Goal: Task Accomplishment & Management: Use online tool/utility

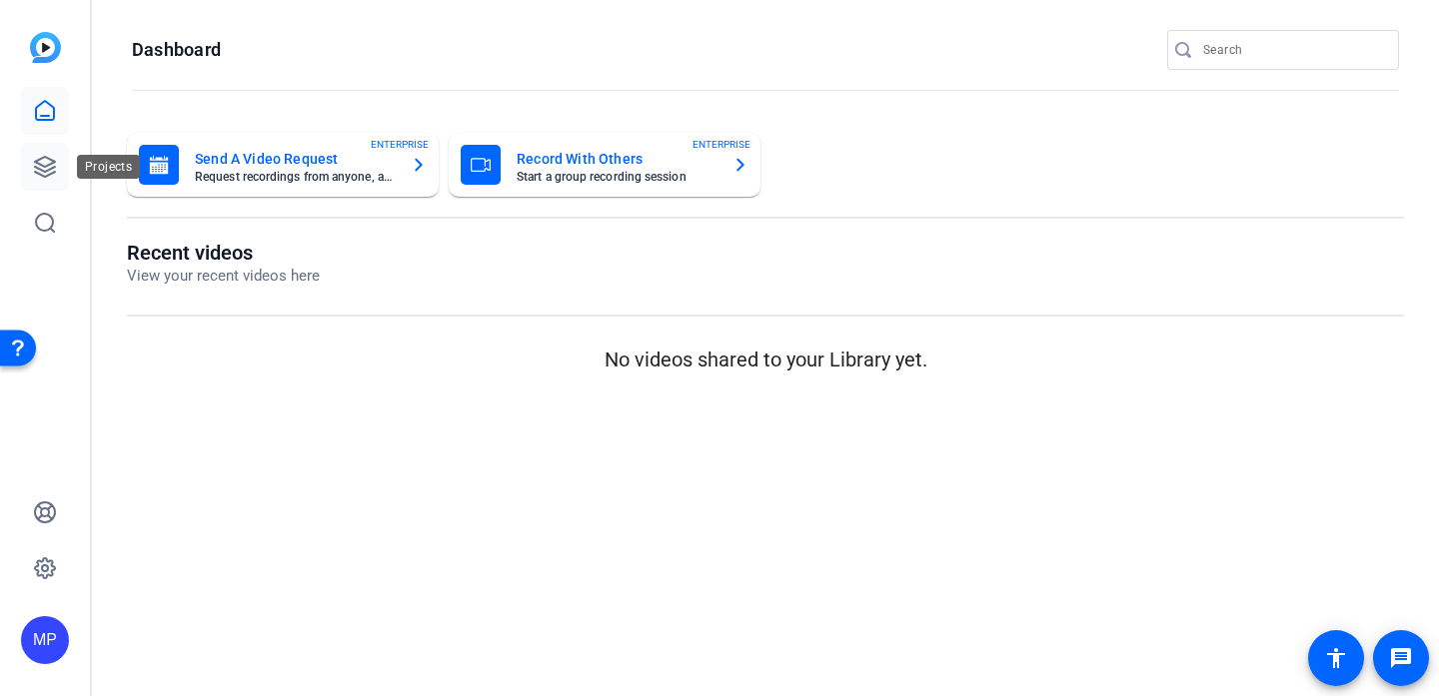
click at [51, 163] on icon at bounding box center [45, 167] width 20 height 20
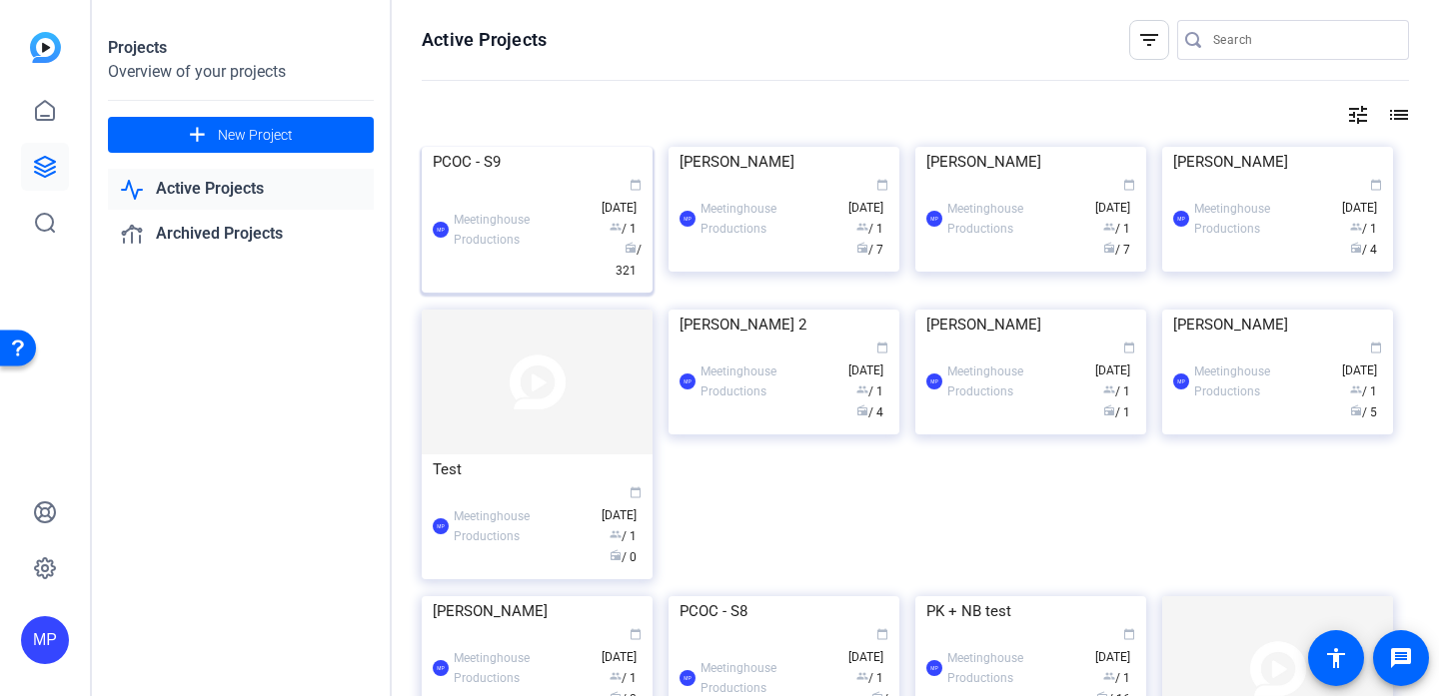
click at [580, 177] on div "PCOC - S9" at bounding box center [537, 162] width 209 height 30
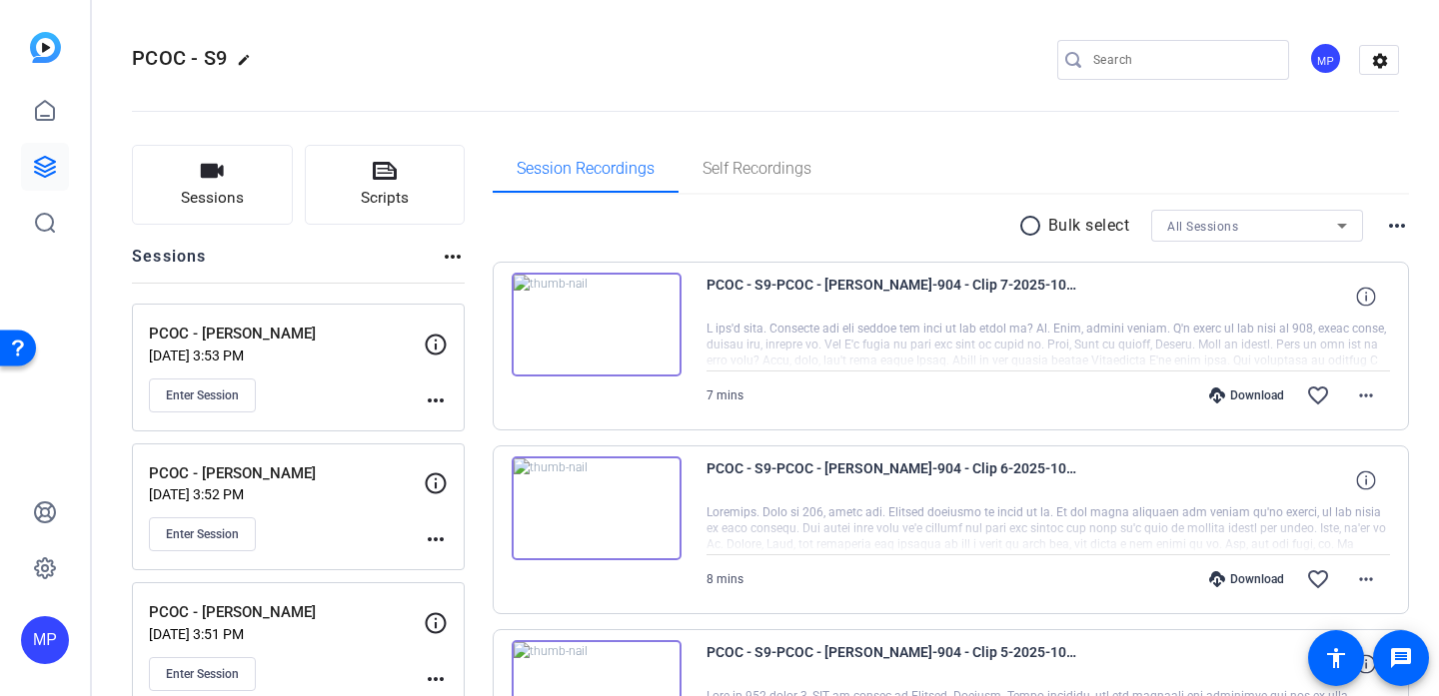
click at [583, 333] on img at bounding box center [597, 325] width 170 height 104
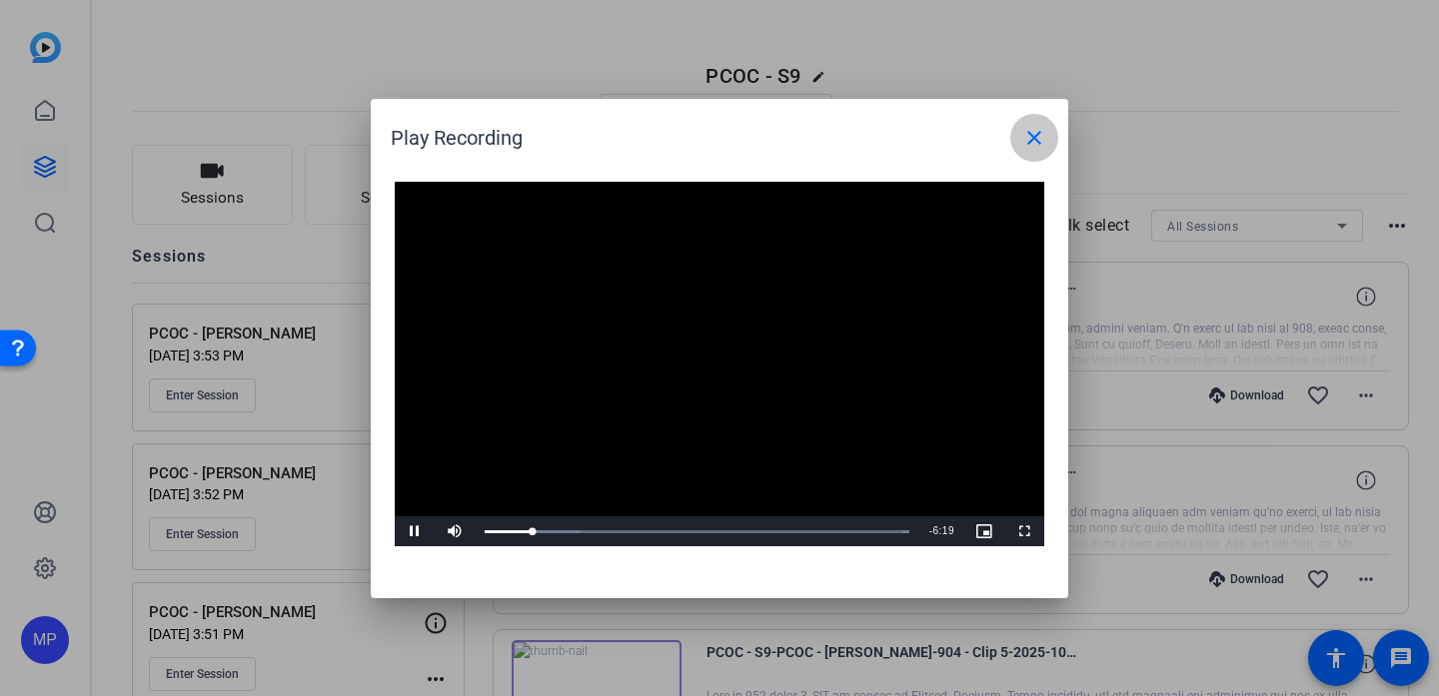
click at [1047, 138] on span at bounding box center [1034, 138] width 48 height 48
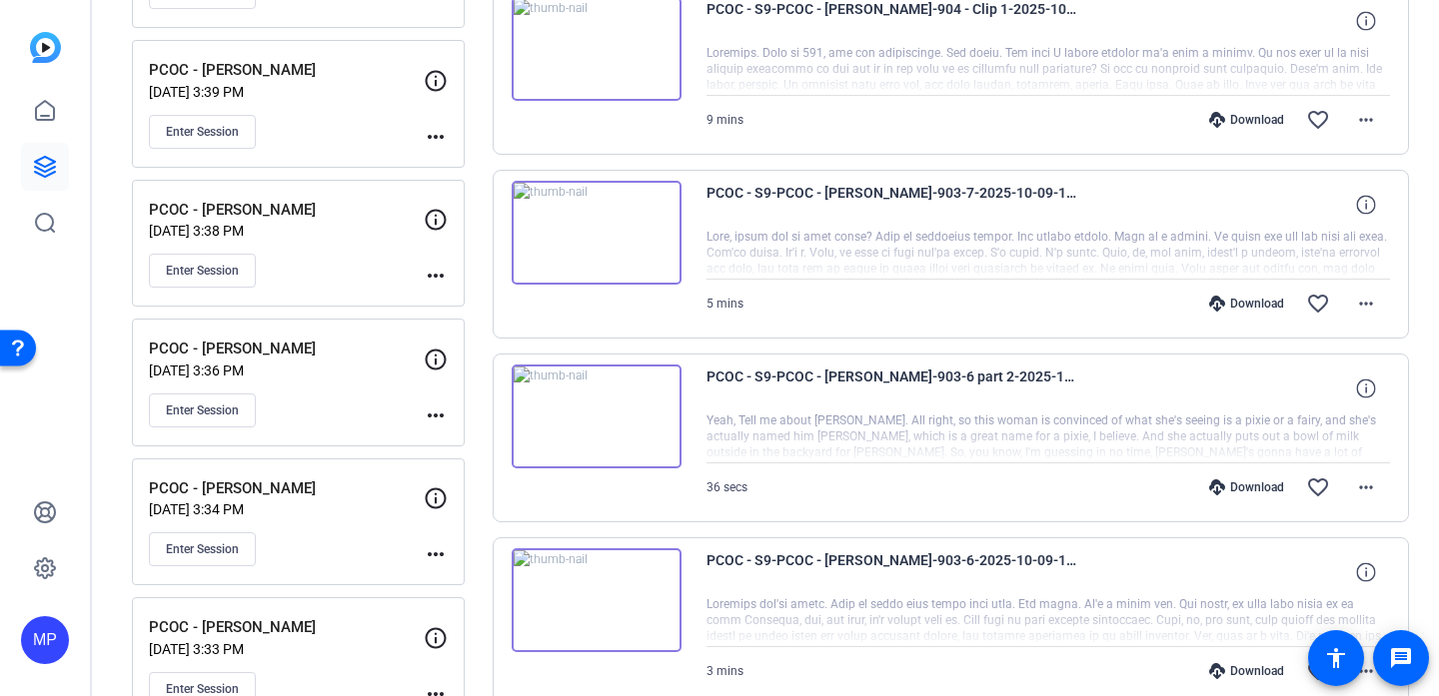
scroll to position [1572, 0]
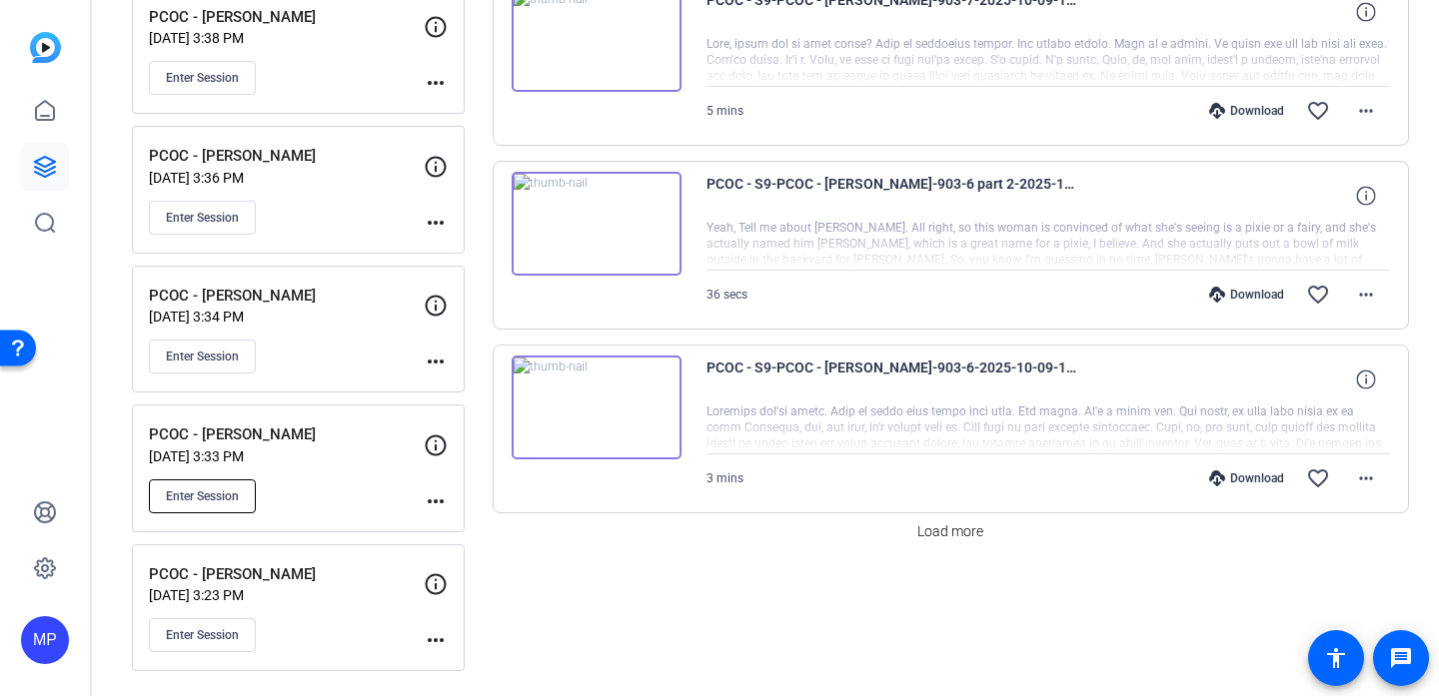
click at [211, 499] on span "Enter Session" at bounding box center [202, 497] width 73 height 16
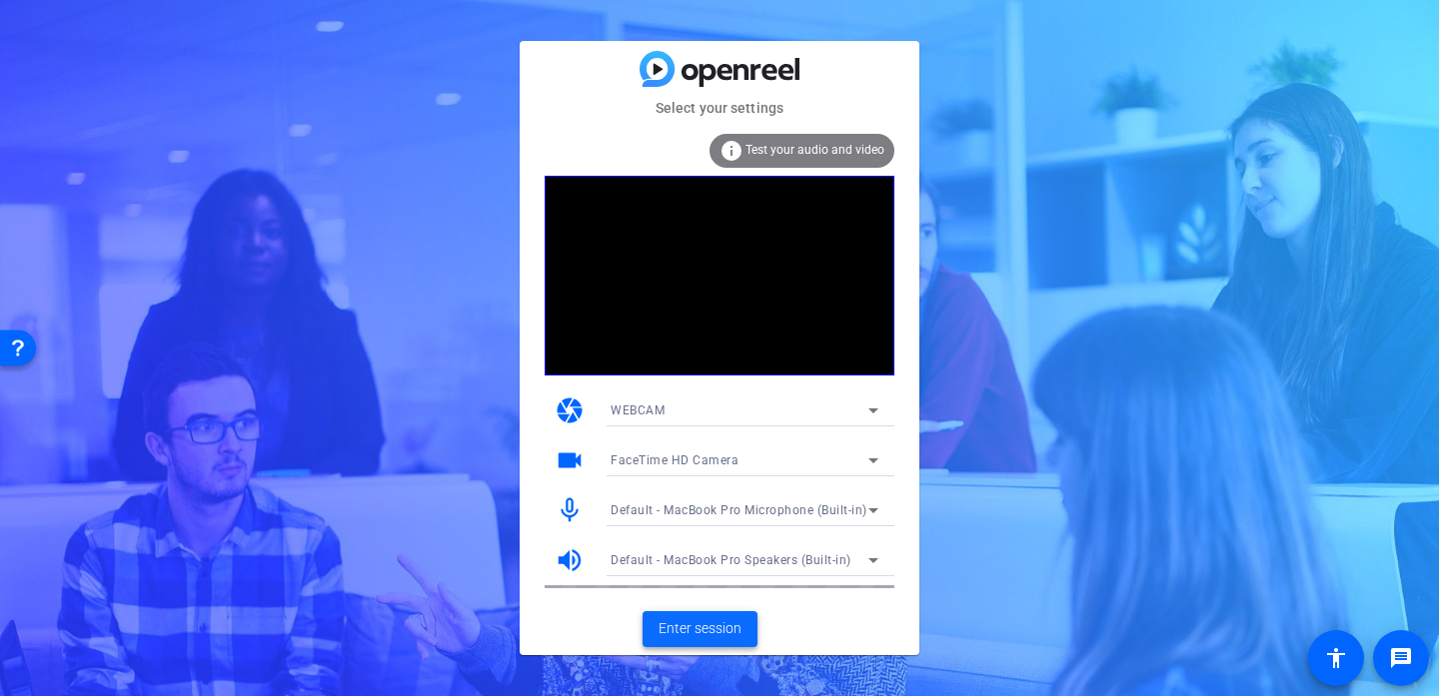
click at [712, 648] on span at bounding box center [699, 629] width 115 height 48
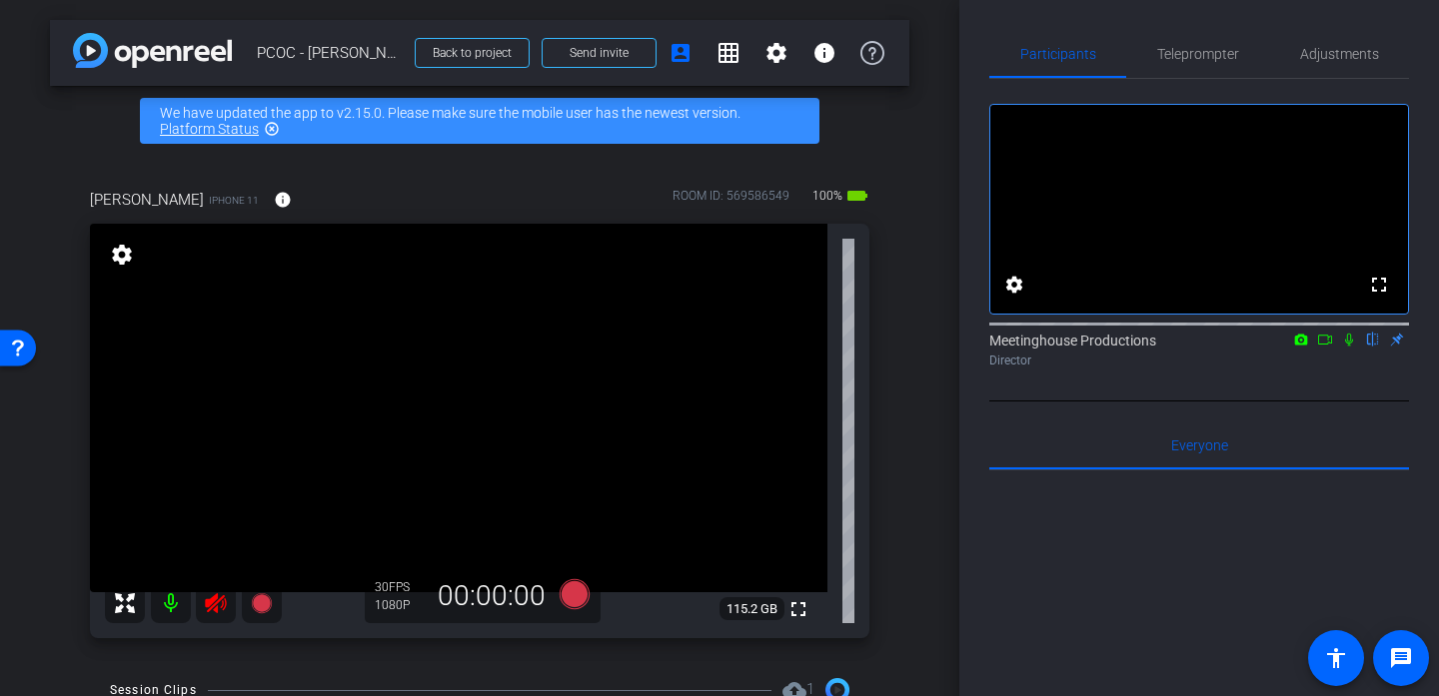
click at [224, 602] on icon at bounding box center [216, 604] width 24 height 24
click at [1182, 59] on span "Teleprompter" at bounding box center [1198, 54] width 82 height 14
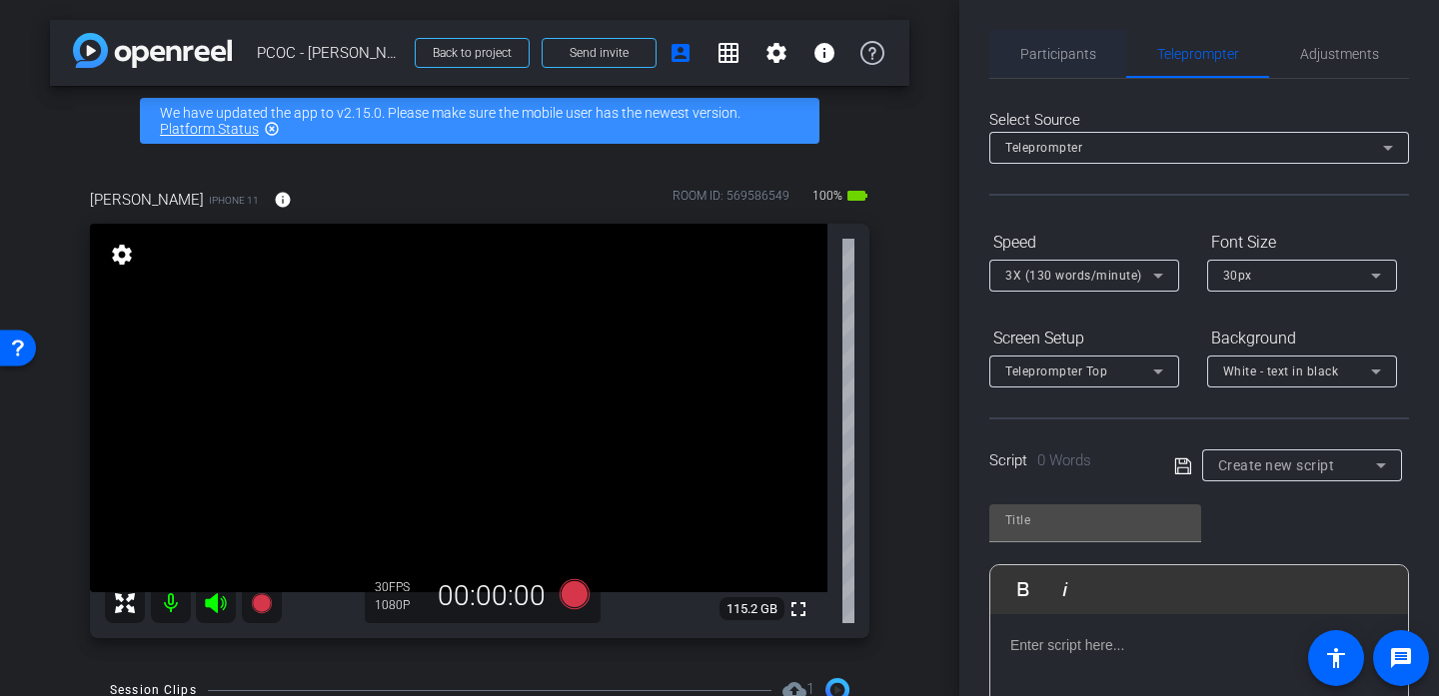
click at [1071, 77] on div "Participants Teleprompter Adjustments" at bounding box center [1199, 54] width 420 height 49
click at [1071, 77] on span "Participants" at bounding box center [1058, 54] width 76 height 48
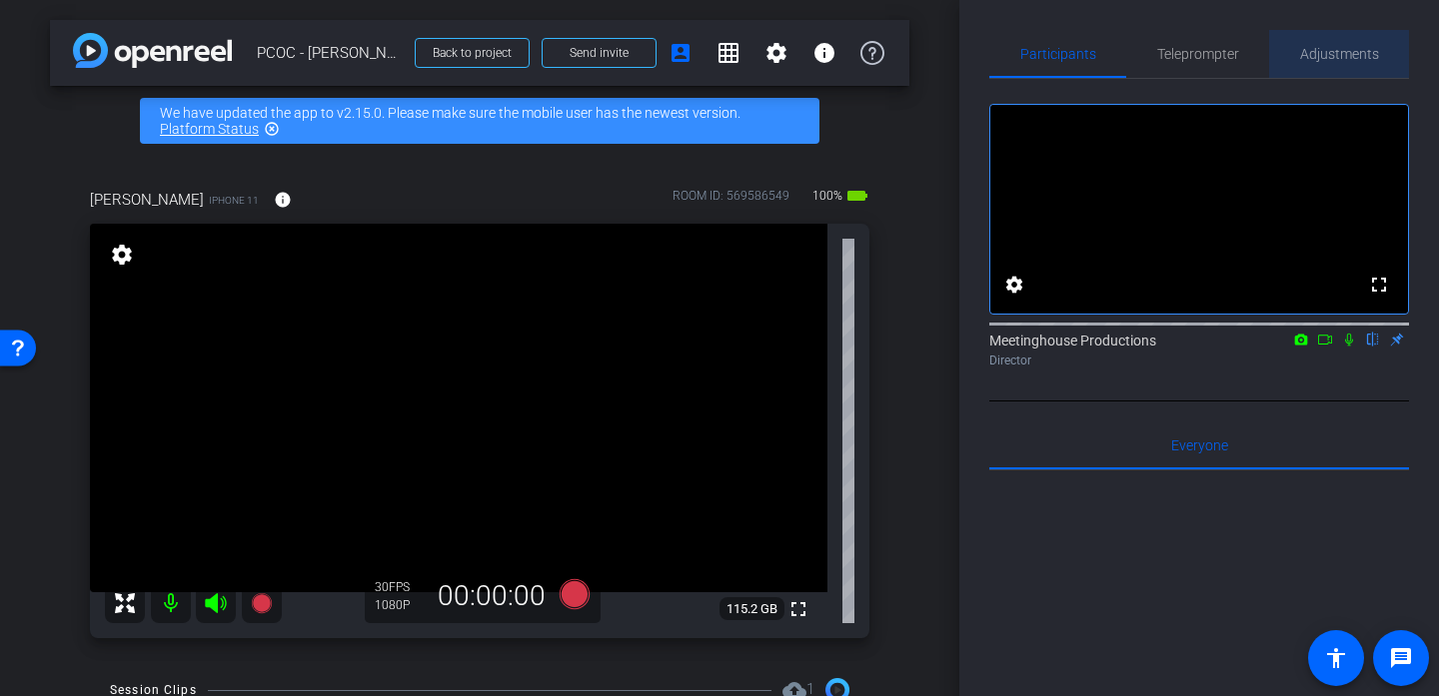
click at [1317, 54] on span "Adjustments" at bounding box center [1339, 54] width 79 height 14
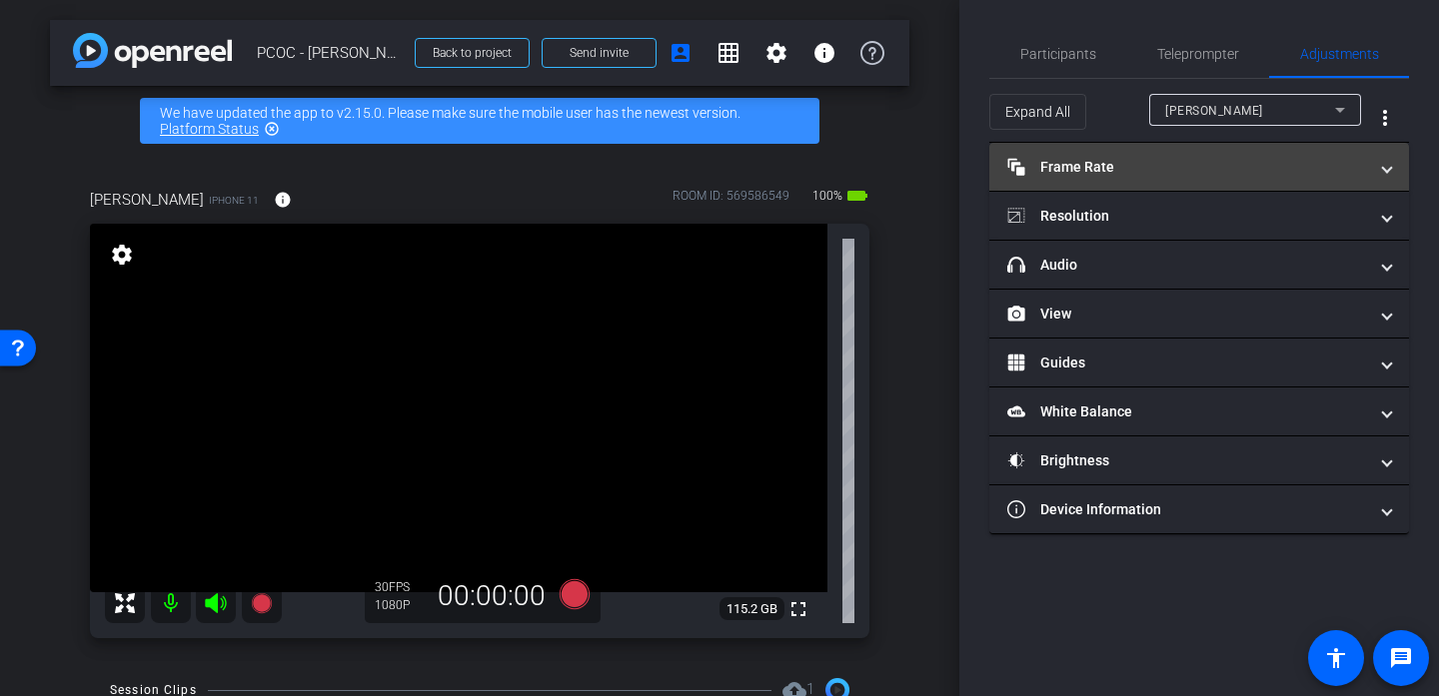
click at [1079, 167] on mat-panel-title "Frame Rate Frame Rate" at bounding box center [1187, 167] width 360 height 21
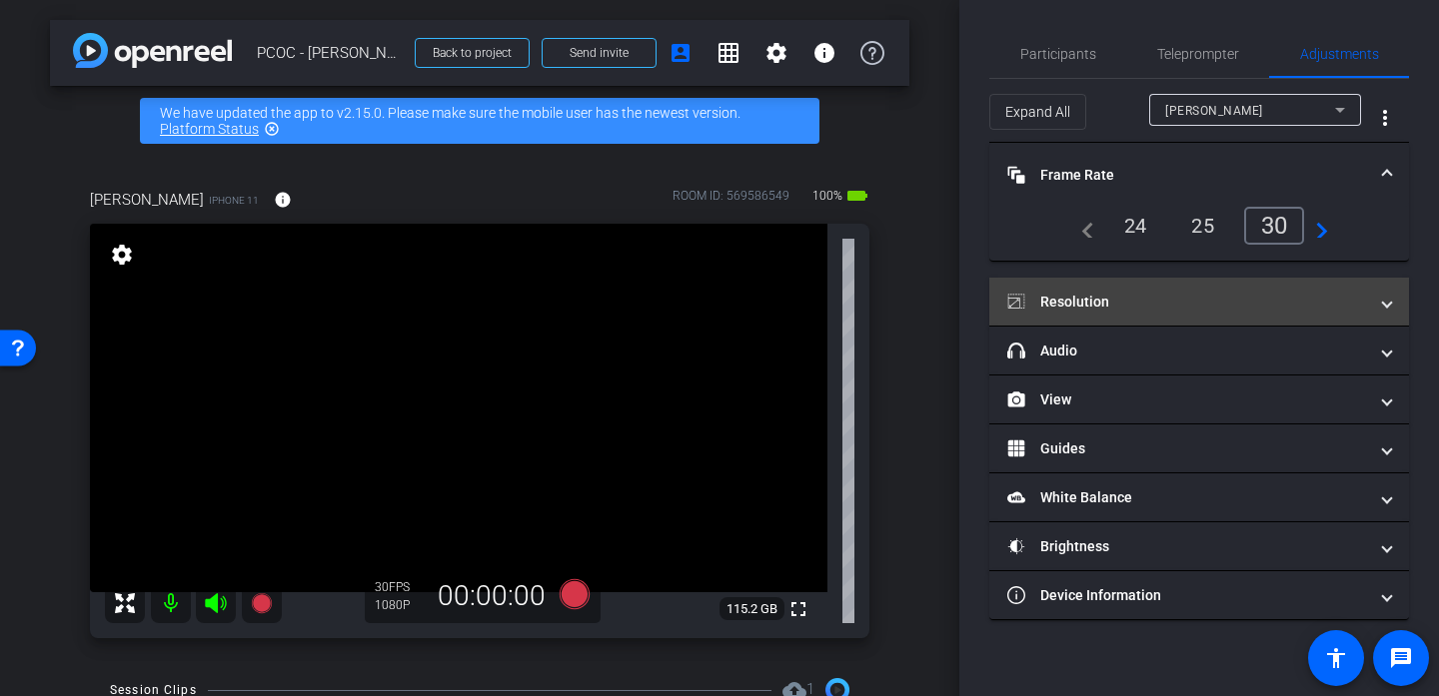
click at [1243, 305] on mat-panel-title "Resolution" at bounding box center [1187, 302] width 360 height 21
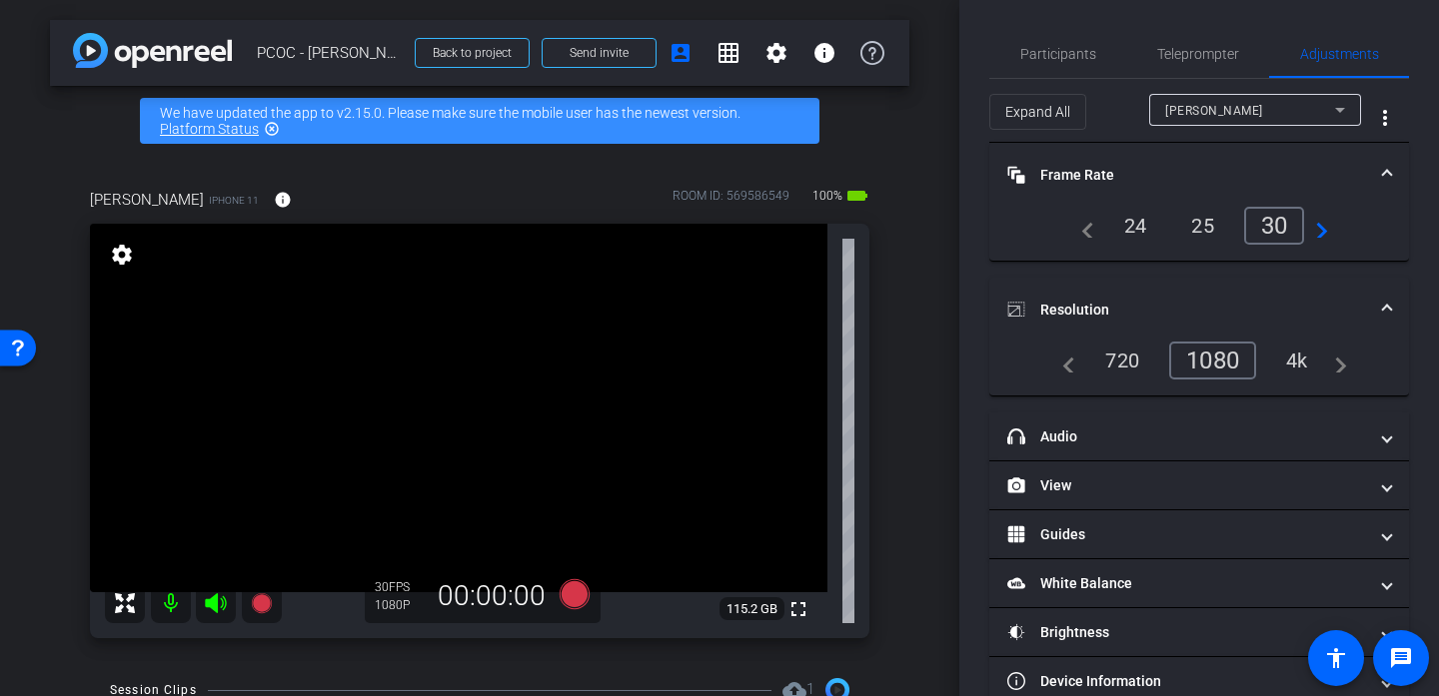
click at [1303, 368] on div "4k" at bounding box center [1297, 361] width 52 height 34
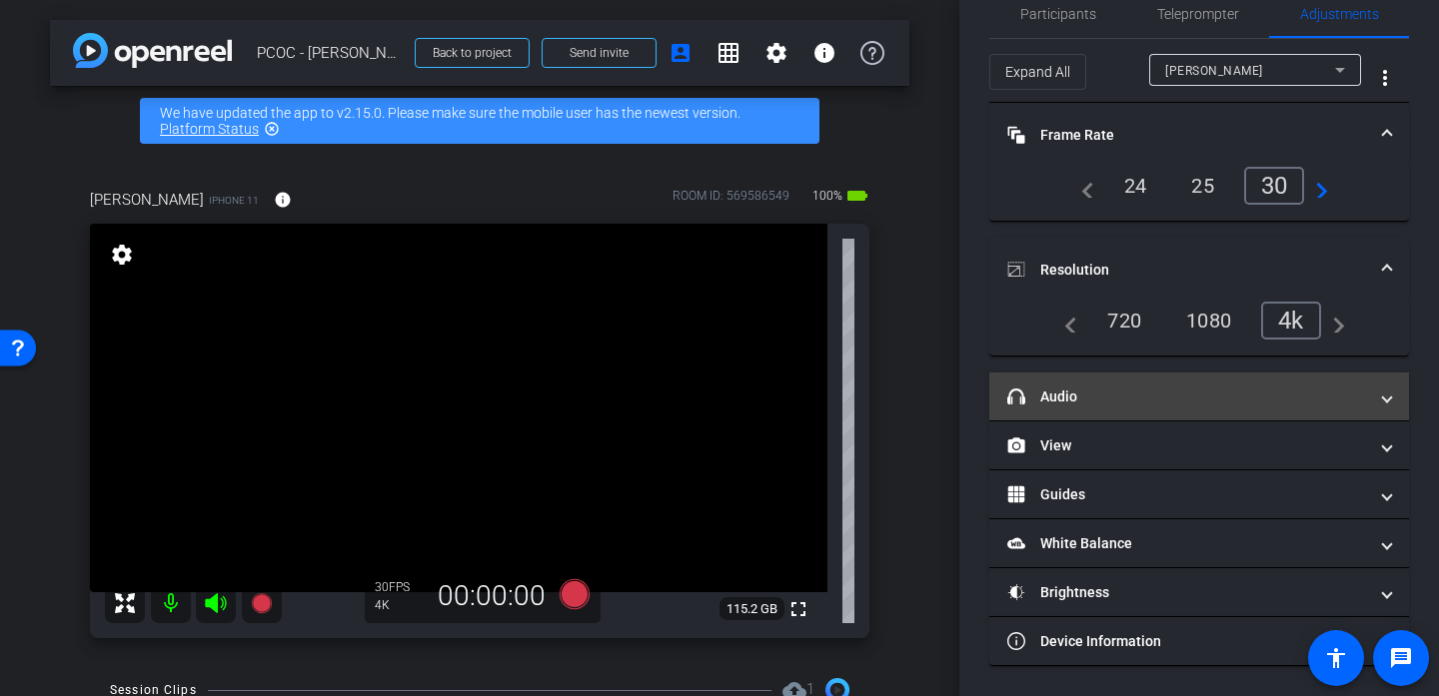
click at [1121, 388] on mat-panel-title "headphone icon Audio" at bounding box center [1187, 397] width 360 height 21
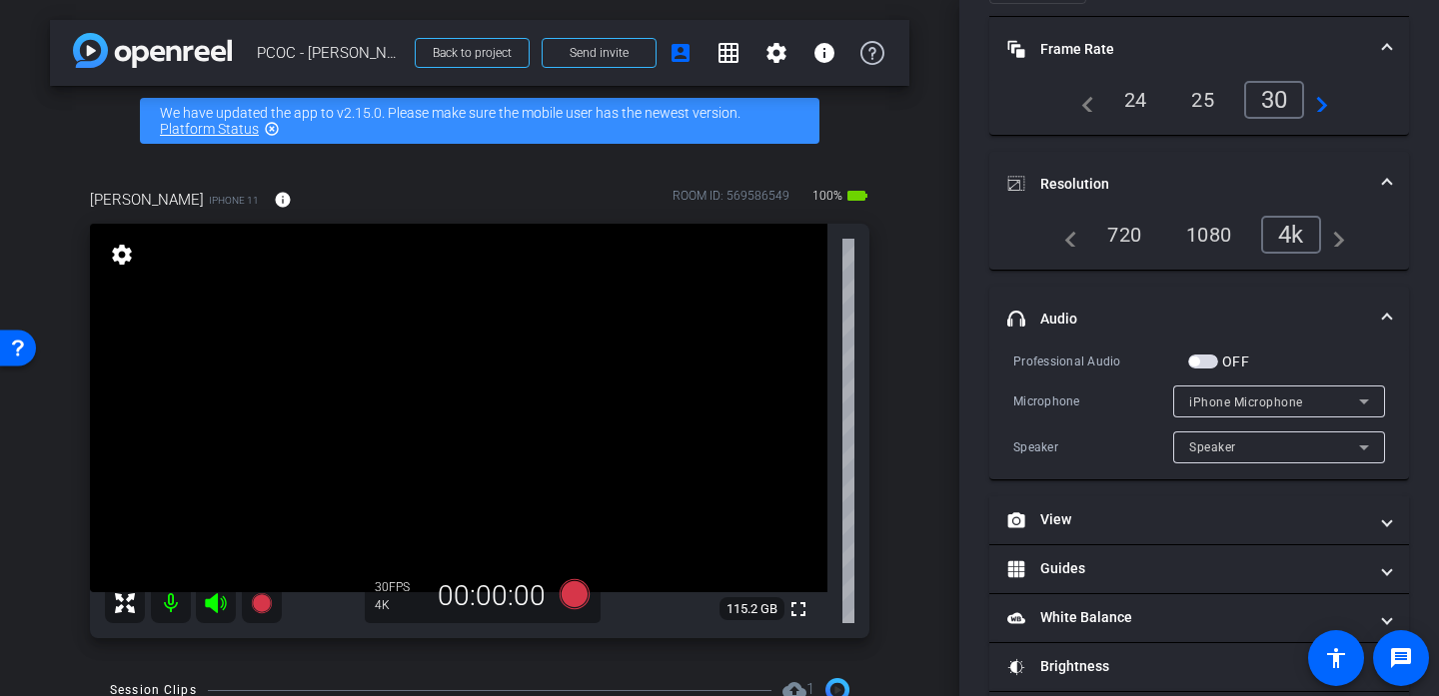
scroll to position [138, 0]
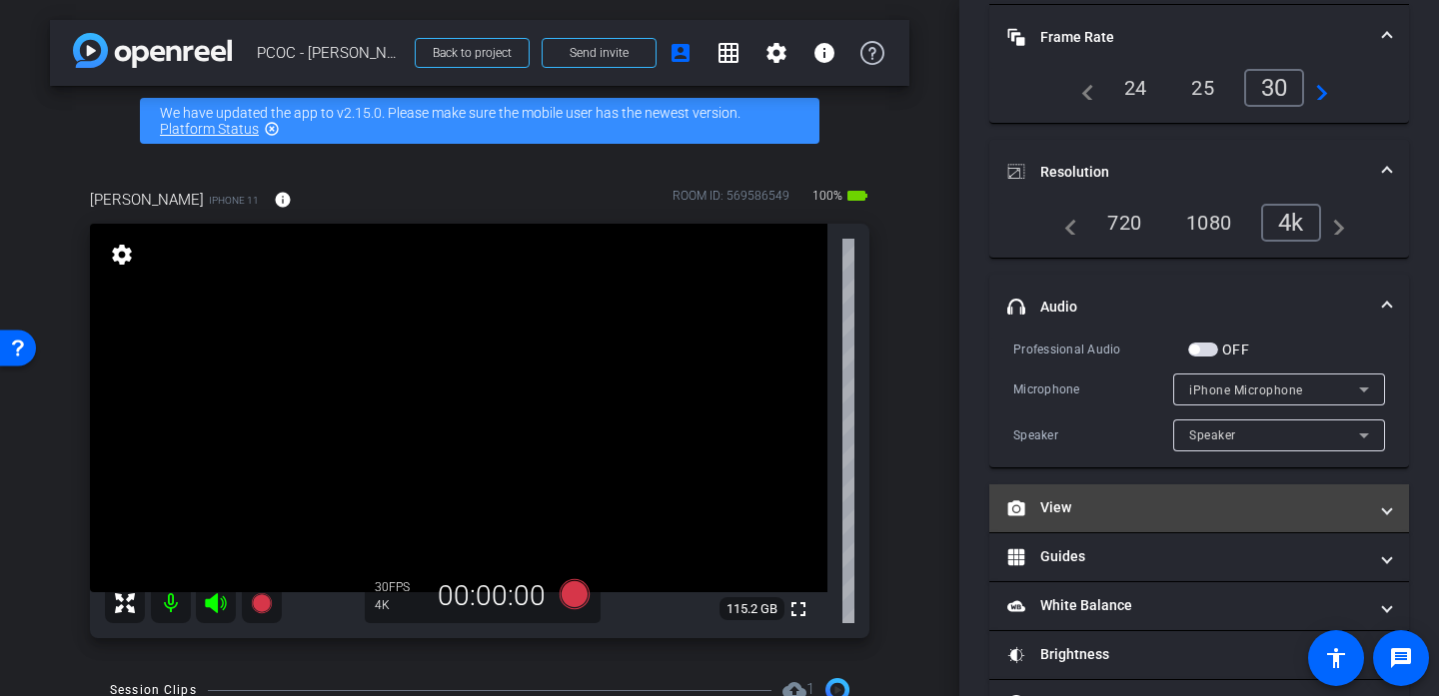
click at [1076, 513] on mat-panel-title "View" at bounding box center [1187, 508] width 360 height 21
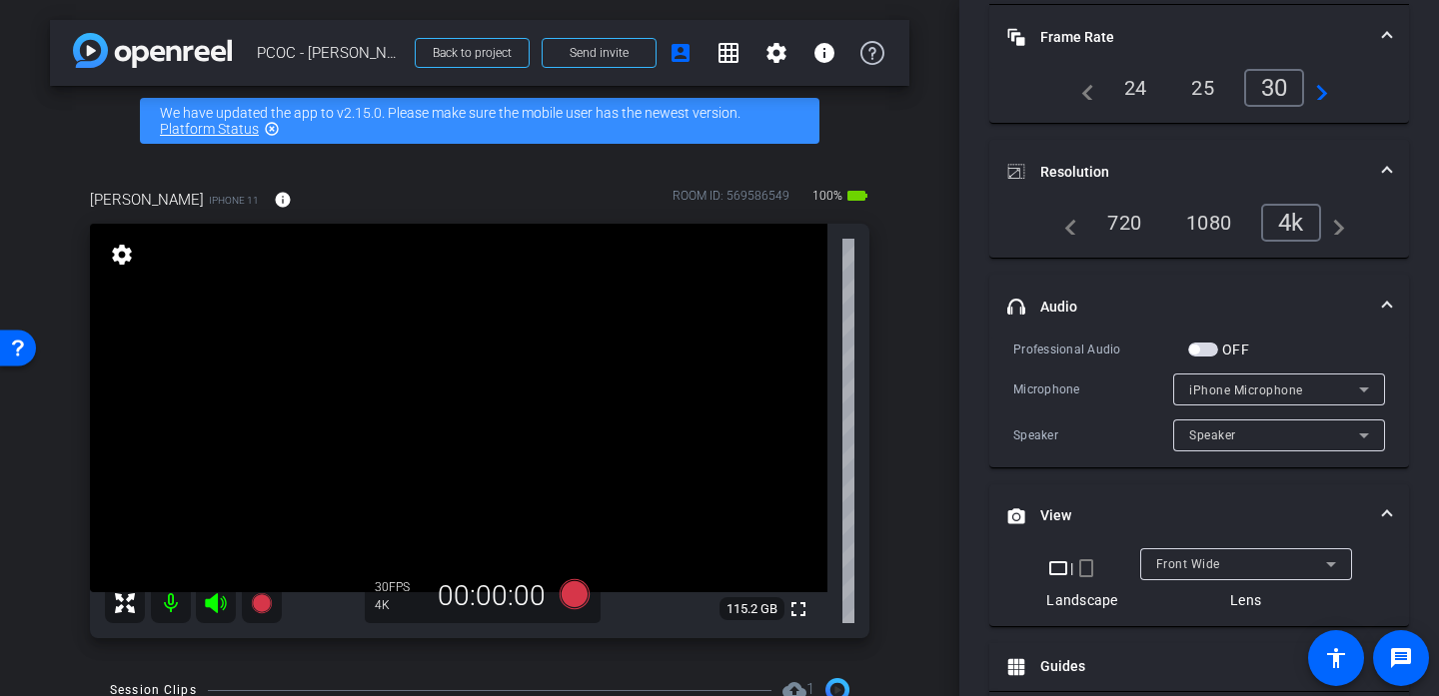
scroll to position [265, 0]
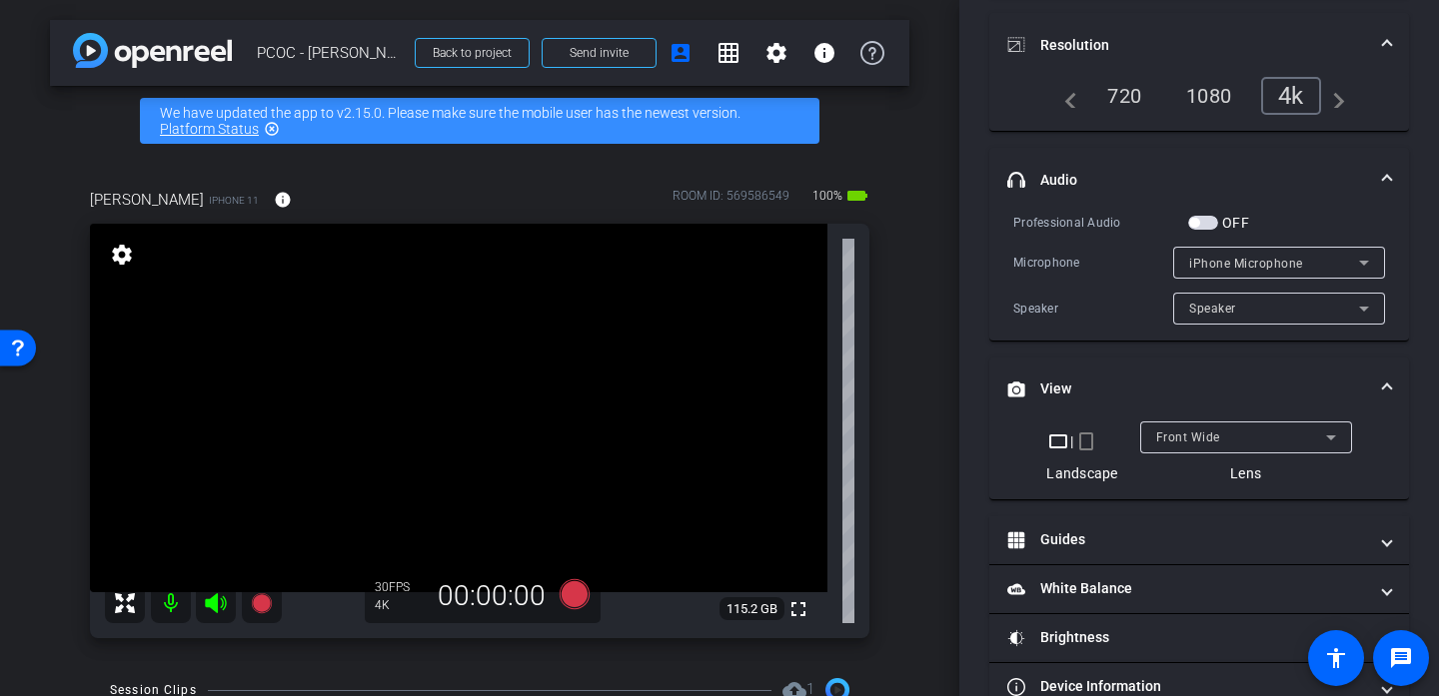
click at [1221, 439] on div "Front Wide" at bounding box center [1241, 437] width 170 height 25
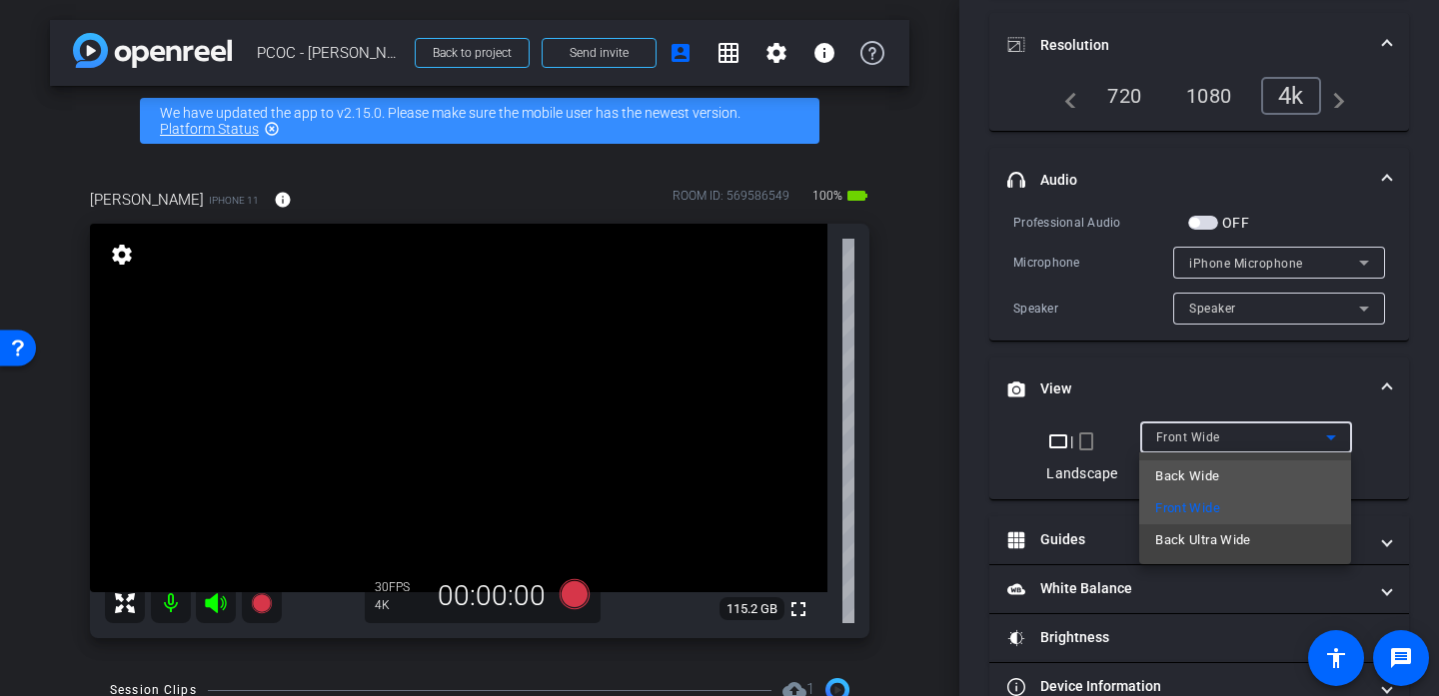
click at [1197, 486] on span "Back Wide" at bounding box center [1187, 477] width 64 height 24
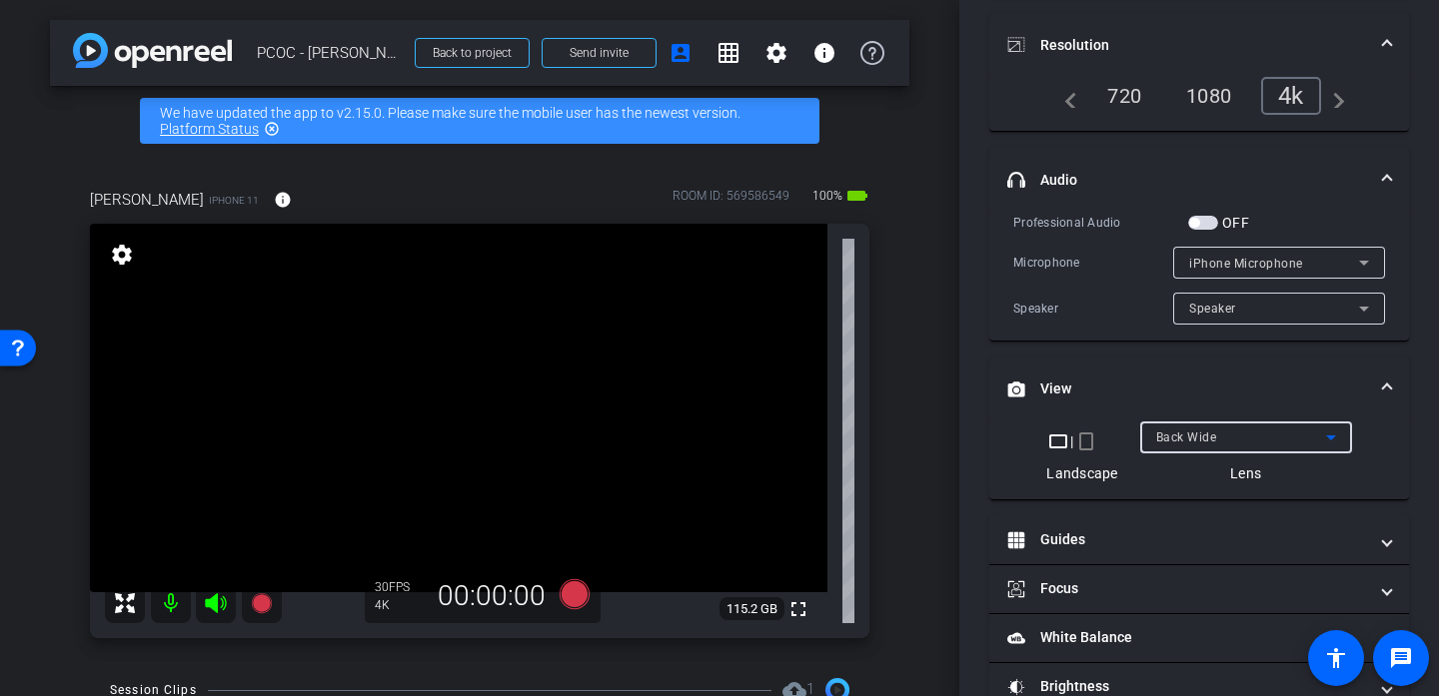
click at [431, 442] on video at bounding box center [458, 408] width 737 height 369
click at [470, 417] on video at bounding box center [458, 408] width 737 height 369
click at [470, 393] on div at bounding box center [470, 417] width 50 height 50
click at [455, 384] on video at bounding box center [458, 408] width 737 height 369
click at [434, 399] on div at bounding box center [455, 384] width 50 height 50
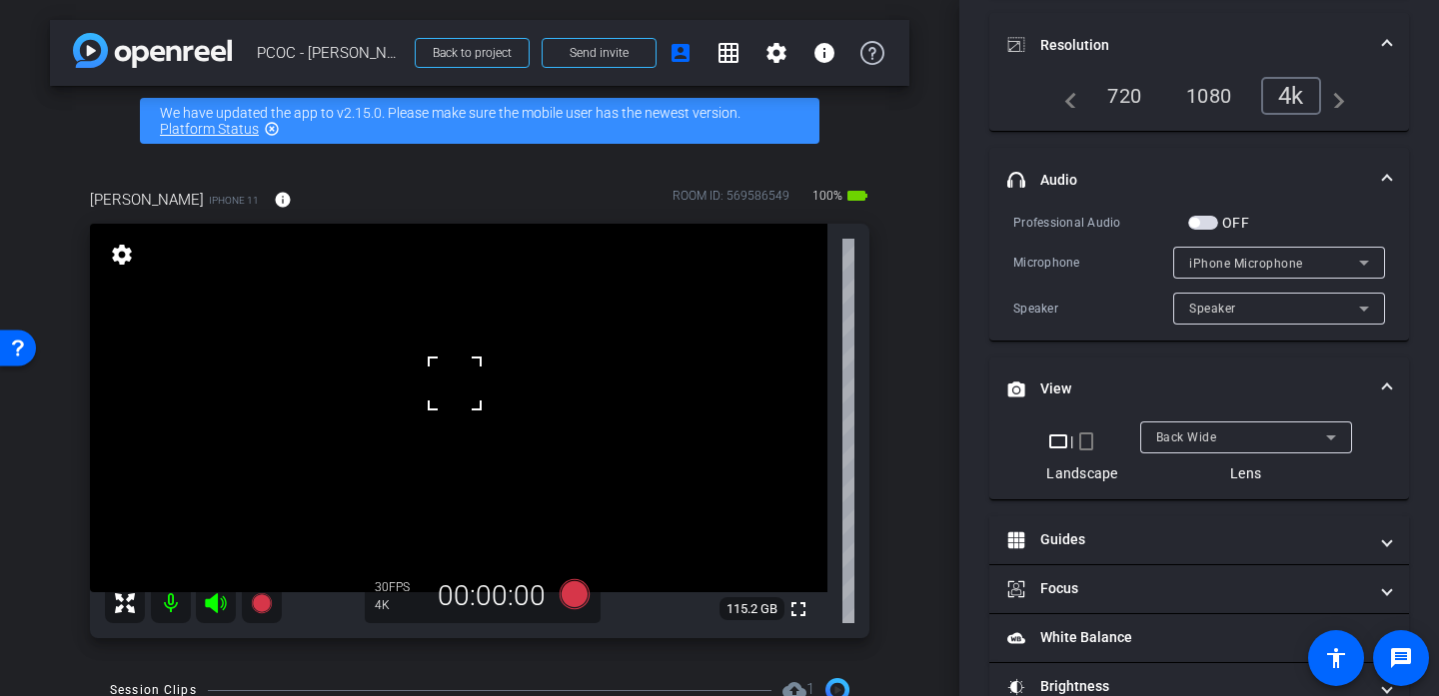
click at [434, 399] on div at bounding box center [455, 384] width 50 height 50
click at [479, 422] on video at bounding box center [458, 408] width 737 height 369
click at [429, 475] on video at bounding box center [458, 408] width 737 height 369
click at [429, 475] on div at bounding box center [429, 475] width 50 height 50
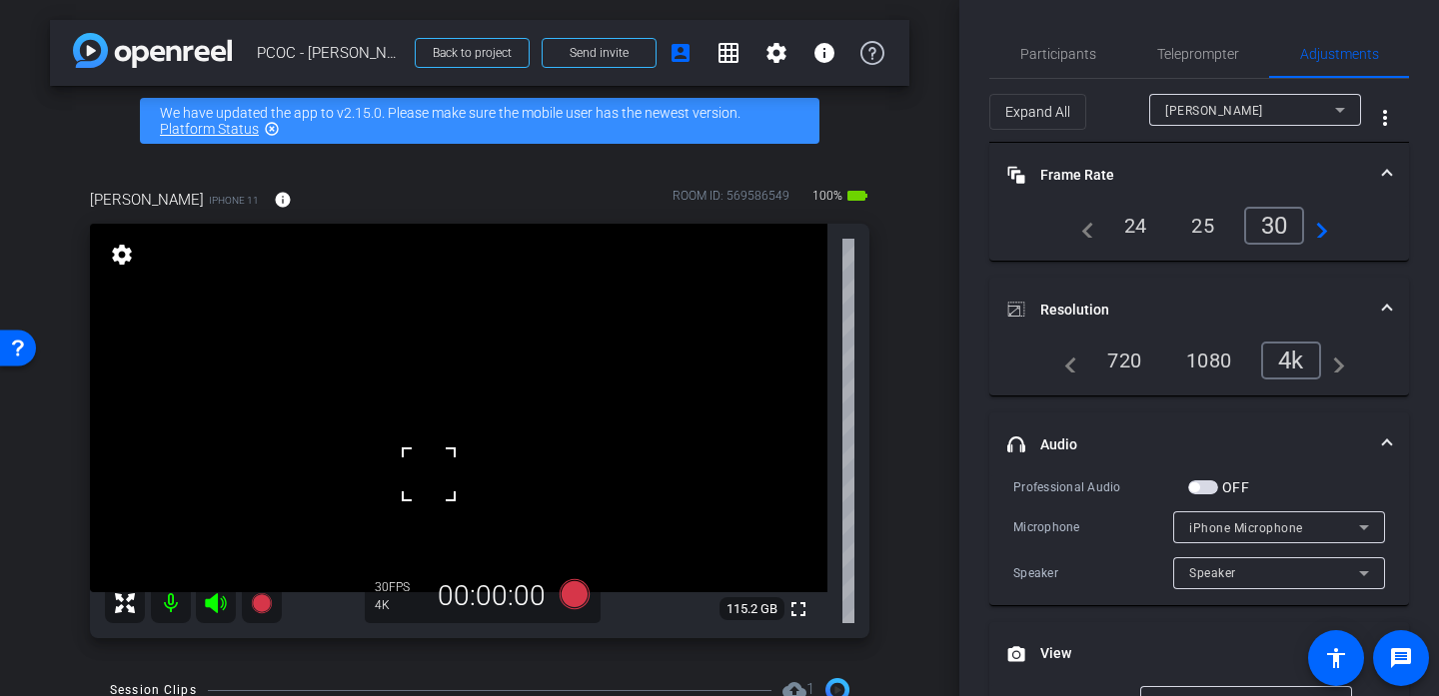
scroll to position [22, 0]
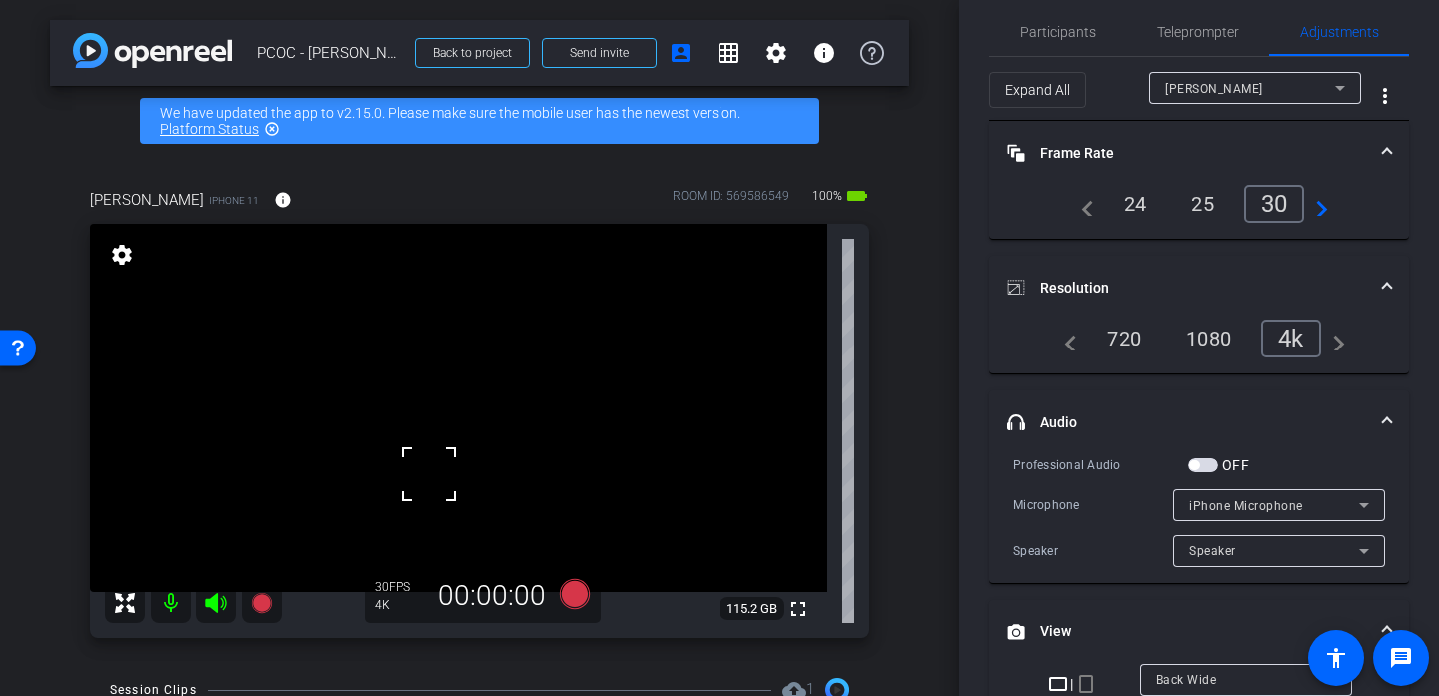
click at [1196, 459] on span "button" at bounding box center [1203, 466] width 30 height 14
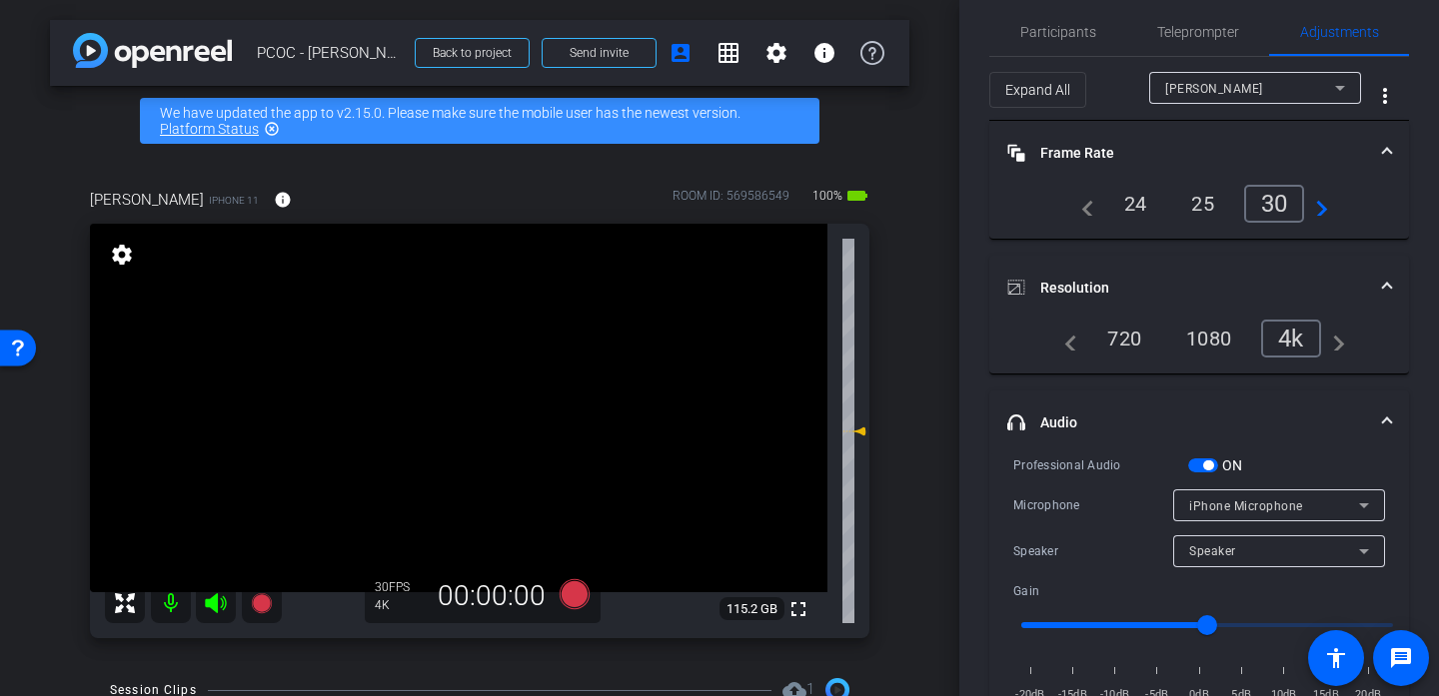
click at [1250, 517] on div "iPhone Microphone" at bounding box center [1274, 506] width 170 height 25
click at [1292, 443] on div at bounding box center [719, 348] width 1439 height 696
click at [470, 361] on video at bounding box center [458, 408] width 737 height 369
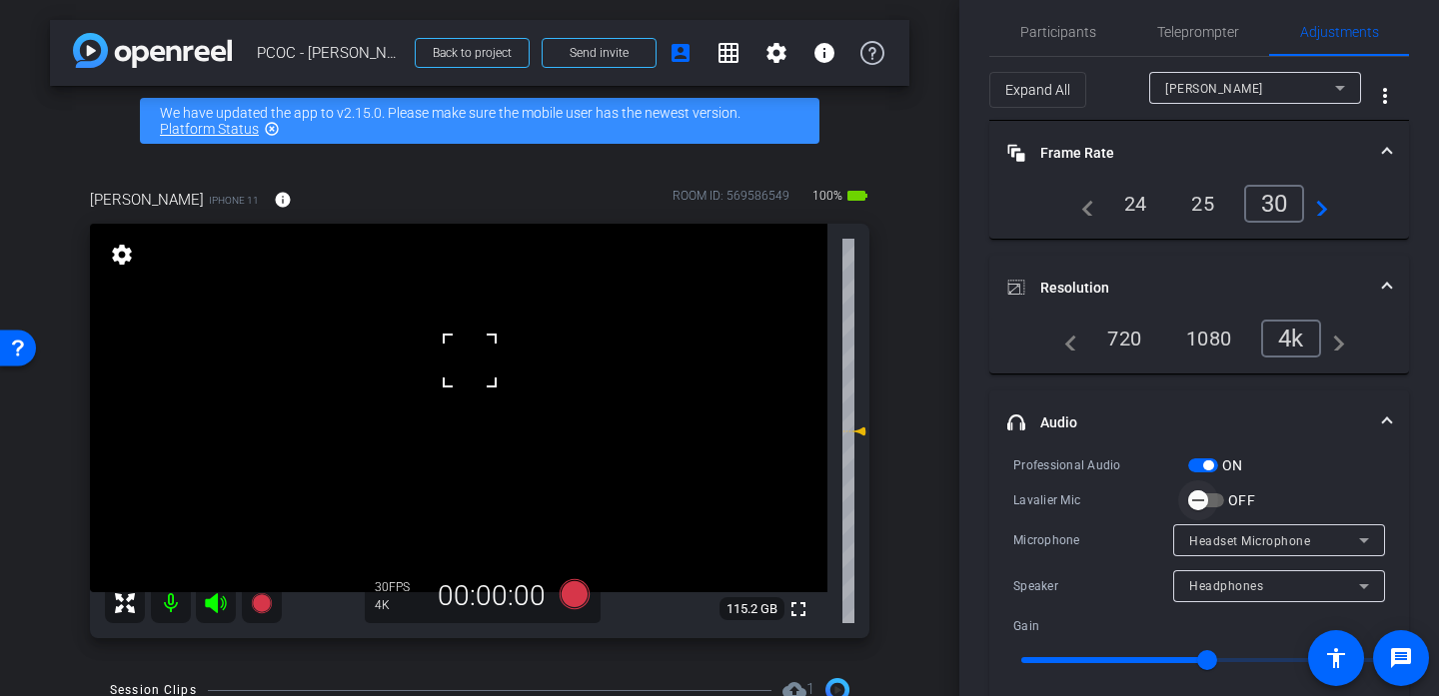
click at [1197, 495] on icon "button" at bounding box center [1198, 501] width 18 height 18
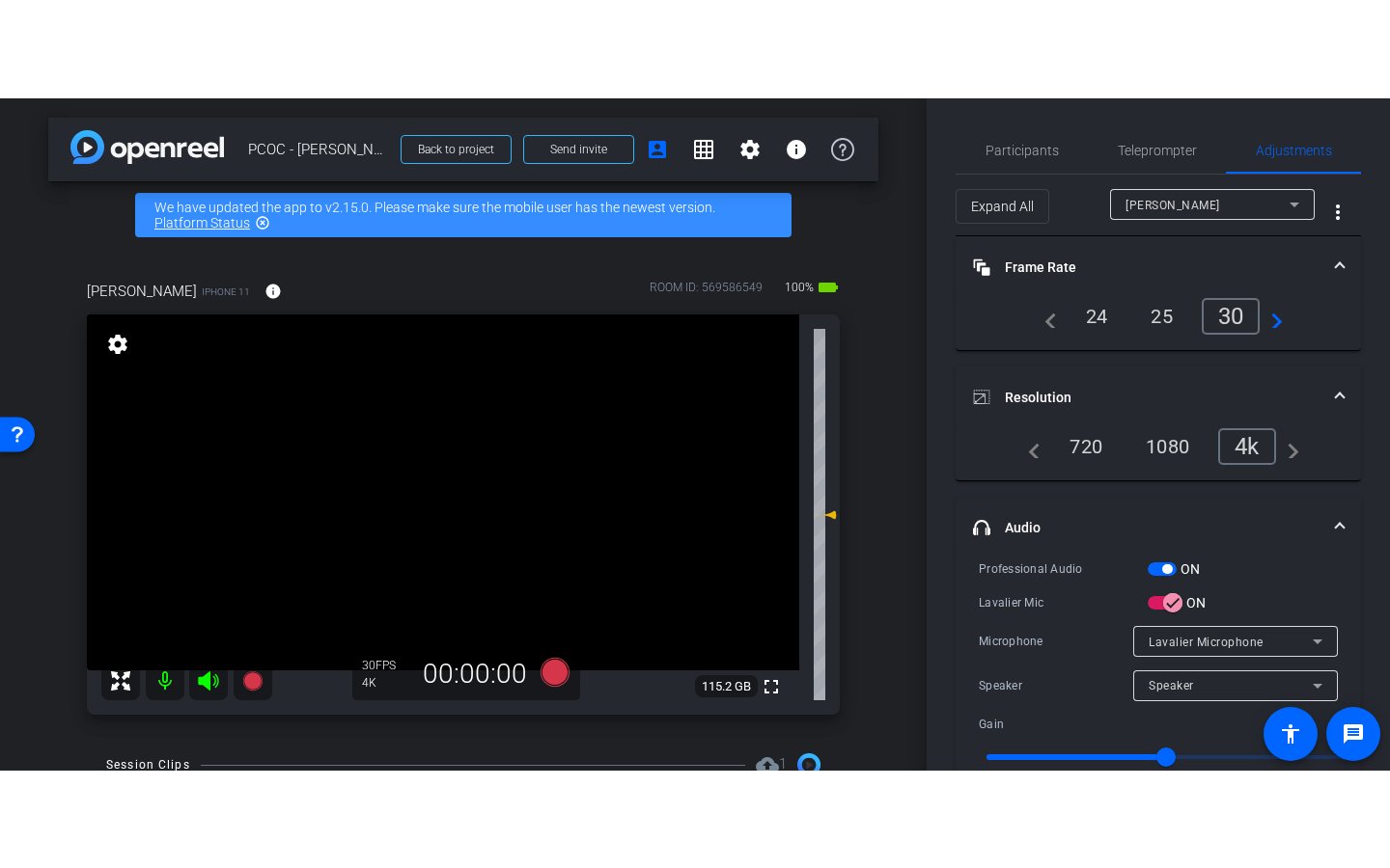
scroll to position [1, 0]
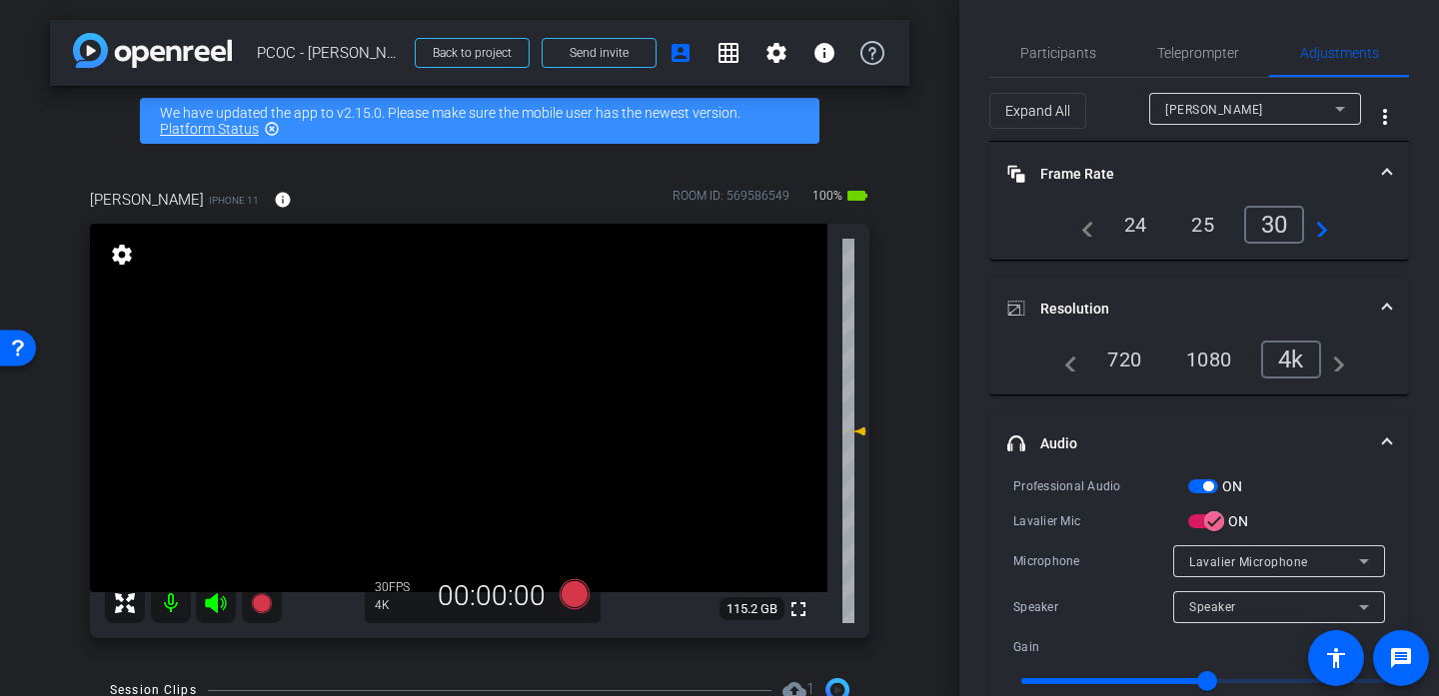
click at [478, 376] on video at bounding box center [458, 408] width 737 height 369
click at [478, 376] on div at bounding box center [470, 361] width 50 height 50
click at [1391, 443] on span at bounding box center [1387, 444] width 8 height 21
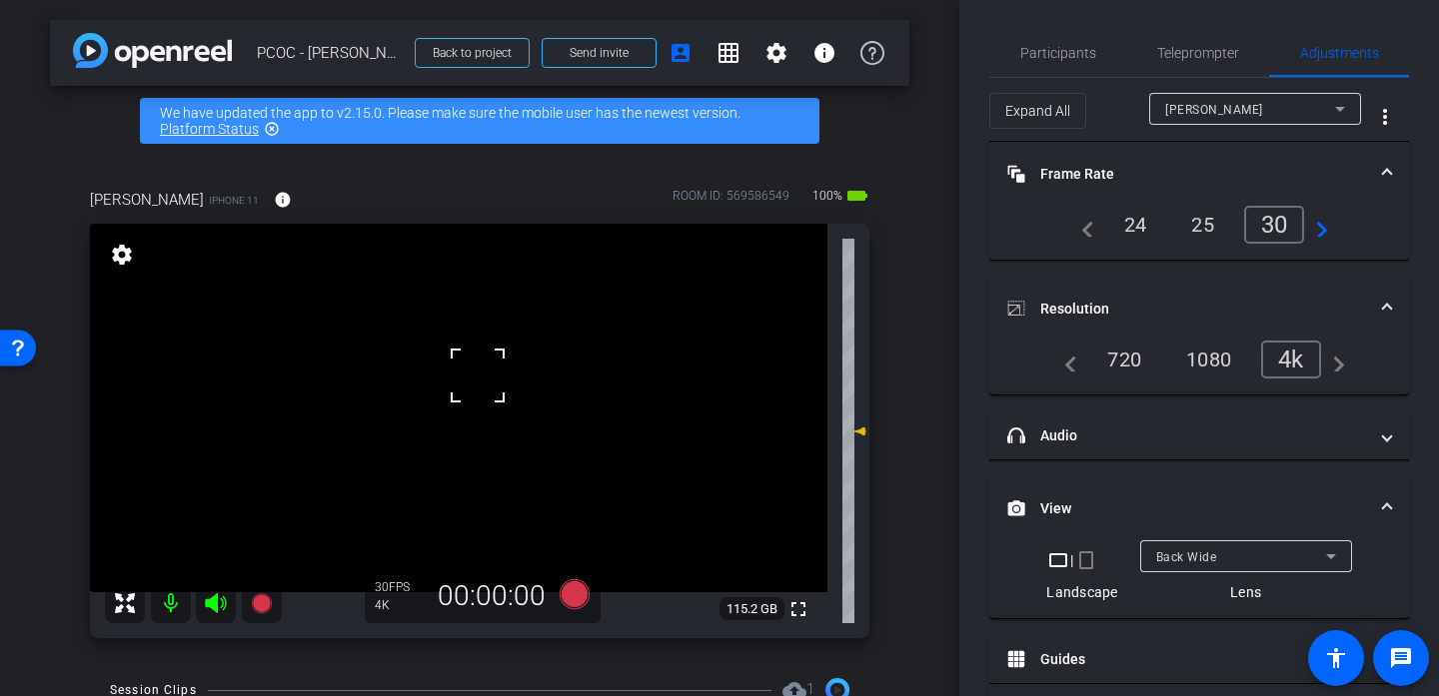
click at [1386, 307] on span at bounding box center [1387, 309] width 8 height 21
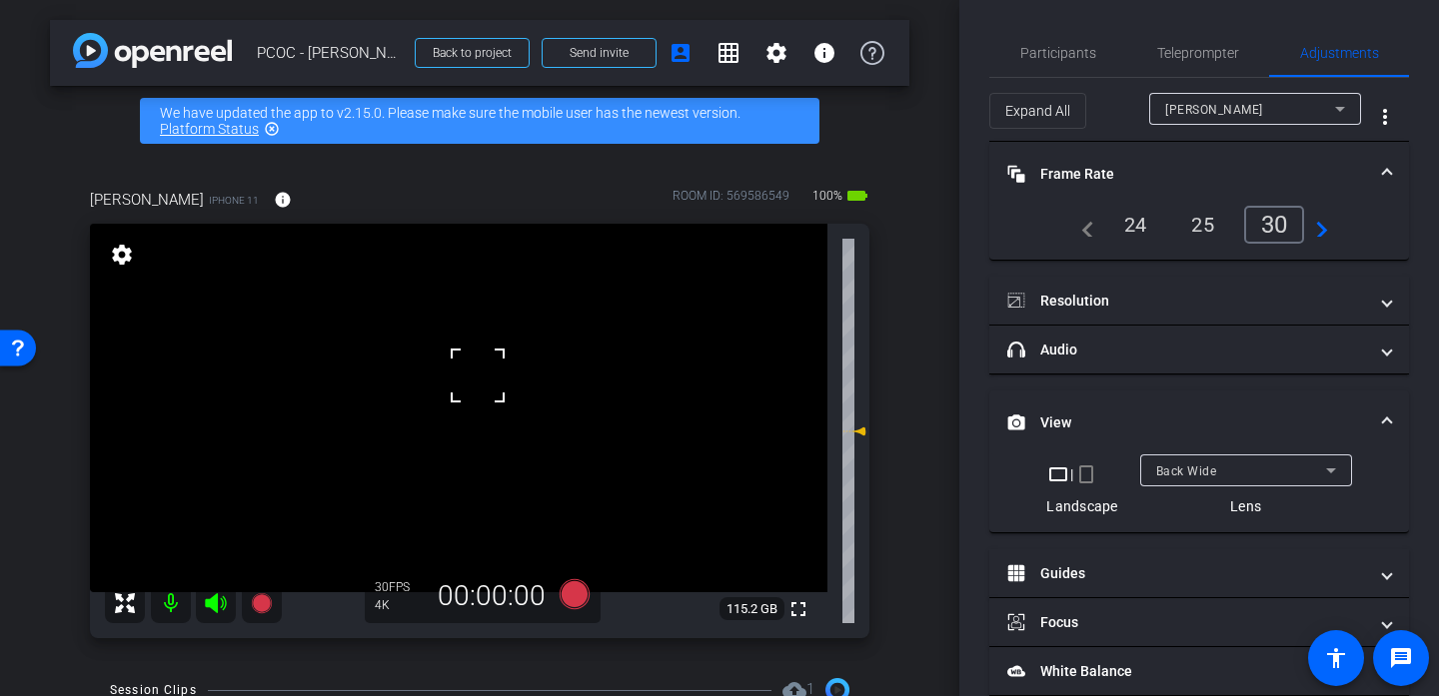
click at [496, 373] on div at bounding box center [478, 376] width 50 height 50
click at [489, 373] on video at bounding box center [458, 408] width 737 height 369
click at [489, 373] on div at bounding box center [489, 373] width 50 height 50
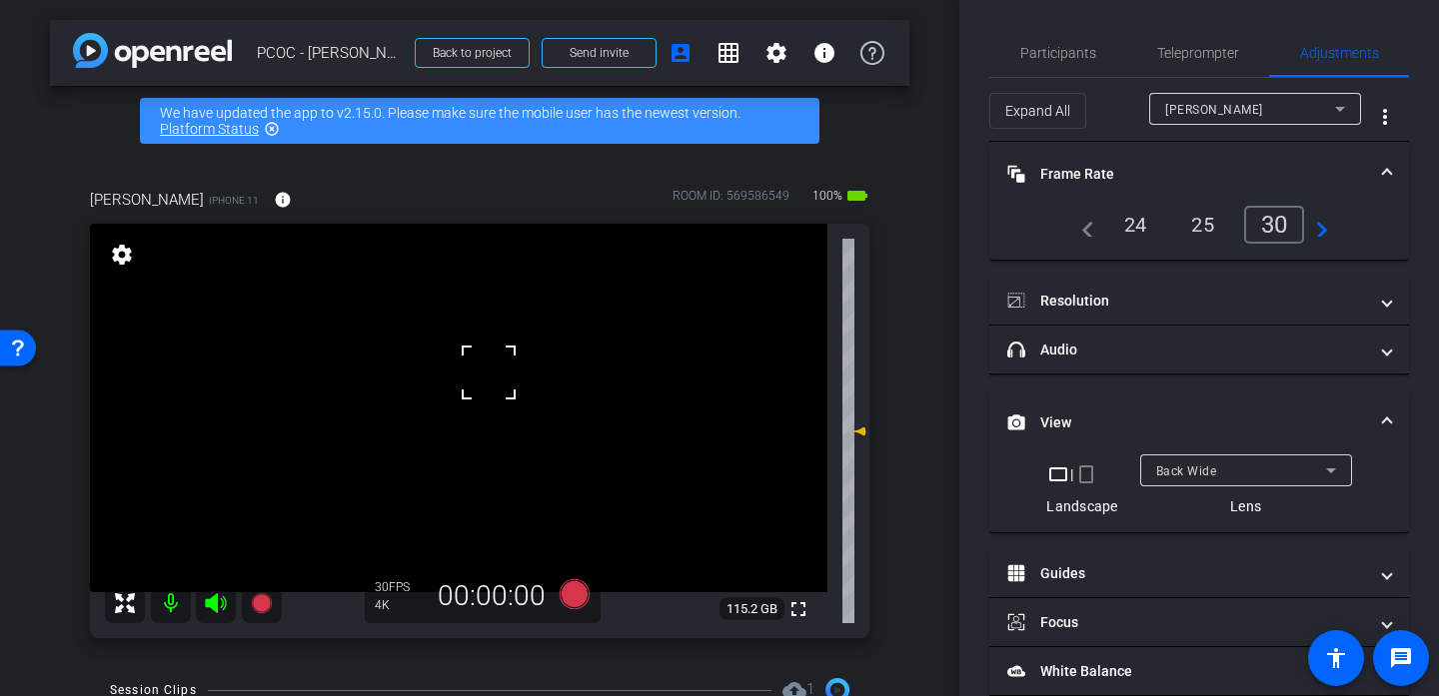
click at [489, 373] on div at bounding box center [489, 373] width 50 height 50
click at [806, 614] on mat-icon "fullscreen" at bounding box center [798, 610] width 24 height 24
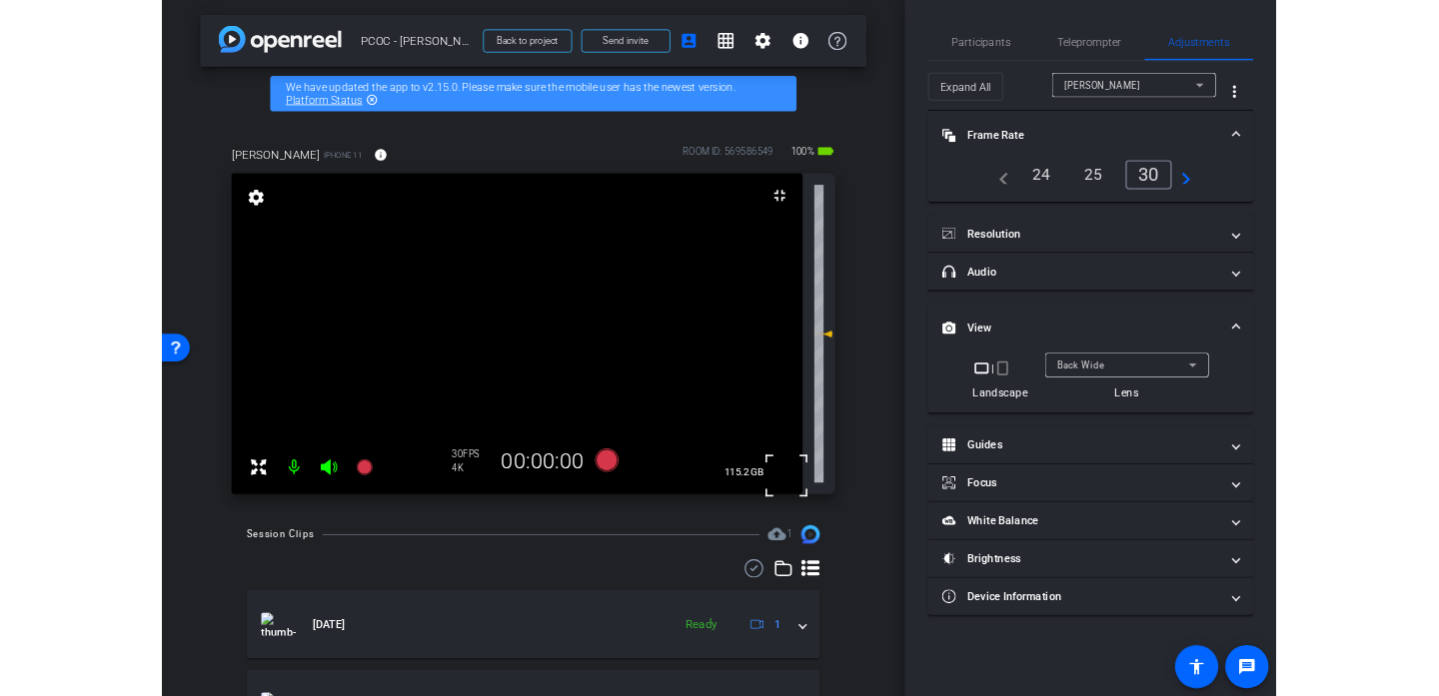
scroll to position [0, 0]
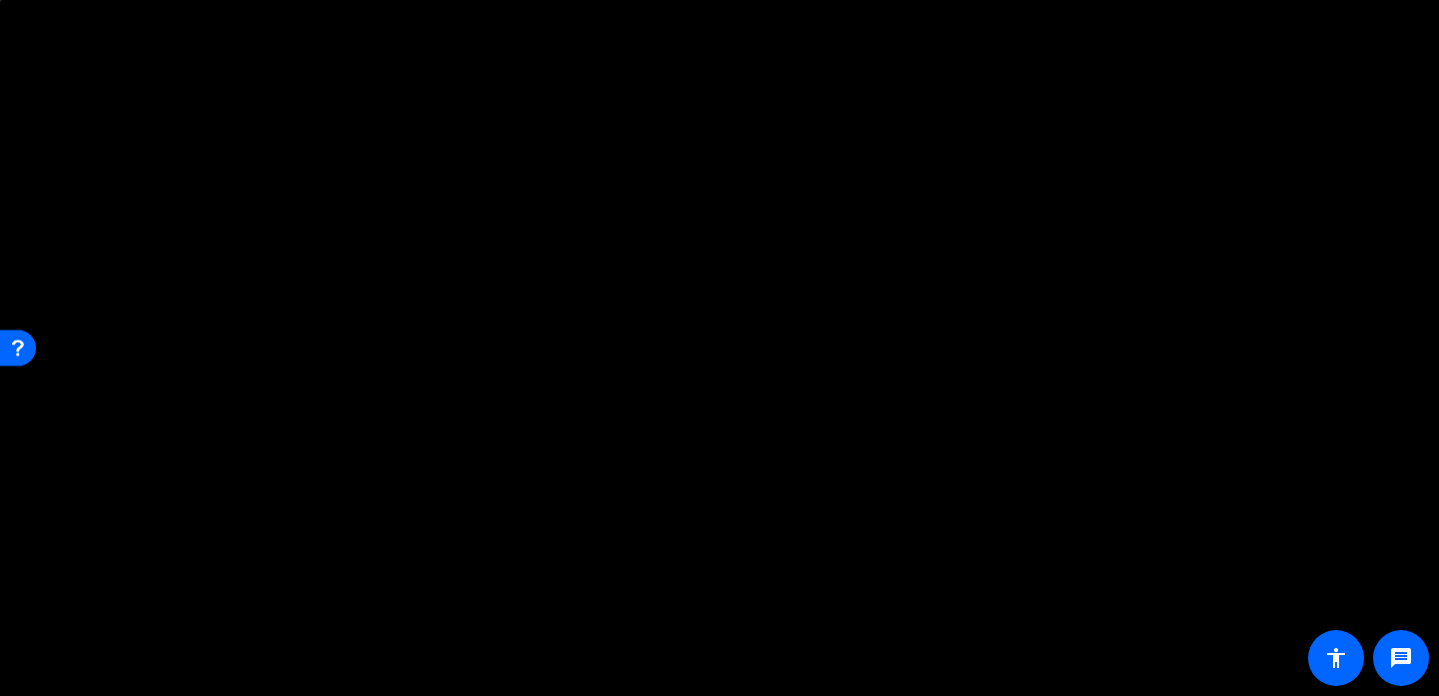
click at [440, 374] on video at bounding box center [719, 359] width 1439 height 719
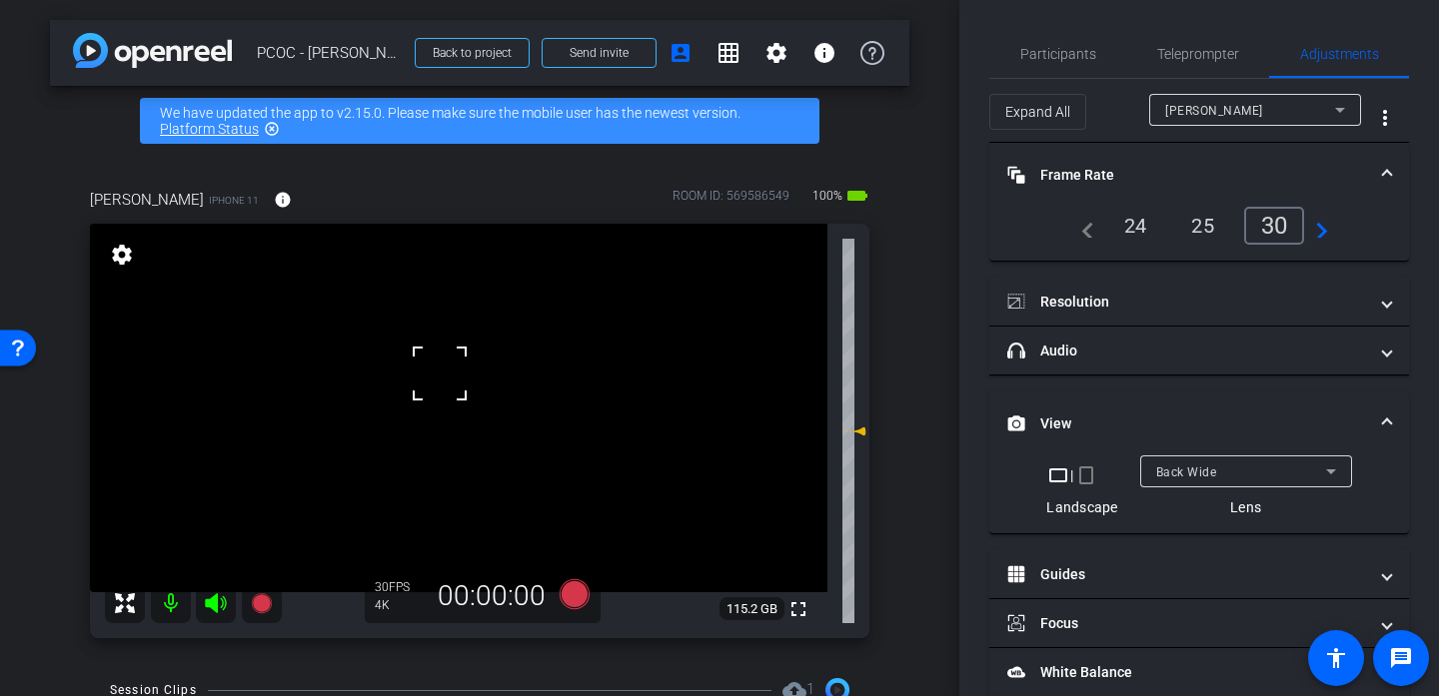
click at [440, 374] on div at bounding box center [440, 374] width 50 height 50
click at [431, 401] on video at bounding box center [458, 408] width 737 height 369
click at [448, 383] on div at bounding box center [431, 401] width 50 height 50
click at [462, 365] on video at bounding box center [458, 408] width 737 height 369
click at [456, 376] on div at bounding box center [431, 401] width 50 height 50
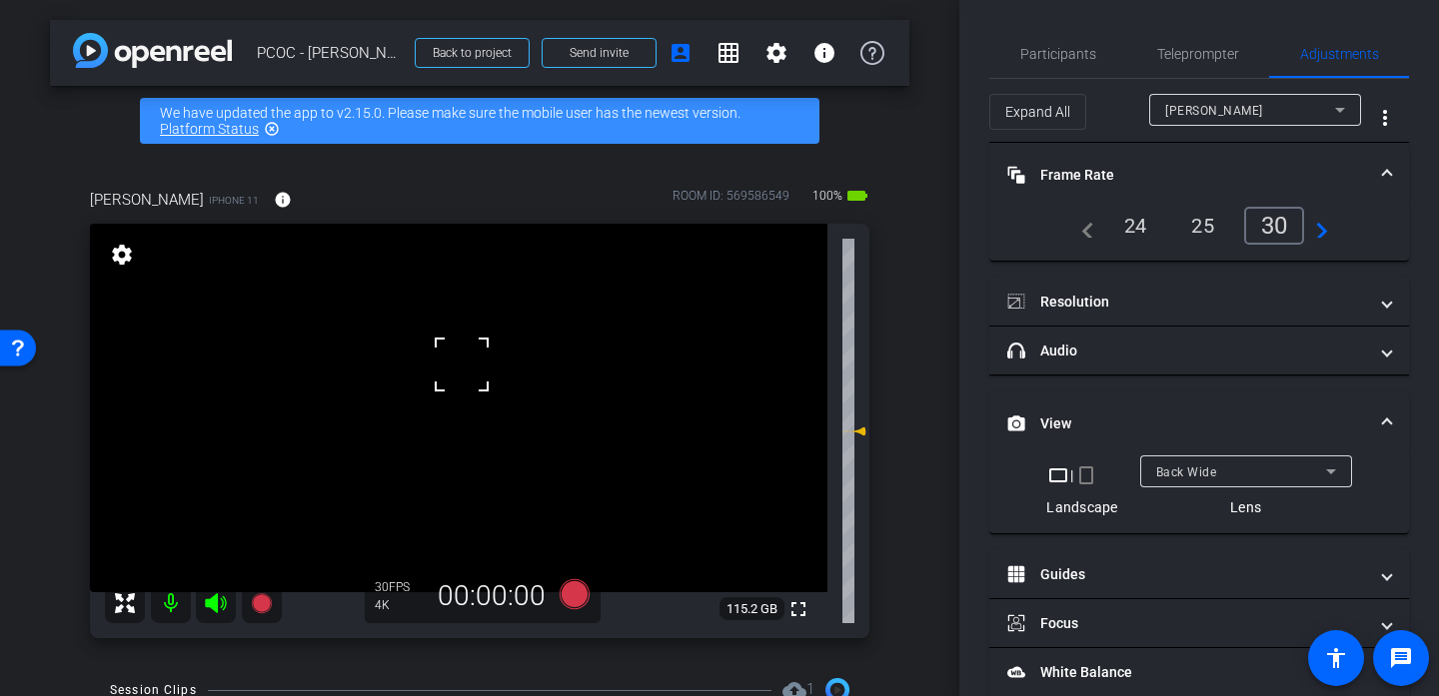
click at [461, 371] on div at bounding box center [462, 365] width 50 height 50
click at [442, 368] on div at bounding box center [462, 365] width 50 height 50
click at [437, 340] on span at bounding box center [437, 340] width 0 height 0
click at [442, 400] on video at bounding box center [458, 408] width 737 height 369
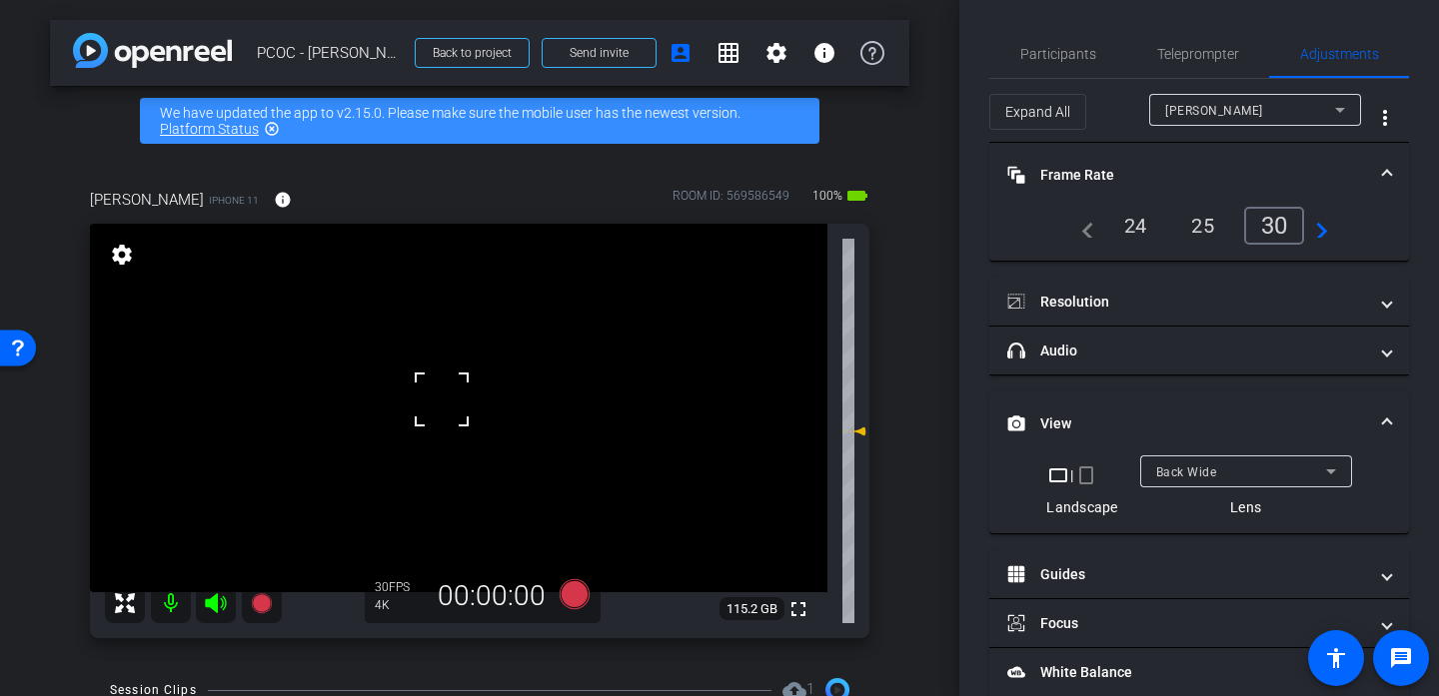
click at [452, 472] on video at bounding box center [458, 408] width 737 height 369
click at [449, 462] on div at bounding box center [452, 472] width 50 height 50
click at [456, 377] on video at bounding box center [458, 408] width 737 height 369
click at [456, 377] on div at bounding box center [456, 377] width 50 height 50
click at [456, 378] on div at bounding box center [456, 377] width 50 height 50
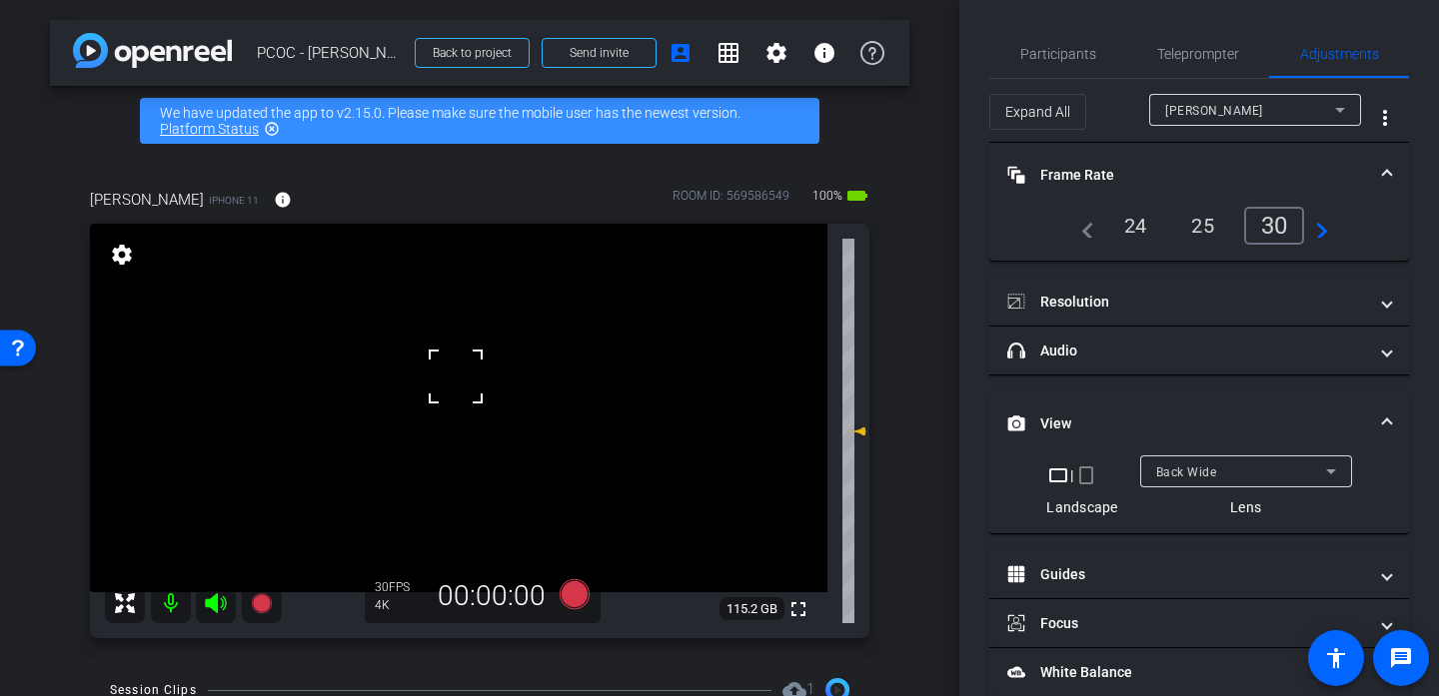
click at [456, 378] on div at bounding box center [456, 377] width 50 height 50
click at [453, 392] on video at bounding box center [458, 408] width 737 height 369
click at [453, 392] on div at bounding box center [453, 392] width 50 height 50
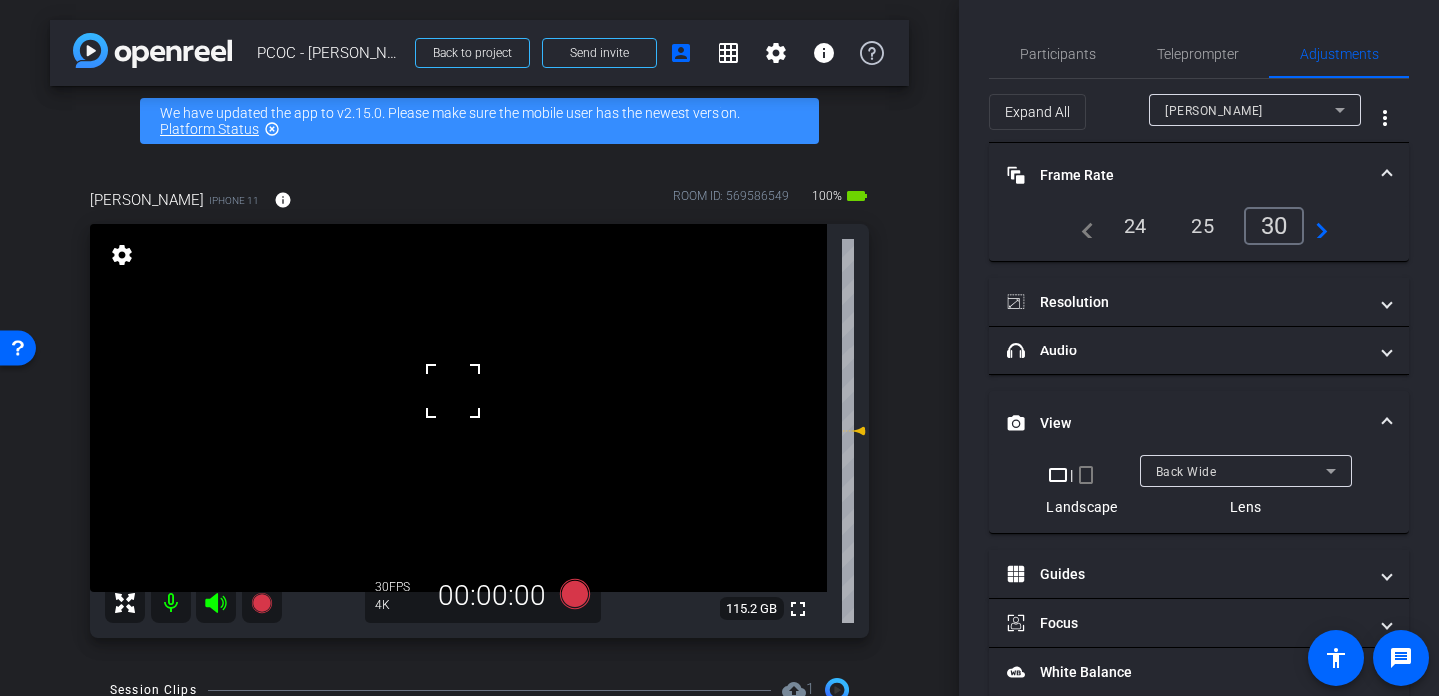
click at [453, 392] on div at bounding box center [453, 392] width 50 height 50
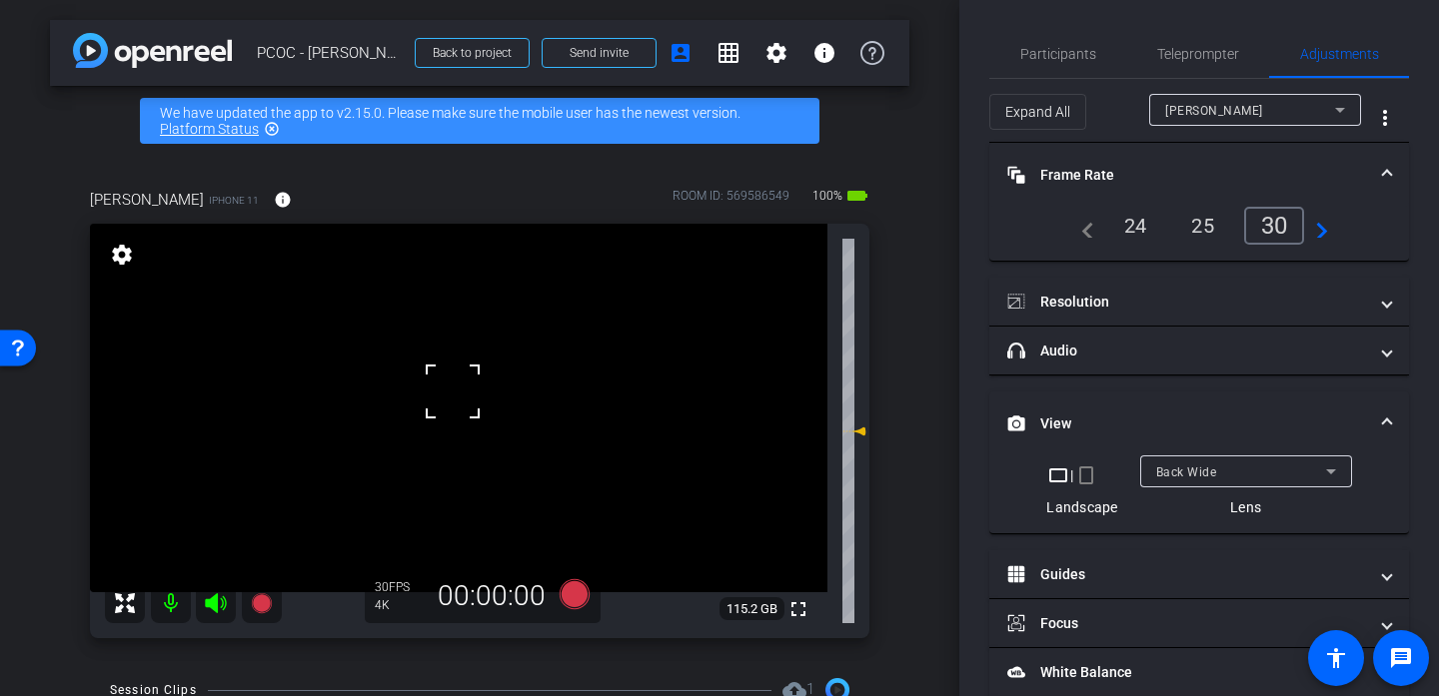
click at [453, 392] on div at bounding box center [453, 392] width 50 height 50
click at [453, 392] on video at bounding box center [458, 408] width 737 height 369
click at [453, 392] on div at bounding box center [453, 392] width 50 height 50
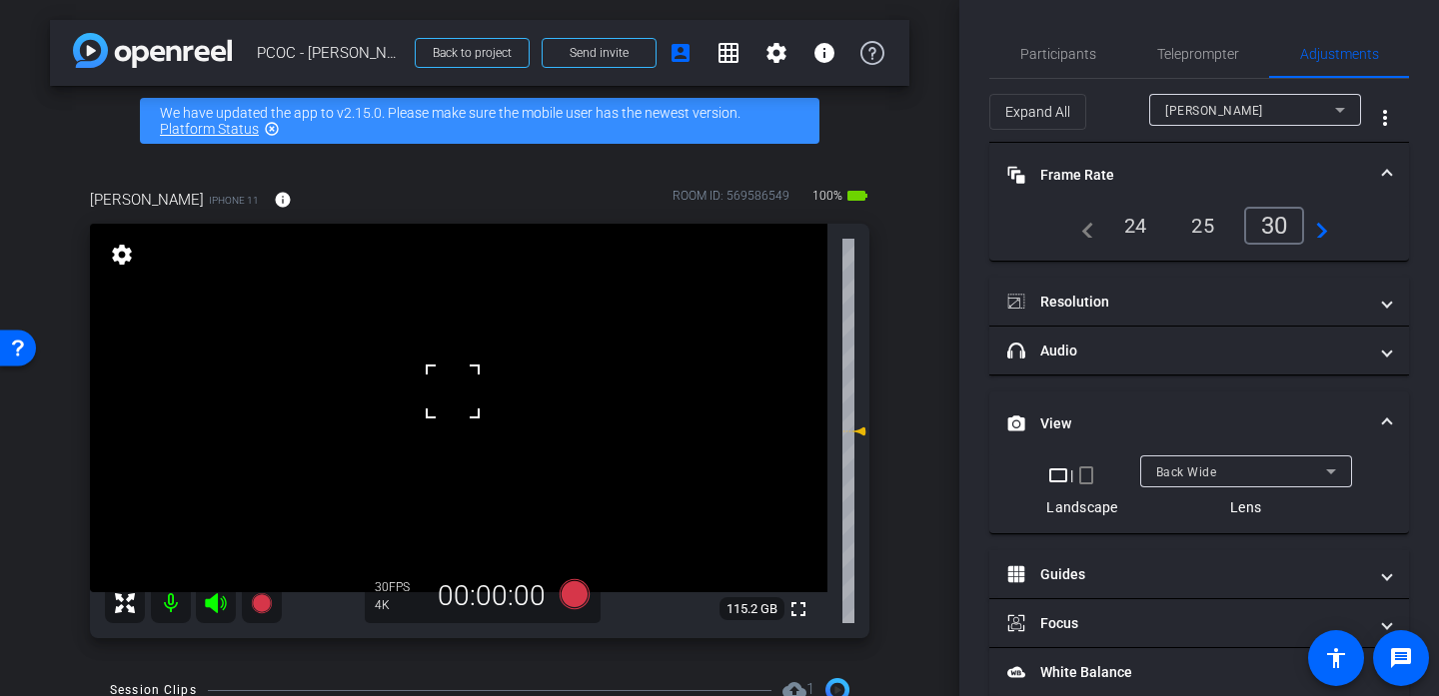
click at [453, 392] on div at bounding box center [453, 392] width 50 height 50
click at [428, 367] on span at bounding box center [428, 367] width 0 height 0
click at [446, 416] on video at bounding box center [458, 408] width 737 height 369
click at [458, 424] on div at bounding box center [446, 416] width 50 height 50
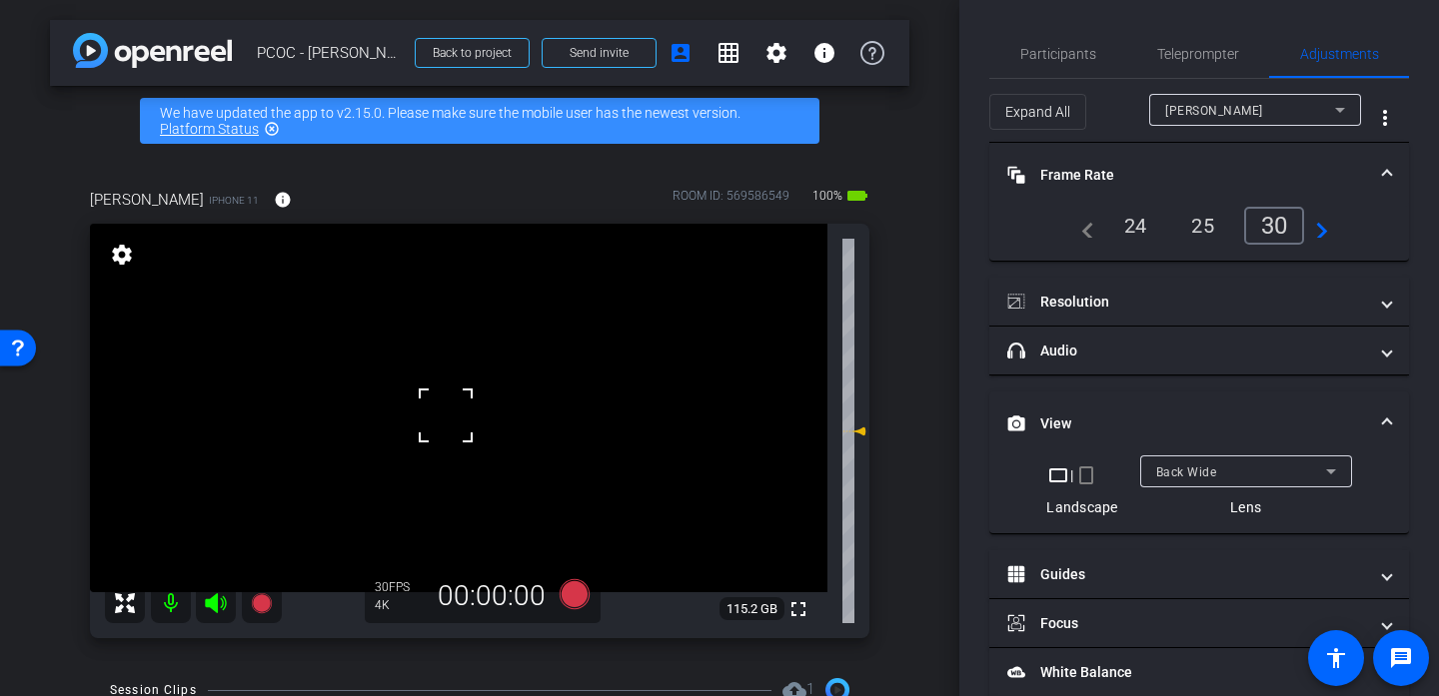
click at [458, 424] on div at bounding box center [446, 416] width 50 height 50
click at [470, 371] on video at bounding box center [458, 408] width 737 height 369
click at [470, 371] on div at bounding box center [470, 371] width 50 height 50
click at [452, 372] on video at bounding box center [458, 408] width 737 height 369
click at [452, 372] on div at bounding box center [452, 372] width 50 height 50
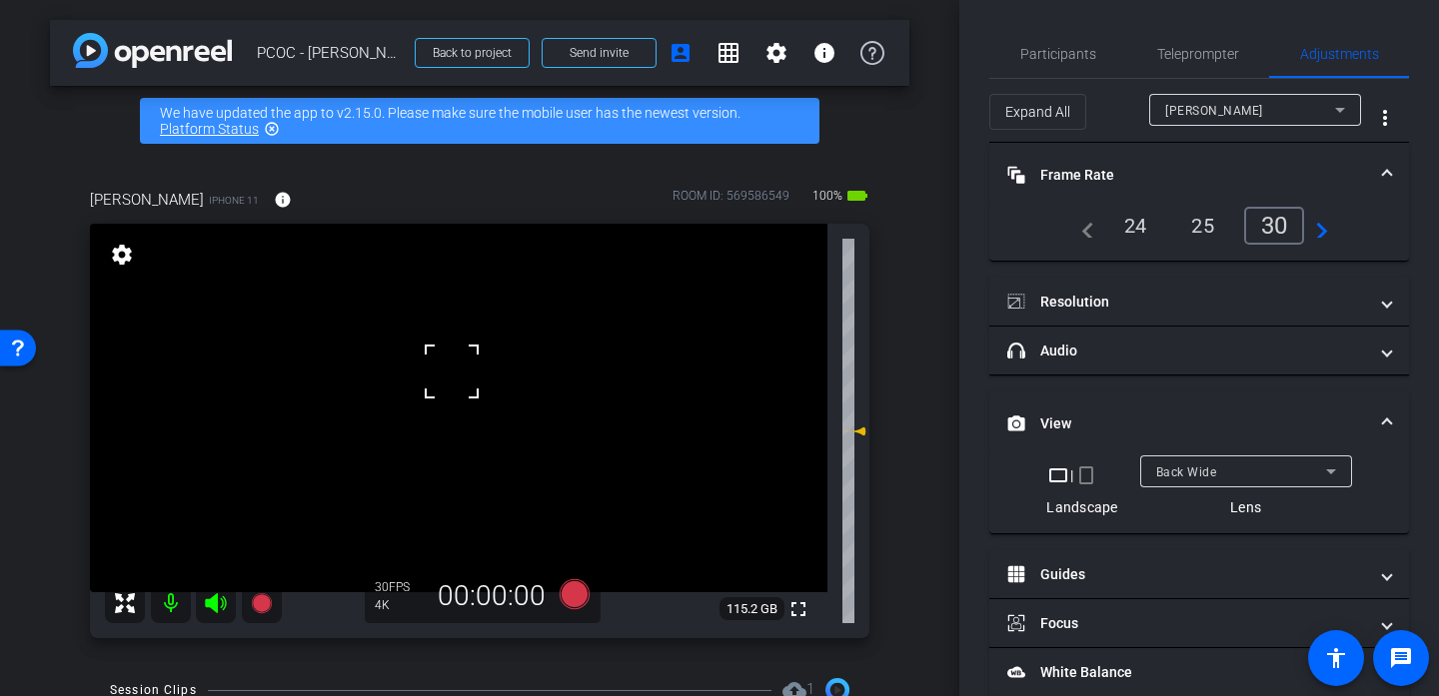
click at [452, 372] on div at bounding box center [452, 372] width 50 height 50
click at [452, 372] on video at bounding box center [458, 408] width 737 height 369
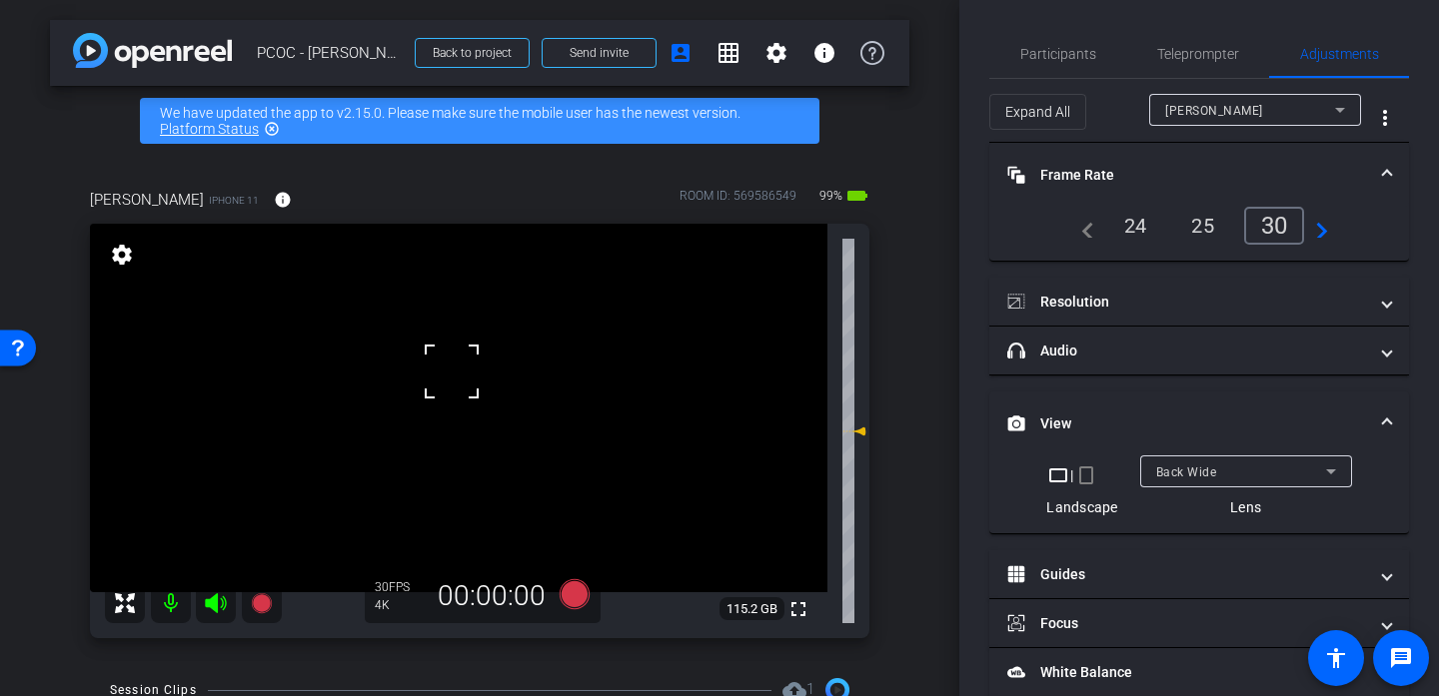
click at [452, 372] on div at bounding box center [452, 372] width 50 height 50
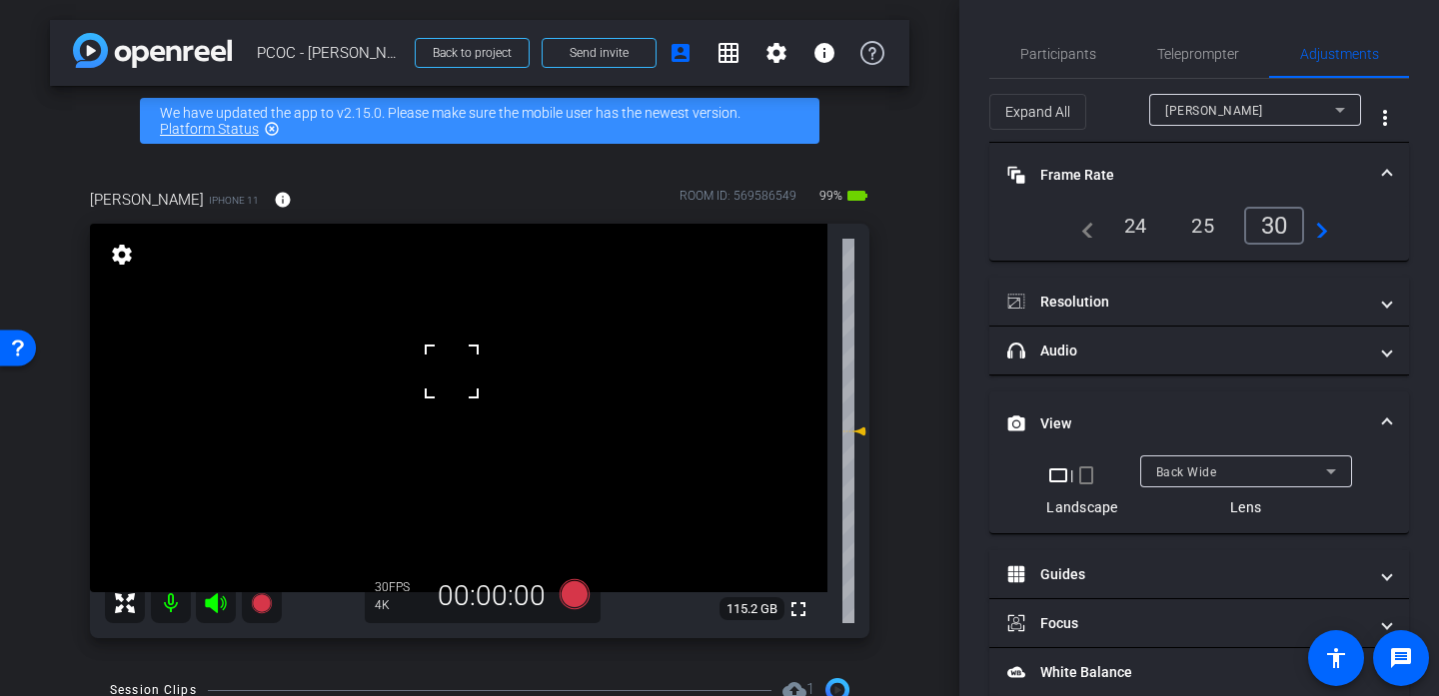
click at [452, 372] on div at bounding box center [452, 372] width 50 height 50
click at [1294, 408] on mat-expansion-panel-header "View" at bounding box center [1199, 424] width 420 height 64
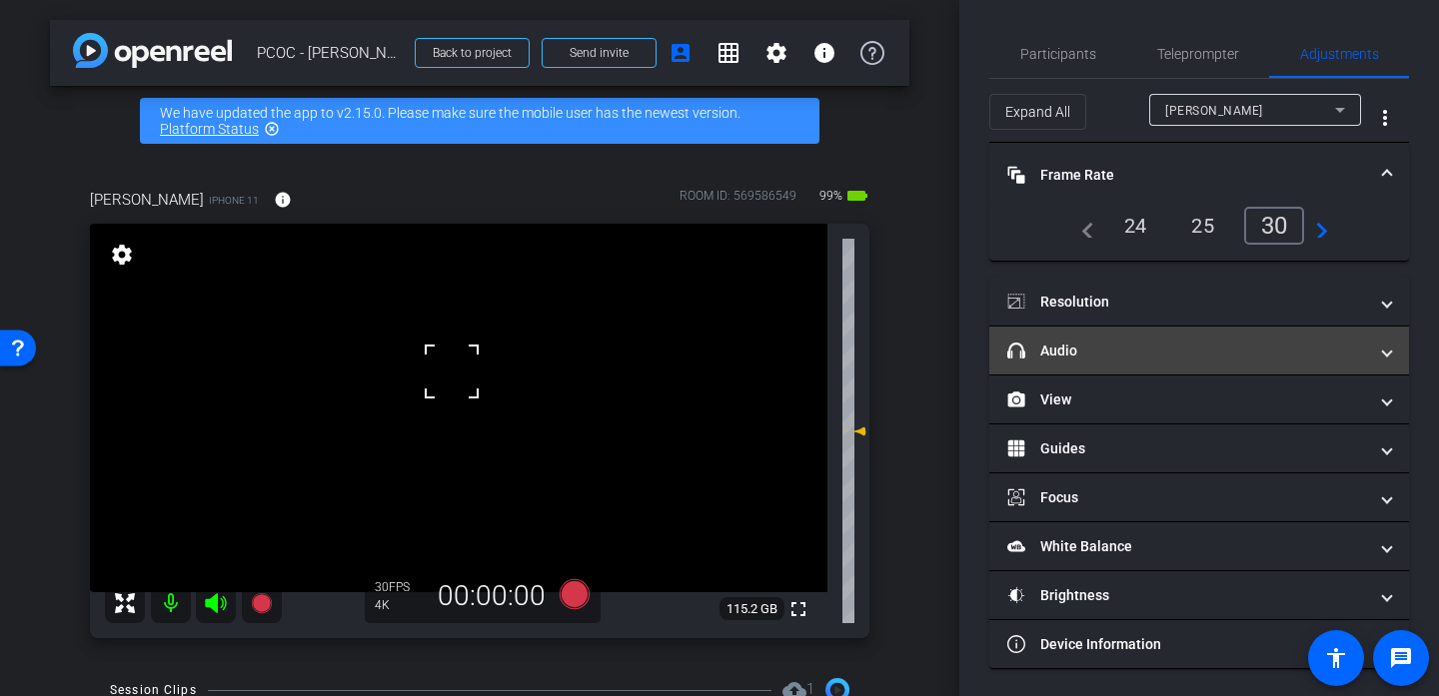
click at [1280, 352] on mat-panel-title "headphone icon Audio" at bounding box center [1187, 351] width 360 height 21
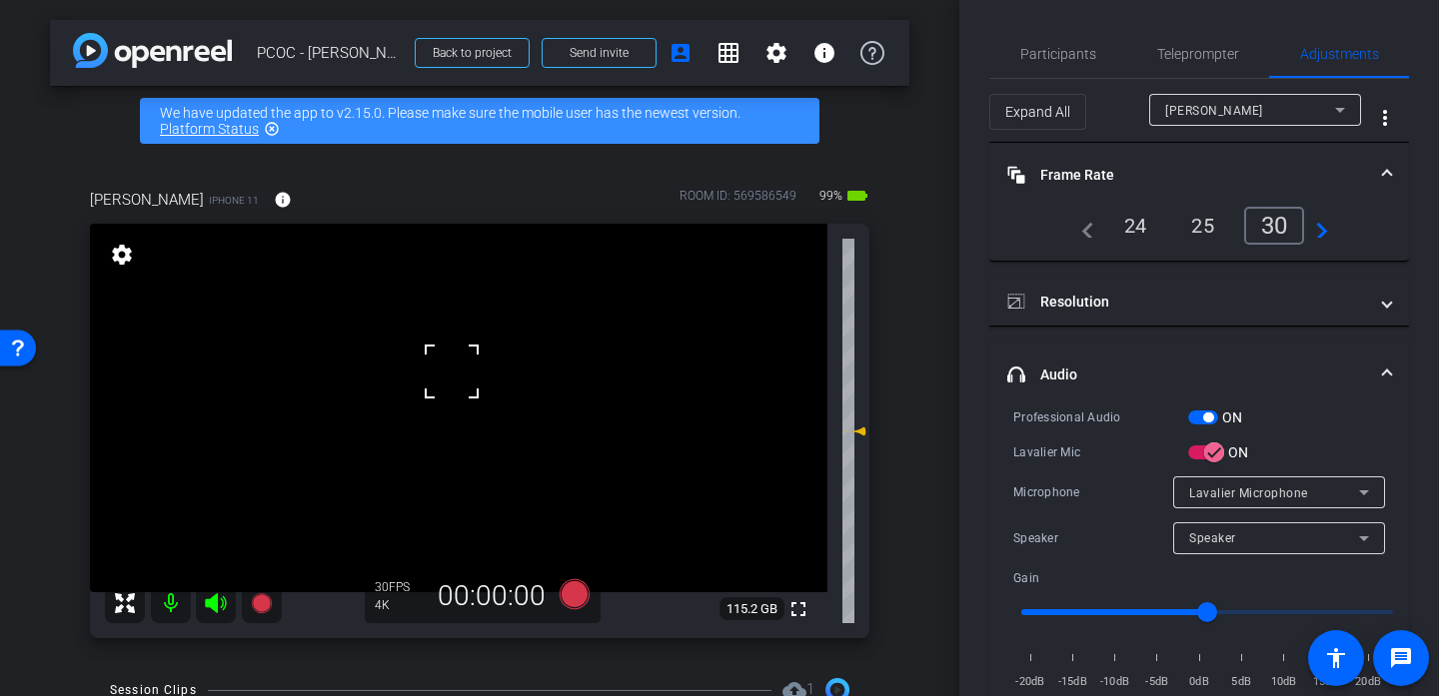
click at [454, 367] on div at bounding box center [452, 372] width 50 height 50
click at [454, 367] on div "fullscreen settings 115.2 GB" at bounding box center [479, 431] width 779 height 415
click at [1164, 385] on mat-panel-title "headphone icon Audio" at bounding box center [1187, 375] width 360 height 21
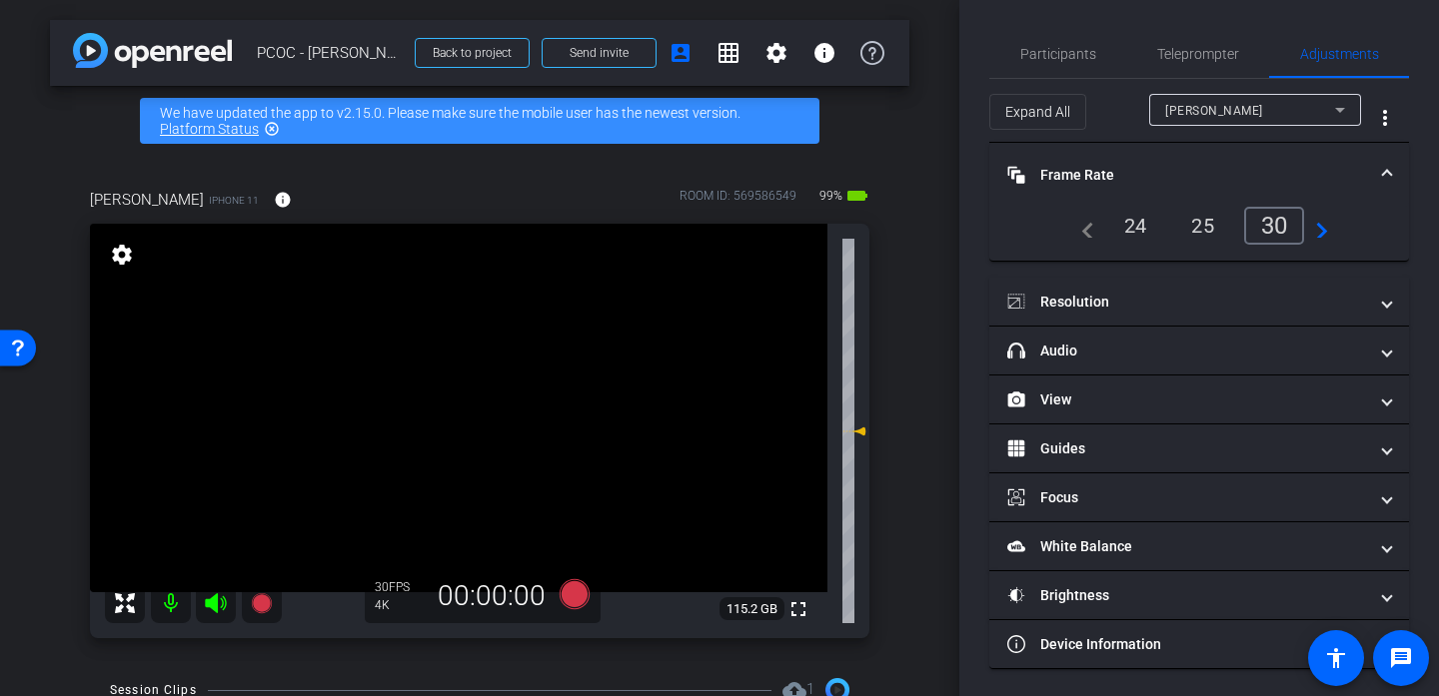
click at [469, 360] on video at bounding box center [458, 408] width 737 height 369
click at [478, 364] on div at bounding box center [469, 360] width 50 height 50
click at [457, 381] on video at bounding box center [458, 408] width 737 height 369
click at [457, 381] on div at bounding box center [469, 360] width 50 height 50
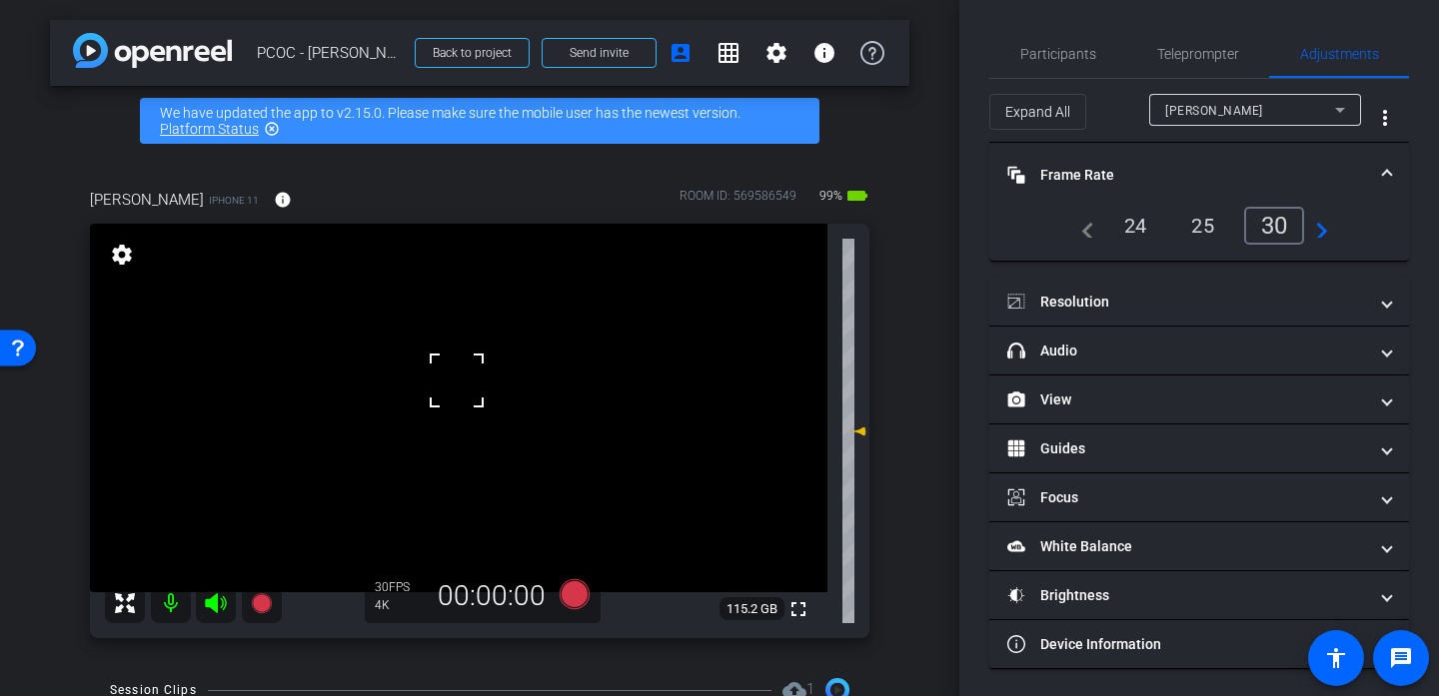
click at [457, 381] on div at bounding box center [457, 381] width 50 height 50
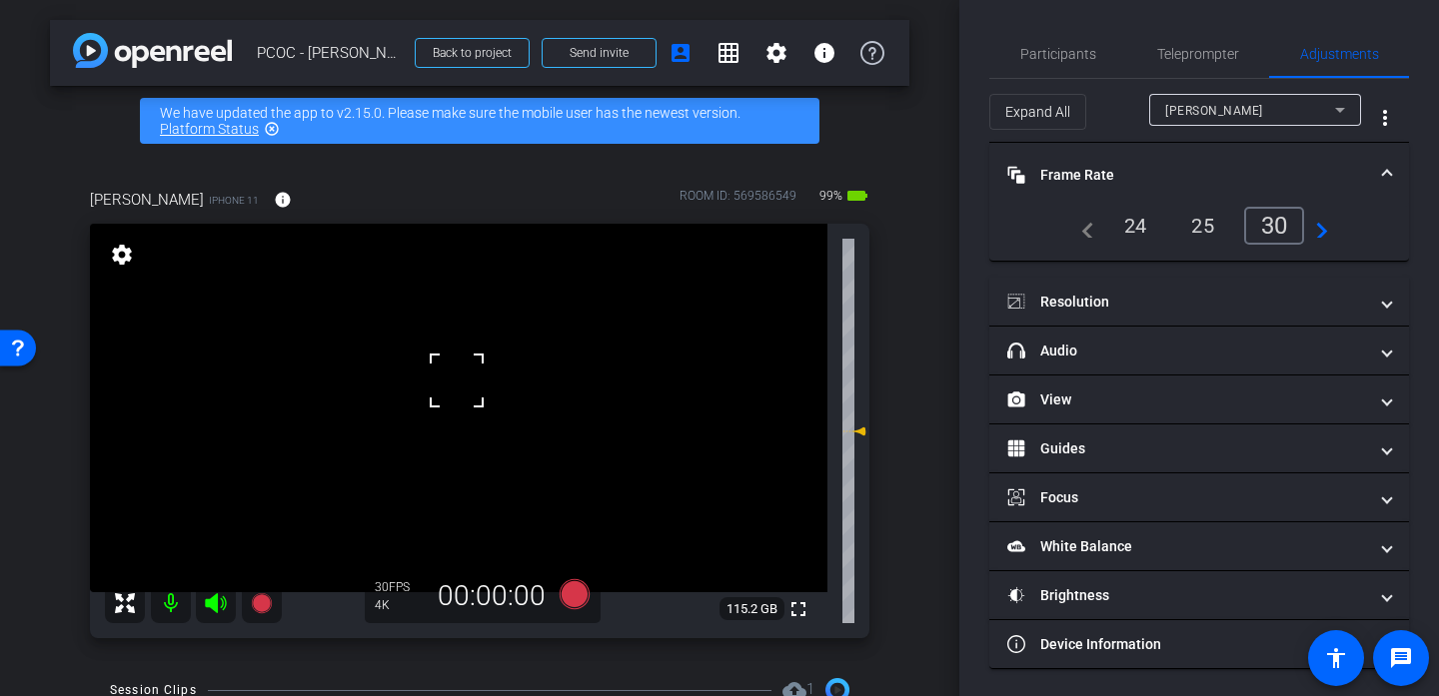
click at [457, 381] on div at bounding box center [457, 381] width 50 height 50
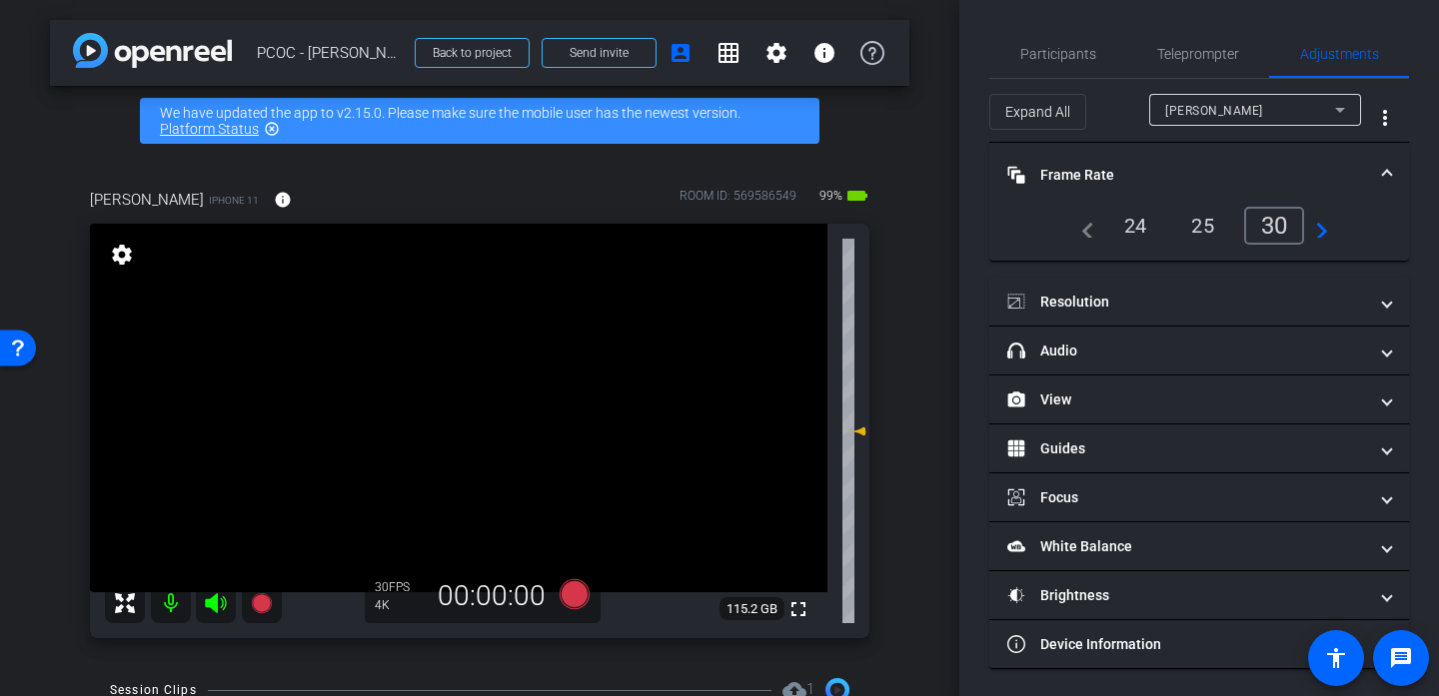
click at [457, 381] on video at bounding box center [458, 408] width 737 height 369
click at [457, 381] on div at bounding box center [457, 381] width 50 height 50
click at [440, 408] on video at bounding box center [458, 408] width 737 height 369
click at [415, 441] on video at bounding box center [458, 408] width 737 height 369
click at [419, 410] on video at bounding box center [458, 408] width 737 height 369
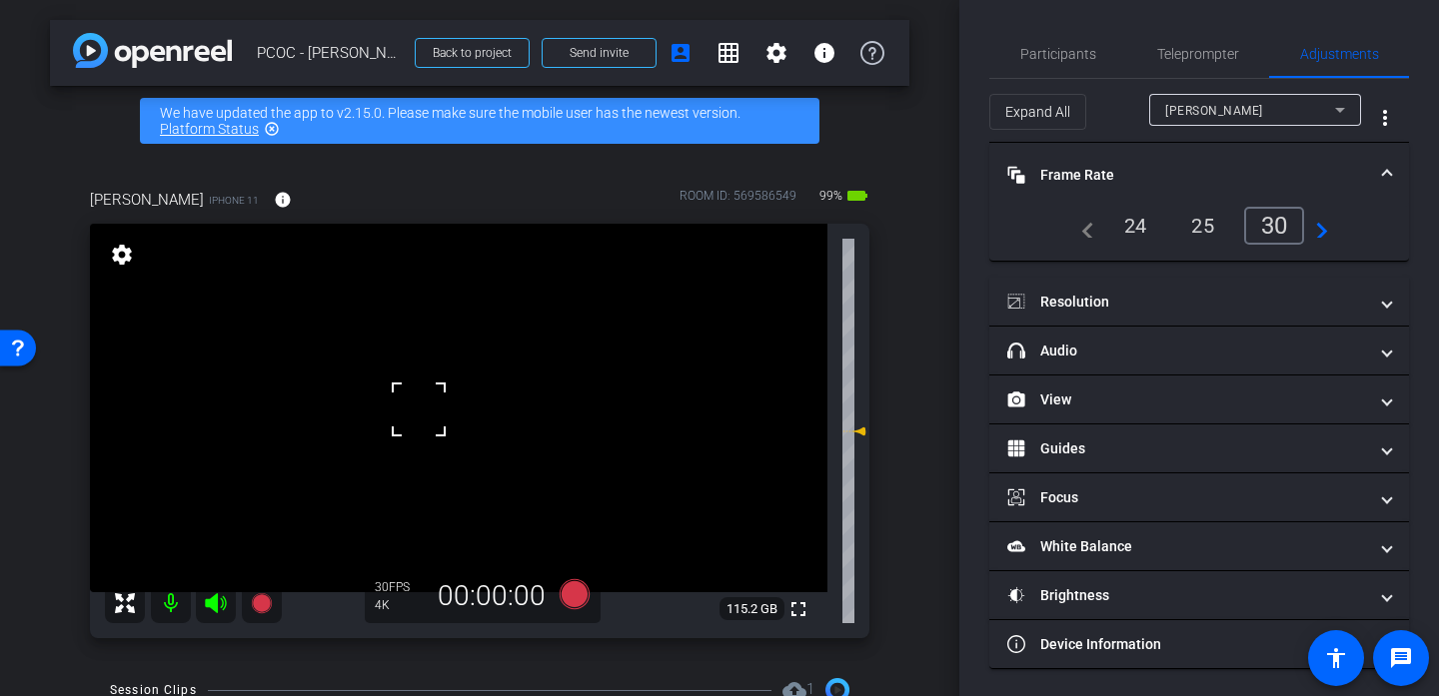
click at [426, 383] on video at bounding box center [458, 408] width 737 height 369
click at [560, 599] on icon at bounding box center [575, 595] width 30 height 30
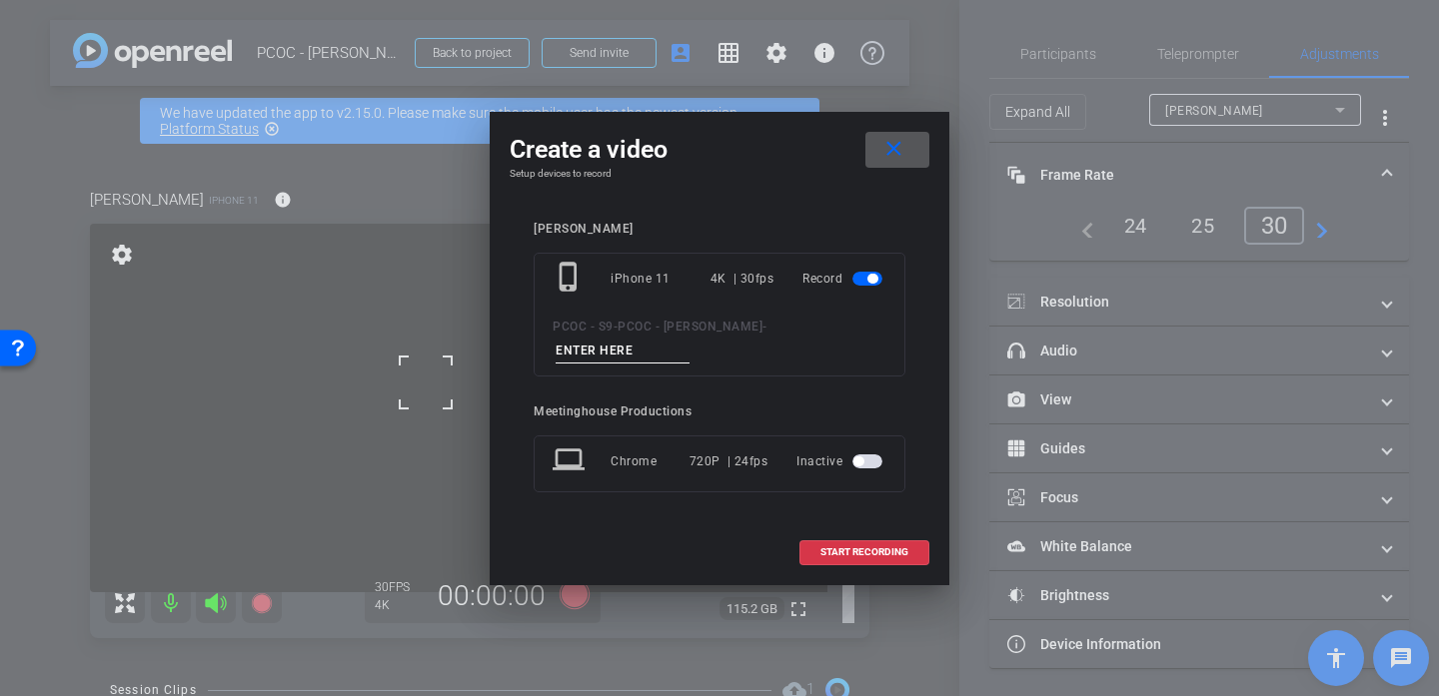
click at [894, 168] on button "close" at bounding box center [897, 150] width 64 height 36
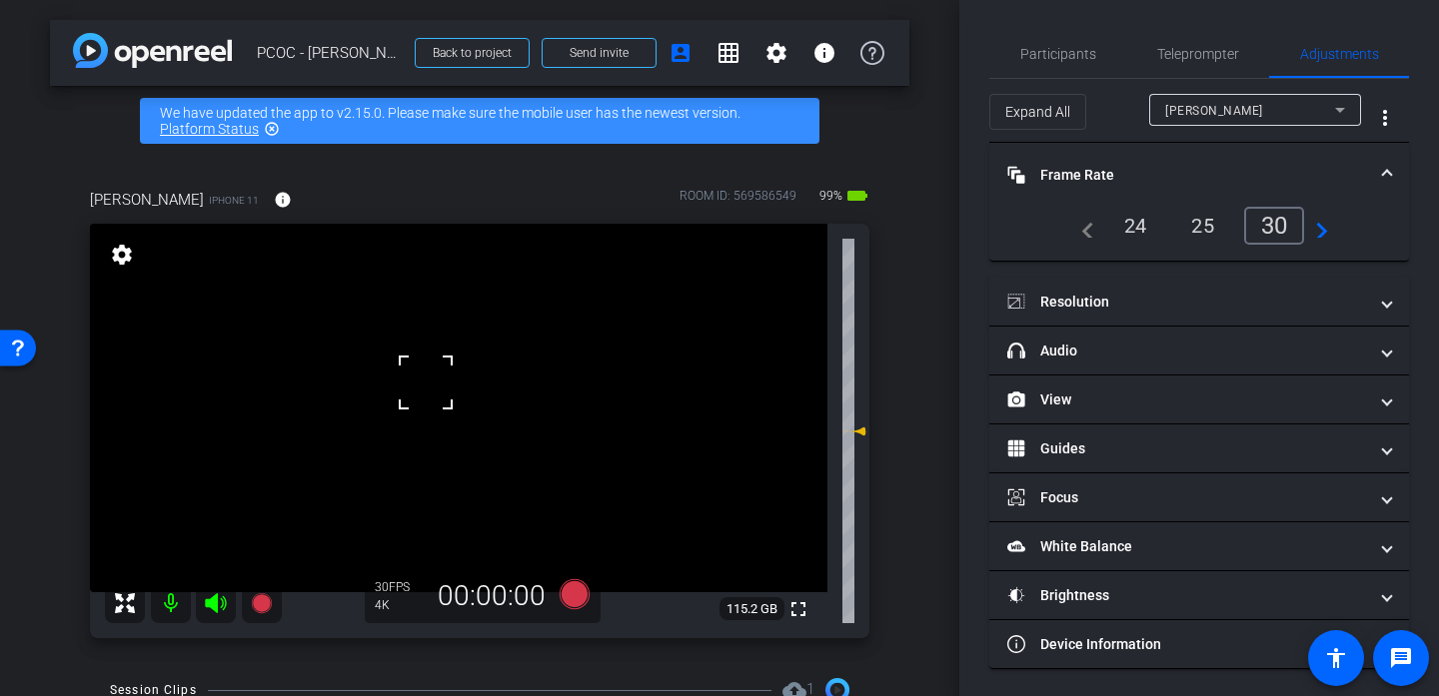
click at [448, 378] on div at bounding box center [426, 383] width 50 height 50
click at [576, 593] on icon at bounding box center [575, 595] width 30 height 30
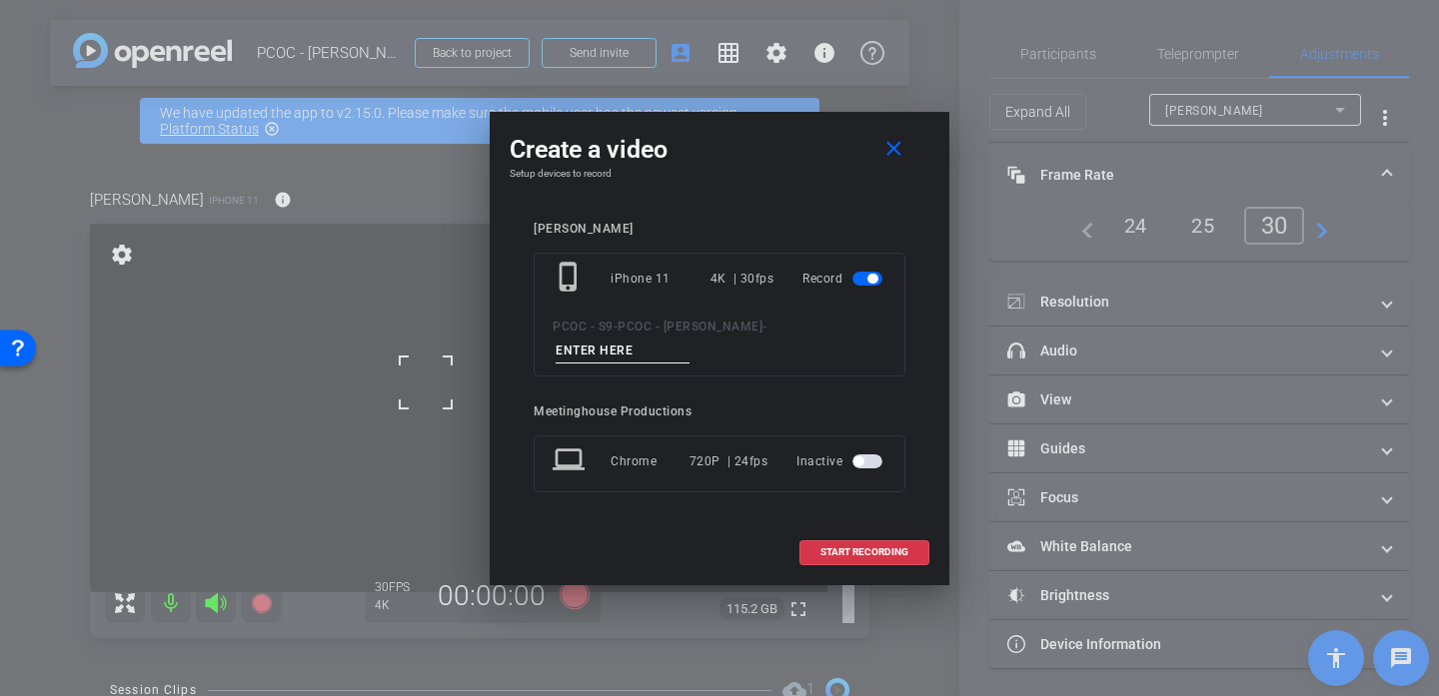
click at [689, 339] on input at bounding box center [623, 351] width 134 height 25
type input "903 TEST"
click at [882, 529] on span at bounding box center [864, 553] width 128 height 48
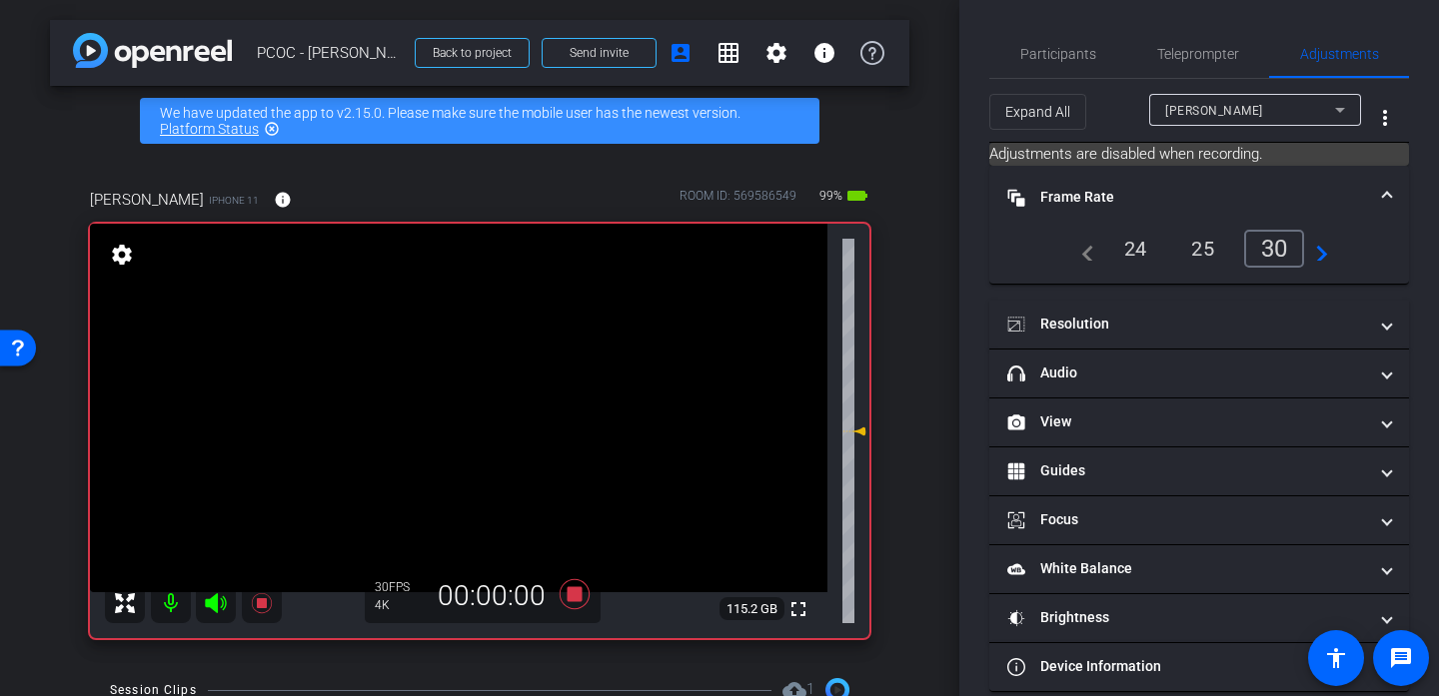
click at [440, 354] on video at bounding box center [458, 408] width 737 height 369
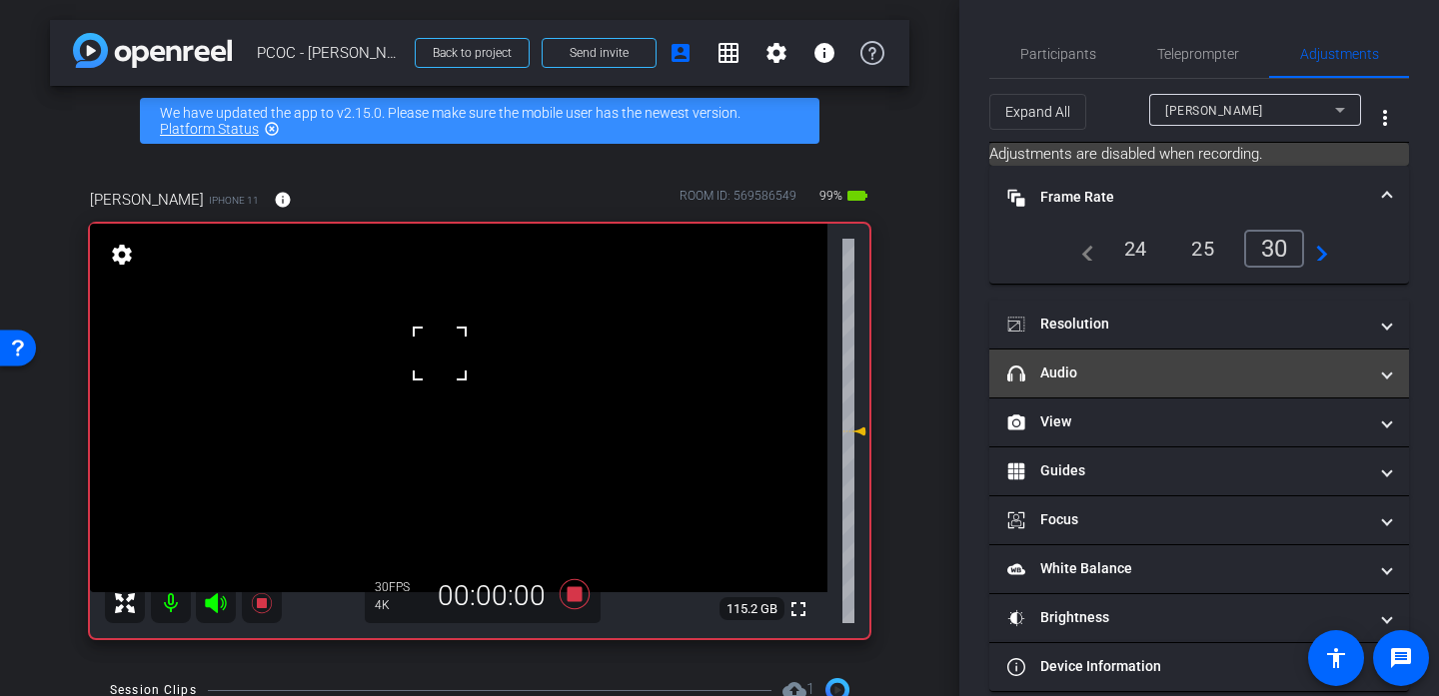
click at [1075, 361] on mat-expansion-panel-header "headphone icon Audio" at bounding box center [1199, 374] width 420 height 48
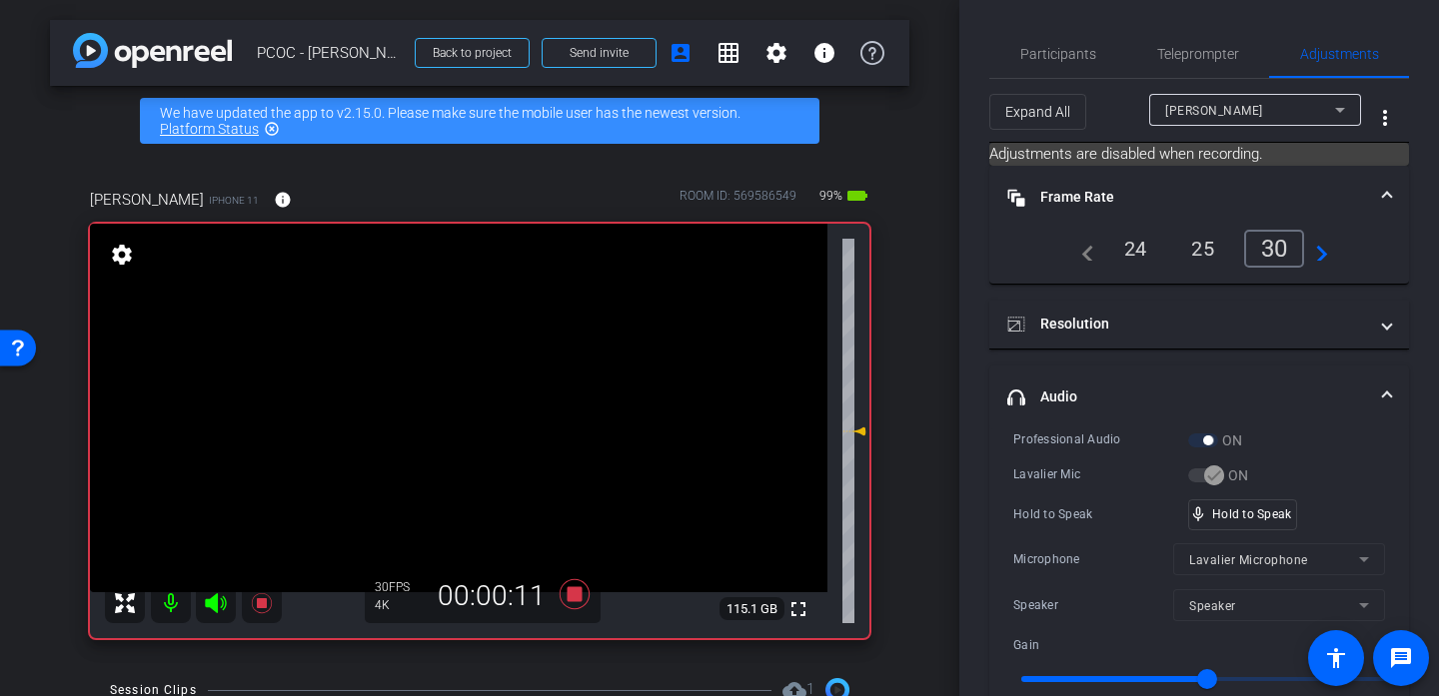
click at [469, 390] on video at bounding box center [458, 408] width 737 height 369
click at [469, 390] on div at bounding box center [469, 390] width 50 height 50
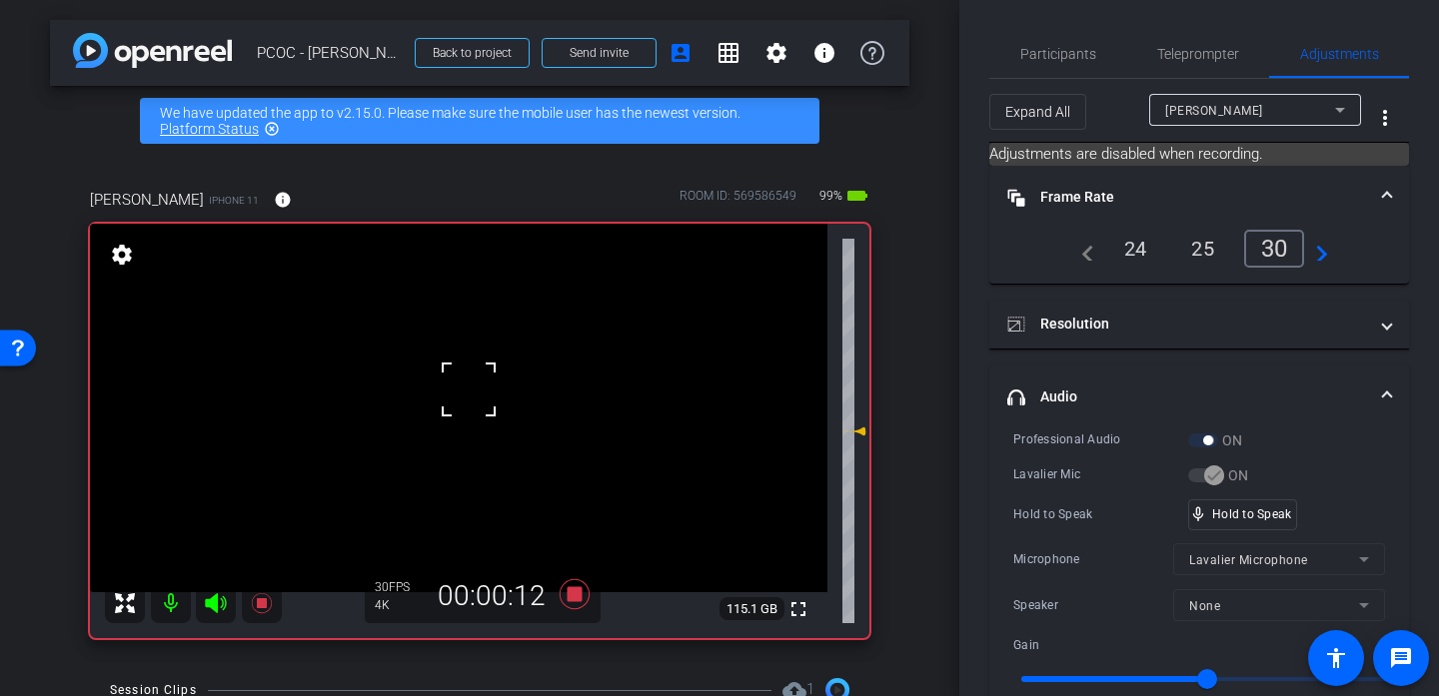
click at [469, 390] on div at bounding box center [469, 390] width 50 height 50
click at [453, 365] on div at bounding box center [469, 390] width 50 height 50
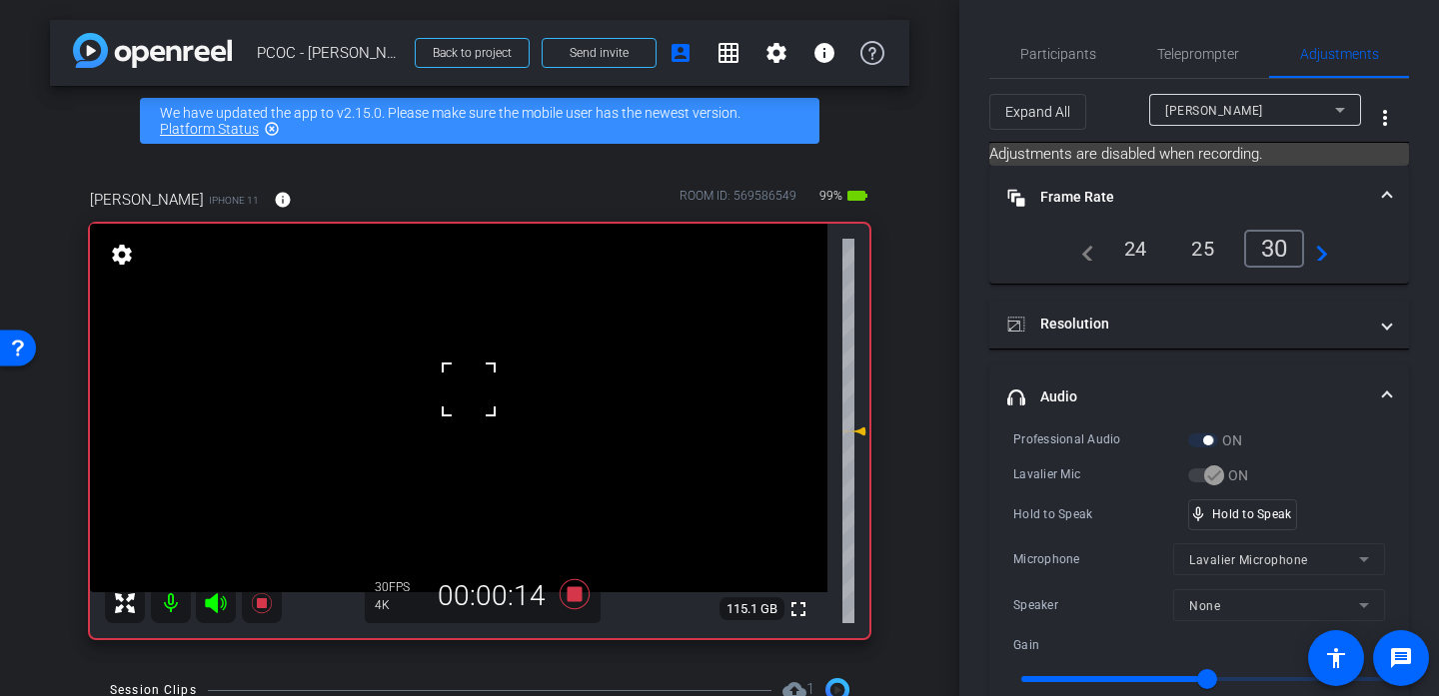
click at [453, 365] on div at bounding box center [469, 390] width 50 height 50
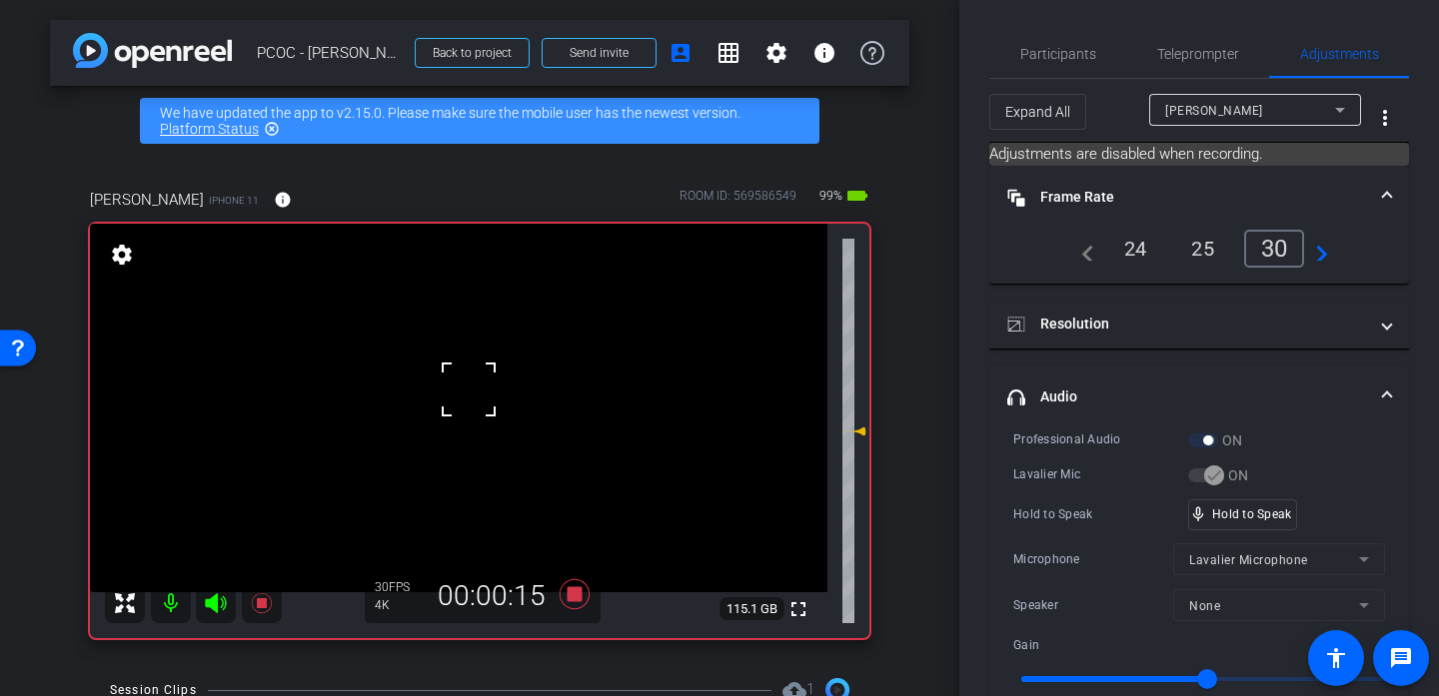
click at [453, 365] on div at bounding box center [469, 390] width 50 height 50
click at [453, 364] on video at bounding box center [458, 408] width 737 height 369
click at [453, 364] on div at bounding box center [453, 364] width 50 height 50
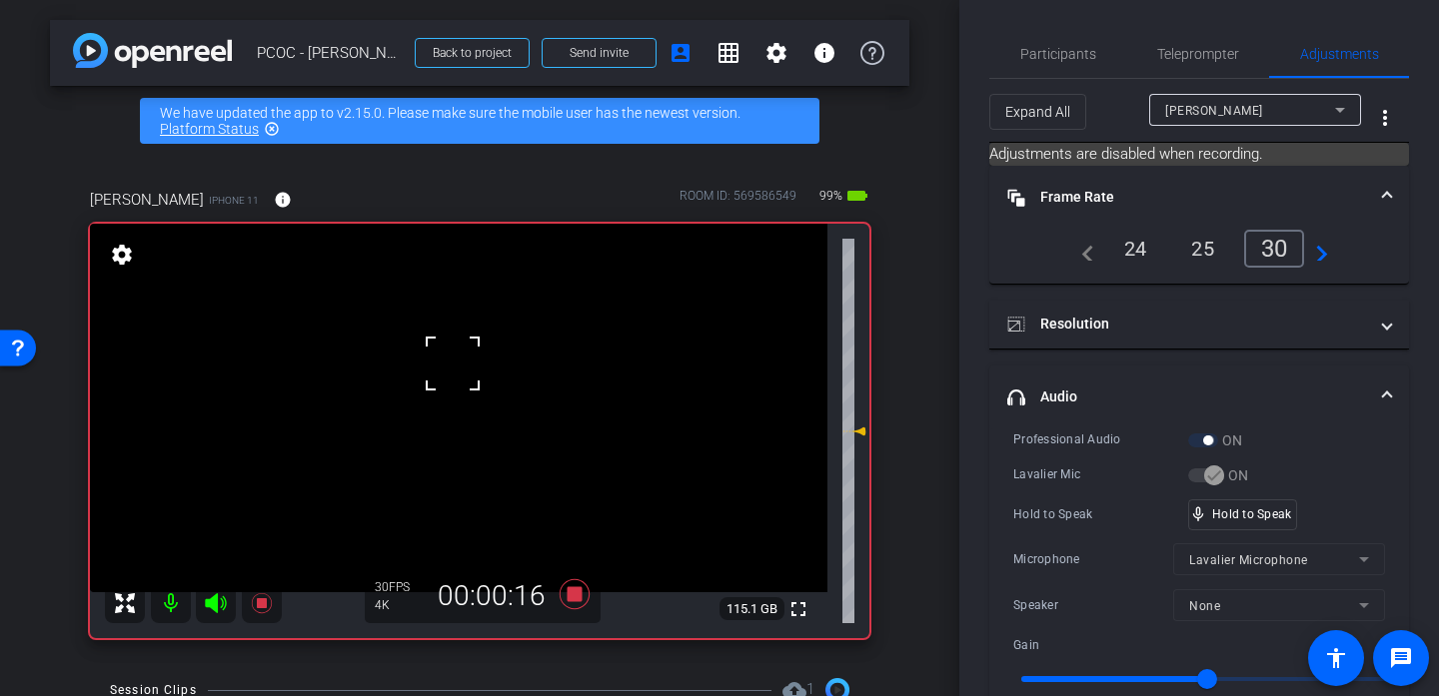
click at [453, 364] on div at bounding box center [453, 364] width 50 height 50
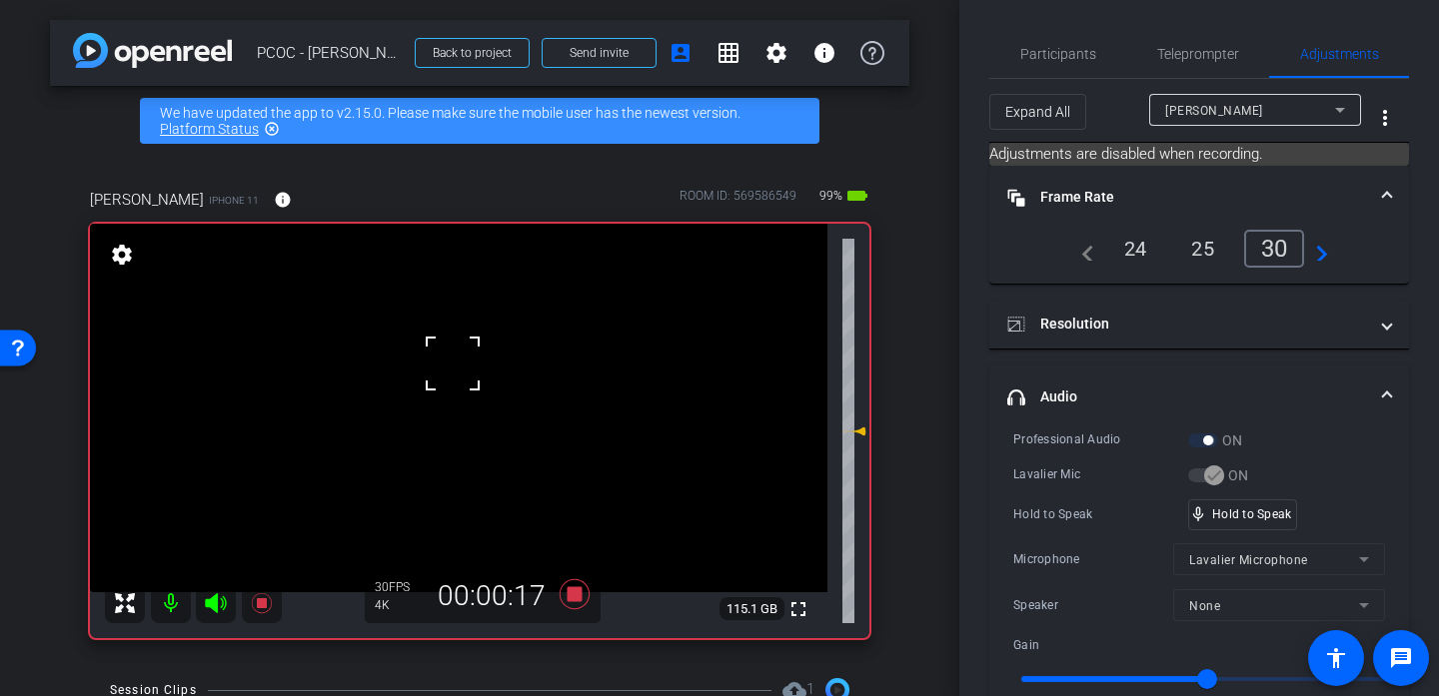
click at [453, 364] on div at bounding box center [453, 364] width 50 height 50
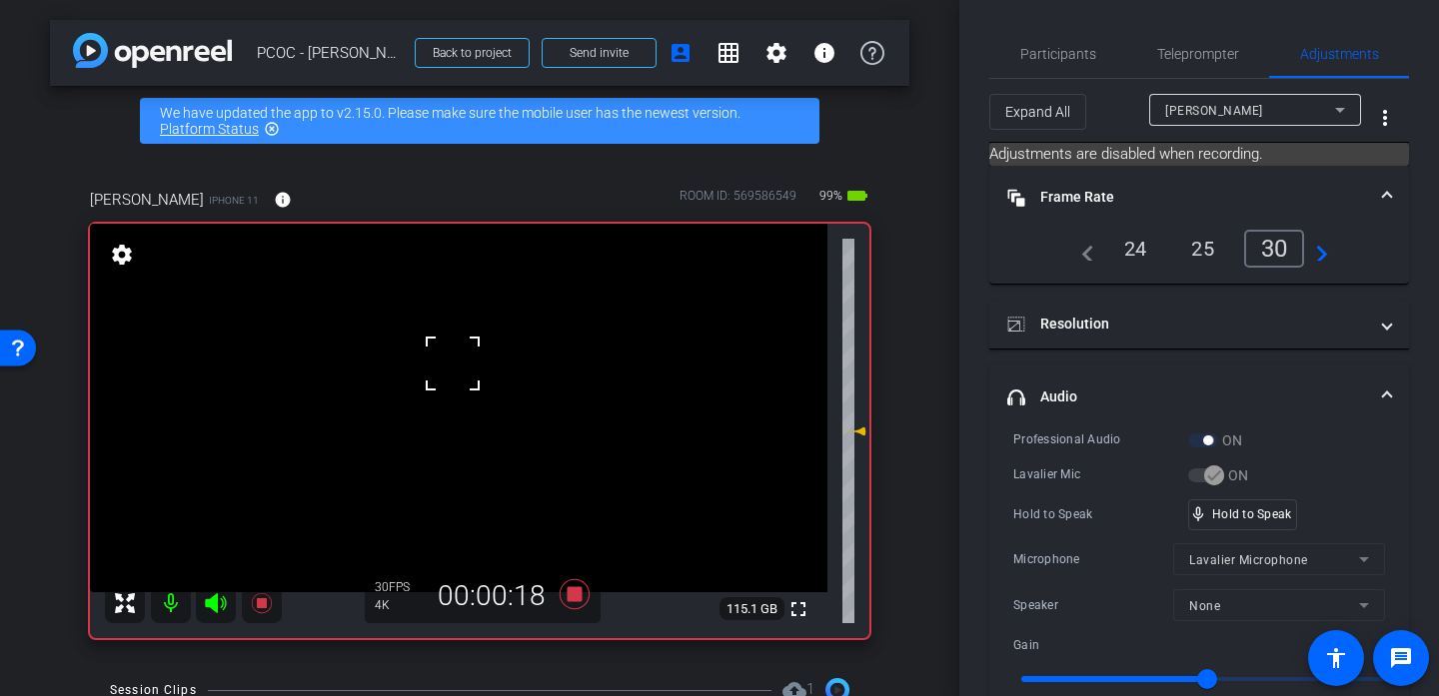
click at [453, 364] on div at bounding box center [453, 364] width 50 height 50
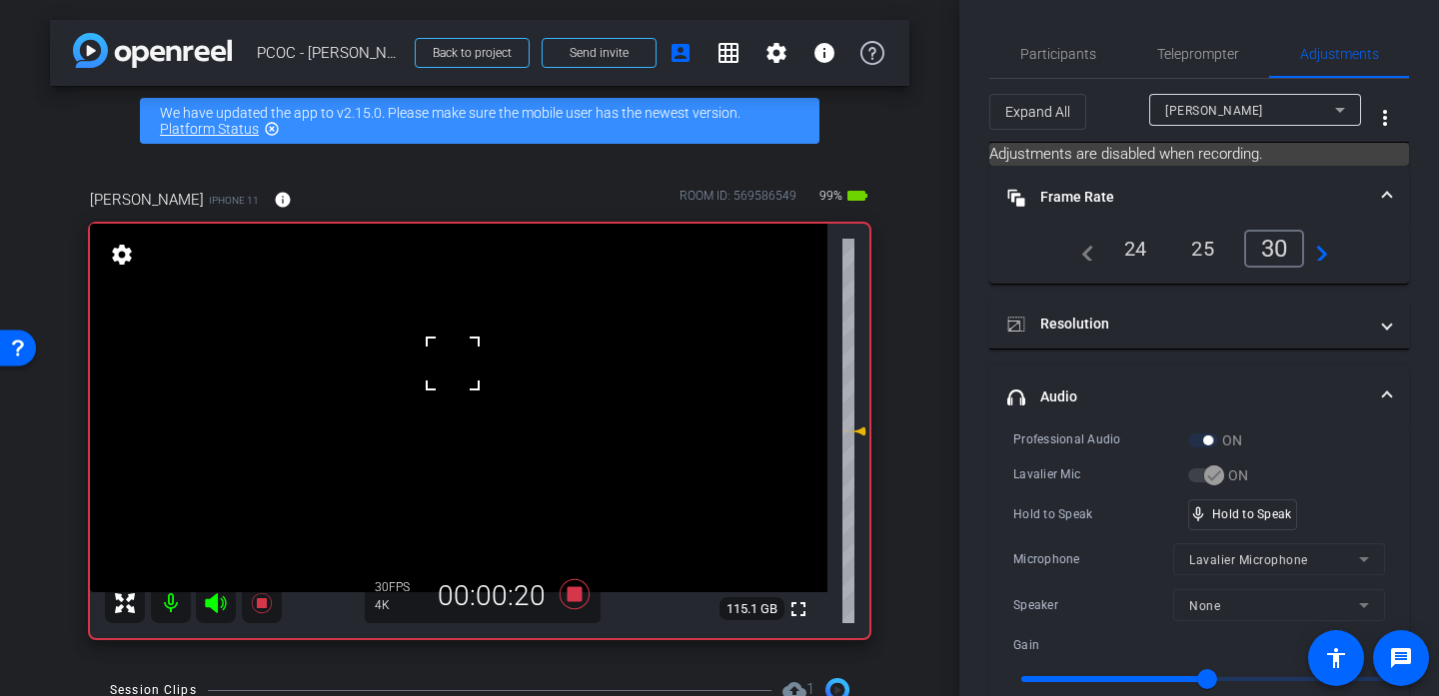
click at [453, 364] on div at bounding box center [453, 364] width 50 height 50
click at [576, 581] on icon at bounding box center [575, 595] width 48 height 36
click at [468, 371] on video at bounding box center [458, 408] width 737 height 369
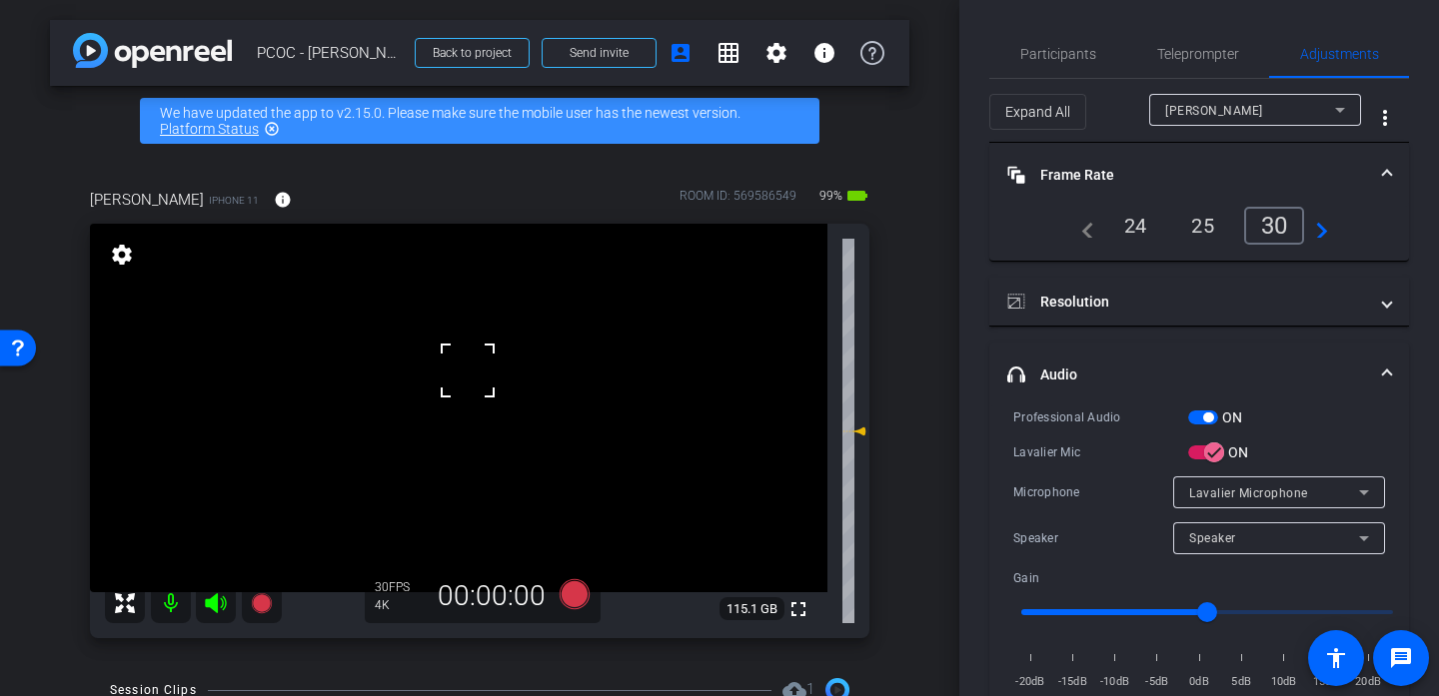
click at [468, 371] on div at bounding box center [468, 371] width 50 height 50
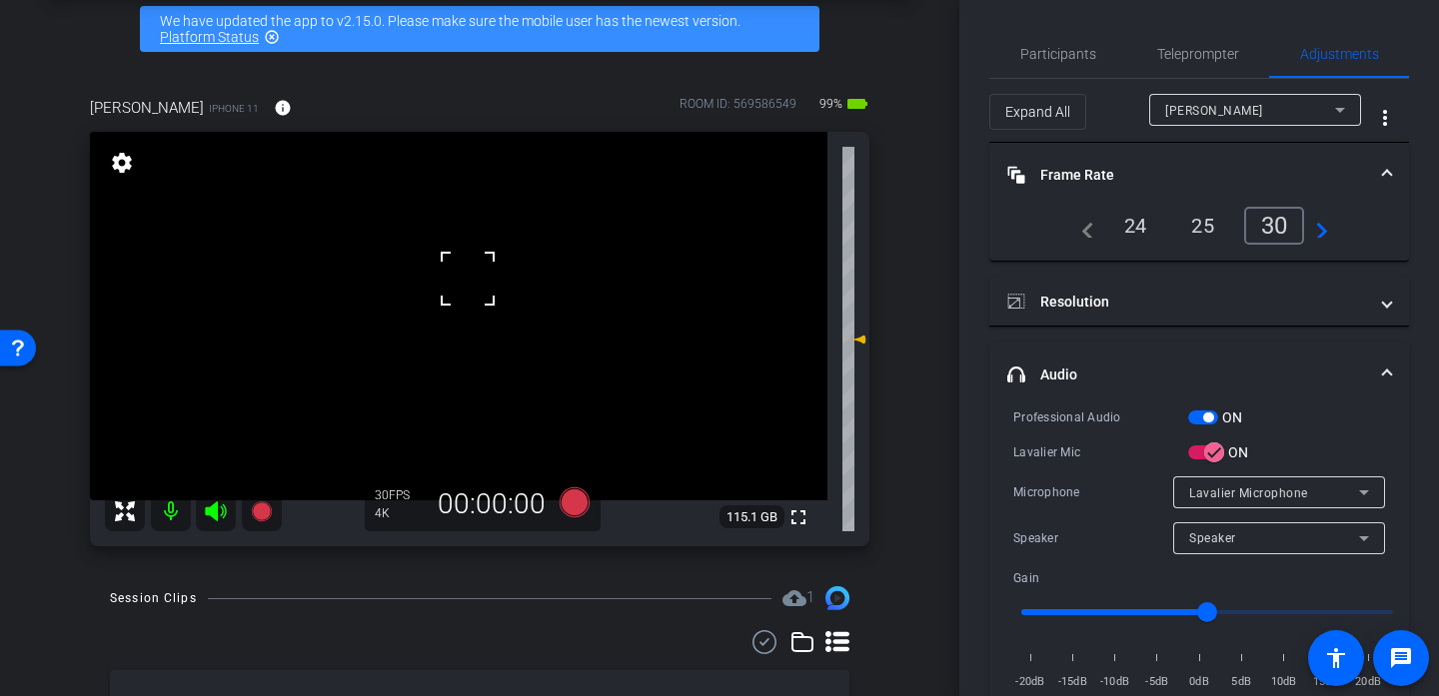
click at [466, 294] on div at bounding box center [468, 279] width 50 height 50
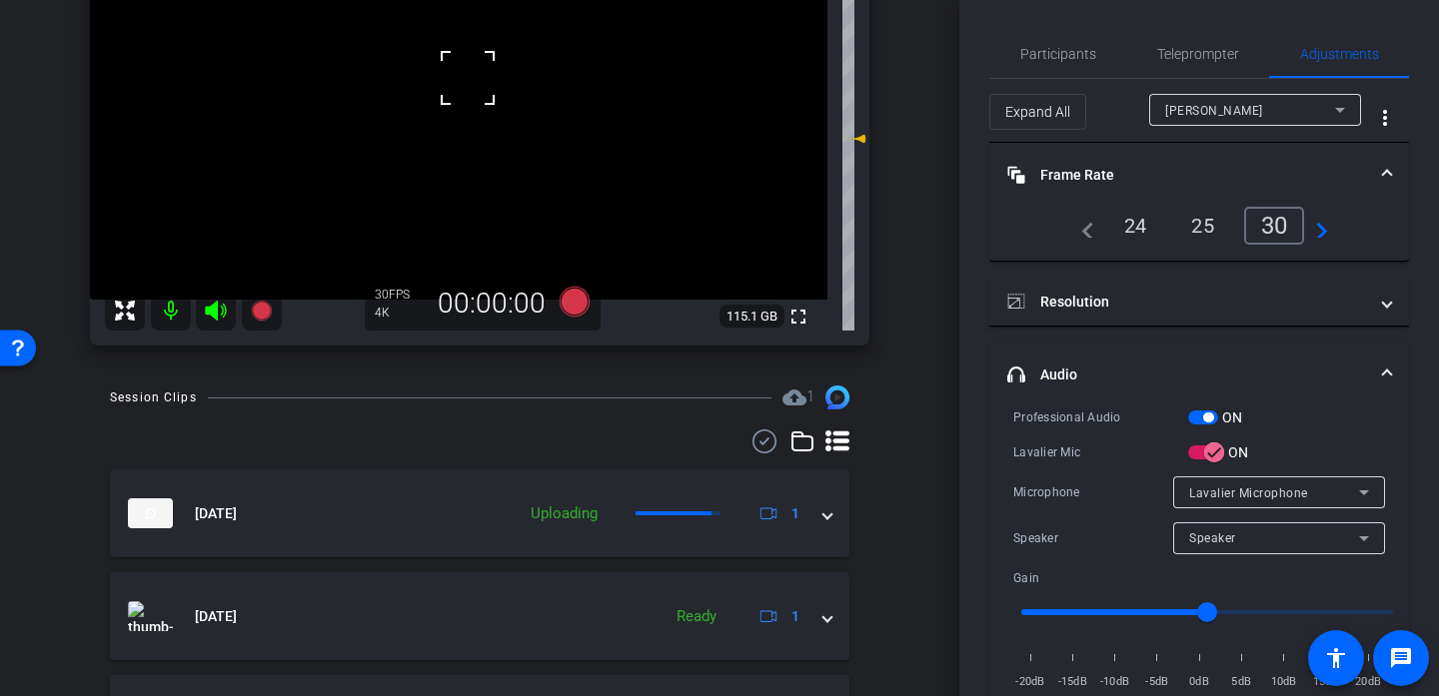
scroll to position [292, 0]
click at [401, 106] on video at bounding box center [458, 116] width 737 height 369
click at [401, 106] on div at bounding box center [401, 106] width 50 height 50
click at [364, 118] on video at bounding box center [458, 116] width 737 height 369
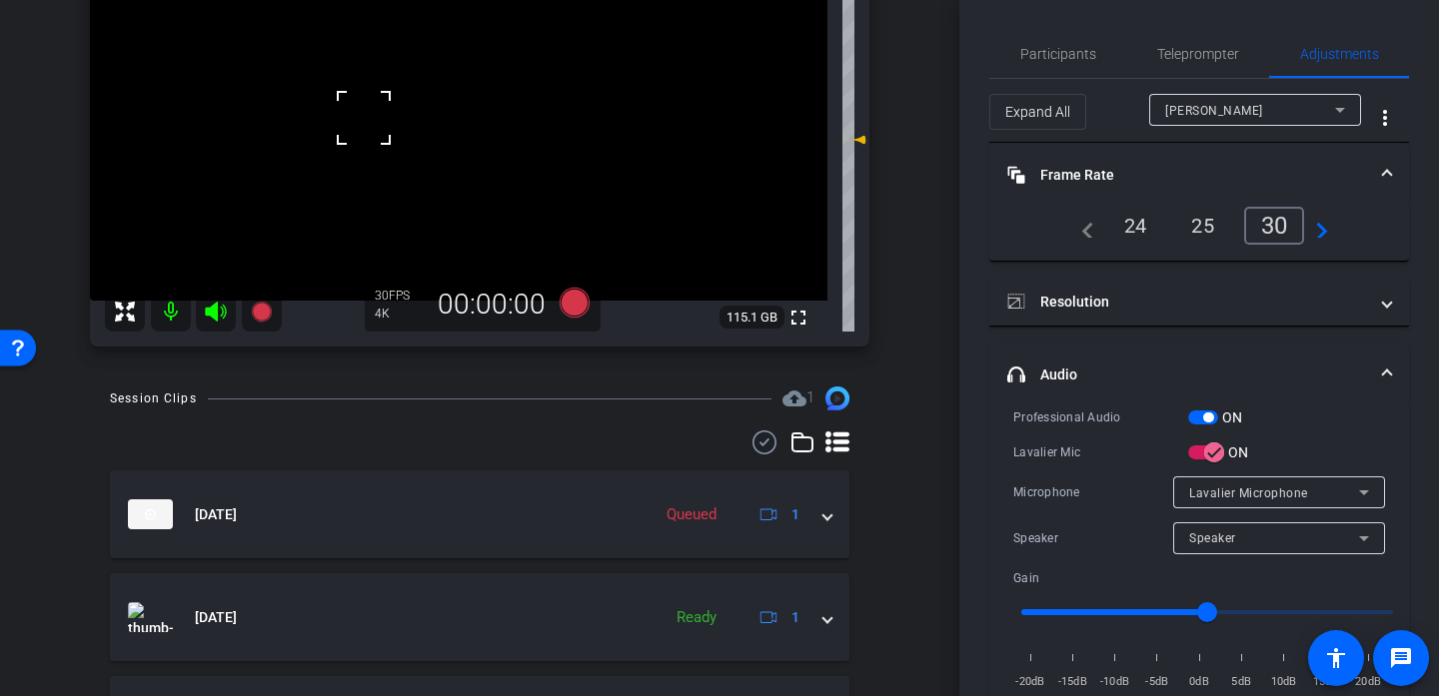
click at [364, 118] on div at bounding box center [364, 118] width 50 height 50
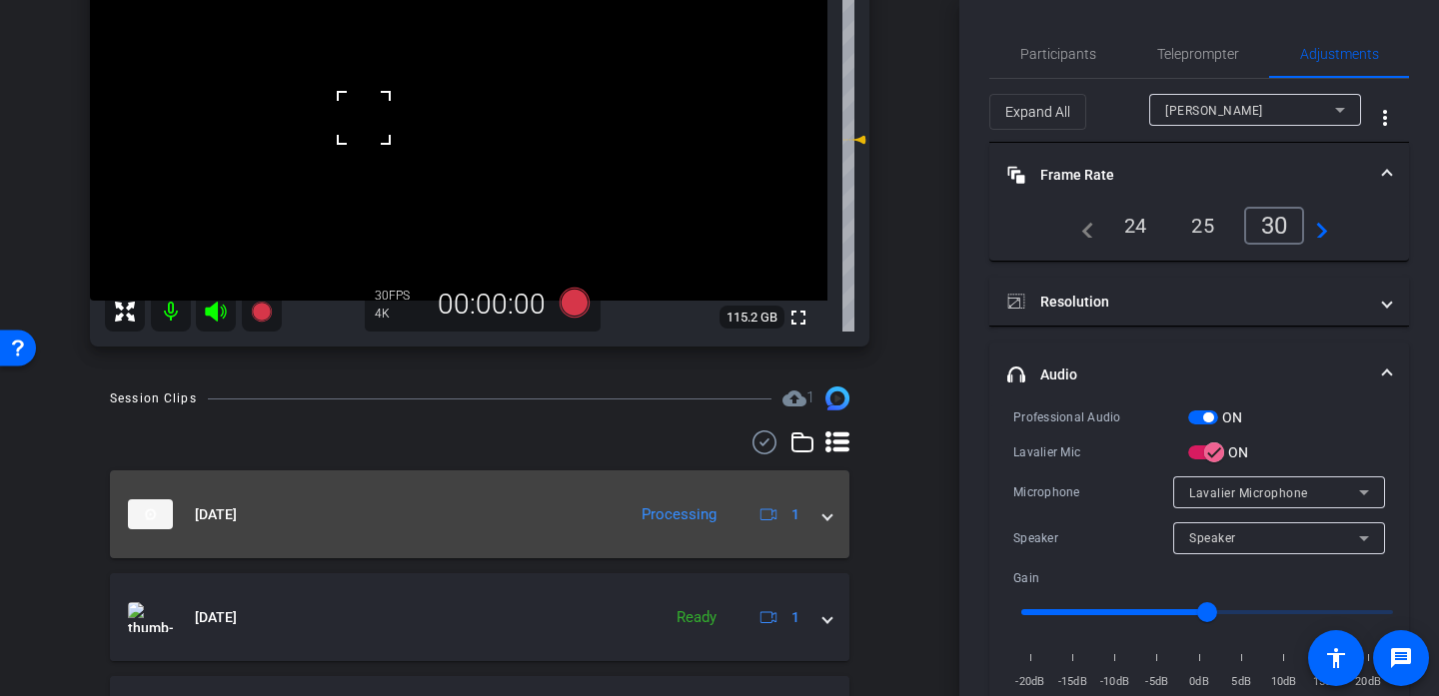
click at [815, 509] on div "Oct 10, 2025 Processing 1" at bounding box center [475, 515] width 695 height 30
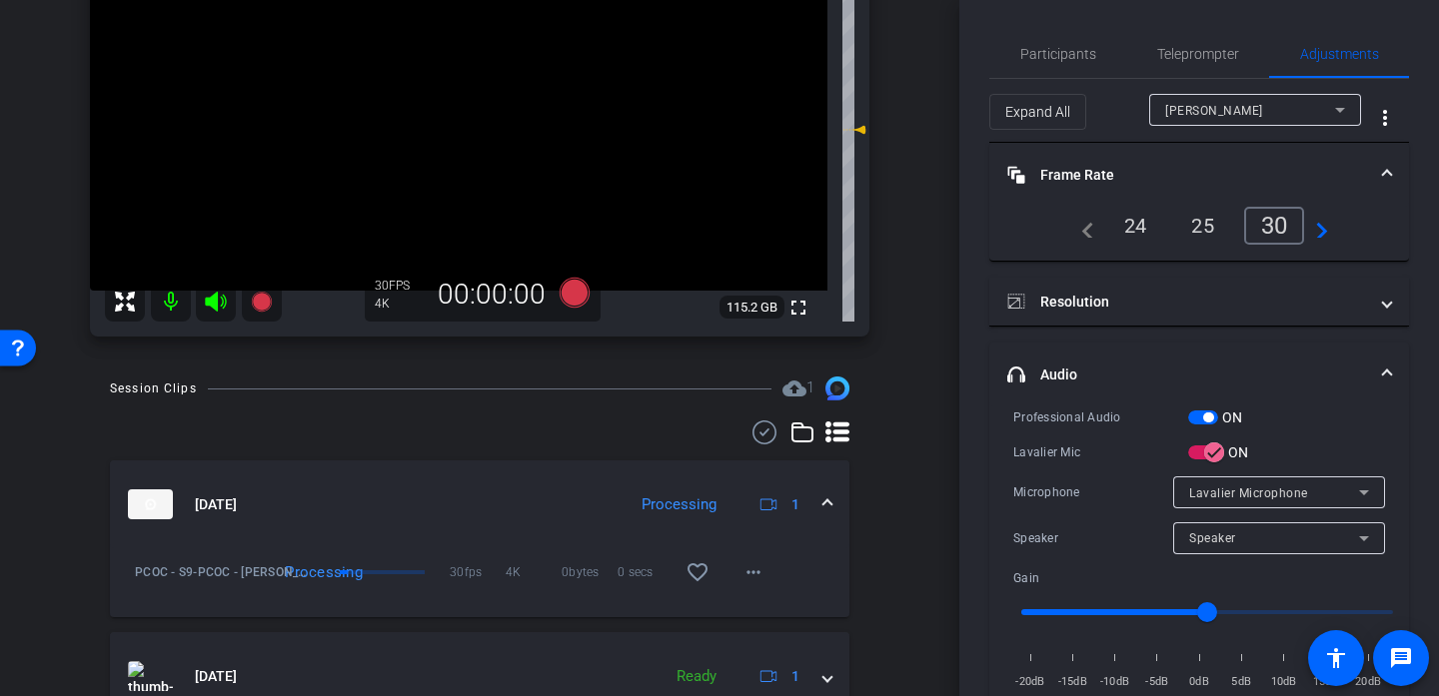
scroll to position [303, 0]
click at [755, 567] on mat-icon "more_horiz" at bounding box center [753, 572] width 24 height 24
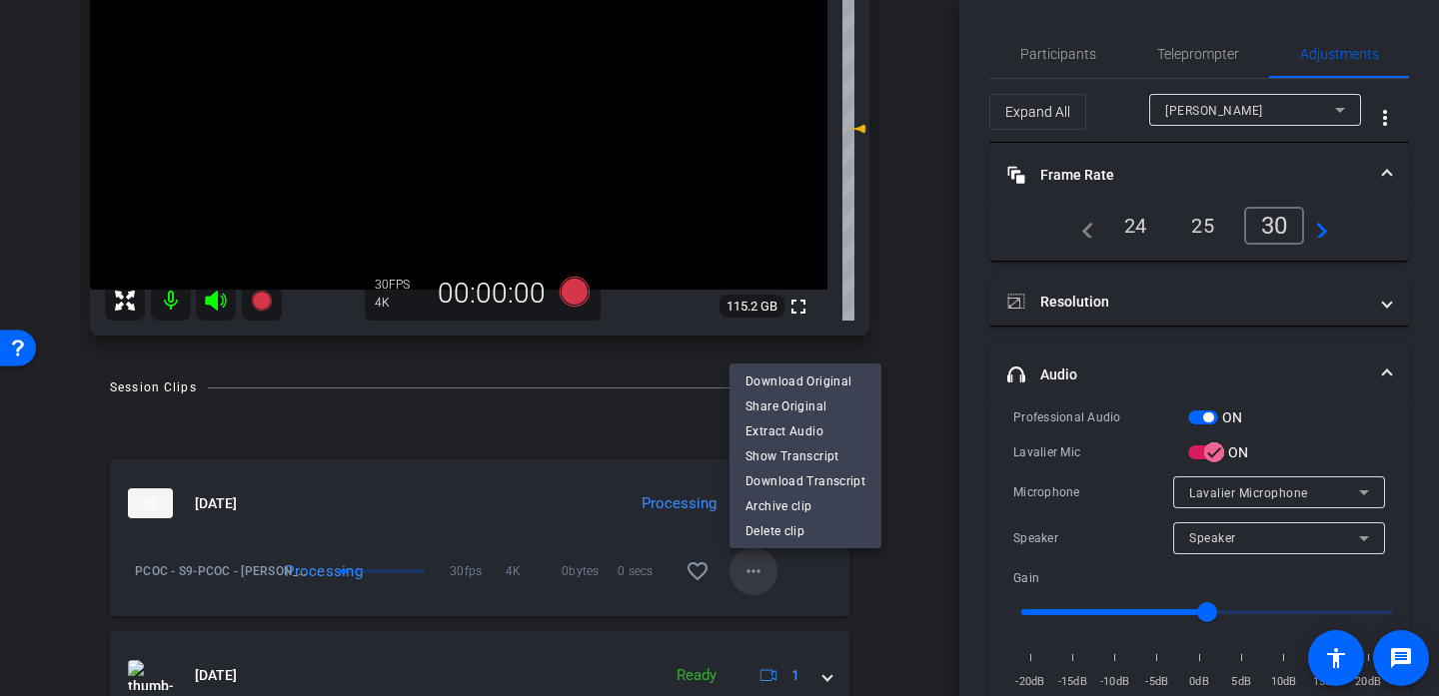
click at [755, 567] on div at bounding box center [719, 348] width 1439 height 696
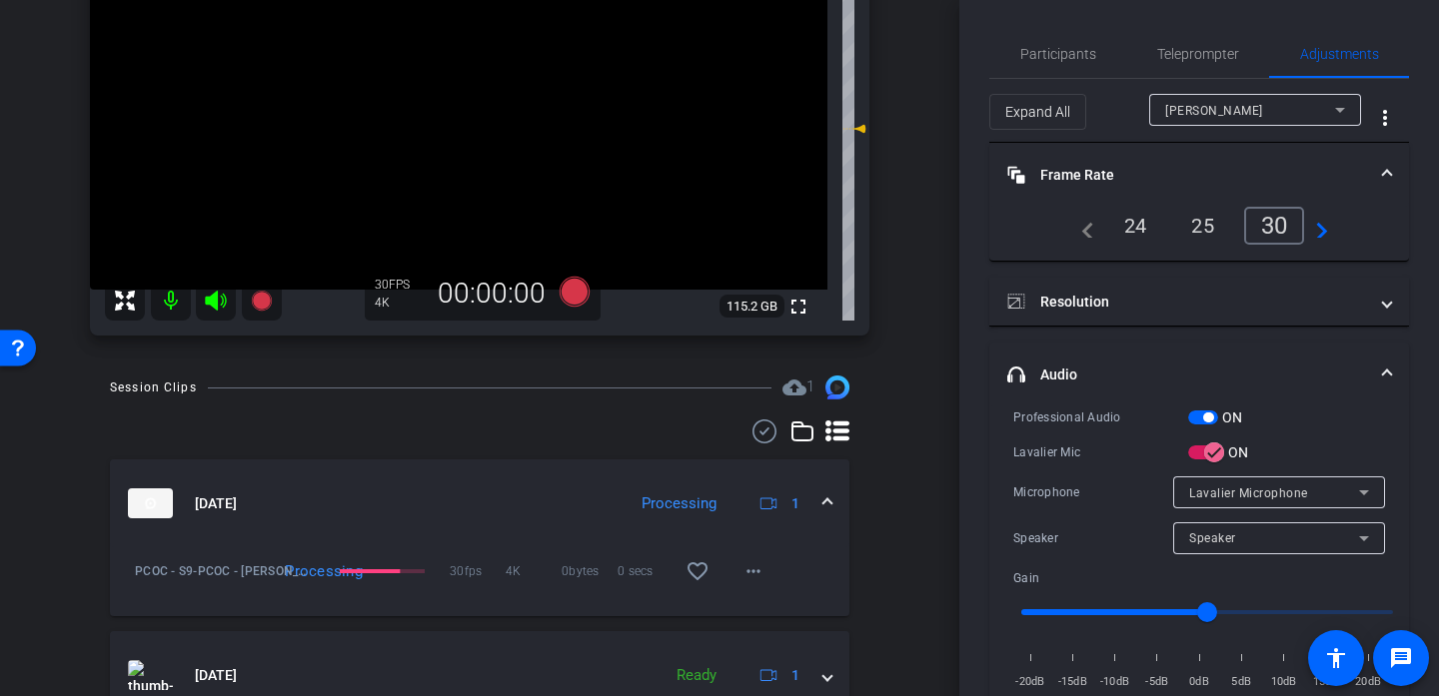
click at [833, 502] on mat-expansion-panel-header "Oct 10, 2025 Processing 1" at bounding box center [479, 504] width 739 height 88
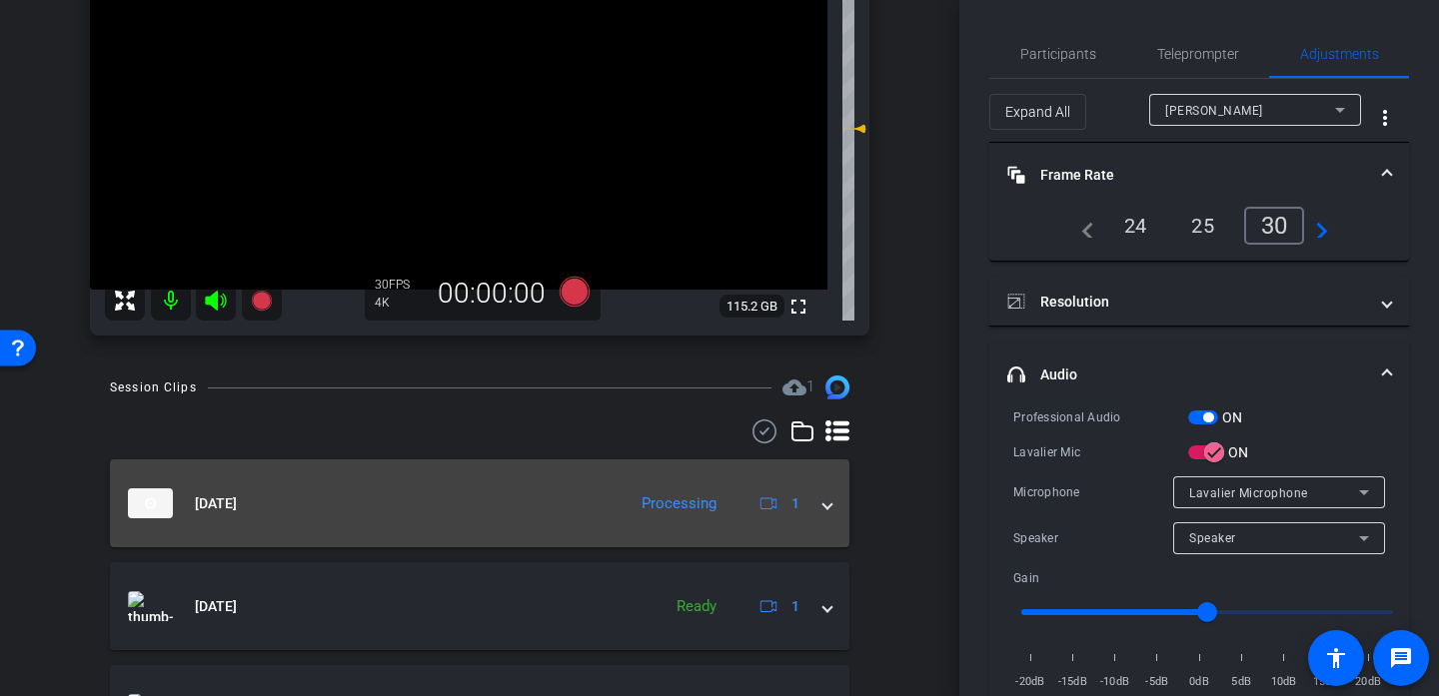
click at [833, 502] on mat-expansion-panel-header "Oct 10, 2025 Processing 1" at bounding box center [479, 504] width 739 height 88
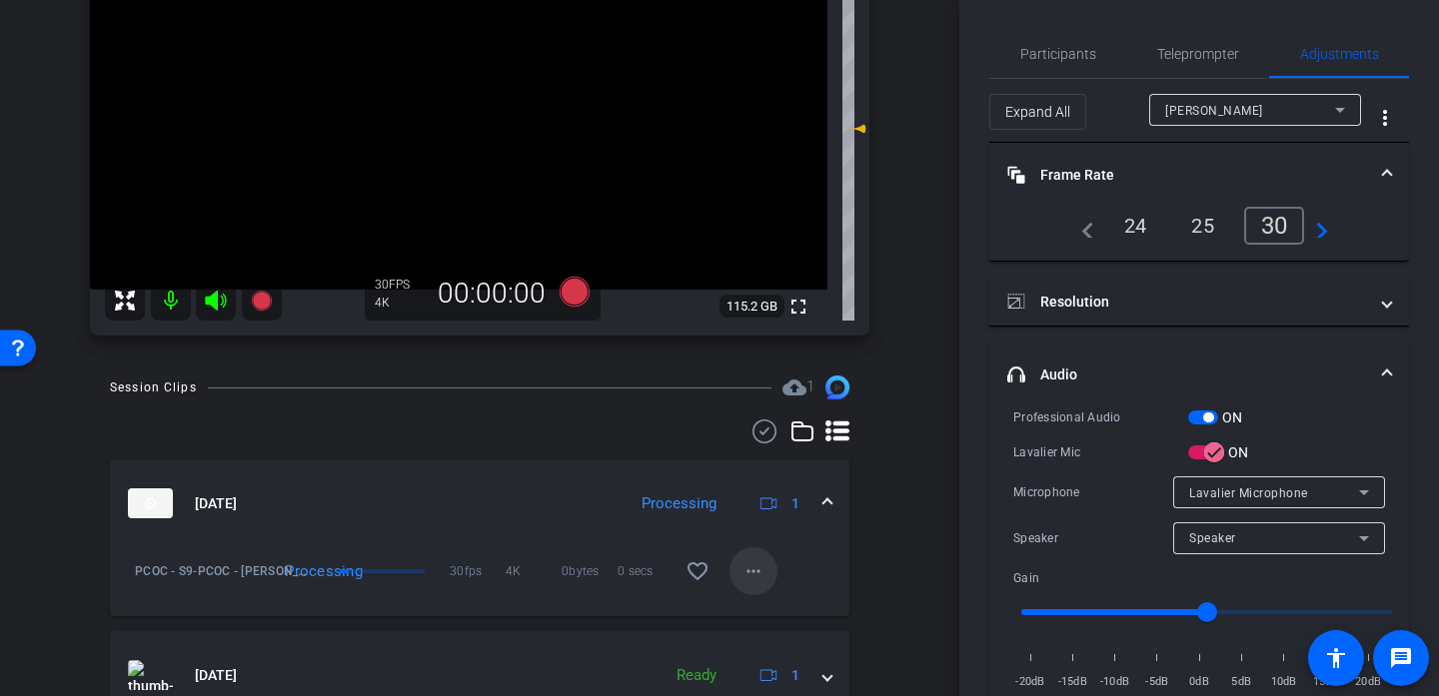
click at [759, 566] on mat-icon "more_horiz" at bounding box center [753, 572] width 24 height 24
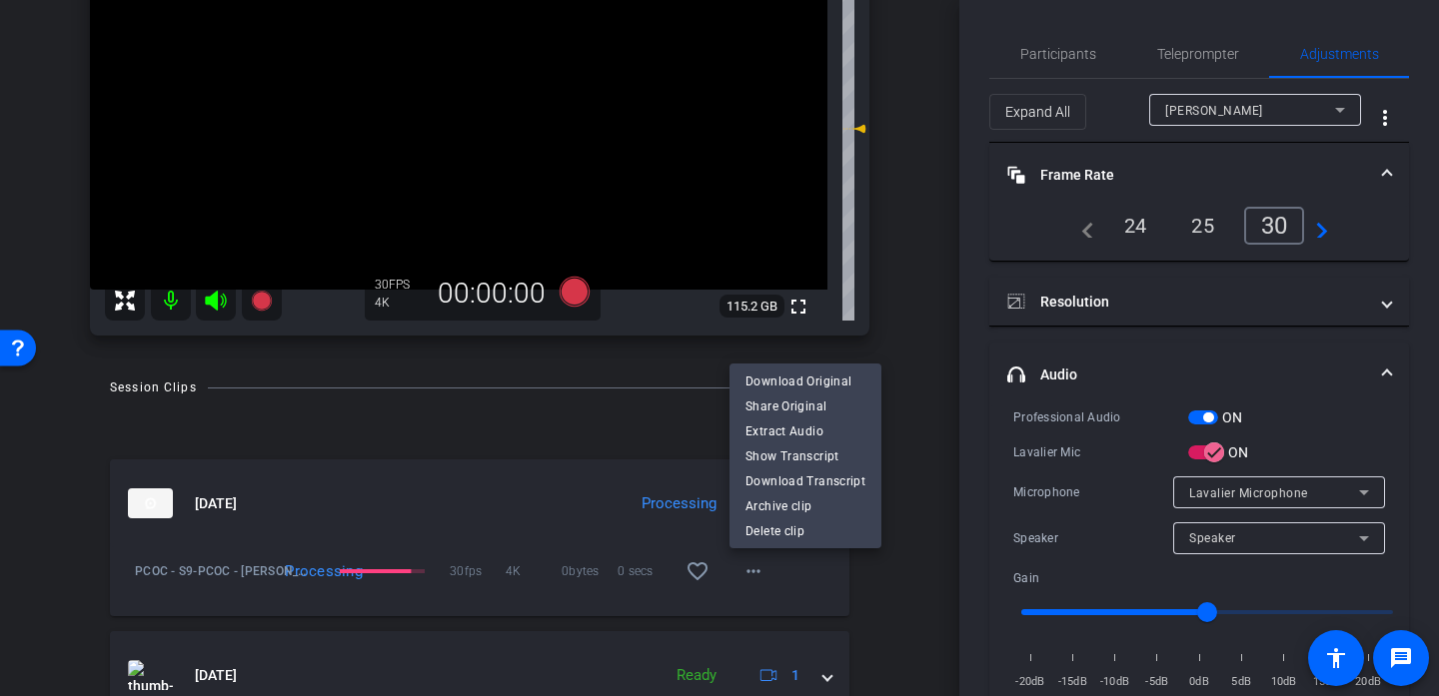
click at [910, 406] on div at bounding box center [719, 348] width 1439 height 696
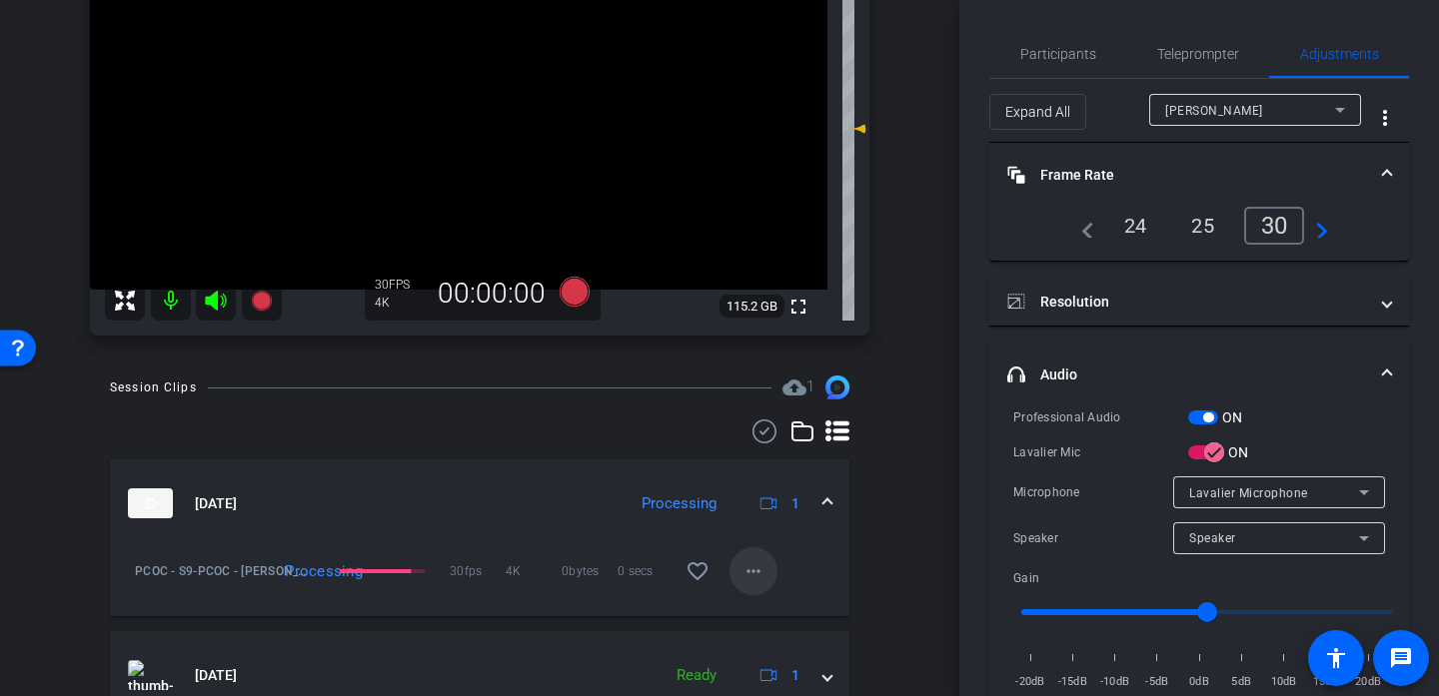
click at [756, 572] on mat-icon "more_horiz" at bounding box center [753, 572] width 24 height 24
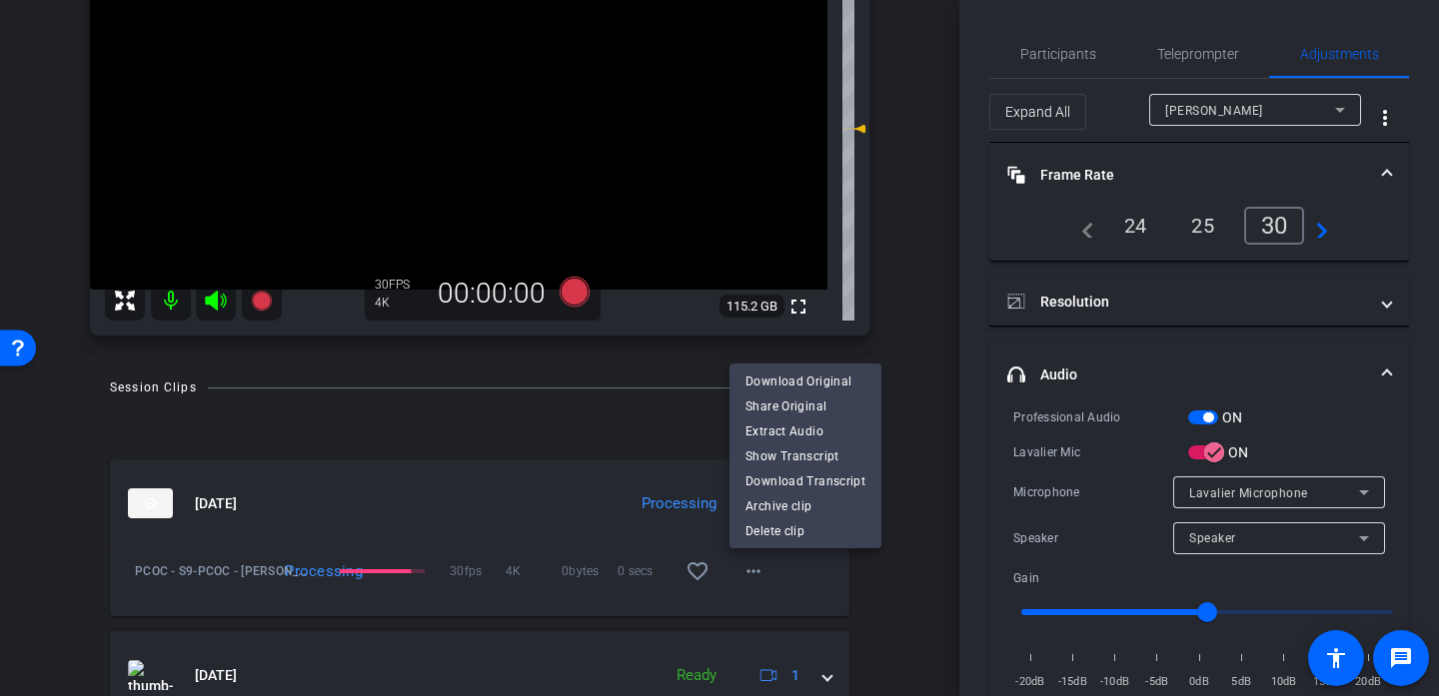
click at [916, 407] on div at bounding box center [719, 348] width 1439 height 696
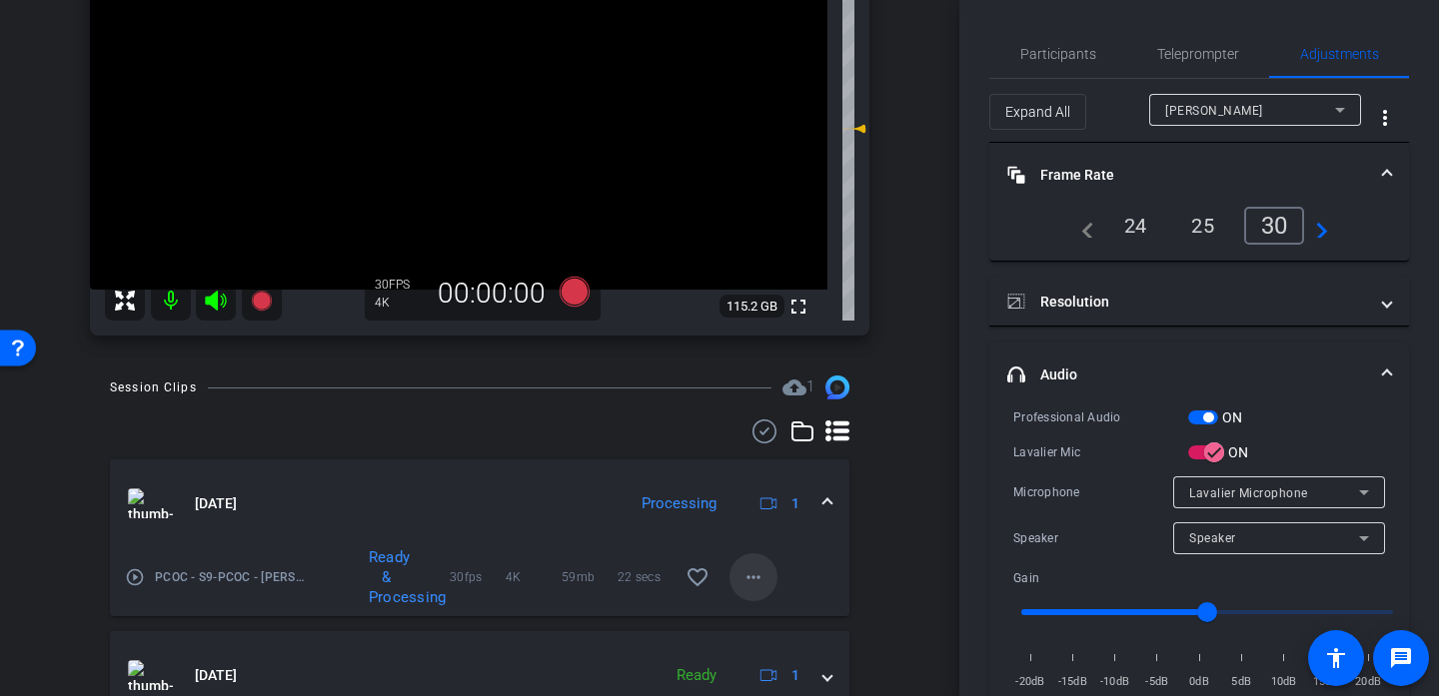
click at [761, 574] on mat-icon "more_horiz" at bounding box center [753, 578] width 24 height 24
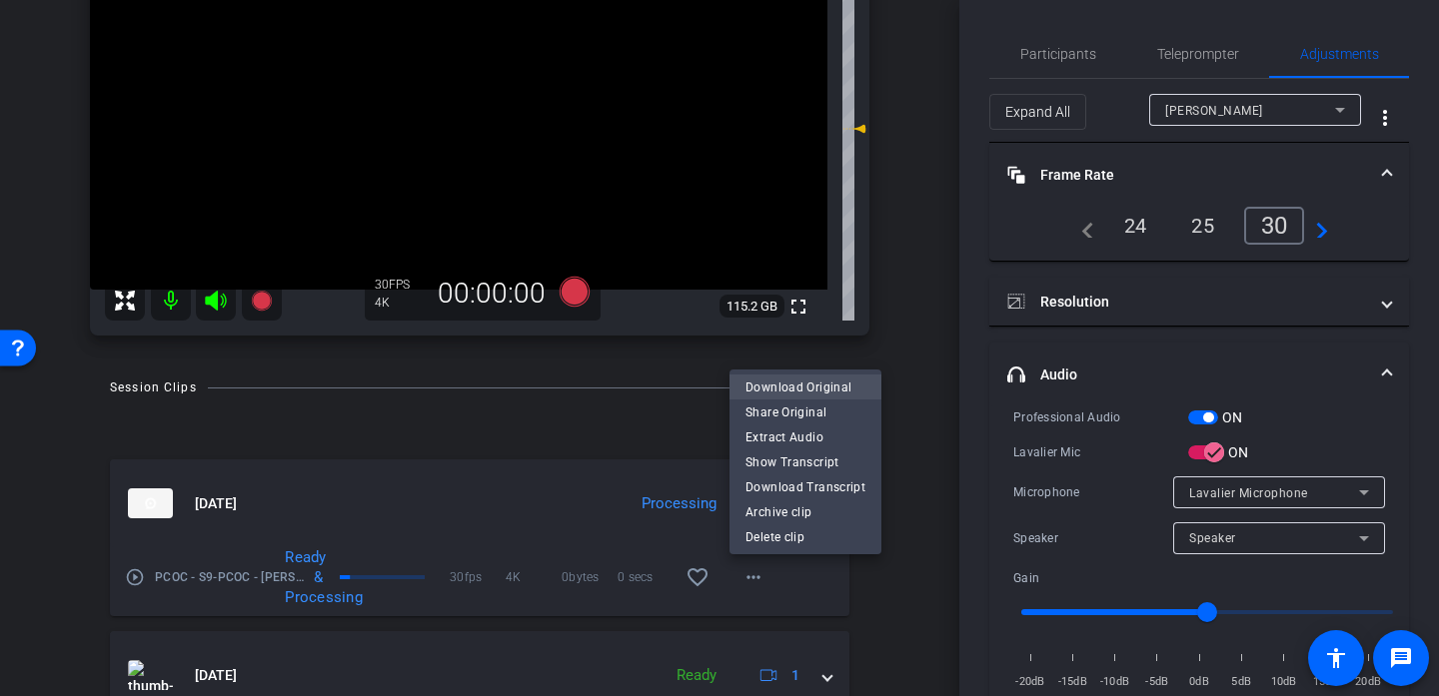
click at [802, 379] on span "Download Original" at bounding box center [805, 387] width 120 height 24
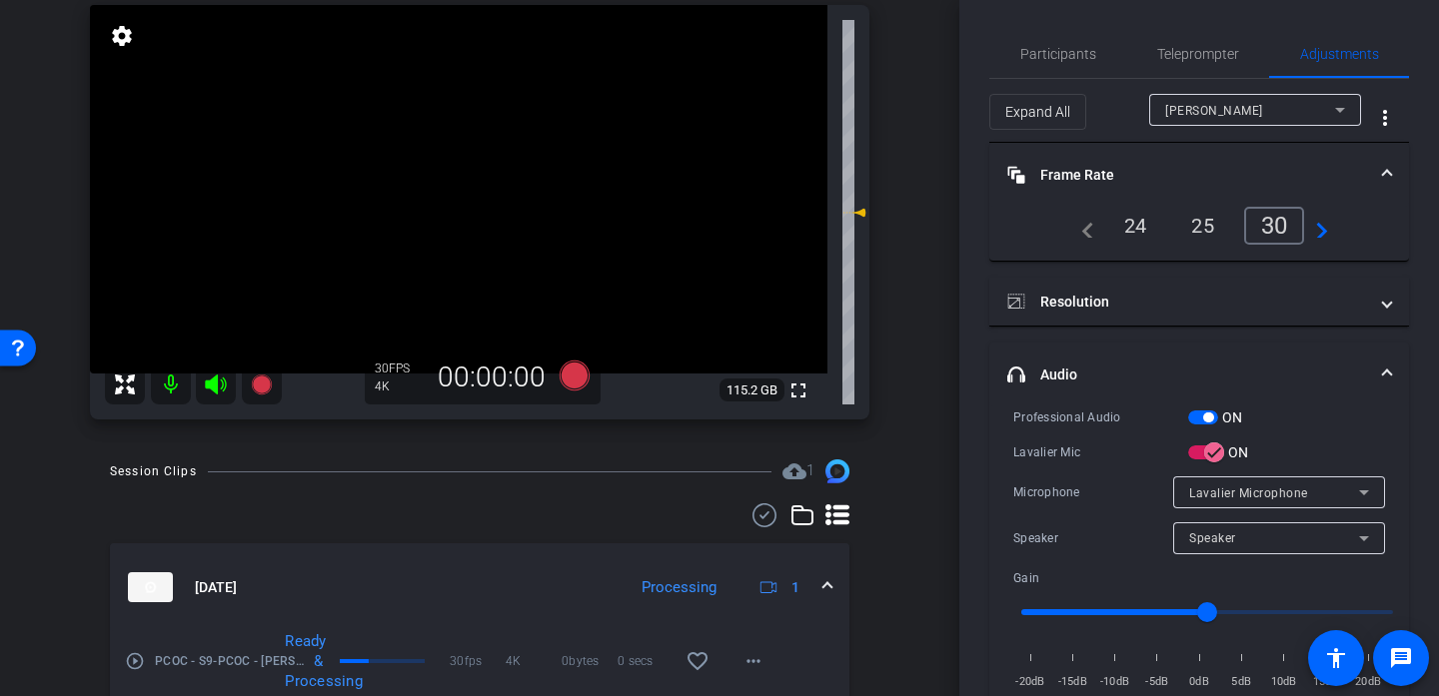
scroll to position [220, 0]
click at [421, 204] on video at bounding box center [458, 188] width 737 height 369
click at [421, 204] on div at bounding box center [421, 204] width 50 height 50
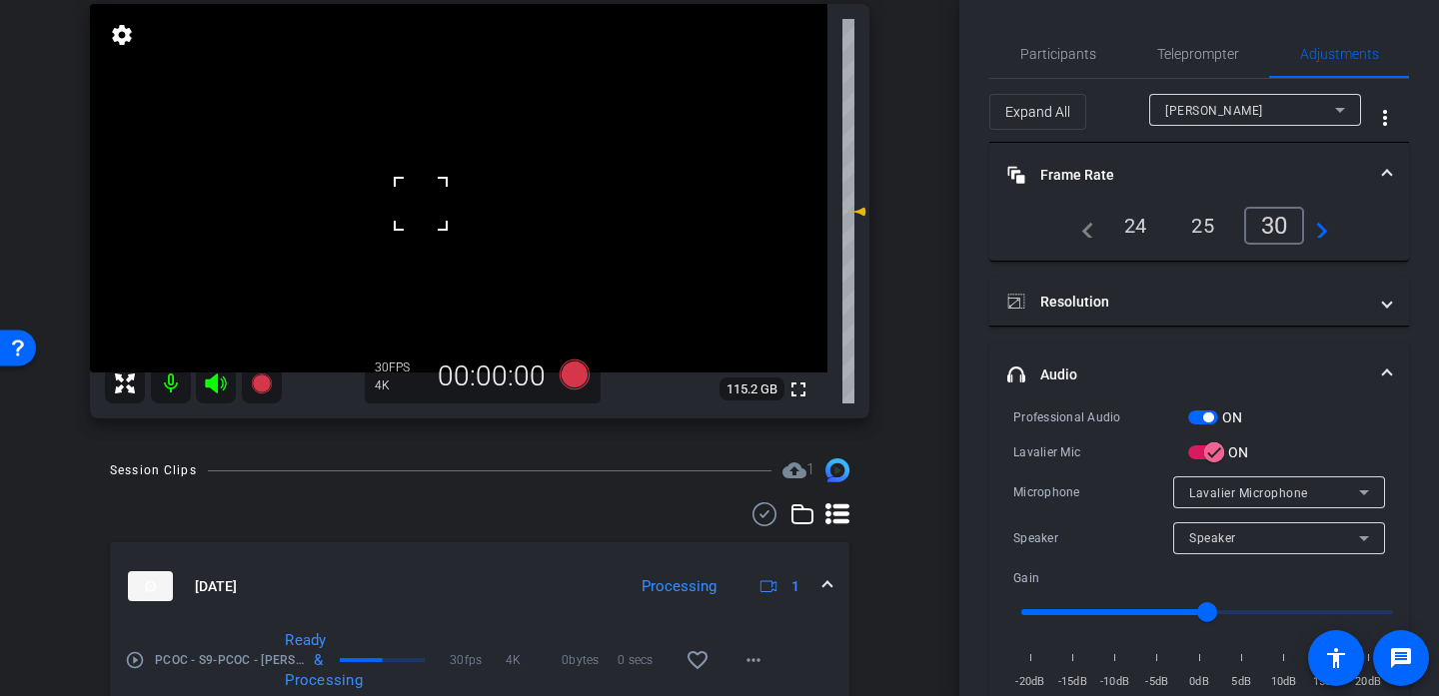
click at [421, 204] on div at bounding box center [421, 204] width 50 height 50
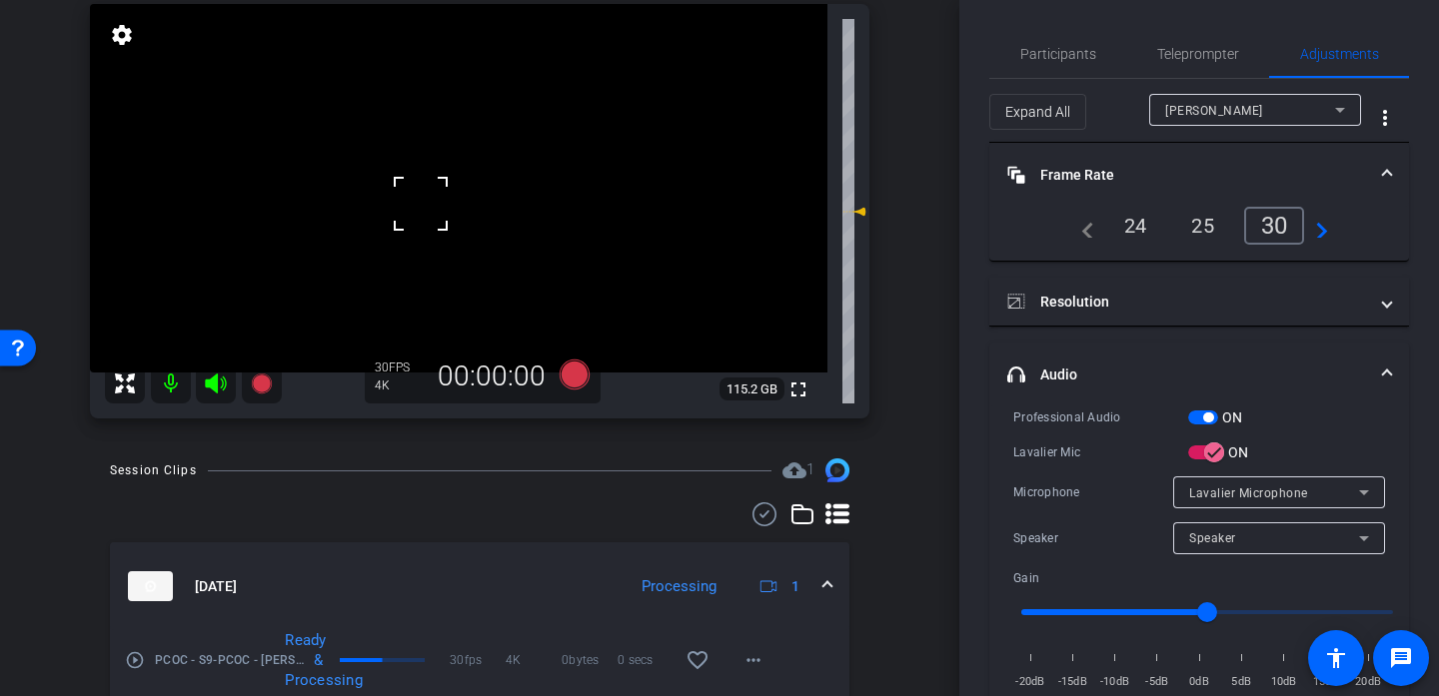
click at [421, 204] on div at bounding box center [421, 204] width 50 height 50
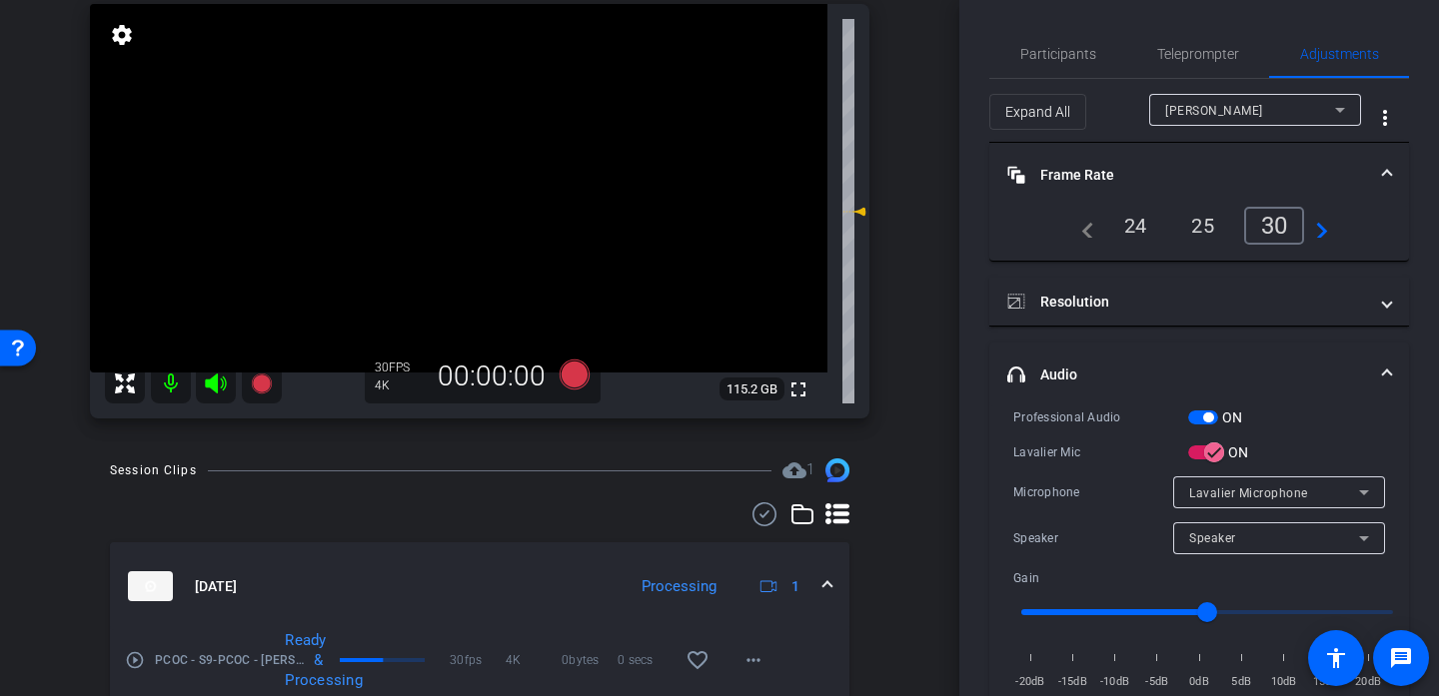
click at [374, 227] on video at bounding box center [458, 188] width 737 height 369
click at [423, 287] on video at bounding box center [458, 188] width 737 height 369
click at [371, 265] on video at bounding box center [458, 188] width 737 height 369
click at [401, 150] on video at bounding box center [458, 188] width 737 height 369
click at [462, 188] on video at bounding box center [458, 188] width 737 height 369
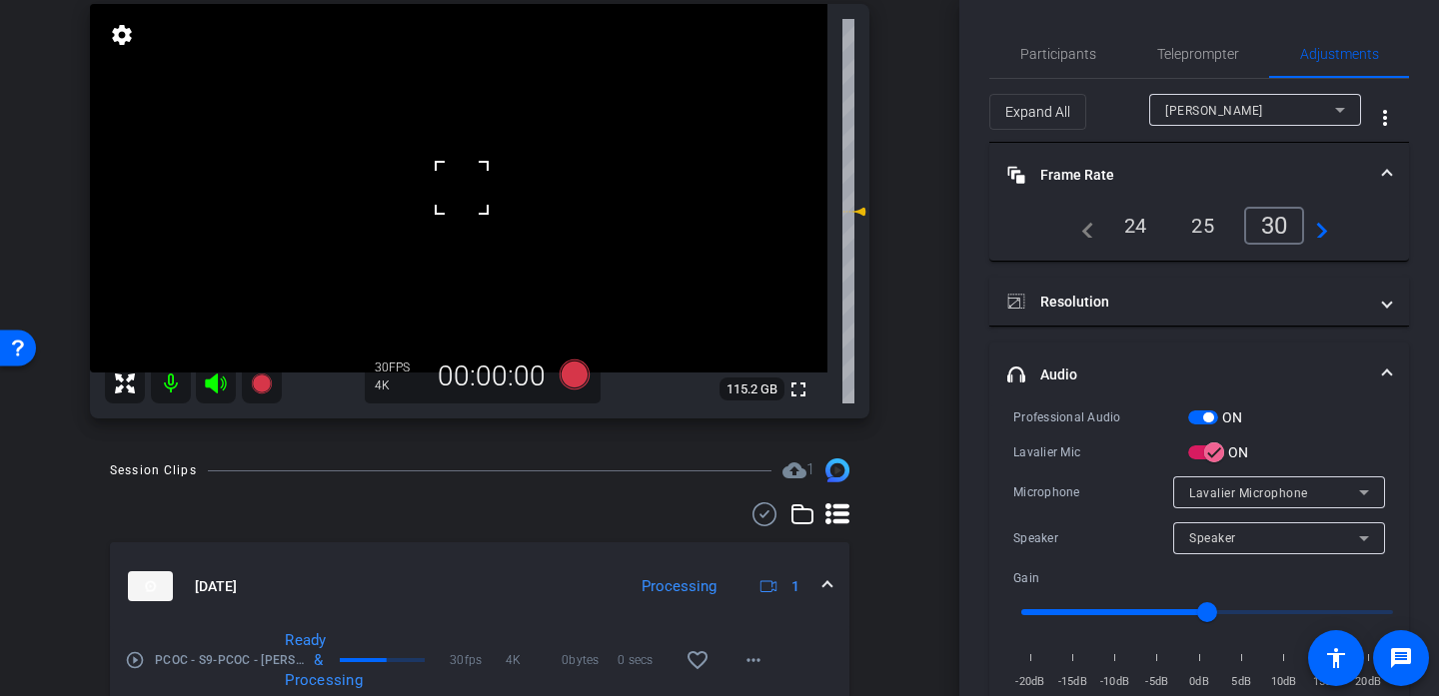
click at [441, 156] on video at bounding box center [458, 188] width 737 height 369
click at [441, 163] on div at bounding box center [462, 188] width 50 height 50
click at [447, 175] on div at bounding box center [441, 156] width 50 height 50
click at [447, 175] on video at bounding box center [458, 188] width 737 height 369
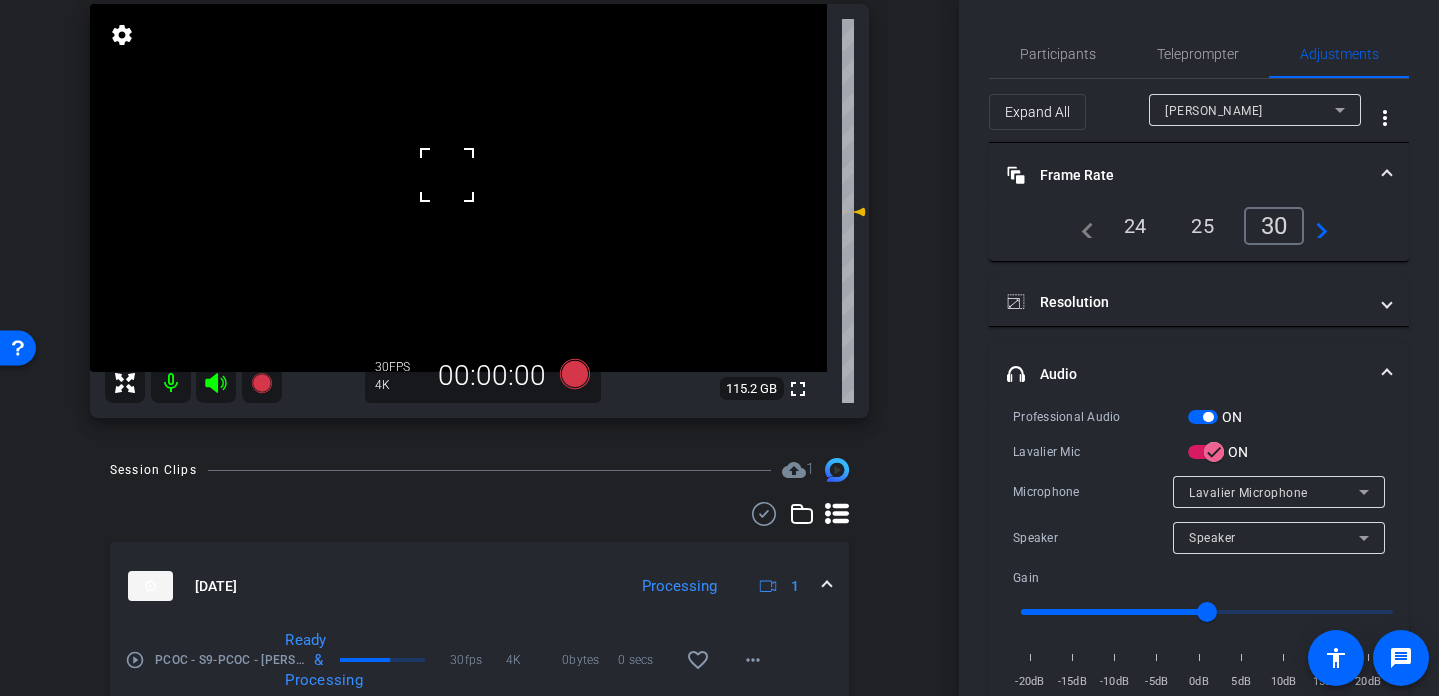
click at [447, 175] on div at bounding box center [447, 175] width 50 height 50
click at [442, 175] on div at bounding box center [447, 175] width 50 height 50
click at [412, 177] on video at bounding box center [458, 188] width 737 height 369
click at [412, 177] on div at bounding box center [412, 177] width 50 height 50
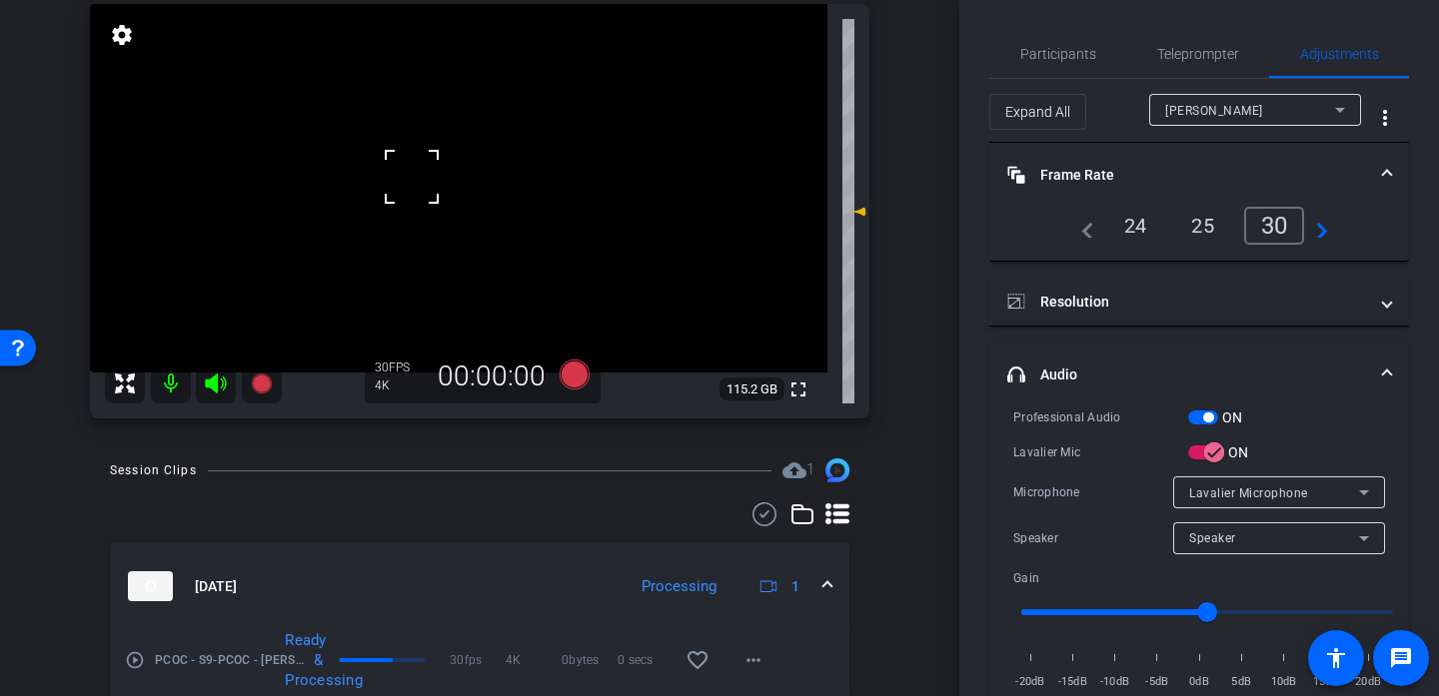
click at [412, 177] on div at bounding box center [412, 177] width 50 height 50
click at [415, 164] on div at bounding box center [412, 177] width 50 height 50
click at [426, 176] on video at bounding box center [458, 188] width 737 height 369
click at [426, 176] on div at bounding box center [426, 176] width 50 height 50
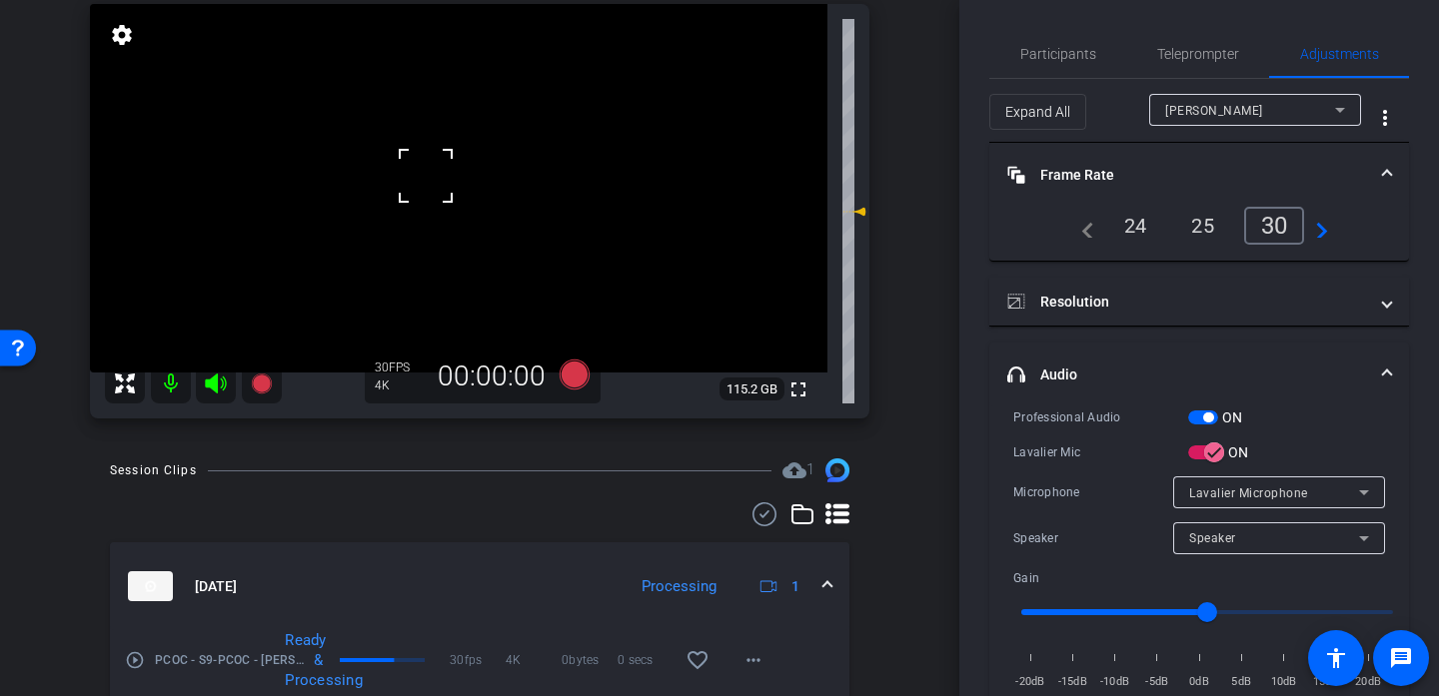
click at [426, 176] on div at bounding box center [426, 176] width 50 height 50
click at [396, 179] on video at bounding box center [458, 188] width 737 height 369
click at [395, 177] on div at bounding box center [396, 179] width 50 height 50
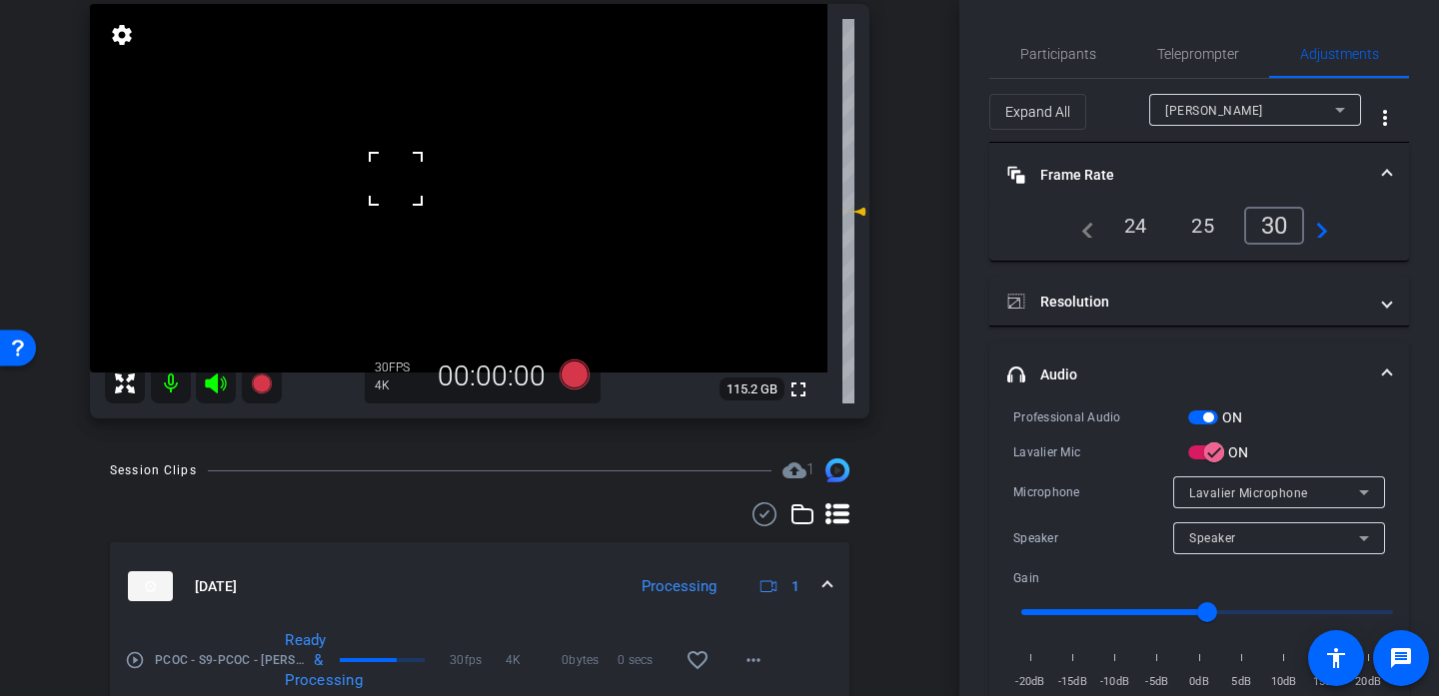
click at [448, 176] on video at bounding box center [458, 188] width 737 height 369
click at [448, 176] on div at bounding box center [448, 176] width 50 height 50
click at [455, 172] on div "fullscreen settings 115.2 GB" at bounding box center [479, 211] width 779 height 415
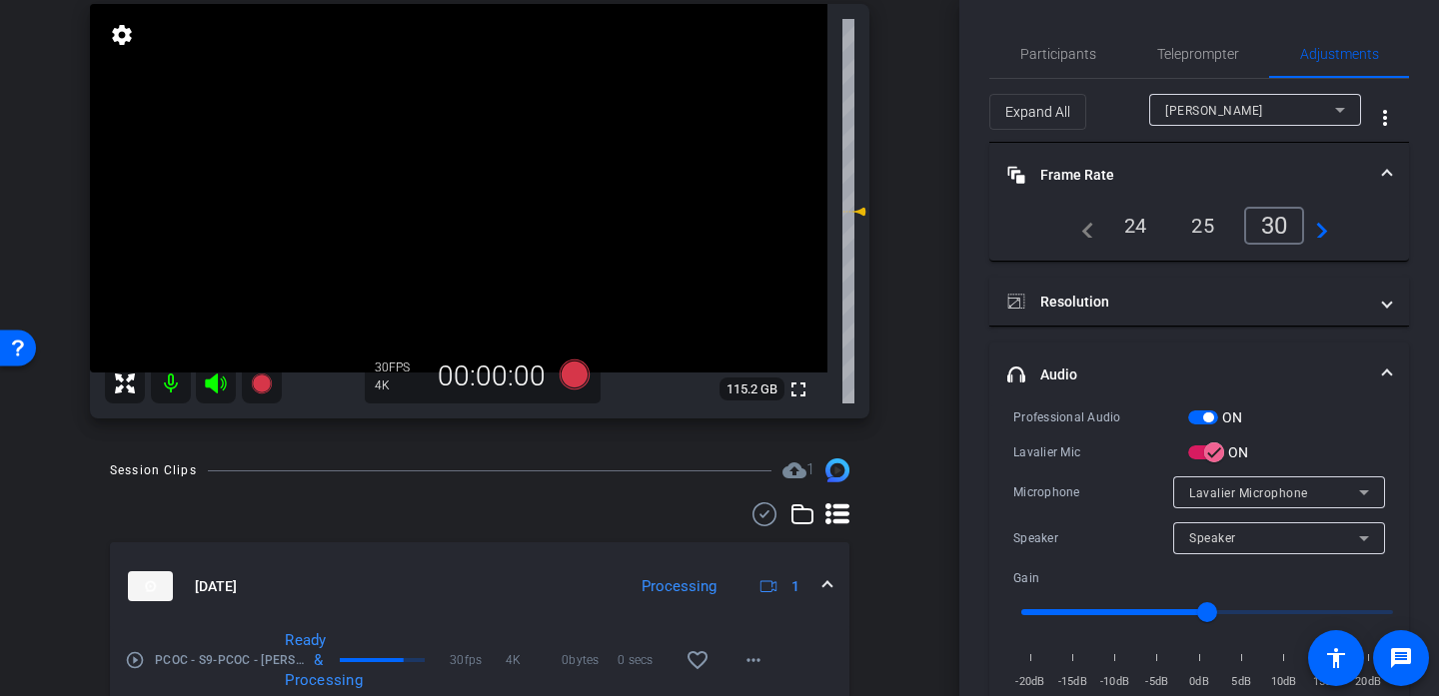
click at [455, 172] on video at bounding box center [458, 188] width 737 height 369
click at [453, 134] on video at bounding box center [458, 188] width 737 height 369
click at [453, 147] on div at bounding box center [455, 172] width 50 height 50
click at [450, 153] on div at bounding box center [453, 134] width 50 height 50
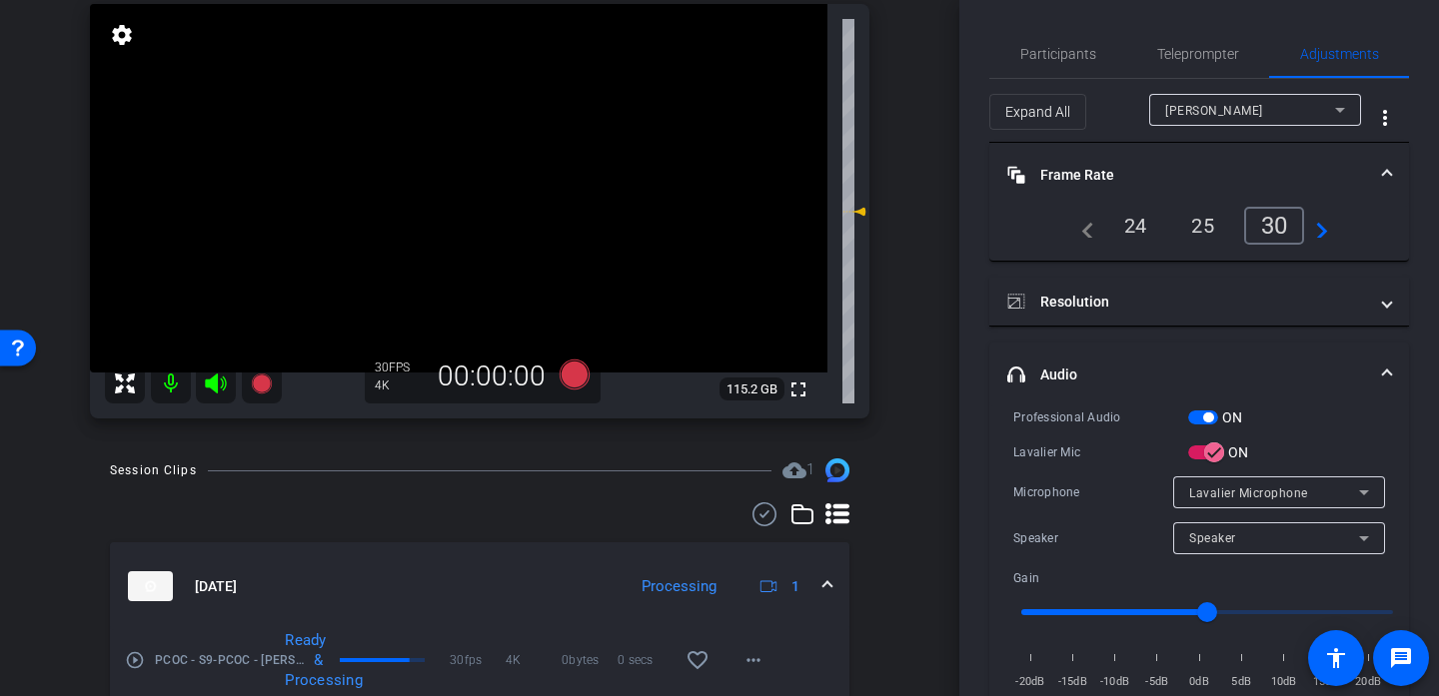
click at [426, 160] on video at bounding box center [458, 188] width 737 height 369
click at [444, 161] on div at bounding box center [426, 160] width 50 height 50
click at [432, 168] on div at bounding box center [426, 160] width 50 height 50
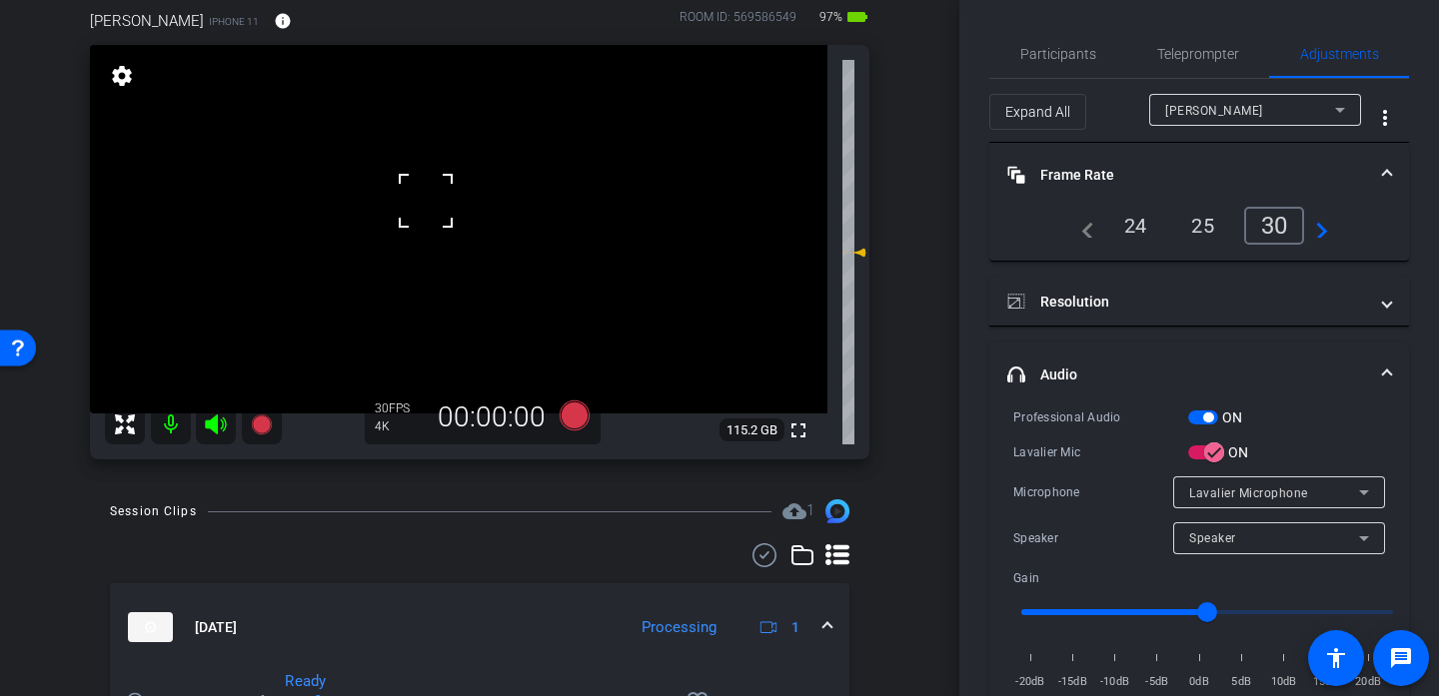
click at [427, 205] on div at bounding box center [426, 201] width 50 height 50
click at [427, 205] on video at bounding box center [458, 229] width 737 height 369
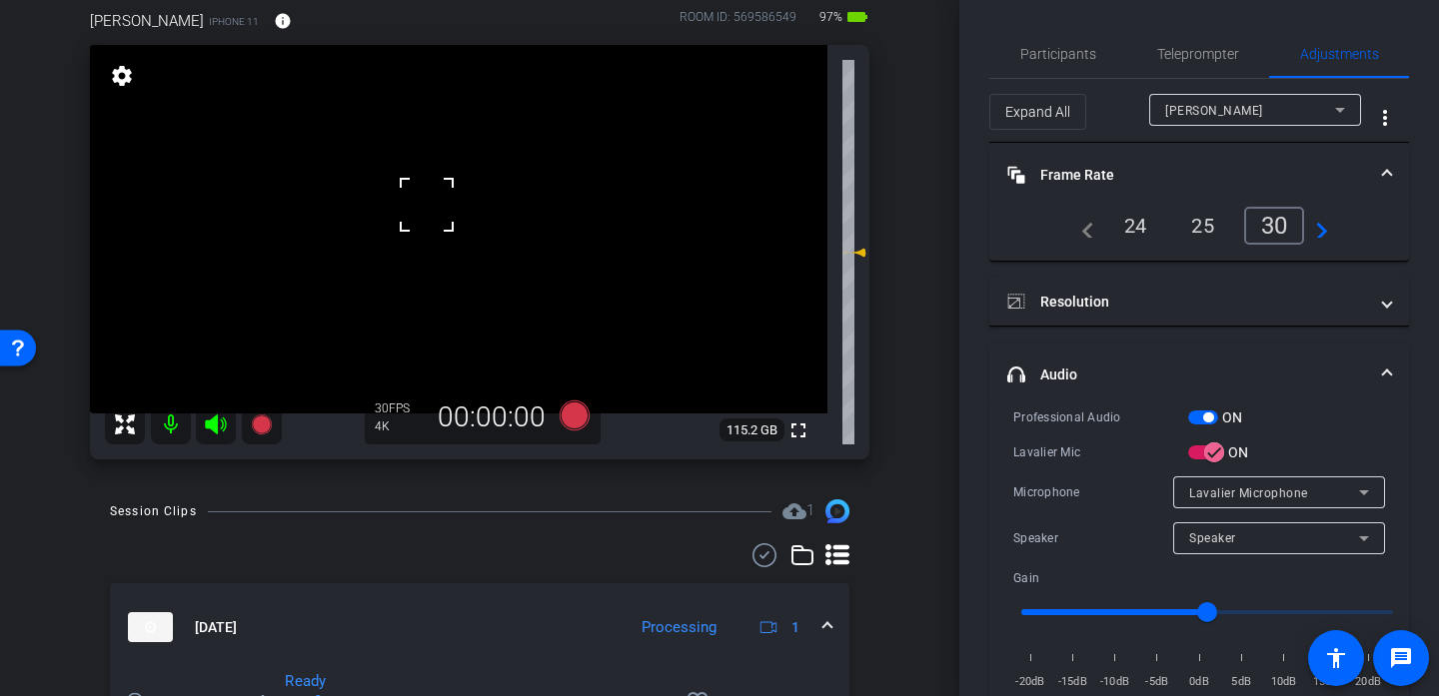
click at [449, 198] on div at bounding box center [427, 205] width 50 height 50
click at [1076, 61] on span "Participants" at bounding box center [1058, 54] width 76 height 14
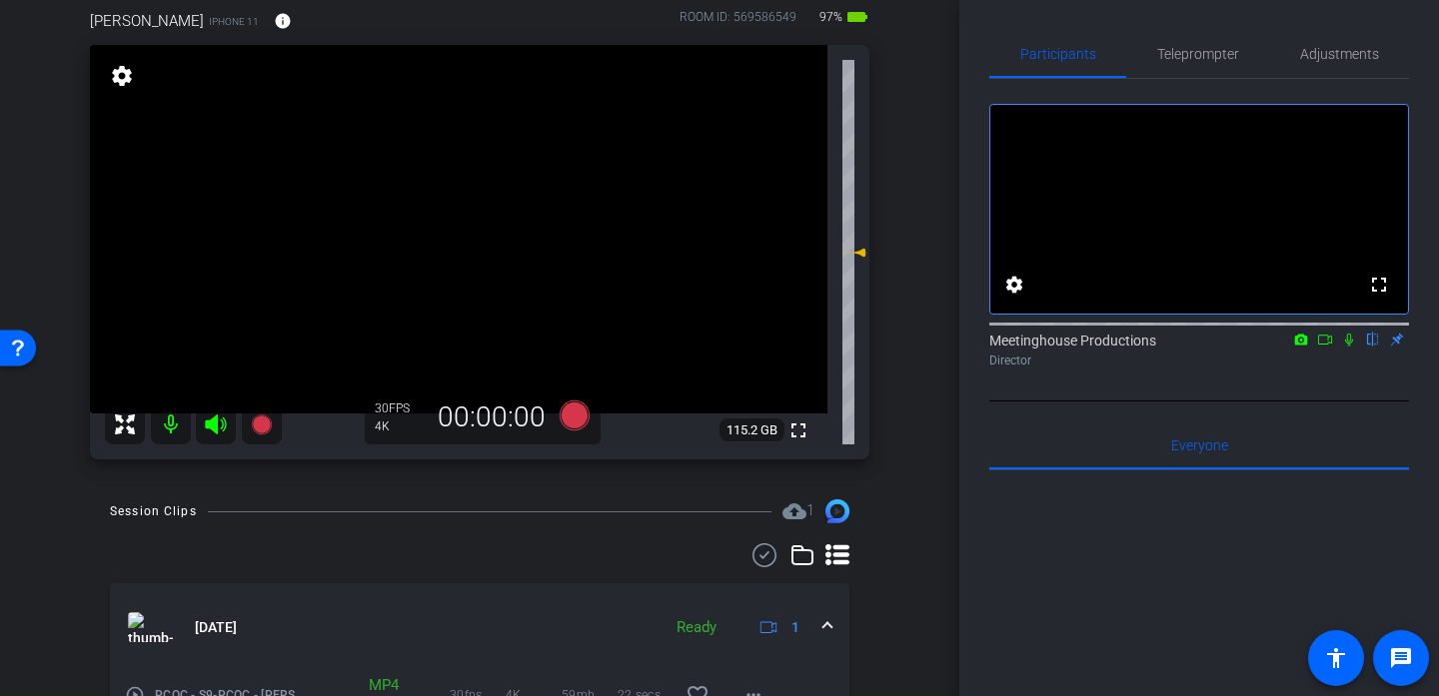
click at [457, 217] on video at bounding box center [458, 229] width 737 height 369
click at [431, 216] on video at bounding box center [458, 229] width 737 height 369
click at [441, 207] on div at bounding box center [431, 216] width 50 height 50
click at [457, 200] on video at bounding box center [458, 229] width 737 height 369
click at [456, 200] on div at bounding box center [431, 216] width 50 height 50
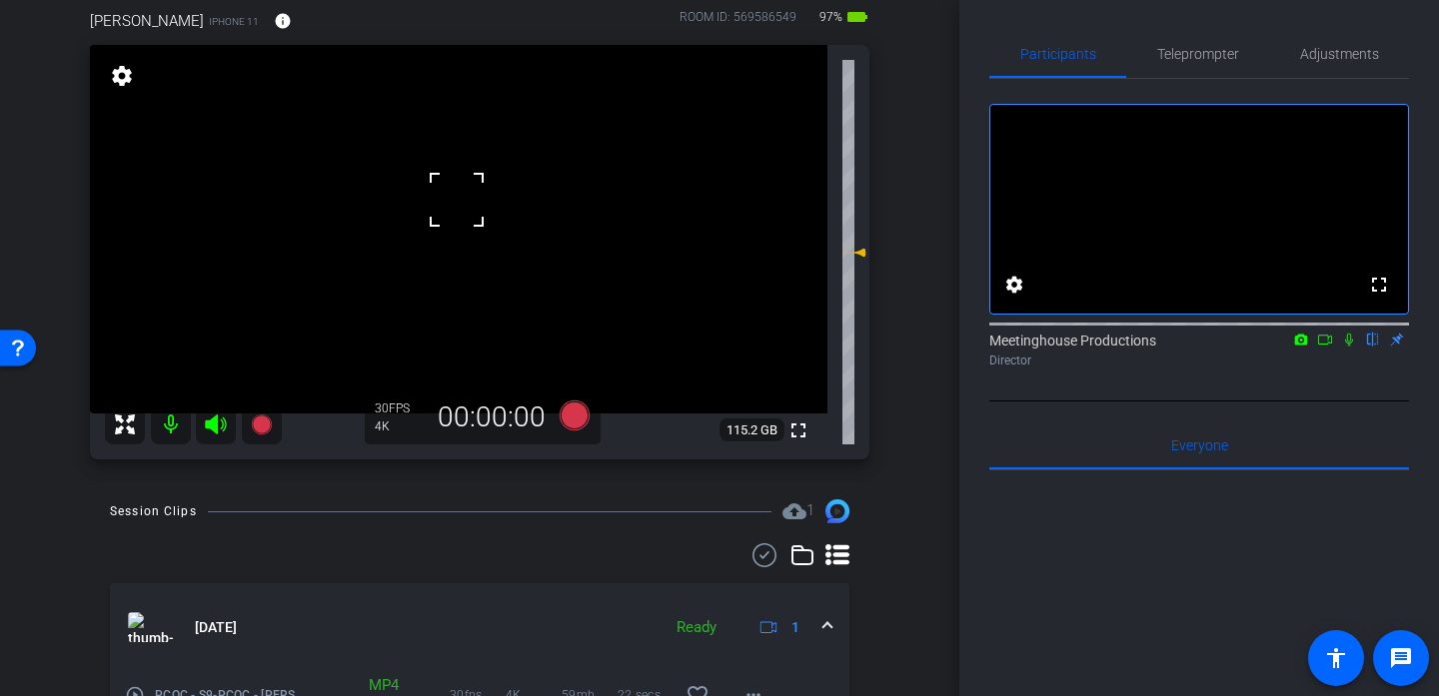
click at [406, 228] on video at bounding box center [458, 229] width 737 height 369
click at [406, 228] on div at bounding box center [406, 228] width 50 height 50
click at [479, 210] on video at bounding box center [458, 229] width 737 height 369
click at [479, 210] on div at bounding box center [479, 210] width 50 height 50
click at [449, 198] on video at bounding box center [458, 229] width 737 height 369
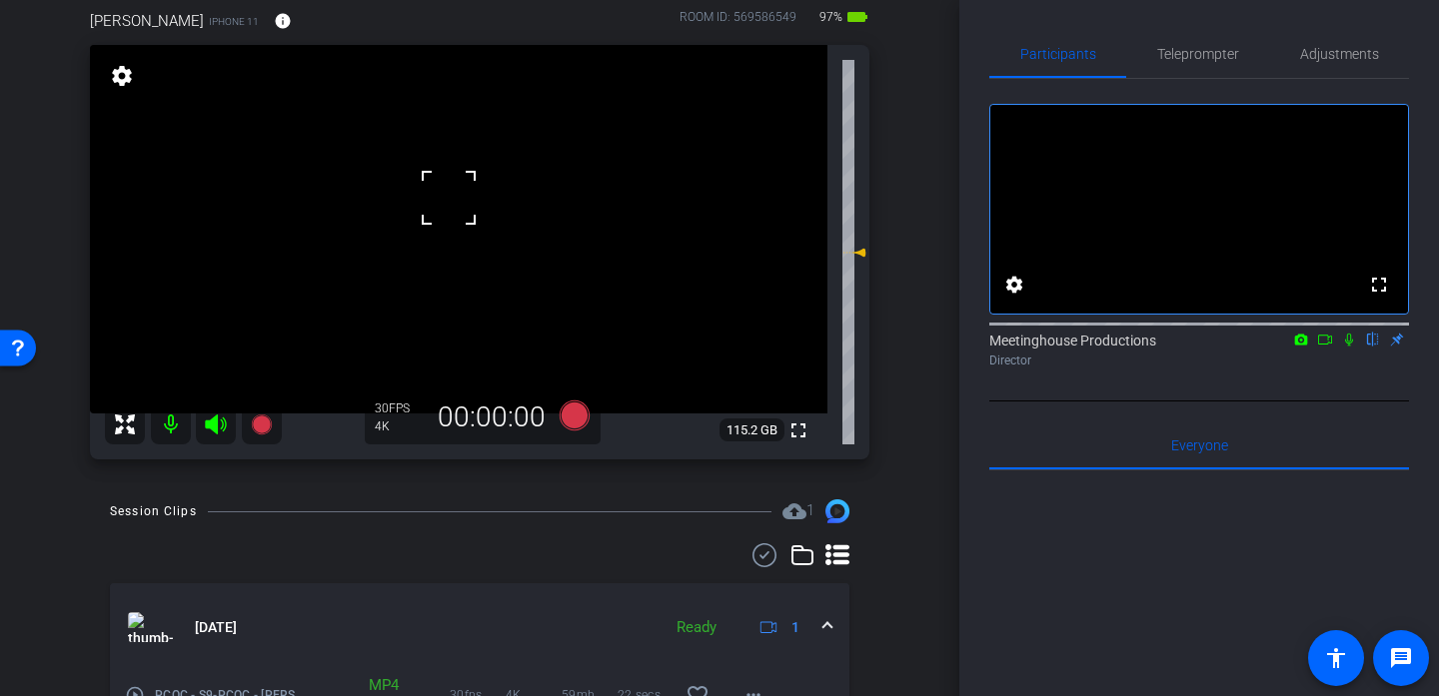
click at [449, 198] on div at bounding box center [449, 198] width 50 height 50
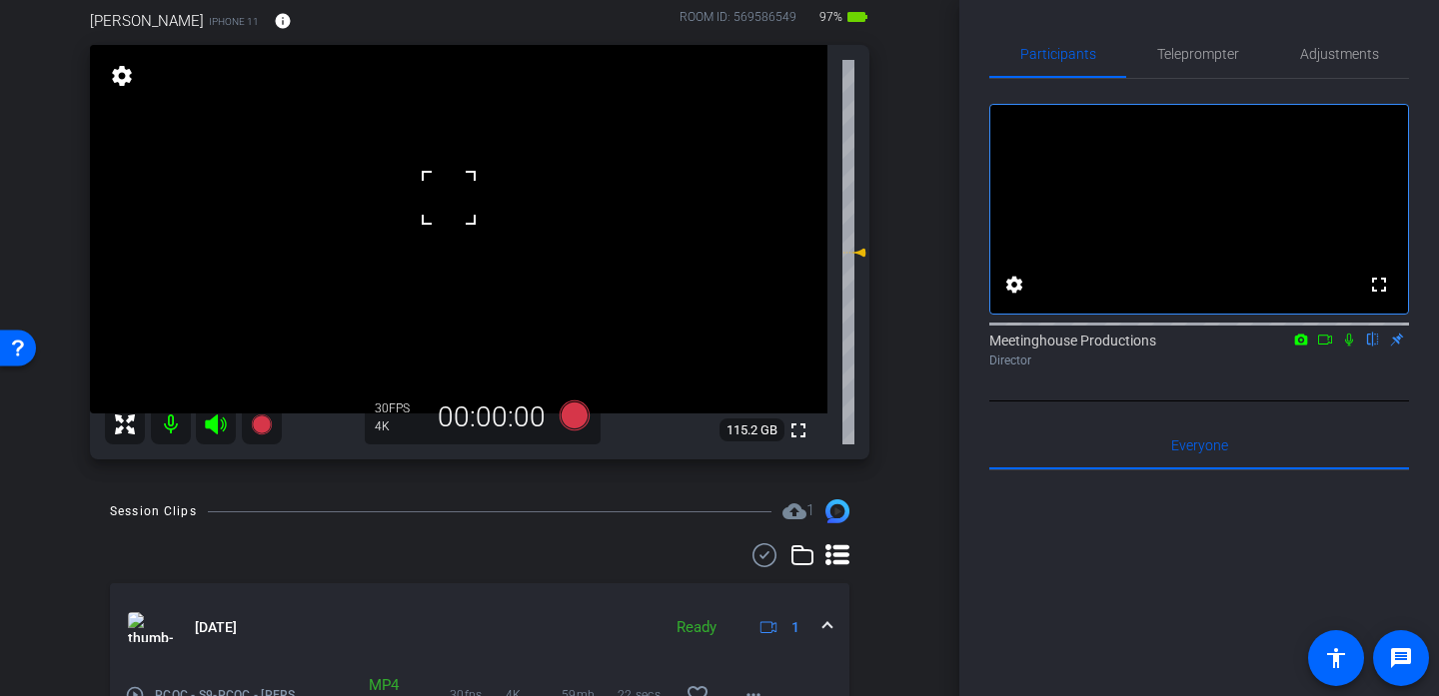
click at [449, 198] on div at bounding box center [449, 198] width 50 height 50
click at [449, 198] on video at bounding box center [458, 229] width 737 height 369
click at [449, 198] on div at bounding box center [449, 198] width 50 height 50
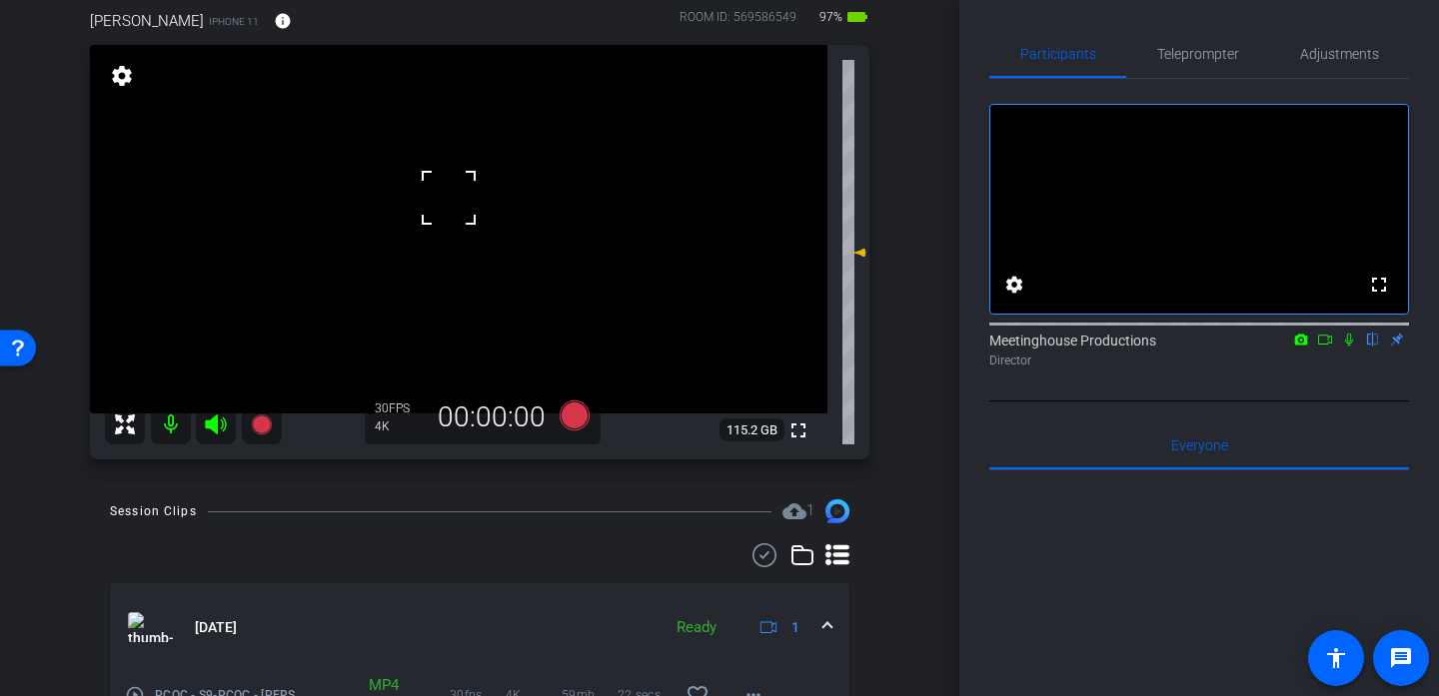
click at [449, 198] on div at bounding box center [449, 198] width 50 height 50
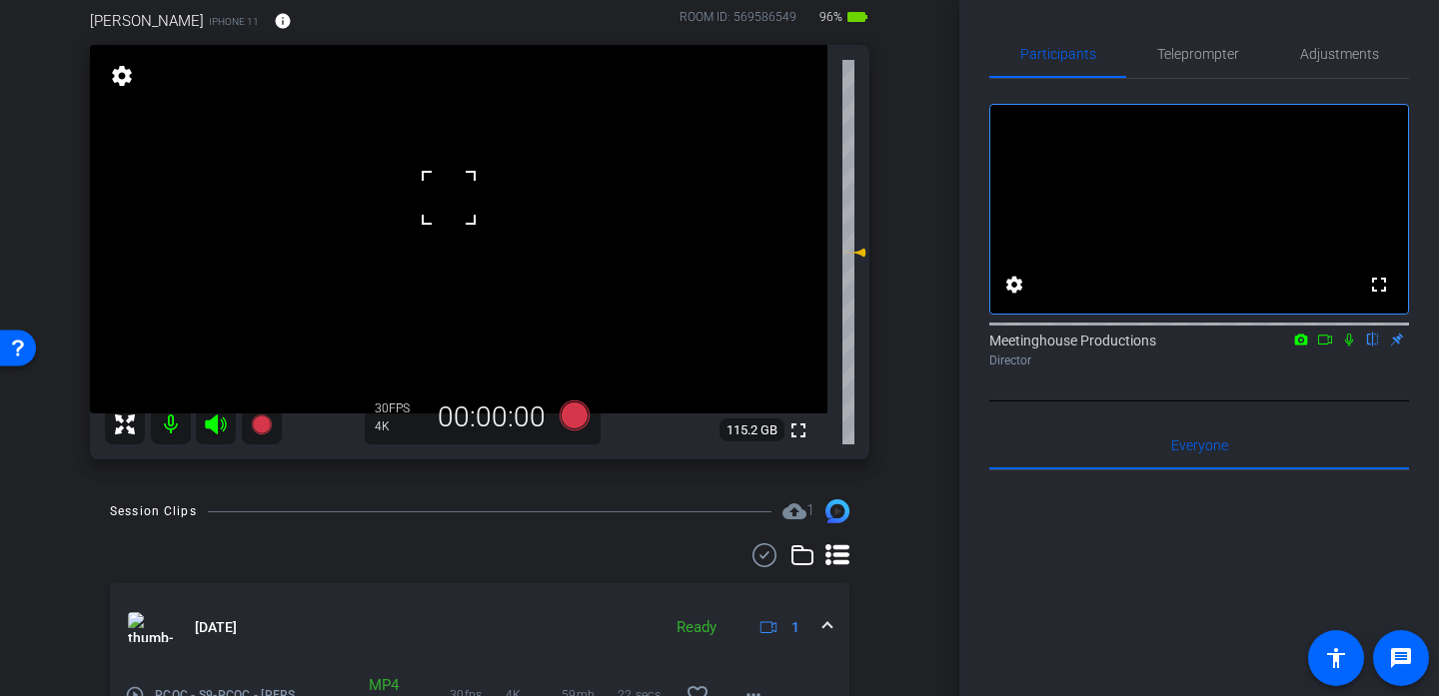
click at [449, 198] on div at bounding box center [449, 198] width 50 height 50
click at [412, 208] on video at bounding box center [458, 229] width 737 height 369
click at [412, 208] on div at bounding box center [412, 208] width 50 height 50
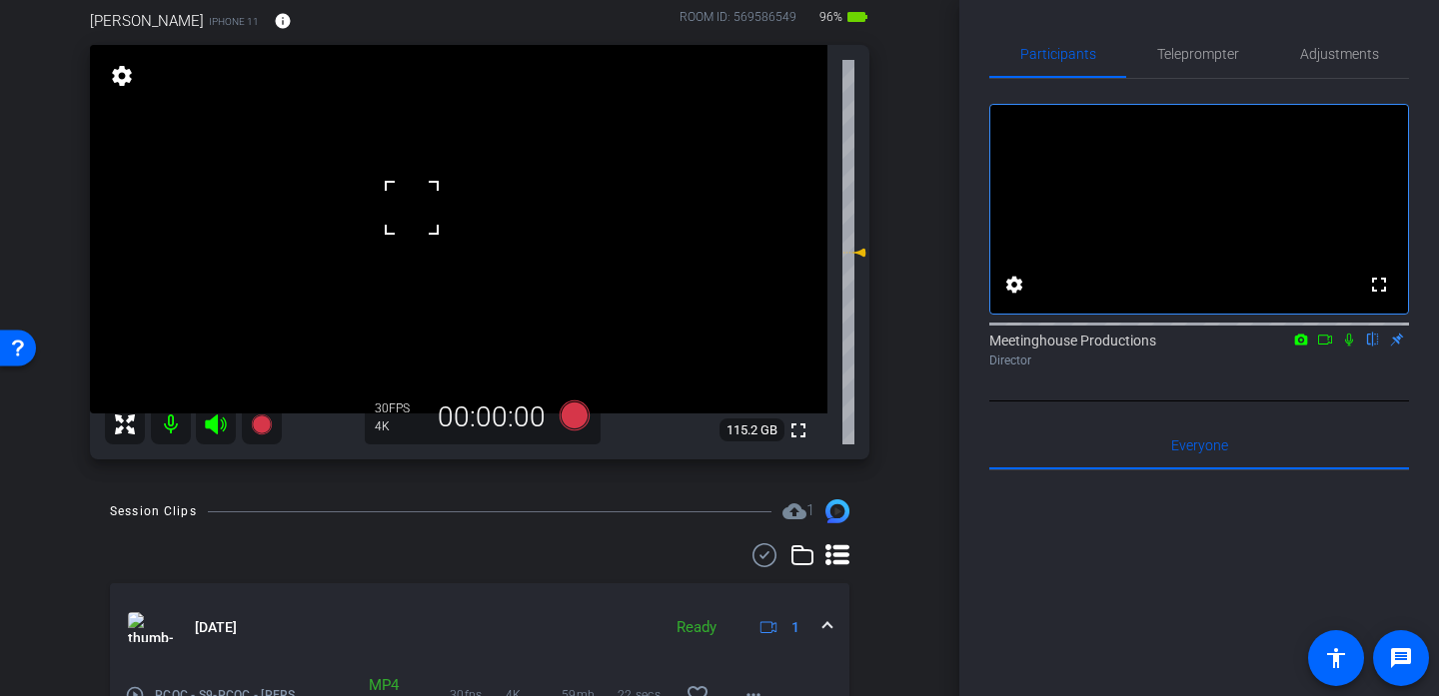
click at [405, 191] on div at bounding box center [412, 208] width 50 height 50
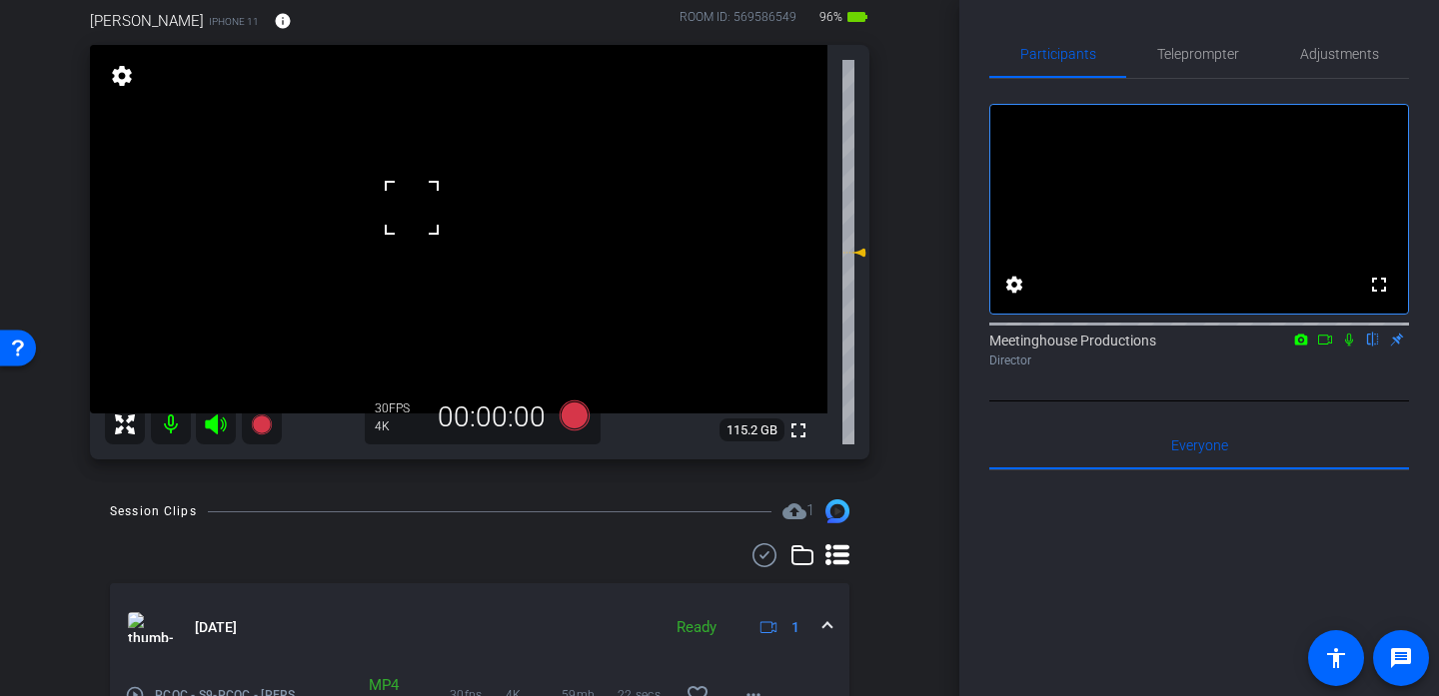
click at [405, 191] on div at bounding box center [412, 208] width 50 height 50
click at [432, 198] on video at bounding box center [458, 229] width 737 height 369
click at [441, 200] on div at bounding box center [432, 198] width 50 height 50
click at [474, 217] on video at bounding box center [458, 229] width 737 height 369
click at [450, 201] on video at bounding box center [458, 229] width 737 height 369
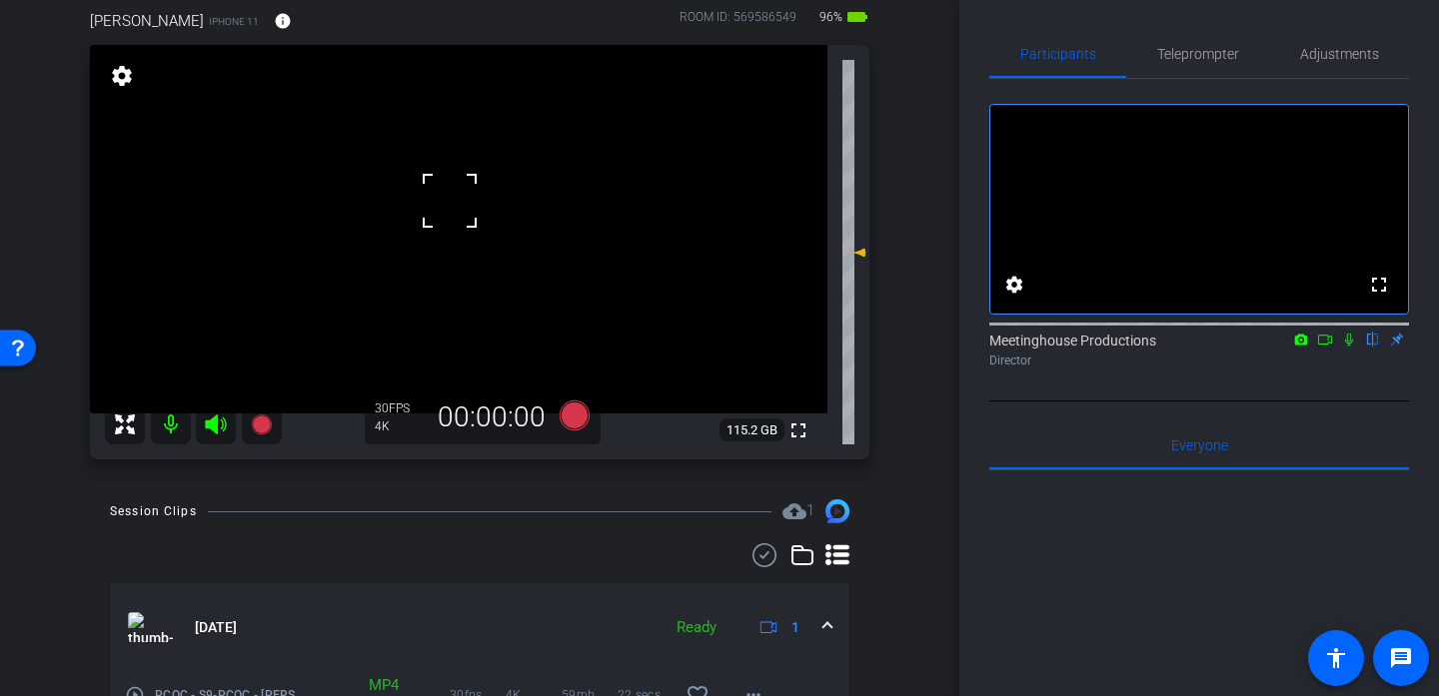
click at [450, 201] on div at bounding box center [450, 201] width 50 height 50
click at [450, 201] on video at bounding box center [458, 229] width 737 height 369
click at [450, 201] on div at bounding box center [450, 201] width 50 height 50
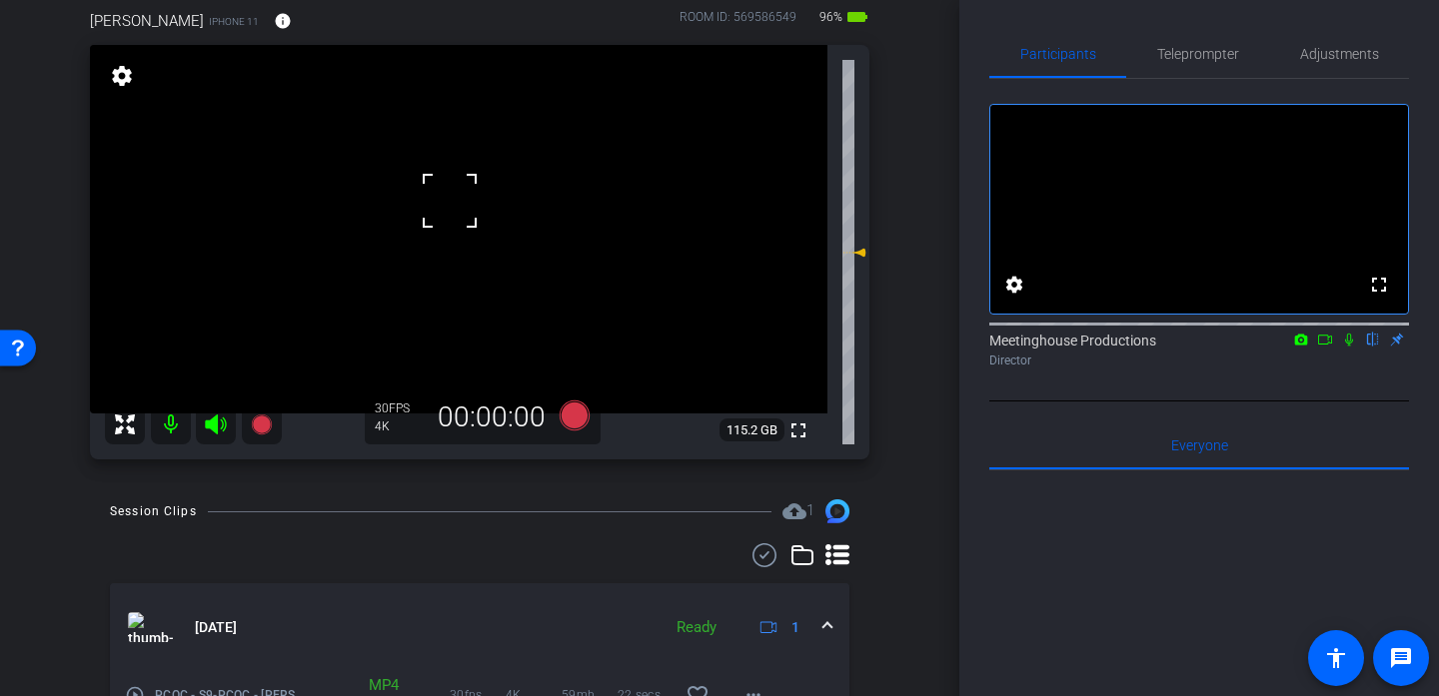
click at [450, 201] on div at bounding box center [450, 201] width 50 height 50
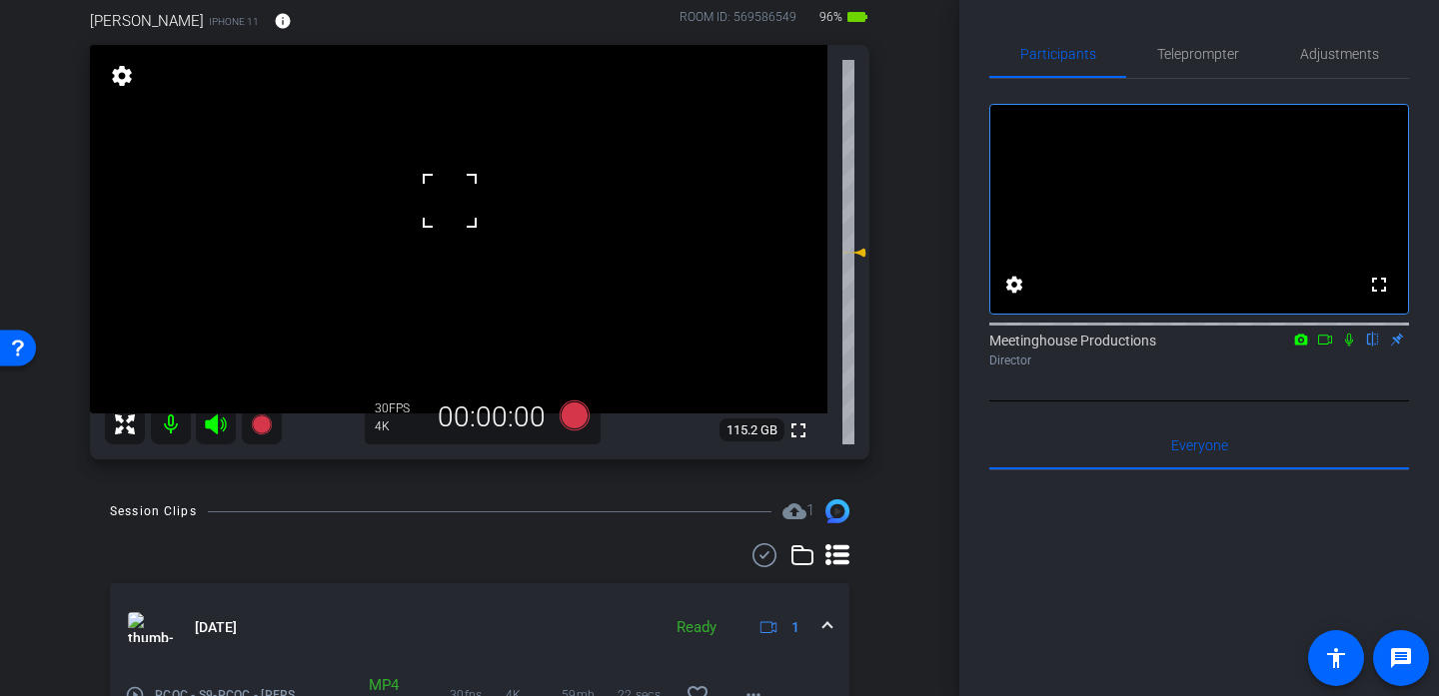
click at [450, 201] on div at bounding box center [450, 201] width 50 height 50
click at [467, 265] on video at bounding box center [458, 229] width 737 height 369
click at [467, 226] on div at bounding box center [450, 201] width 50 height 50
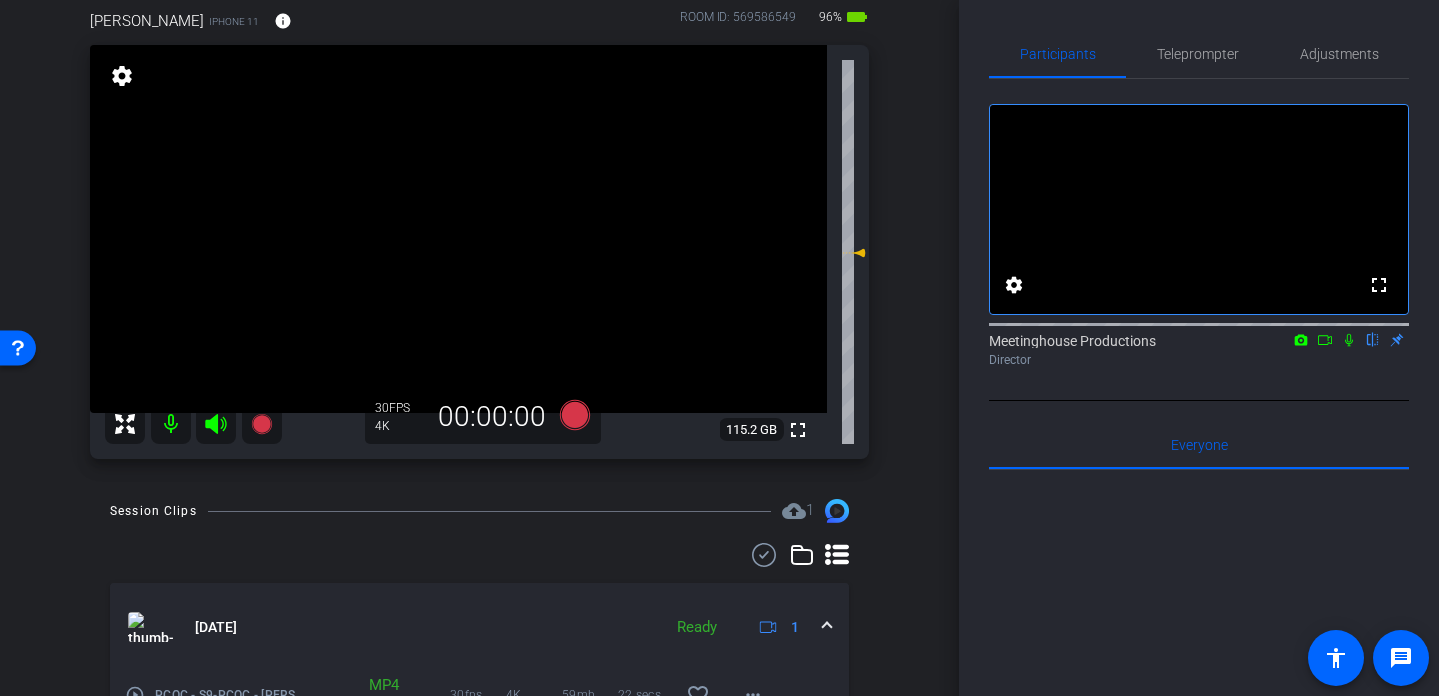
click at [418, 188] on video at bounding box center [458, 229] width 737 height 369
click at [475, 194] on video at bounding box center [458, 229] width 737 height 369
click at [455, 200] on div at bounding box center [475, 194] width 50 height 50
click at [455, 200] on video at bounding box center [458, 229] width 737 height 369
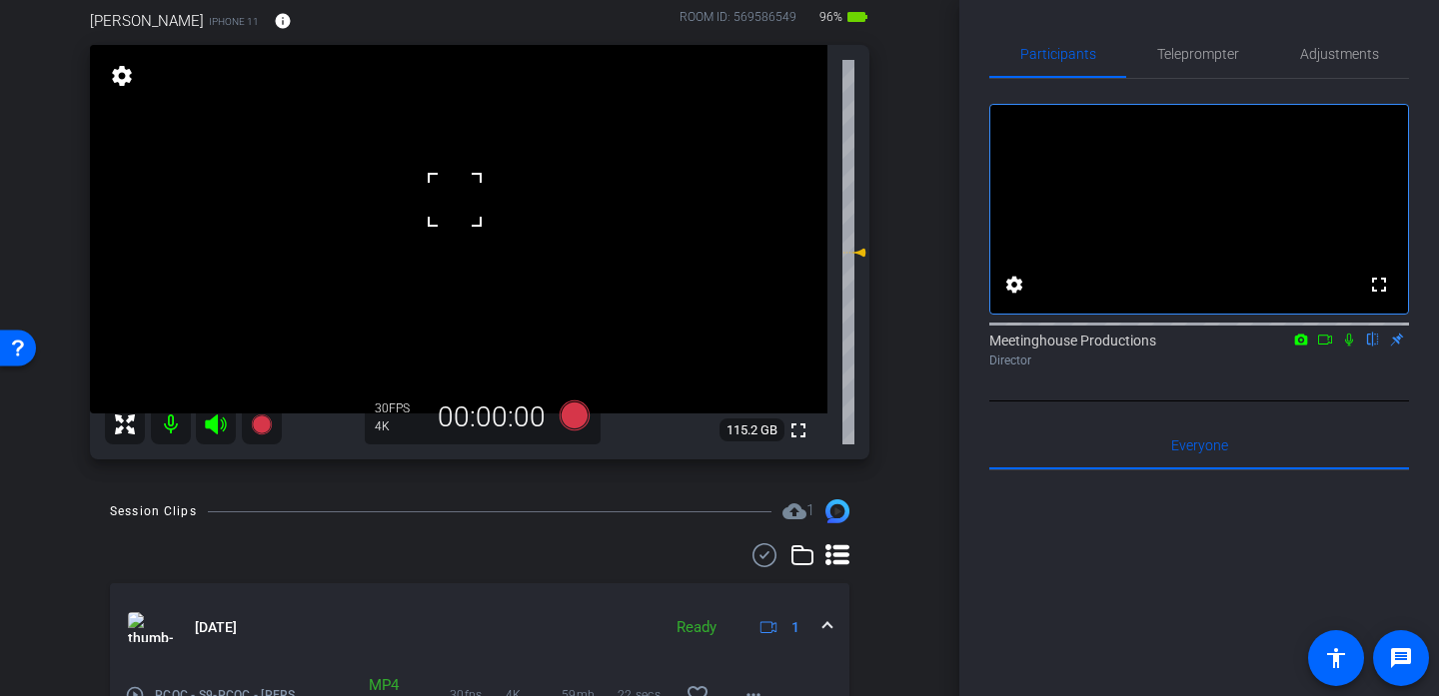
click at [456, 191] on div at bounding box center [455, 200] width 50 height 50
click at [437, 190] on div at bounding box center [455, 200] width 50 height 50
click at [442, 241] on video at bounding box center [458, 229] width 737 height 369
click at [465, 234] on div at bounding box center [442, 241] width 50 height 50
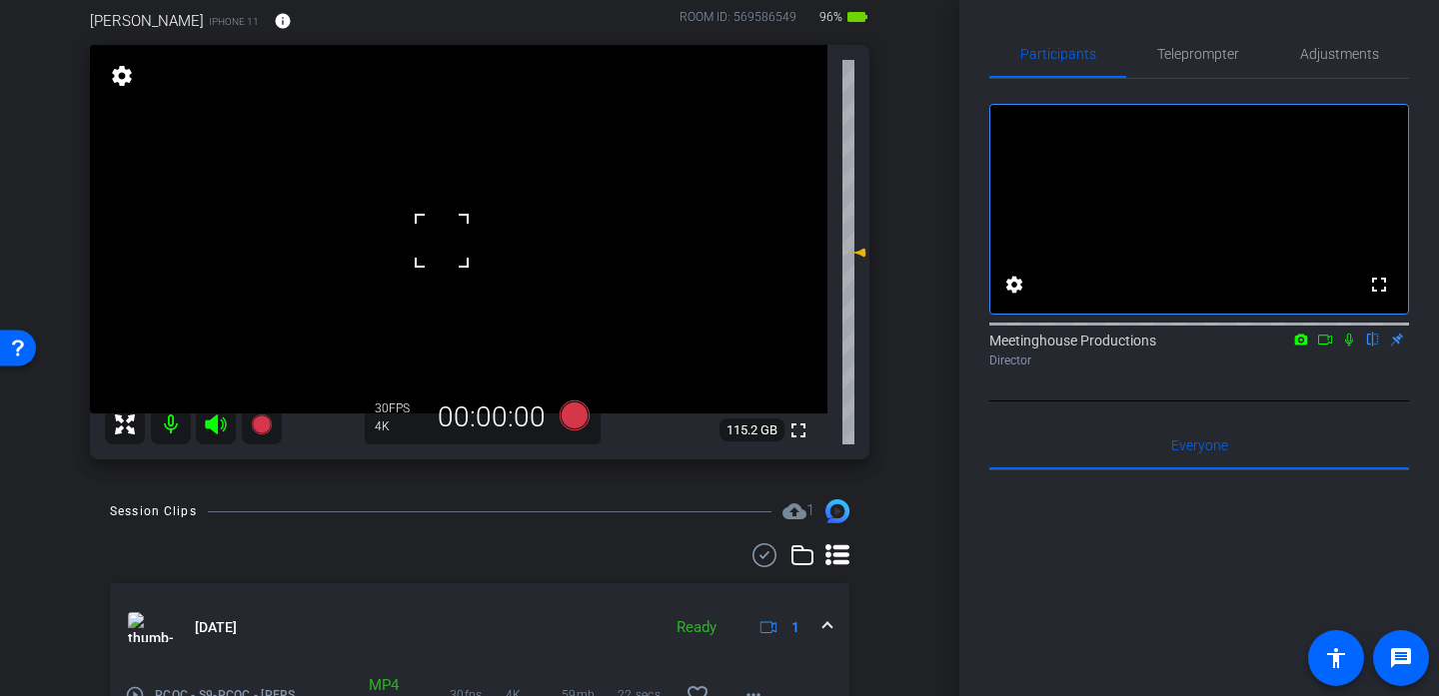
click at [465, 234] on div at bounding box center [442, 241] width 50 height 50
click at [471, 231] on video at bounding box center [458, 229] width 737 height 369
click at [470, 222] on video at bounding box center [458, 229] width 737 height 369
click at [463, 219] on div at bounding box center [470, 222] width 50 height 50
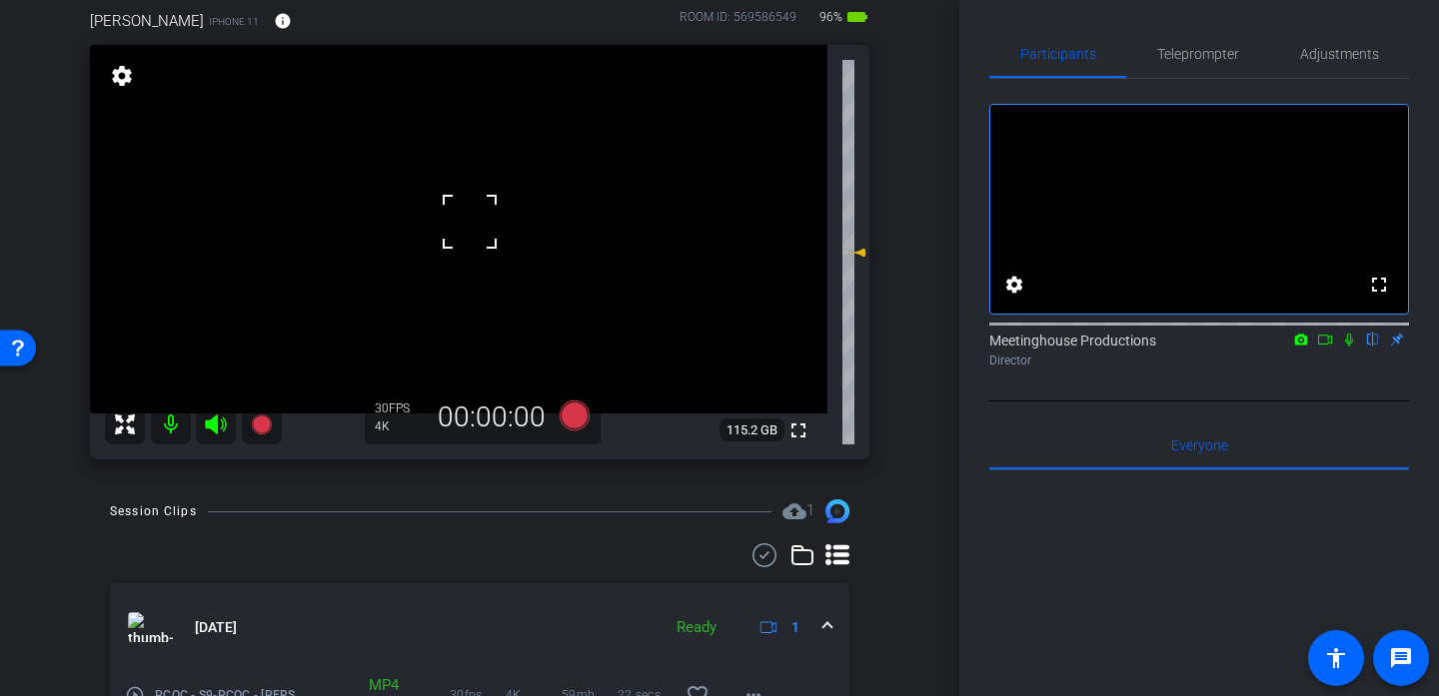
click at [463, 219] on div at bounding box center [470, 222] width 50 height 50
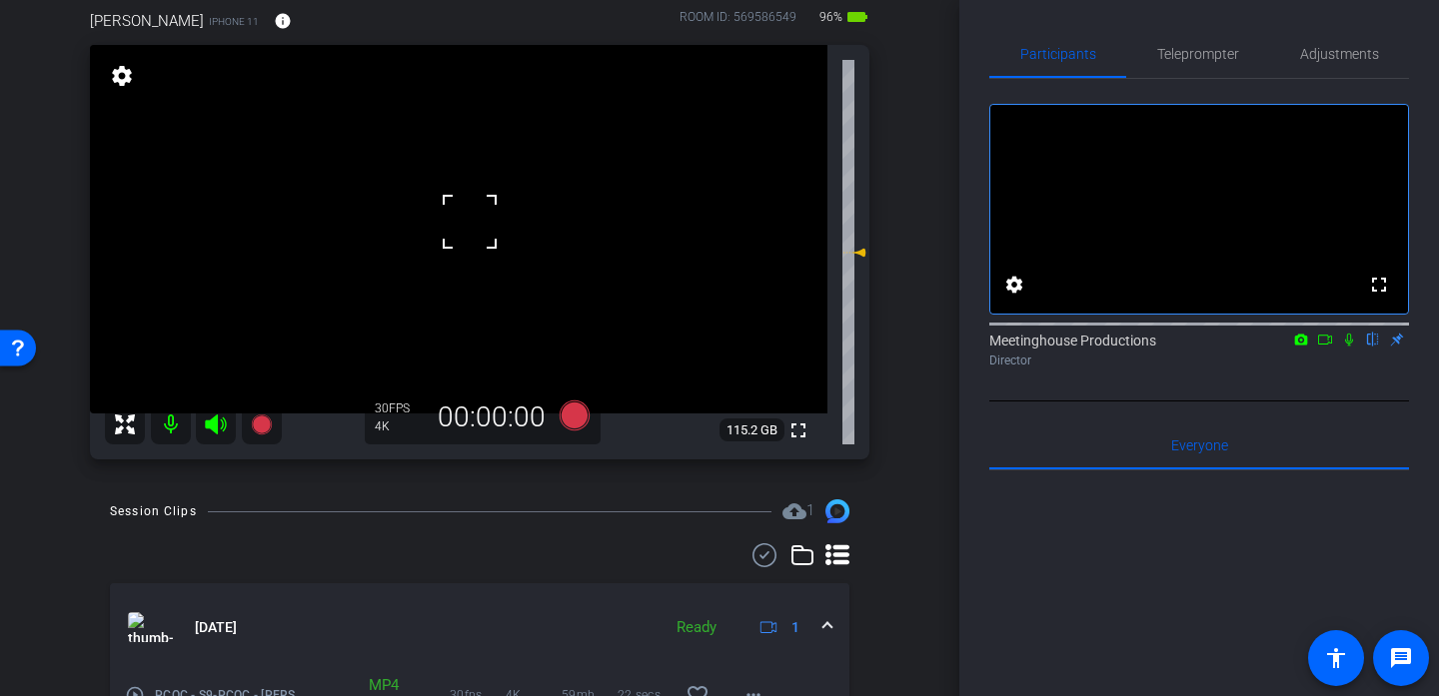
click at [463, 219] on div at bounding box center [470, 222] width 50 height 50
click at [463, 226] on div at bounding box center [470, 222] width 50 height 50
click at [419, 229] on video at bounding box center [458, 229] width 737 height 369
click at [464, 241] on video at bounding box center [458, 229] width 737 height 369
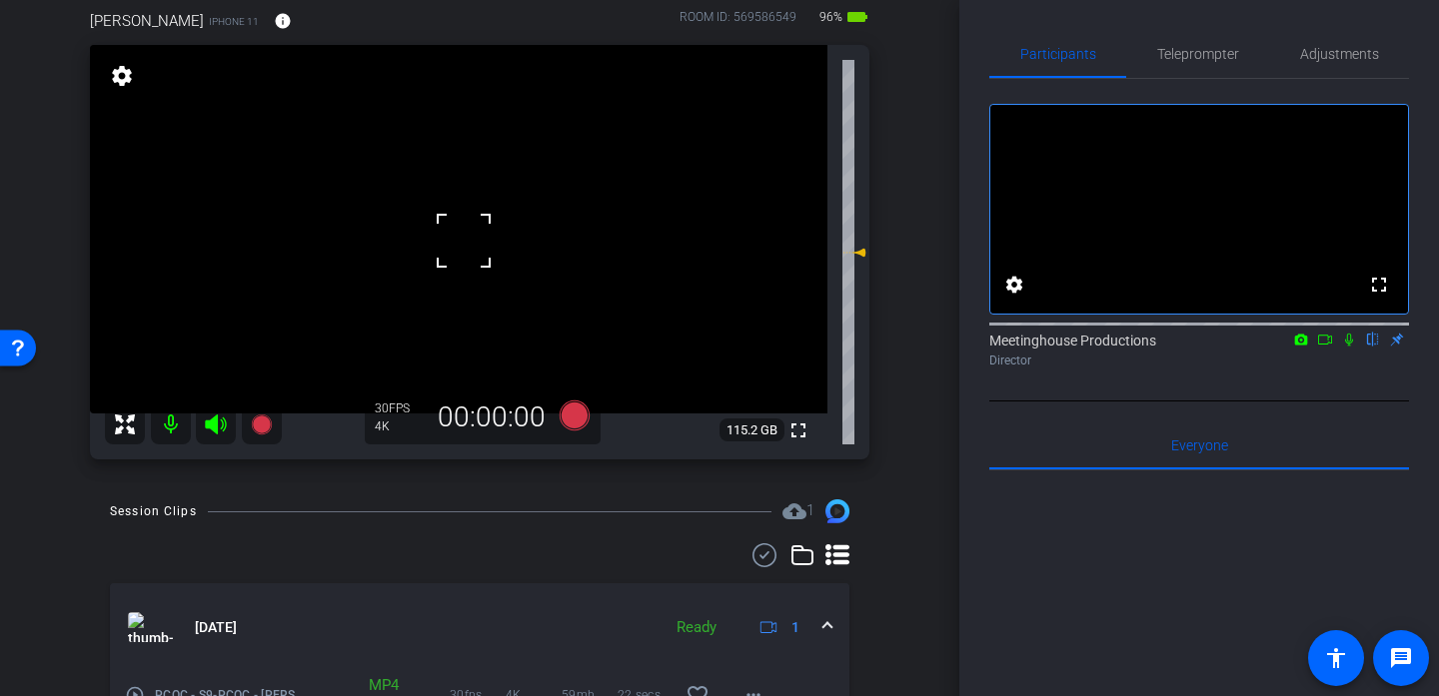
click at [464, 241] on div at bounding box center [464, 241] width 50 height 50
click at [448, 242] on div at bounding box center [464, 241] width 50 height 50
click at [435, 257] on video at bounding box center [458, 229] width 737 height 369
click at [435, 257] on div at bounding box center [435, 257] width 50 height 50
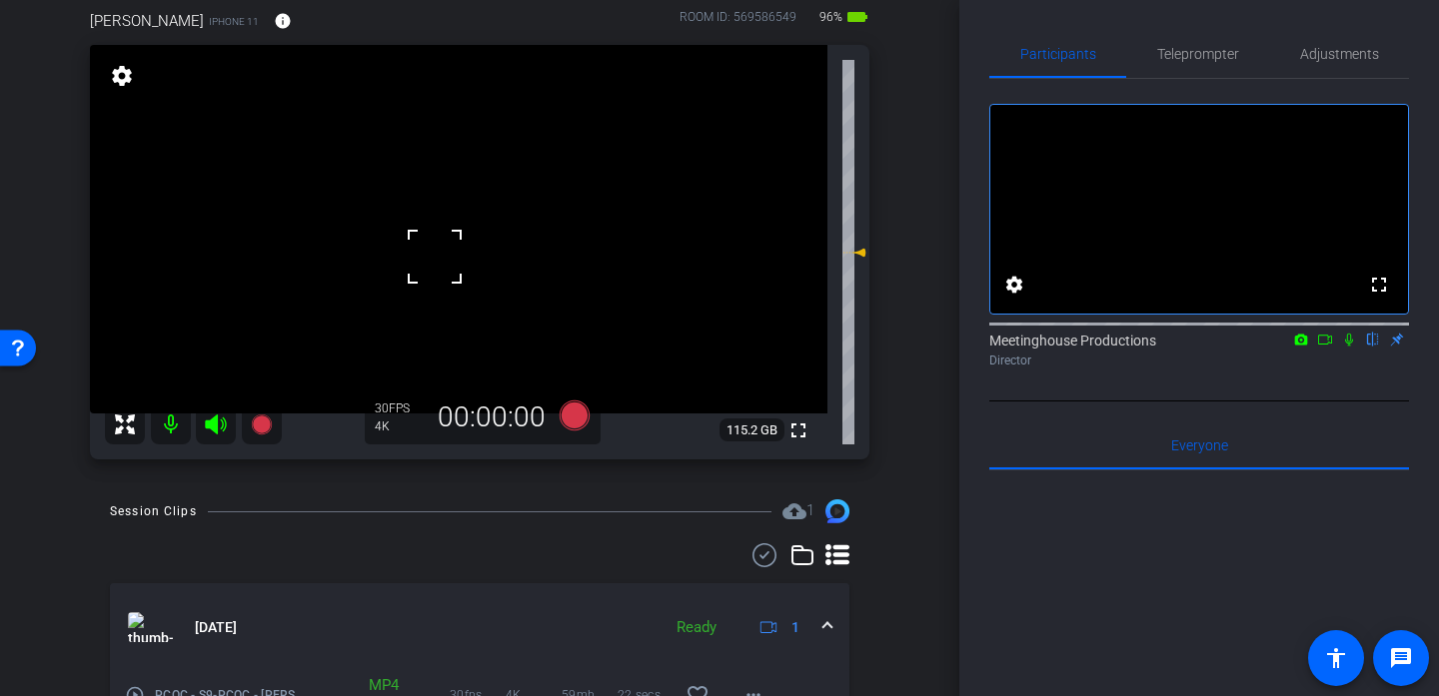
click at [446, 257] on div at bounding box center [435, 257] width 50 height 50
click at [443, 266] on div at bounding box center [435, 257] width 50 height 50
click at [444, 283] on video at bounding box center [458, 229] width 737 height 369
click at [444, 283] on div at bounding box center [444, 283] width 50 height 50
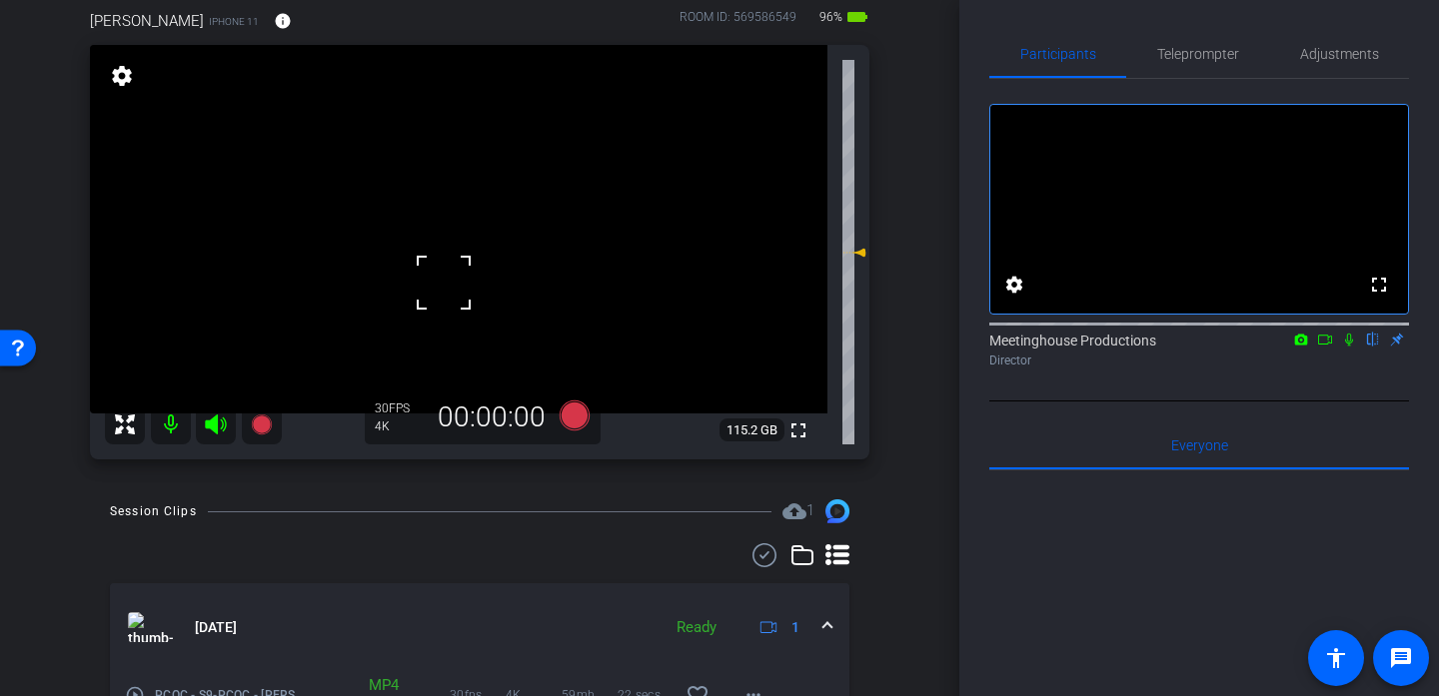
click at [444, 283] on div at bounding box center [444, 283] width 50 height 50
click at [451, 258] on div at bounding box center [444, 283] width 50 height 50
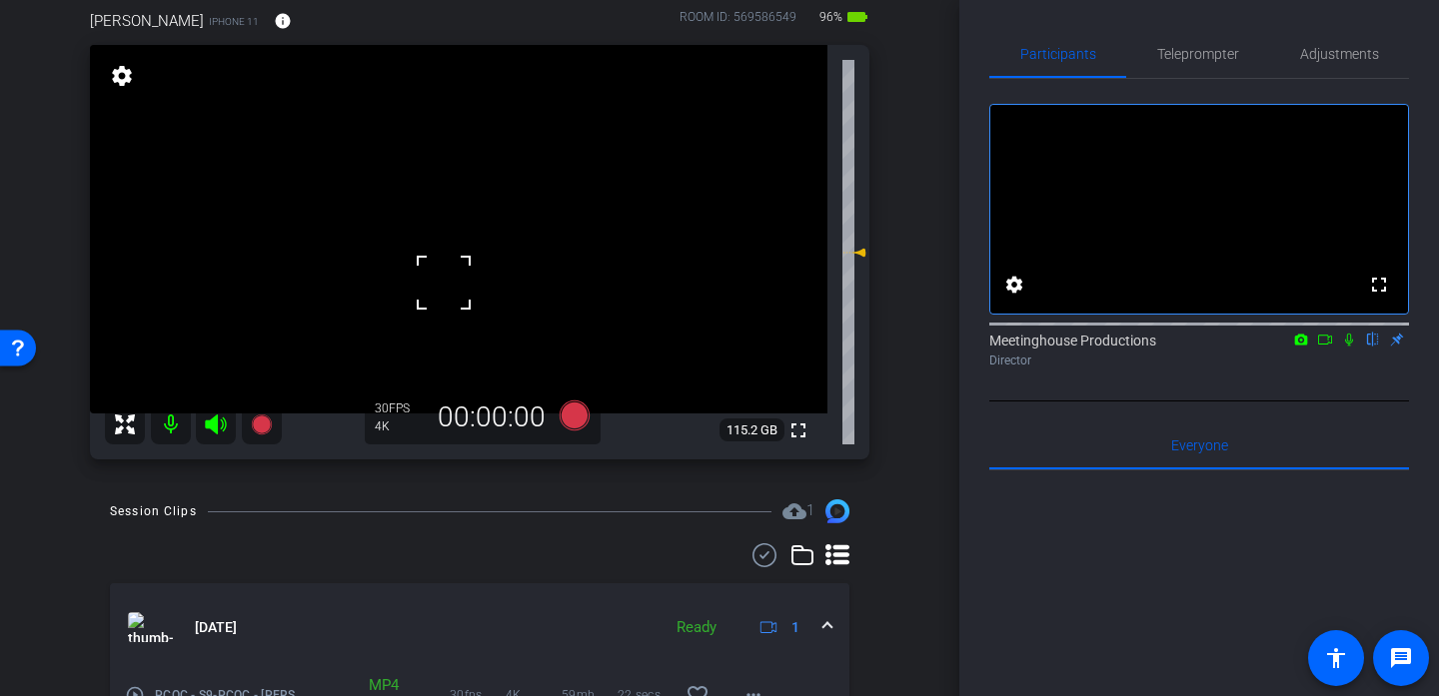
click at [451, 258] on div at bounding box center [444, 283] width 50 height 50
click at [445, 247] on video at bounding box center [458, 229] width 737 height 369
click at [444, 247] on div at bounding box center [445, 247] width 50 height 50
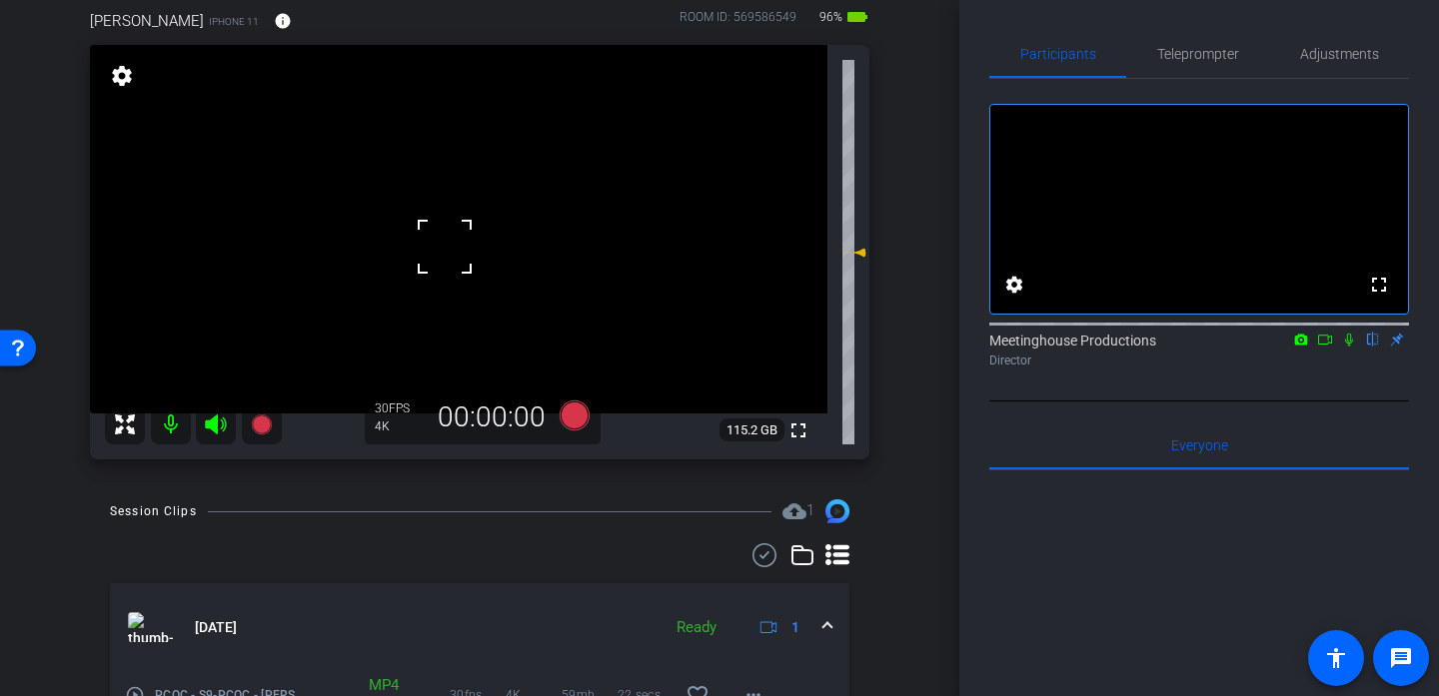
click at [444, 247] on div at bounding box center [445, 247] width 50 height 50
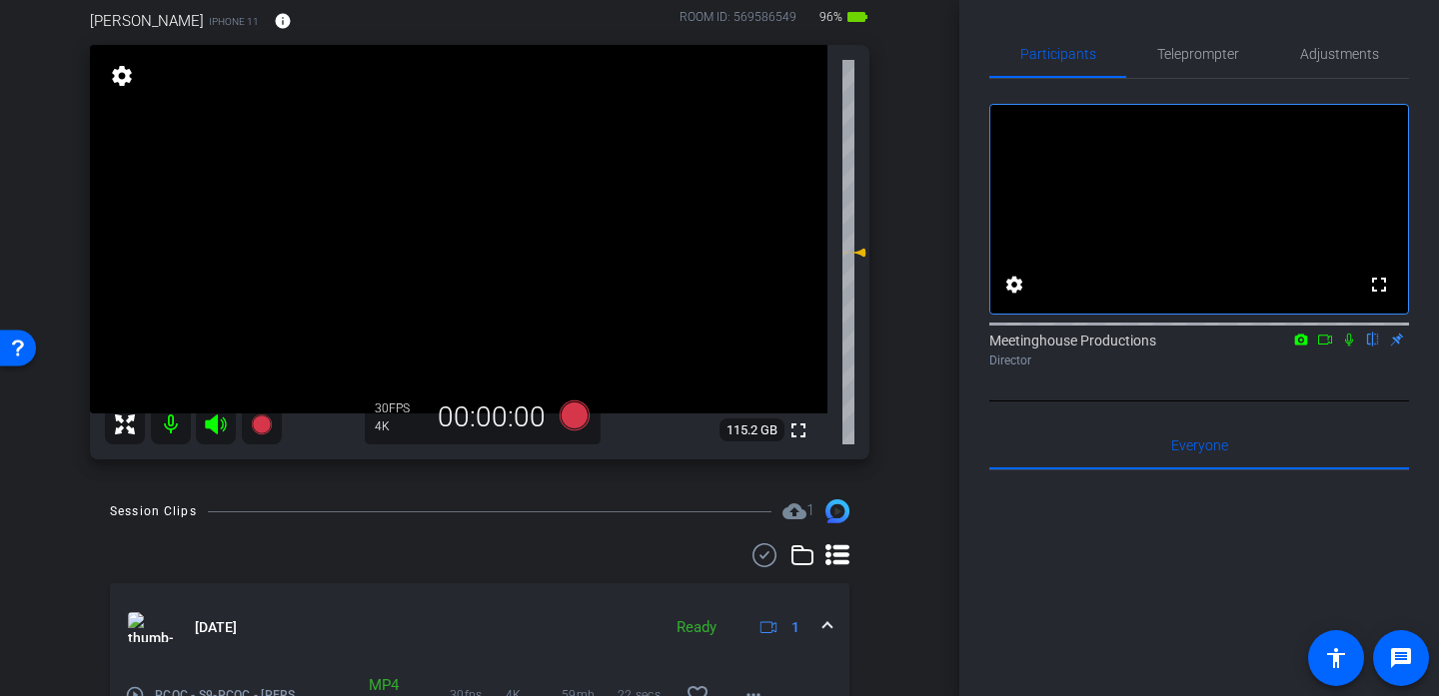
click at [435, 252] on video at bounding box center [458, 229] width 737 height 369
click at [435, 252] on div at bounding box center [435, 252] width 50 height 50
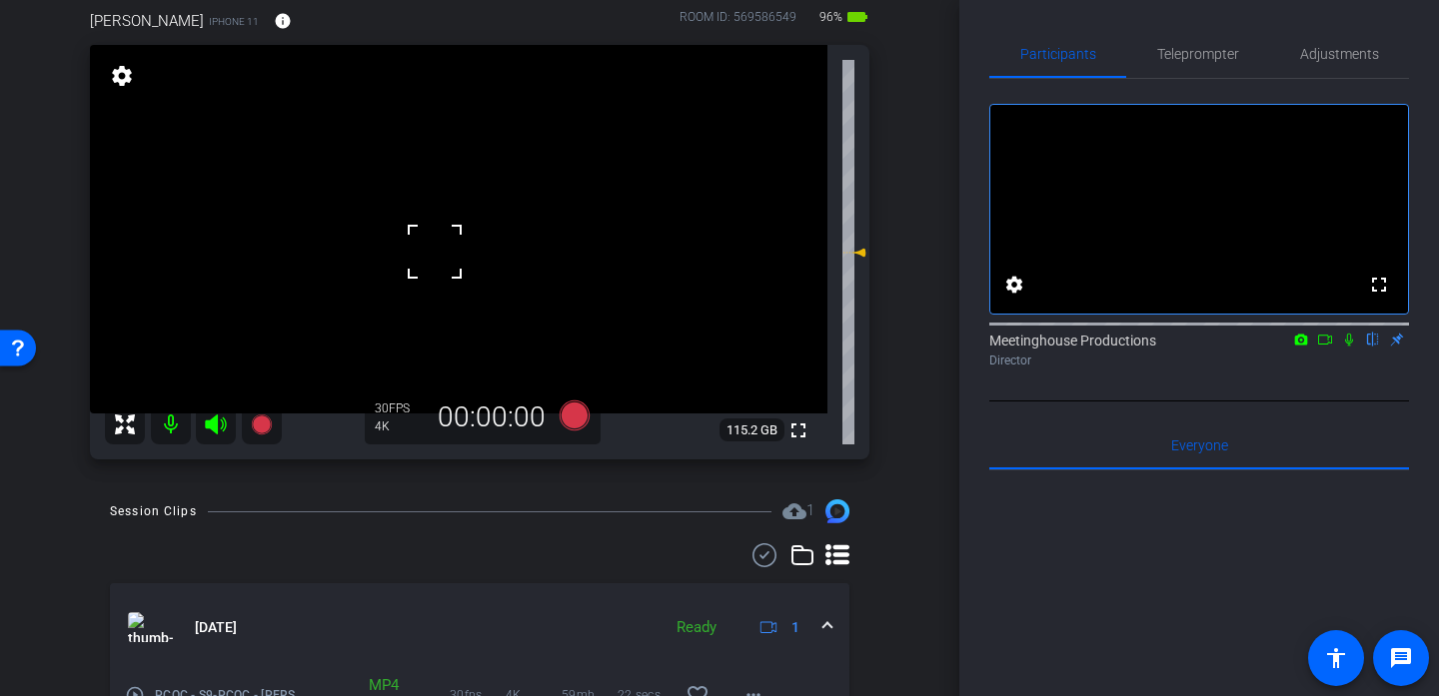
click at [418, 267] on div at bounding box center [435, 252] width 50 height 50
click at [410, 227] on span at bounding box center [410, 227] width 0 height 0
click at [420, 278] on video at bounding box center [458, 229] width 737 height 369
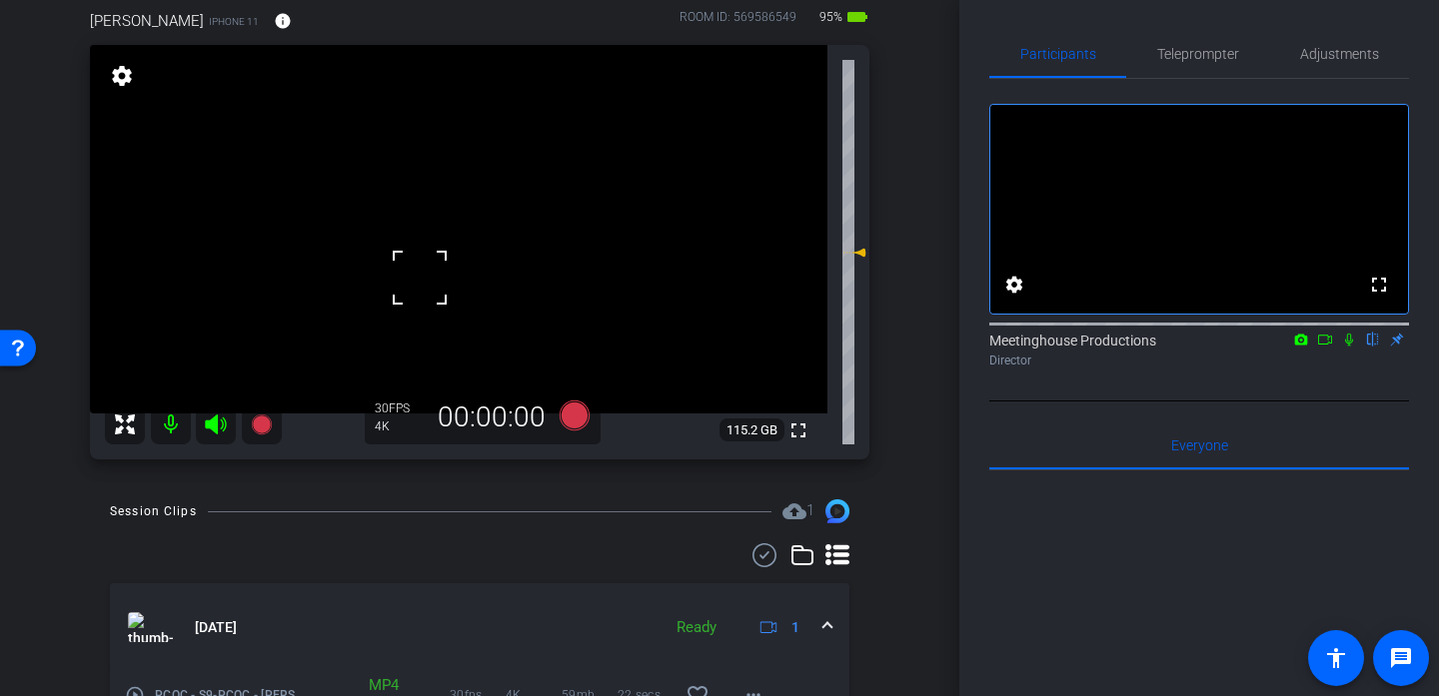
click at [420, 278] on div at bounding box center [420, 278] width 50 height 50
click at [430, 269] on video at bounding box center [458, 229] width 737 height 369
click at [383, 256] on video at bounding box center [458, 229] width 737 height 369
click at [434, 227] on video at bounding box center [458, 229] width 737 height 369
click at [436, 234] on div at bounding box center [434, 227] width 50 height 50
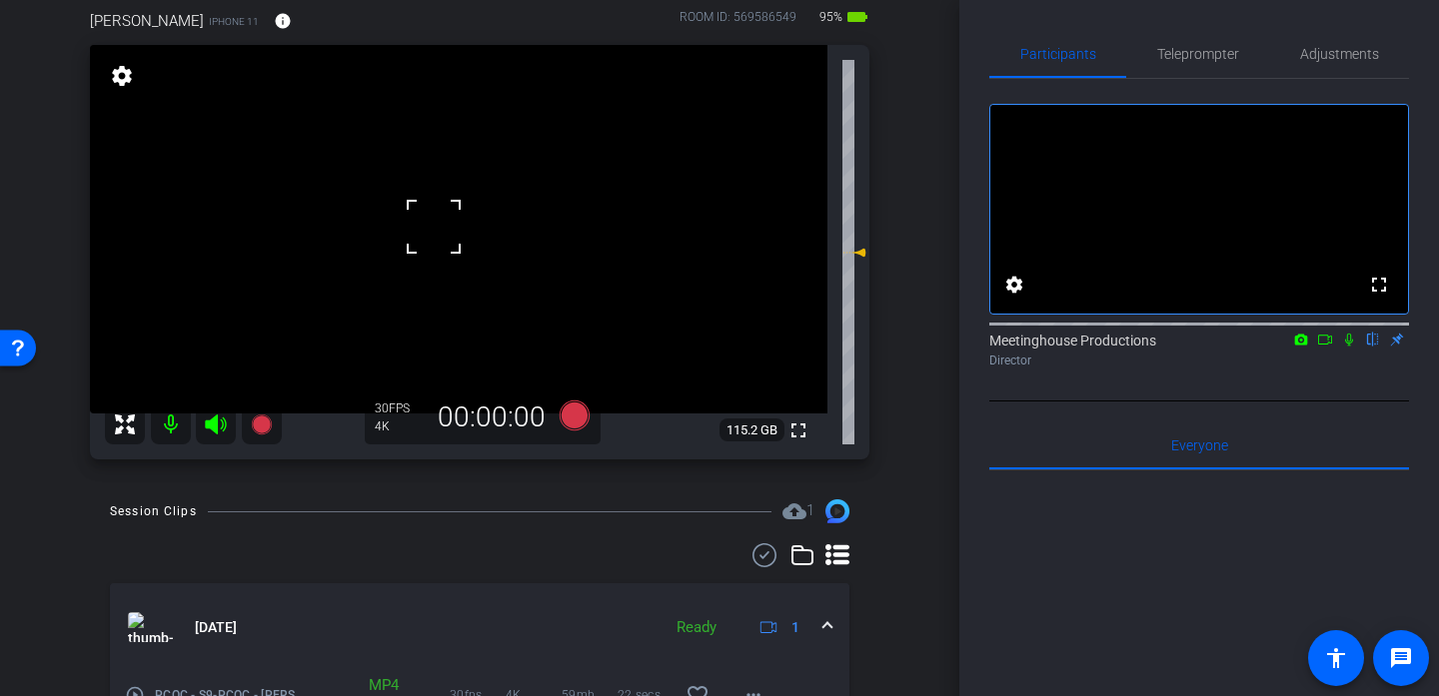
click at [436, 234] on div at bounding box center [434, 227] width 50 height 50
click at [436, 236] on div at bounding box center [434, 227] width 50 height 50
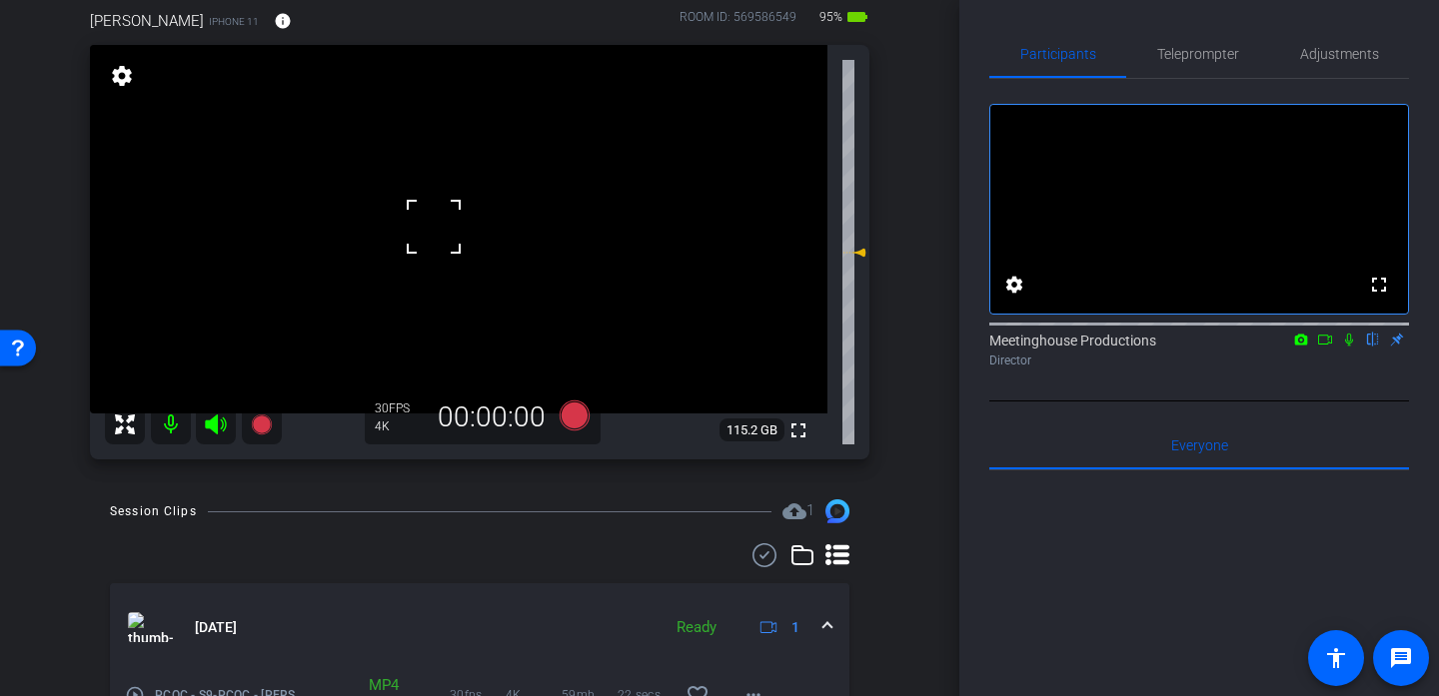
click at [436, 236] on div at bounding box center [434, 227] width 50 height 50
click at [436, 236] on video at bounding box center [458, 229] width 737 height 369
click at [436, 236] on div at bounding box center [436, 236] width 50 height 50
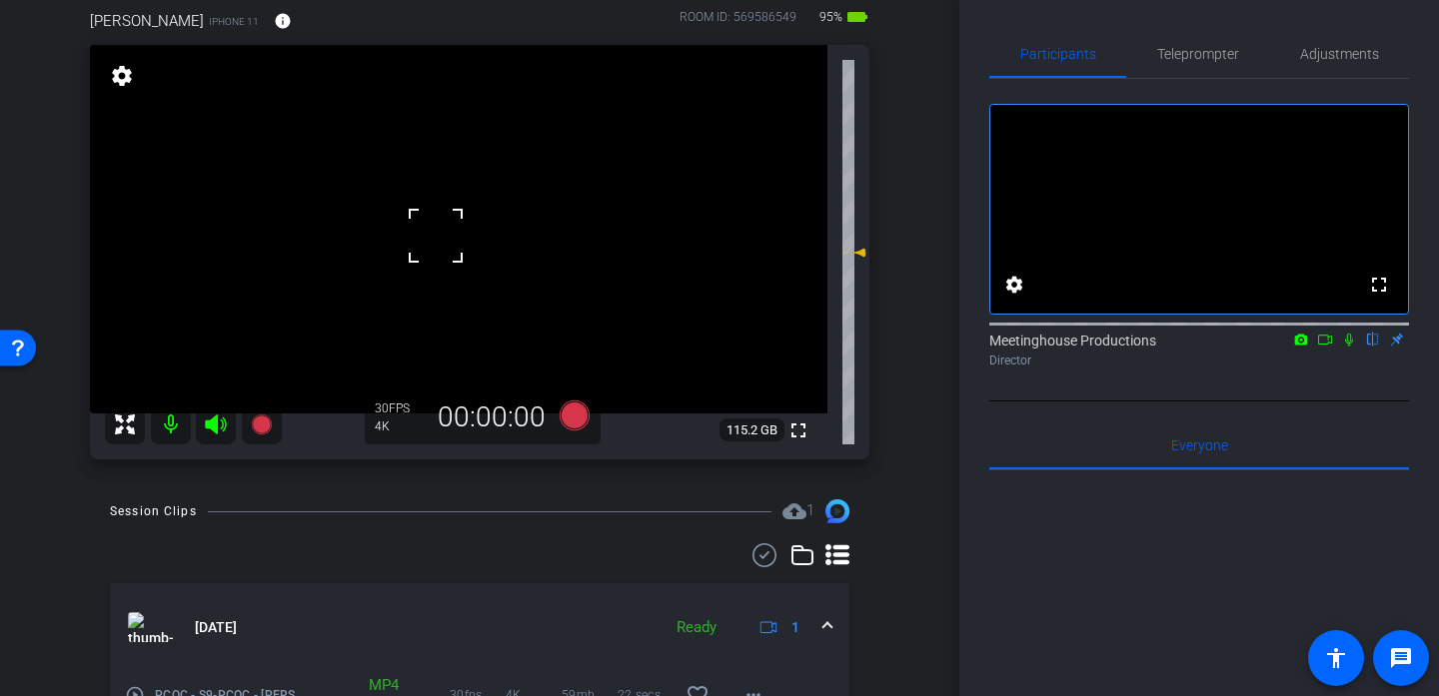
click at [436, 236] on div at bounding box center [436, 236] width 50 height 50
click at [436, 236] on video at bounding box center [458, 229] width 737 height 369
click at [464, 215] on video at bounding box center [458, 229] width 737 height 369
click at [464, 215] on div at bounding box center [464, 215] width 50 height 50
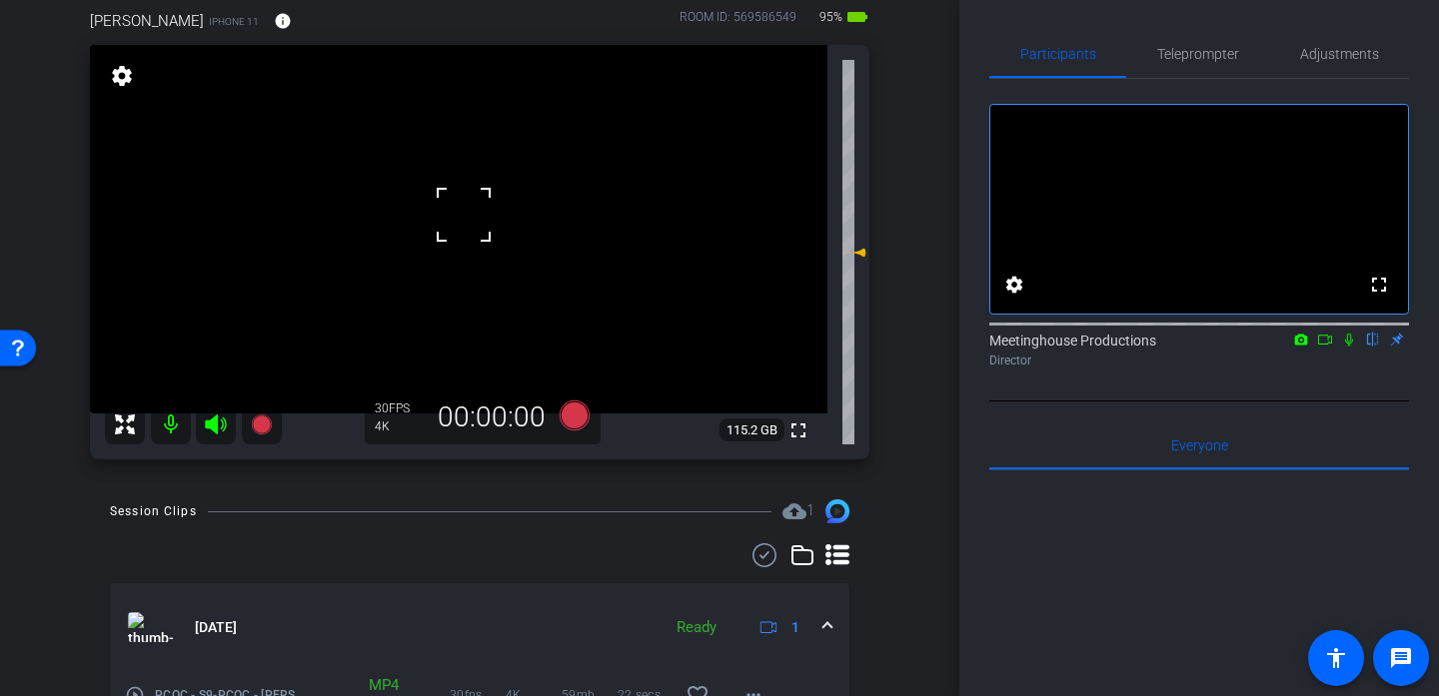
click at [464, 215] on div at bounding box center [464, 215] width 50 height 50
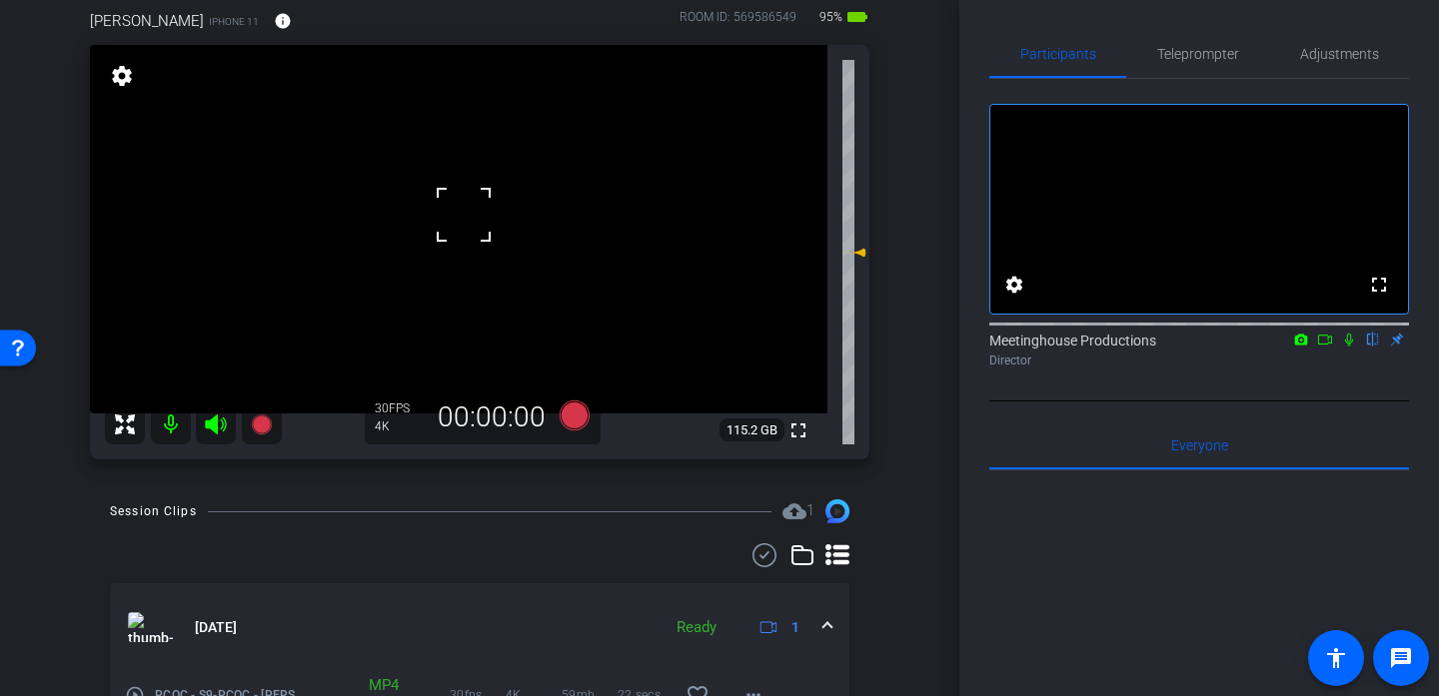
click at [464, 215] on div at bounding box center [464, 215] width 50 height 50
click at [484, 223] on div at bounding box center [464, 215] width 50 height 50
click at [477, 223] on div at bounding box center [464, 215] width 50 height 50
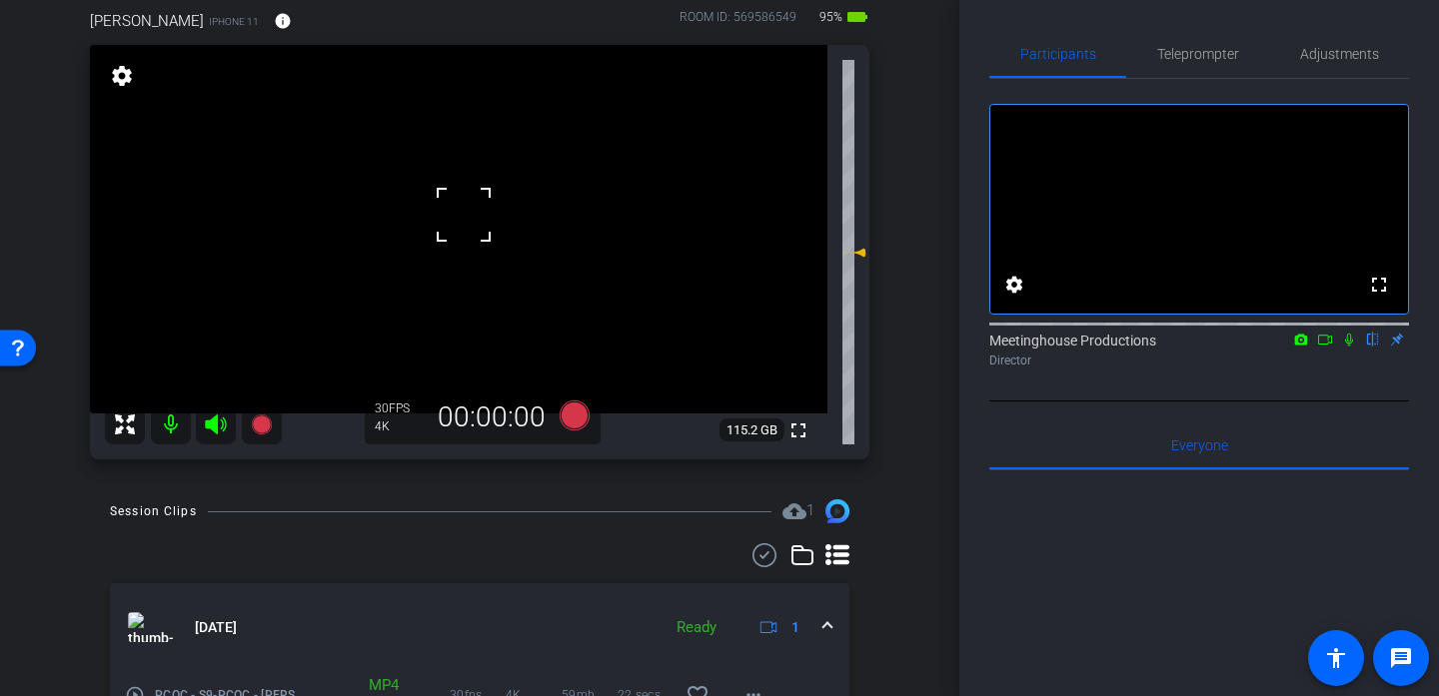
click at [477, 223] on video at bounding box center [458, 229] width 737 height 369
click at [459, 253] on video at bounding box center [458, 229] width 737 height 369
click at [445, 254] on video at bounding box center [458, 229] width 737 height 369
click at [445, 254] on div at bounding box center [445, 254] width 50 height 50
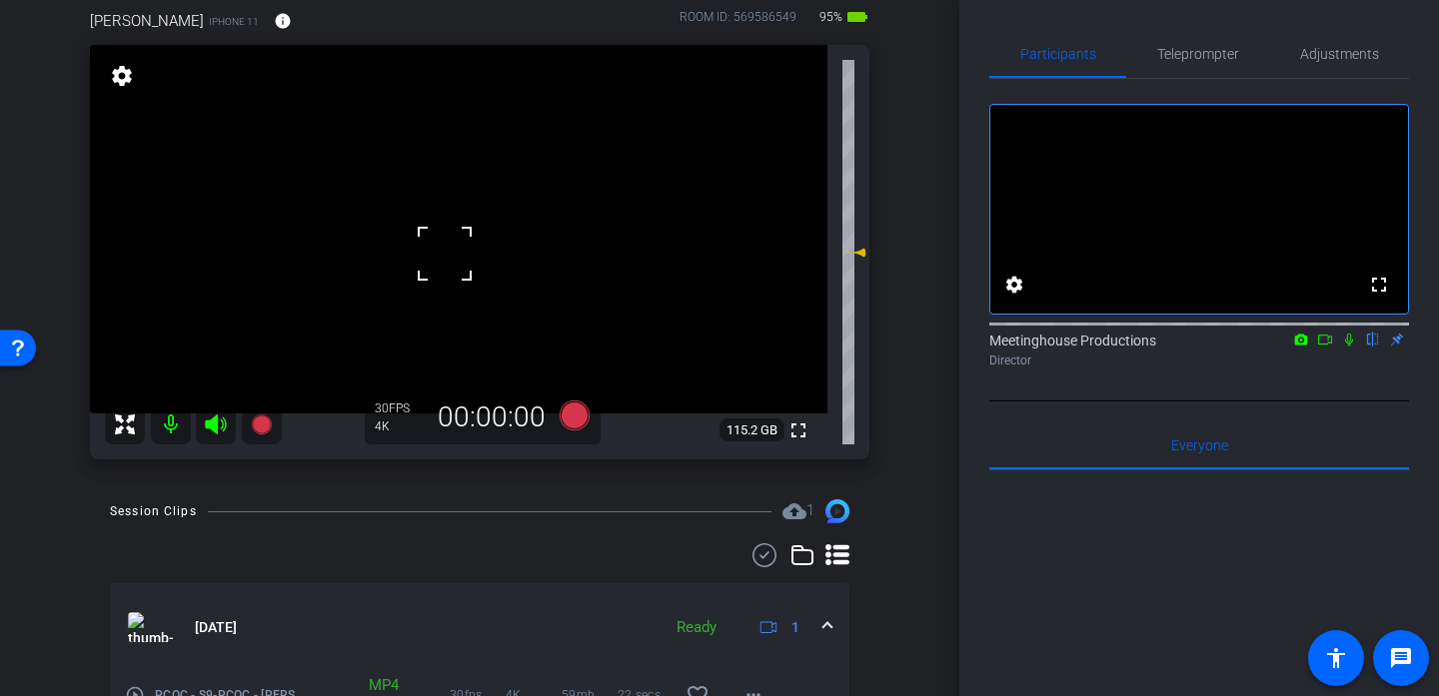
click at [445, 254] on div at bounding box center [445, 254] width 50 height 50
click at [448, 241] on video at bounding box center [458, 229] width 737 height 369
click at [448, 241] on div at bounding box center [448, 241] width 50 height 50
click at [450, 248] on div at bounding box center [448, 241] width 50 height 50
click at [566, 421] on icon at bounding box center [575, 416] width 30 height 30
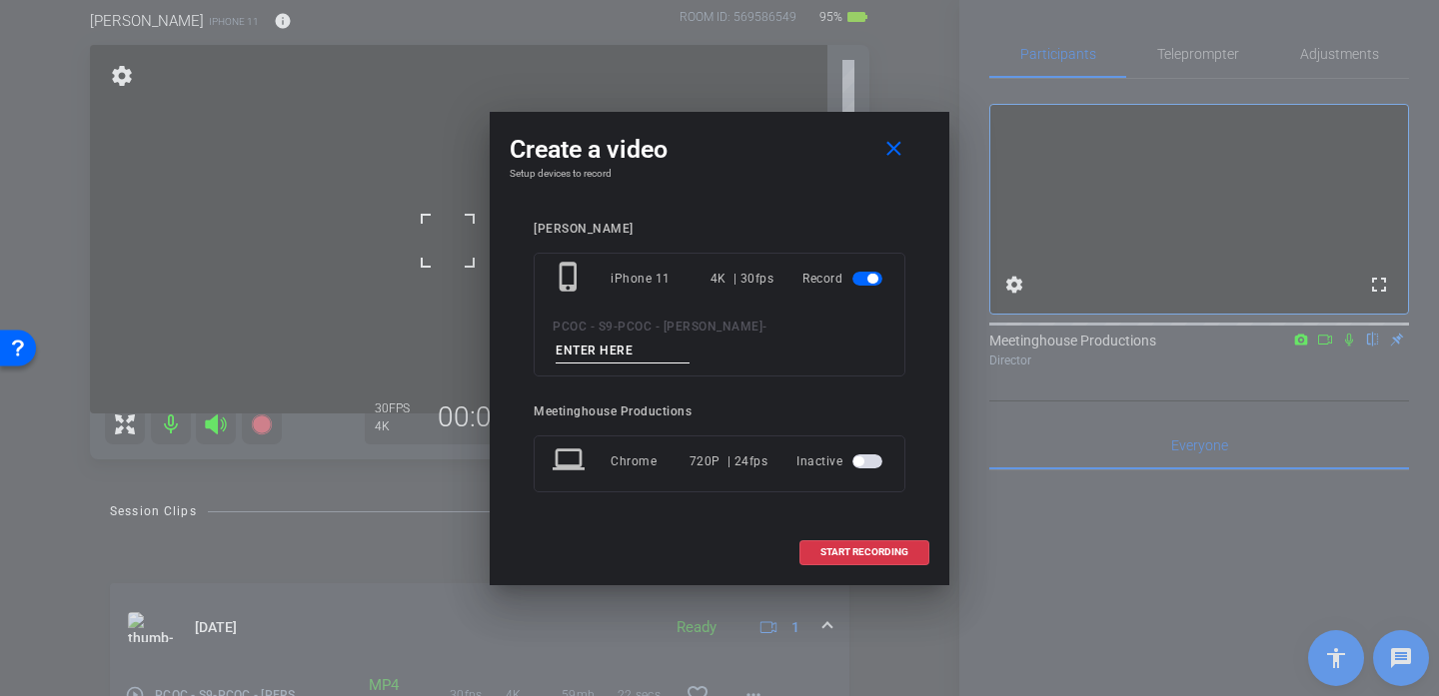
click at [845, 323] on div "phone_iphone iPhone 11 4K | 30fps Record PCOC - S9 - PCOC - Ben Hansen -" at bounding box center [720, 315] width 372 height 124
click at [689, 339] on input at bounding box center [623, 351] width 134 height 25
type input "903 story 1"
click at [864, 548] on span "START RECORDING" at bounding box center [864, 553] width 88 height 10
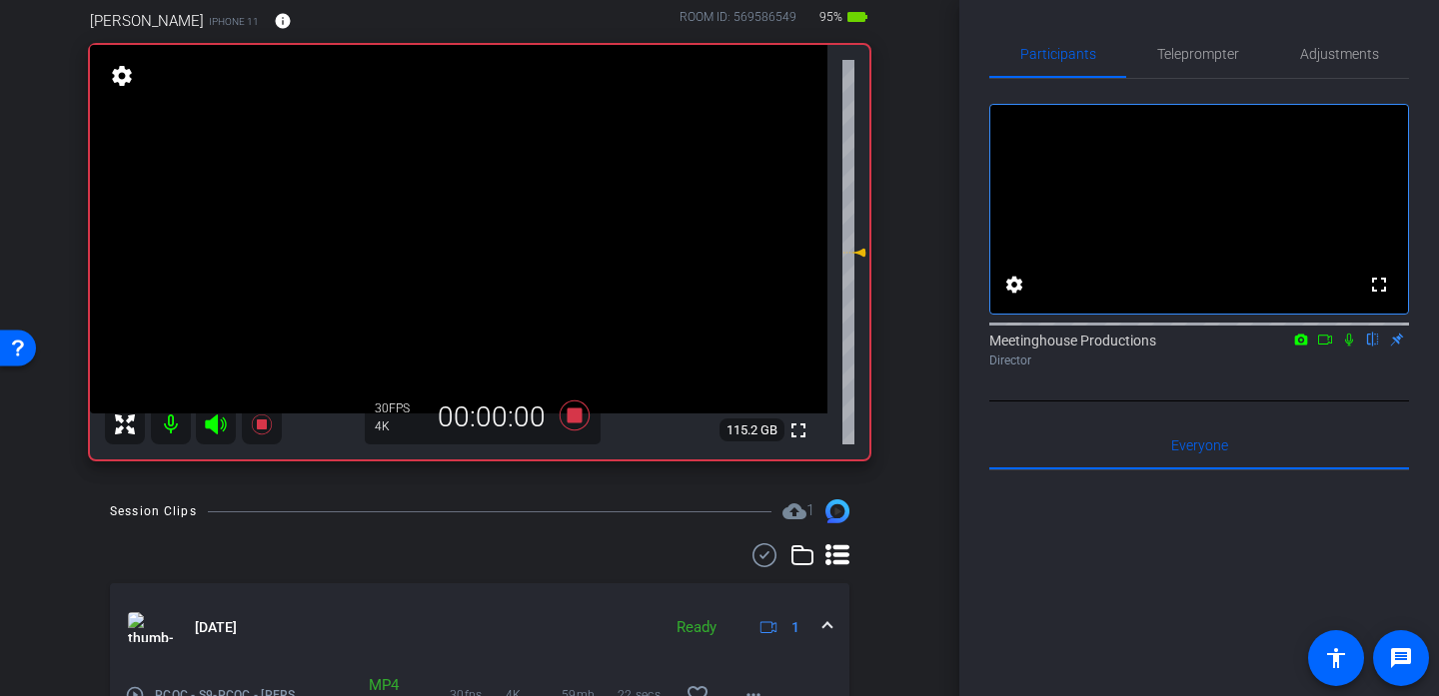
click at [530, 269] on video at bounding box center [458, 229] width 737 height 369
click at [1335, 56] on span "Adjustments" at bounding box center [1339, 54] width 79 height 14
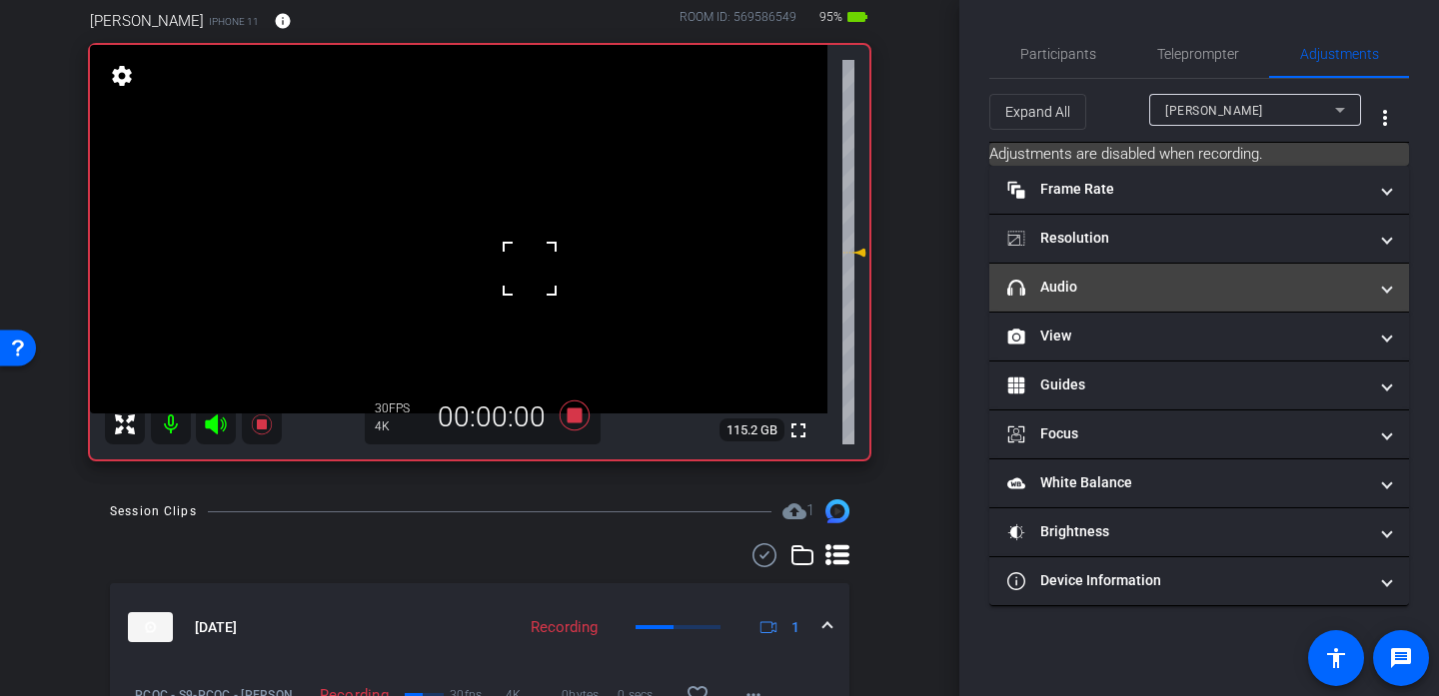
click at [1137, 277] on mat-panel-title "headphone icon Audio" at bounding box center [1187, 287] width 360 height 21
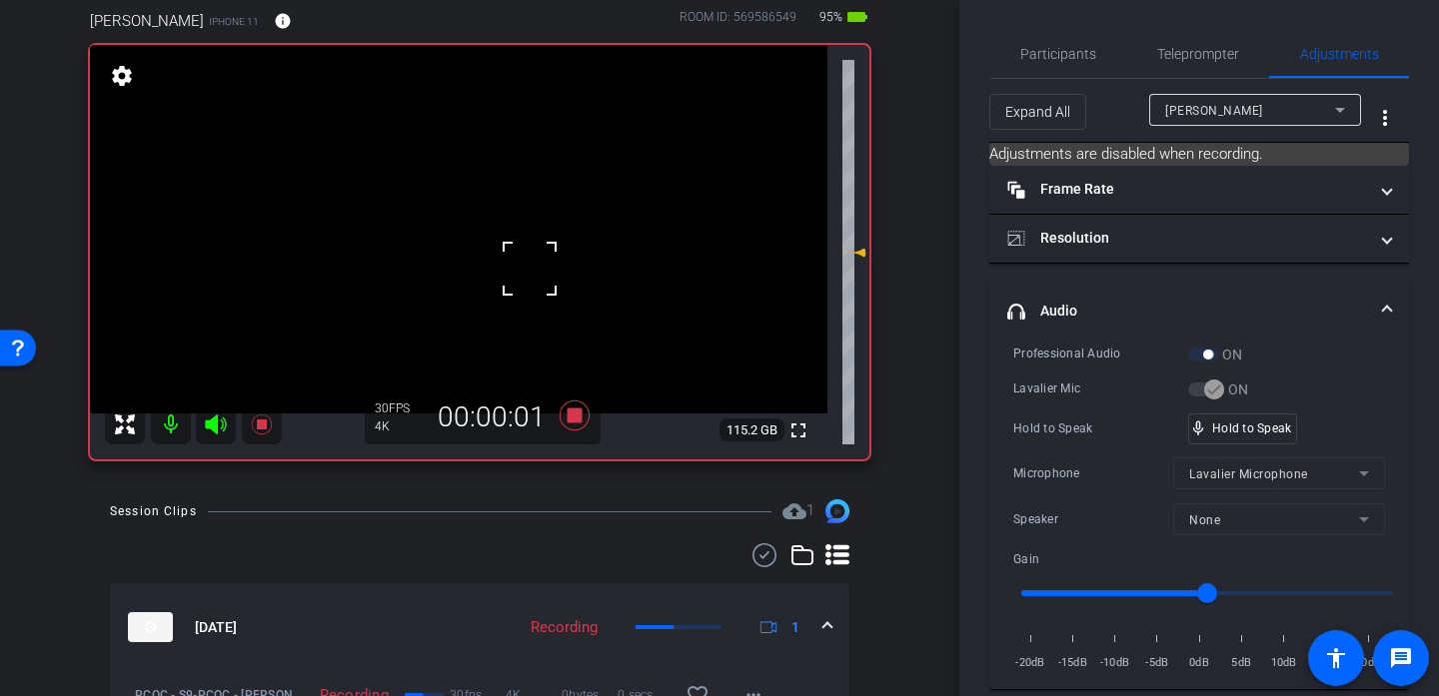
click at [442, 237] on video at bounding box center [458, 229] width 737 height 369
click at [1260, 435] on div "mic_none Speaking..." at bounding box center [1234, 429] width 90 height 29
click at [454, 246] on video at bounding box center [458, 229] width 737 height 369
click at [449, 230] on div at bounding box center [454, 246] width 50 height 50
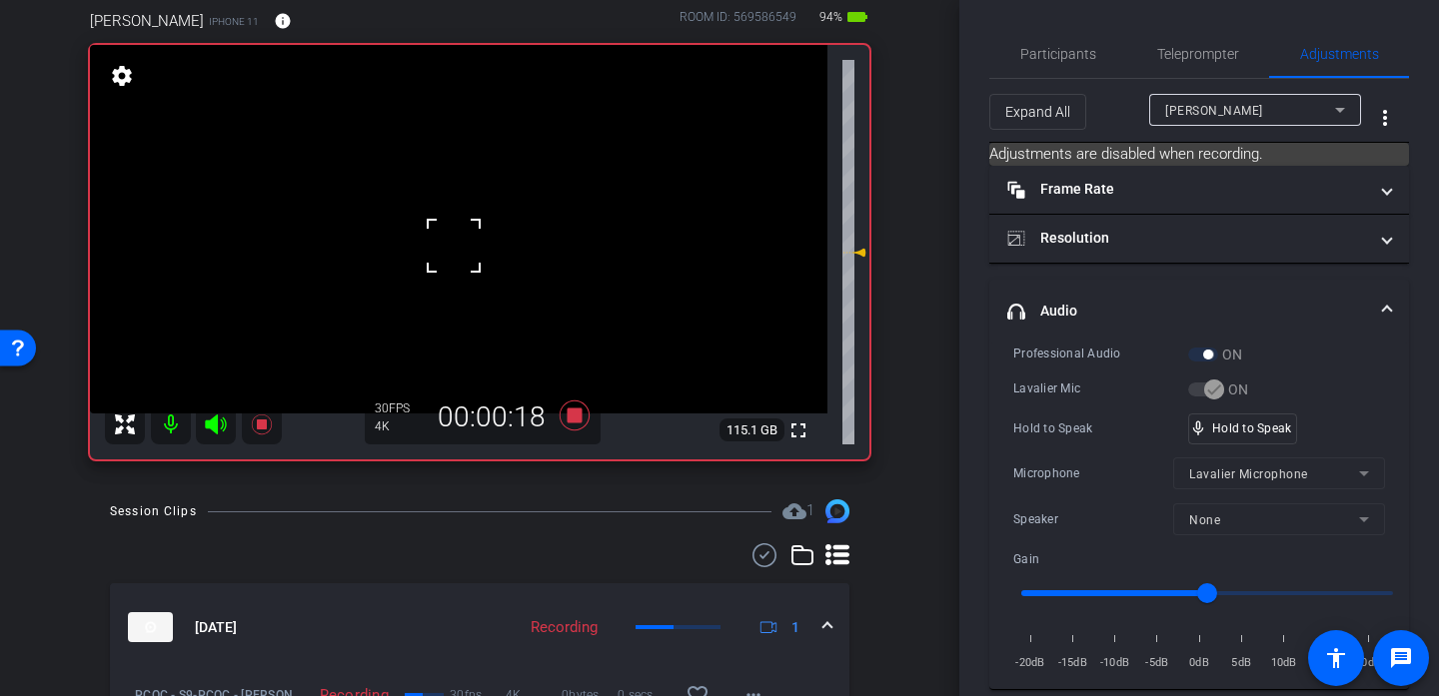
click at [449, 230] on div at bounding box center [454, 246] width 50 height 50
click at [446, 230] on div at bounding box center [454, 246] width 50 height 50
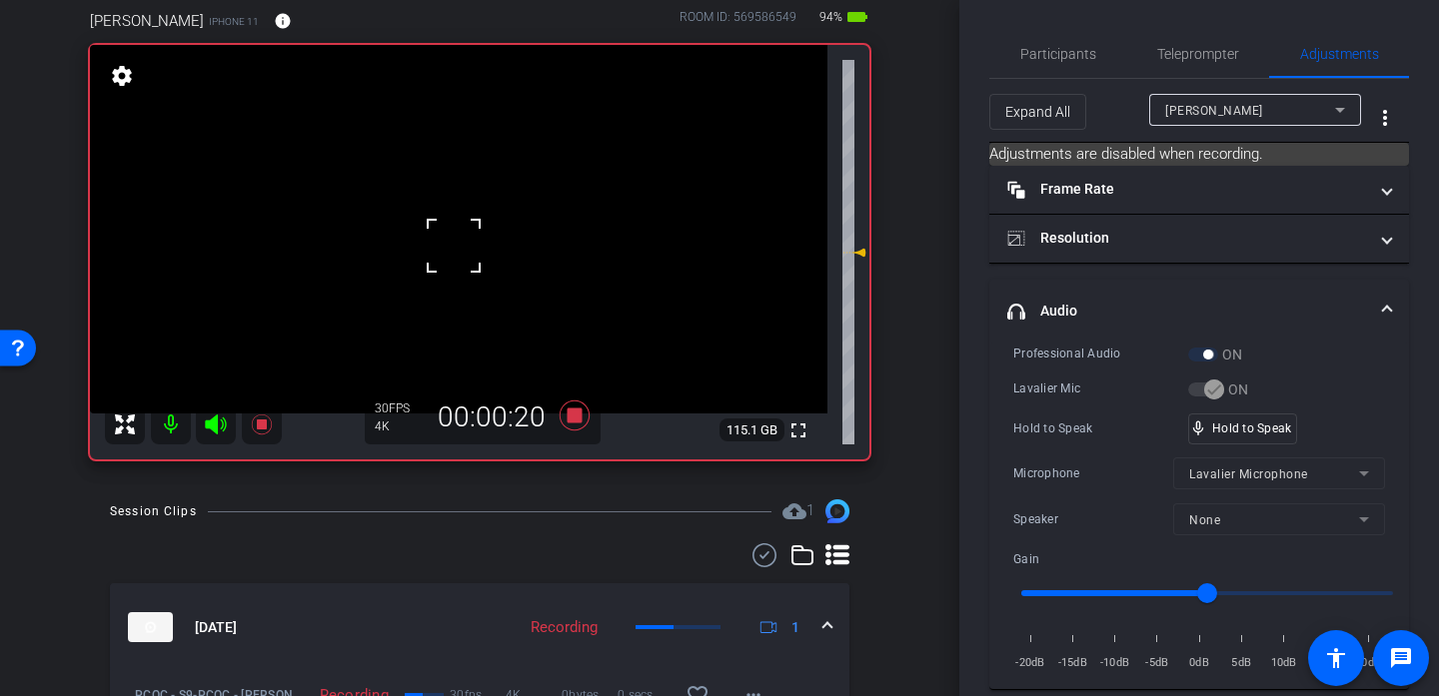
click at [446, 230] on div at bounding box center [454, 246] width 50 height 50
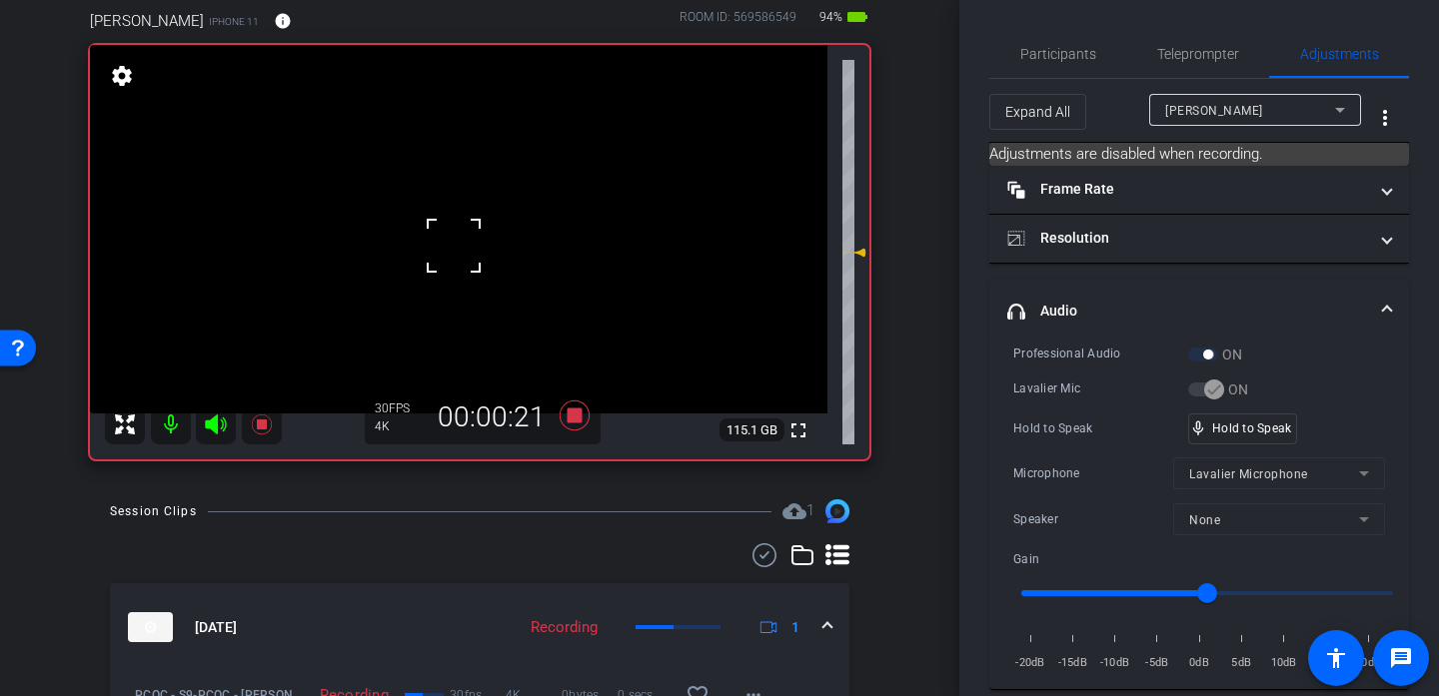
click at [446, 230] on div at bounding box center [454, 246] width 50 height 50
click at [446, 230] on video at bounding box center [458, 229] width 737 height 369
click at [446, 230] on div at bounding box center [454, 246] width 50 height 50
click at [446, 230] on div at bounding box center [446, 230] width 50 height 50
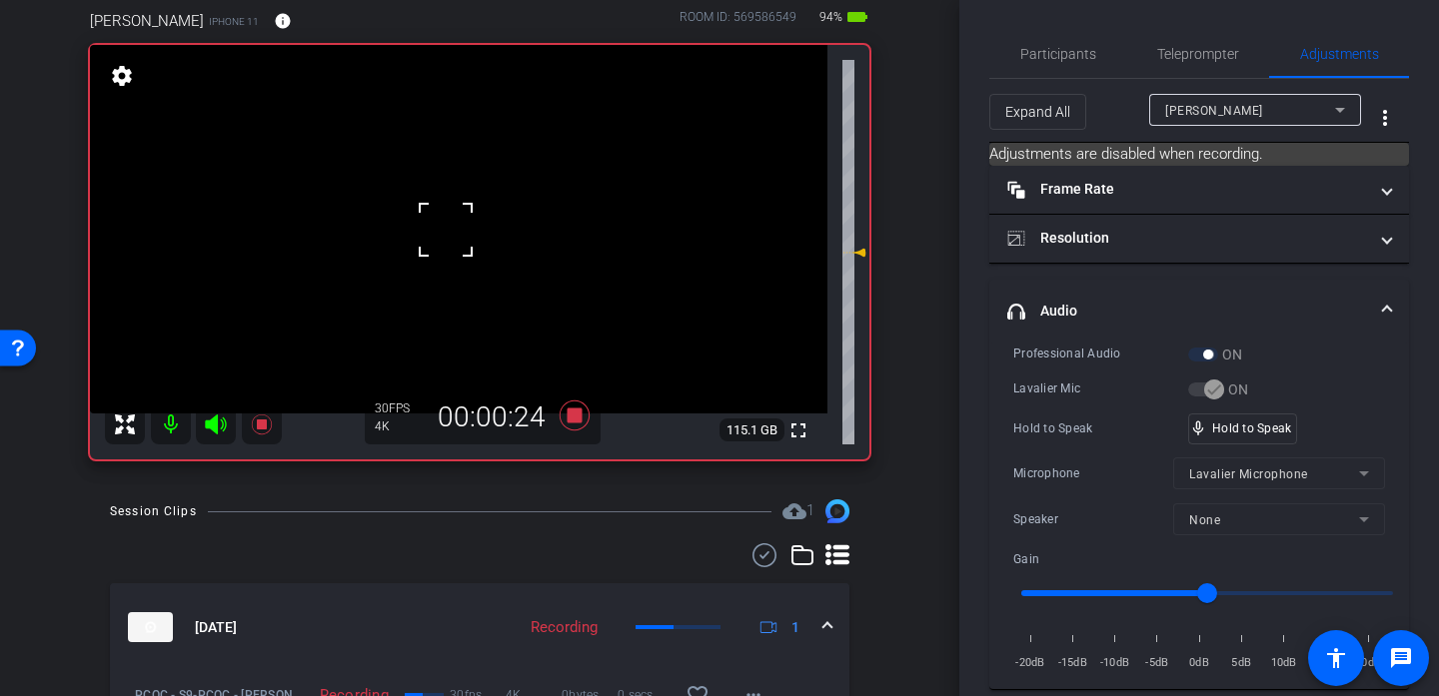
click at [446, 230] on div at bounding box center [446, 230] width 50 height 50
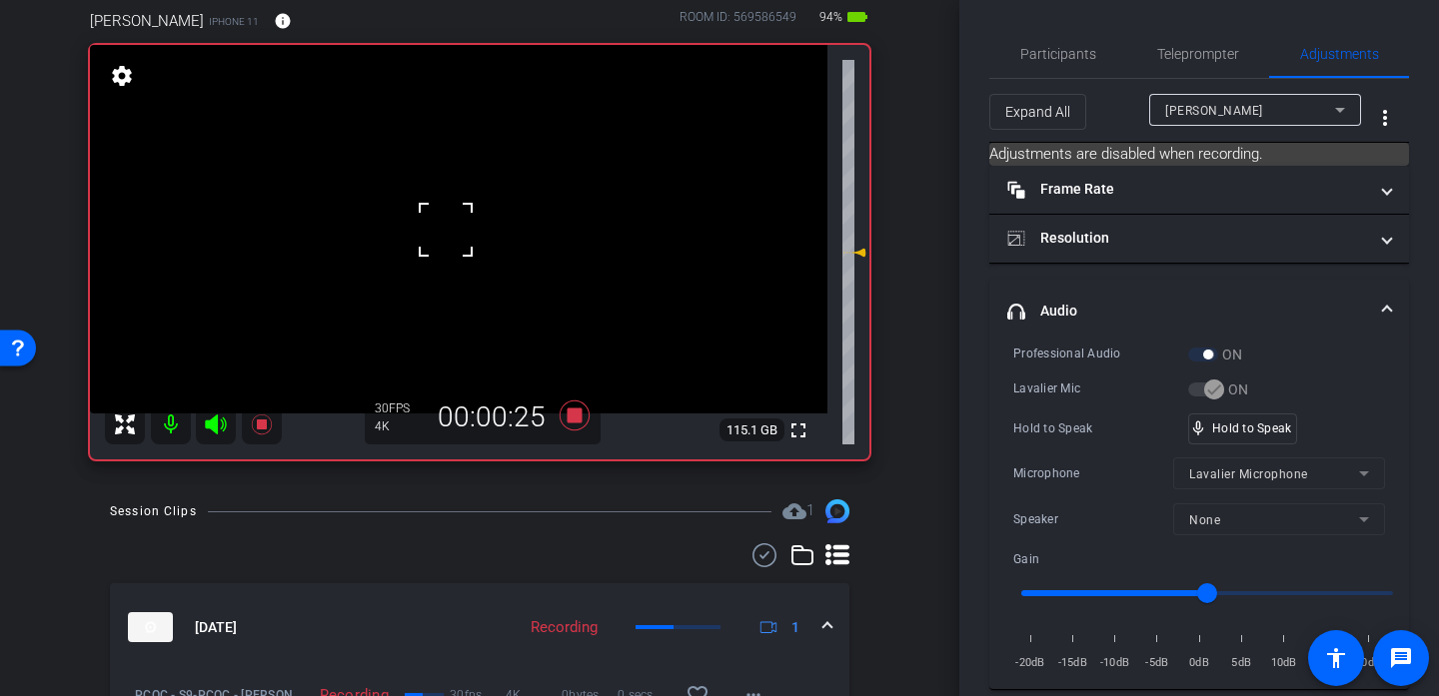
click at [446, 230] on div at bounding box center [446, 230] width 50 height 50
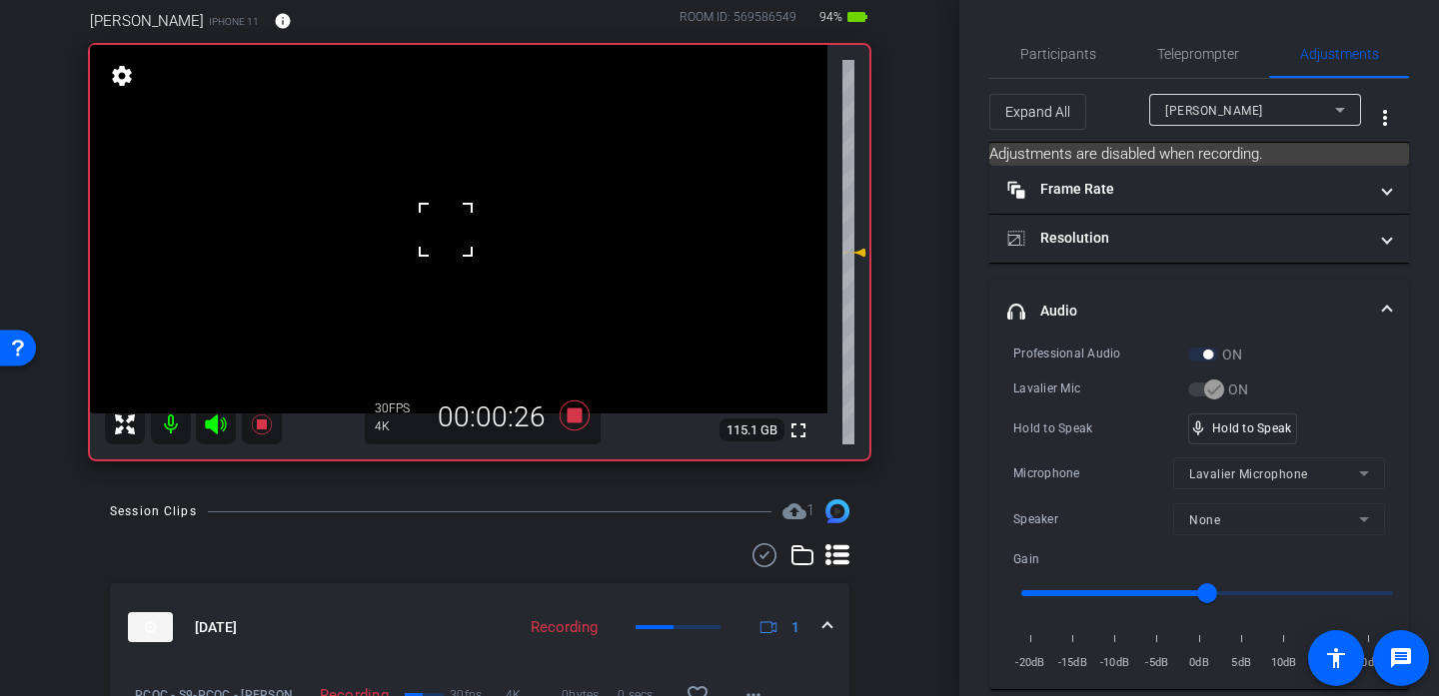
click at [446, 230] on div at bounding box center [446, 230] width 50 height 50
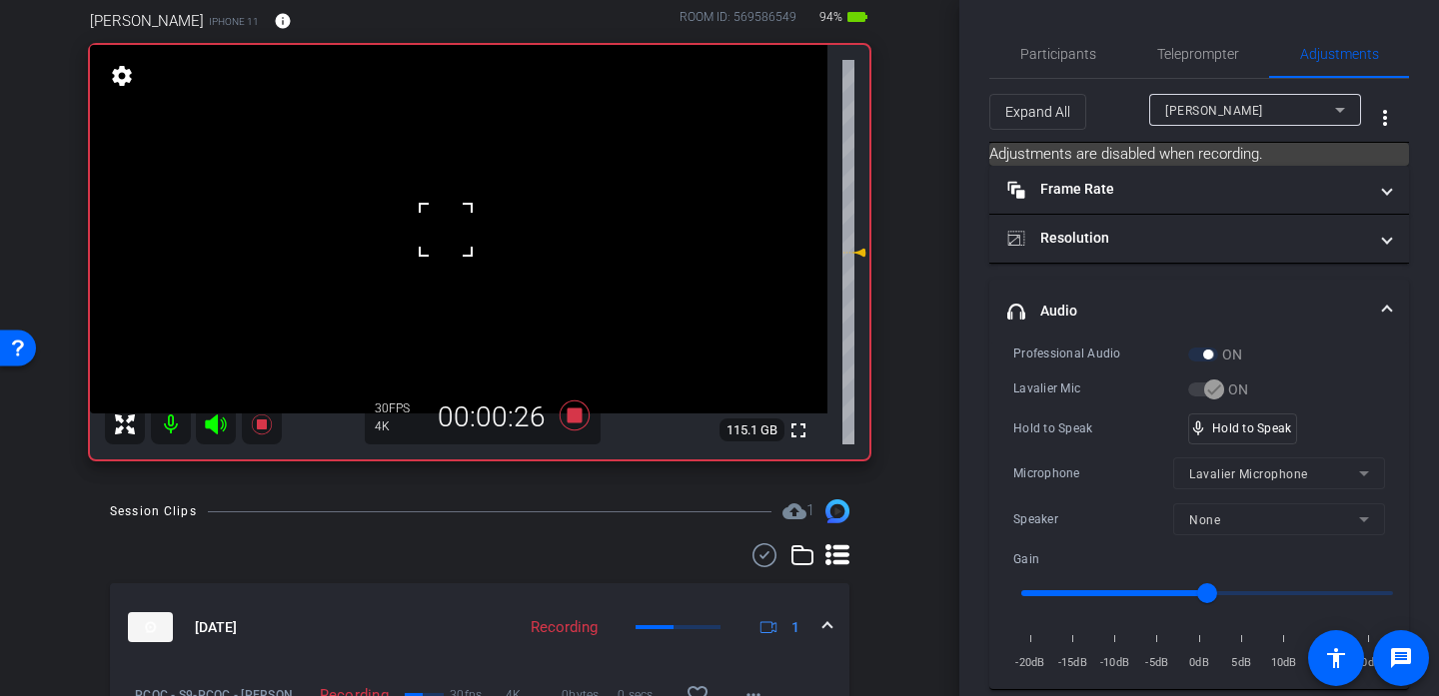
click at [446, 230] on div at bounding box center [446, 230] width 50 height 50
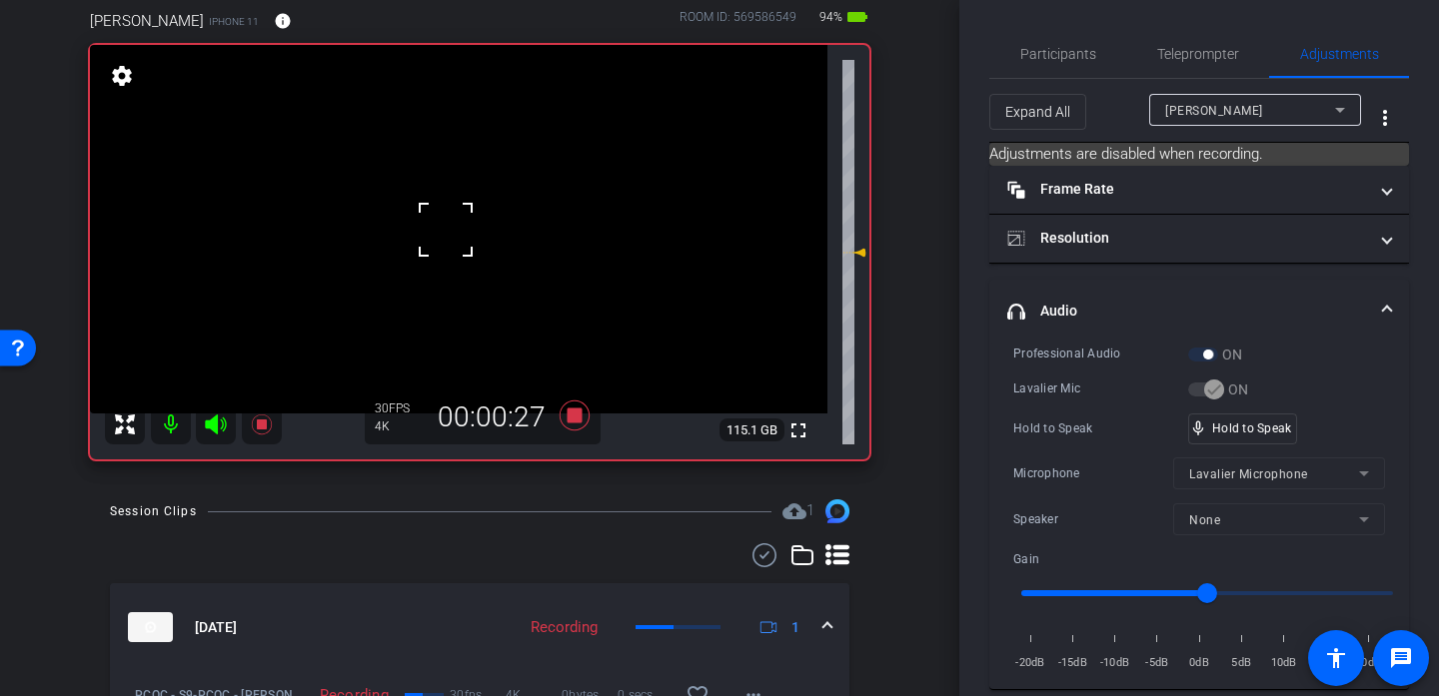
click at [446, 230] on div at bounding box center [446, 230] width 50 height 50
click at [446, 230] on div "fullscreen settings 115.1 GB" at bounding box center [479, 252] width 779 height 415
click at [455, 218] on video at bounding box center [458, 229] width 737 height 369
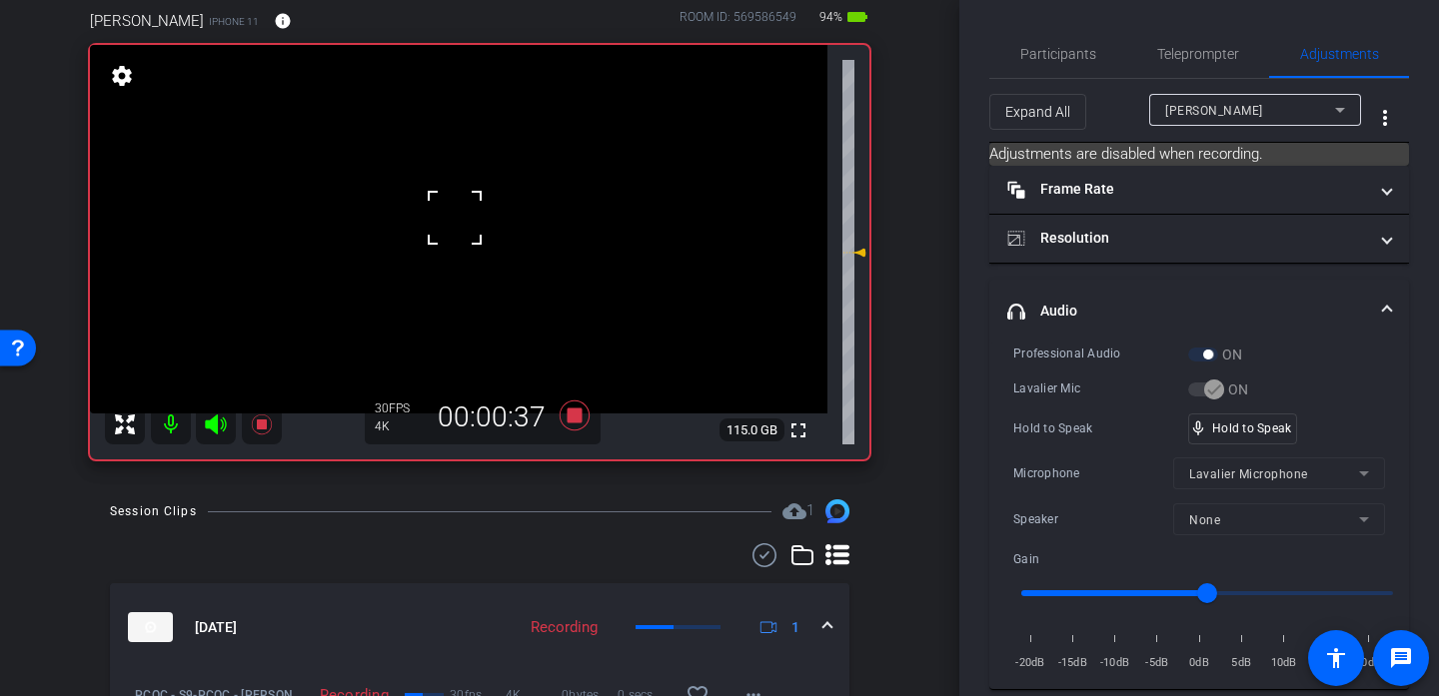
click at [455, 218] on div at bounding box center [455, 218] width 50 height 50
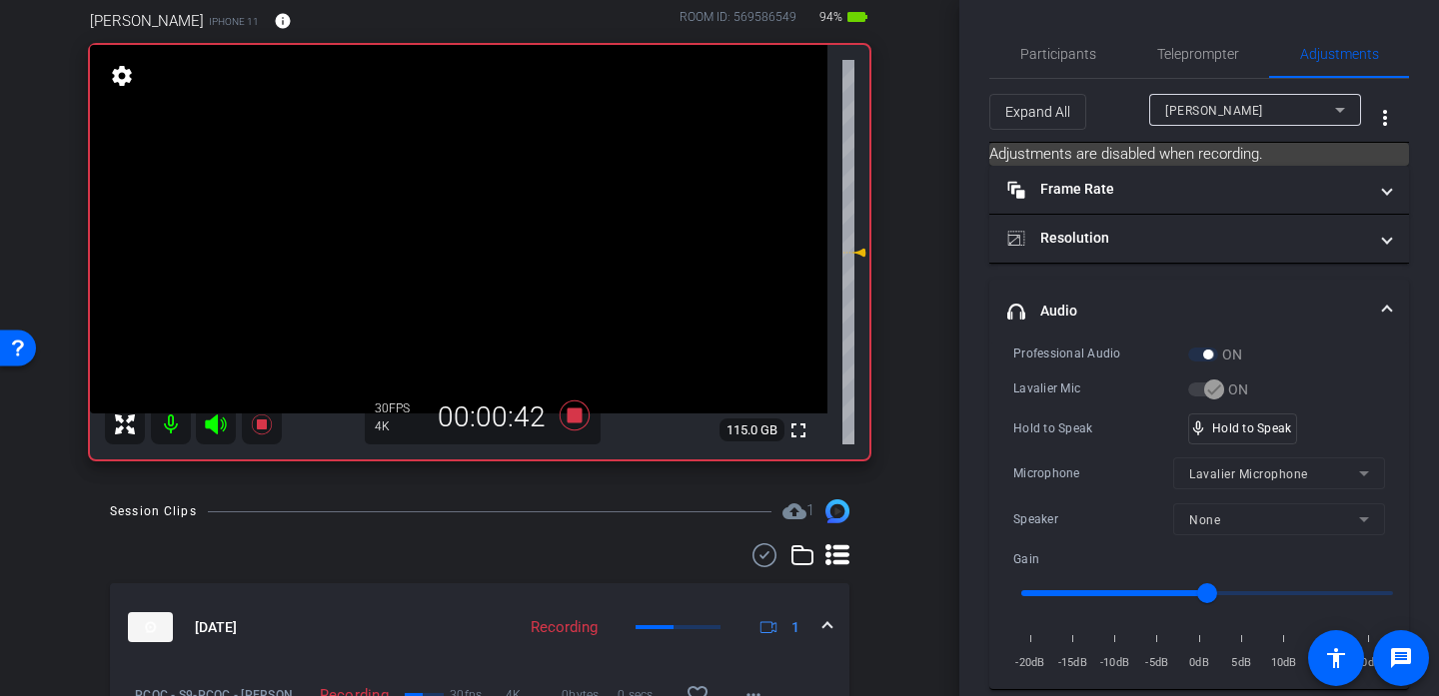
click at [439, 206] on video at bounding box center [458, 229] width 737 height 369
click at [439, 206] on div at bounding box center [455, 218] width 50 height 50
click at [439, 206] on div at bounding box center [439, 206] width 50 height 50
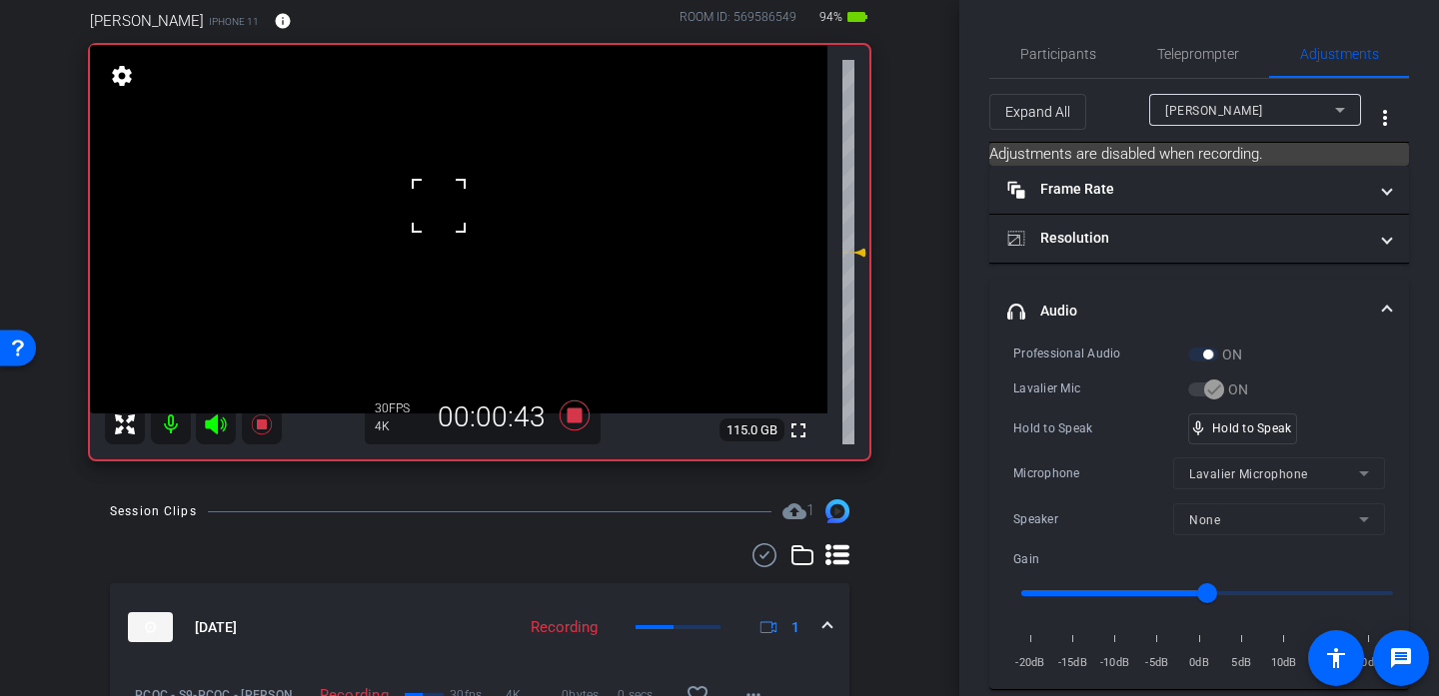
click at [439, 206] on div at bounding box center [439, 206] width 50 height 50
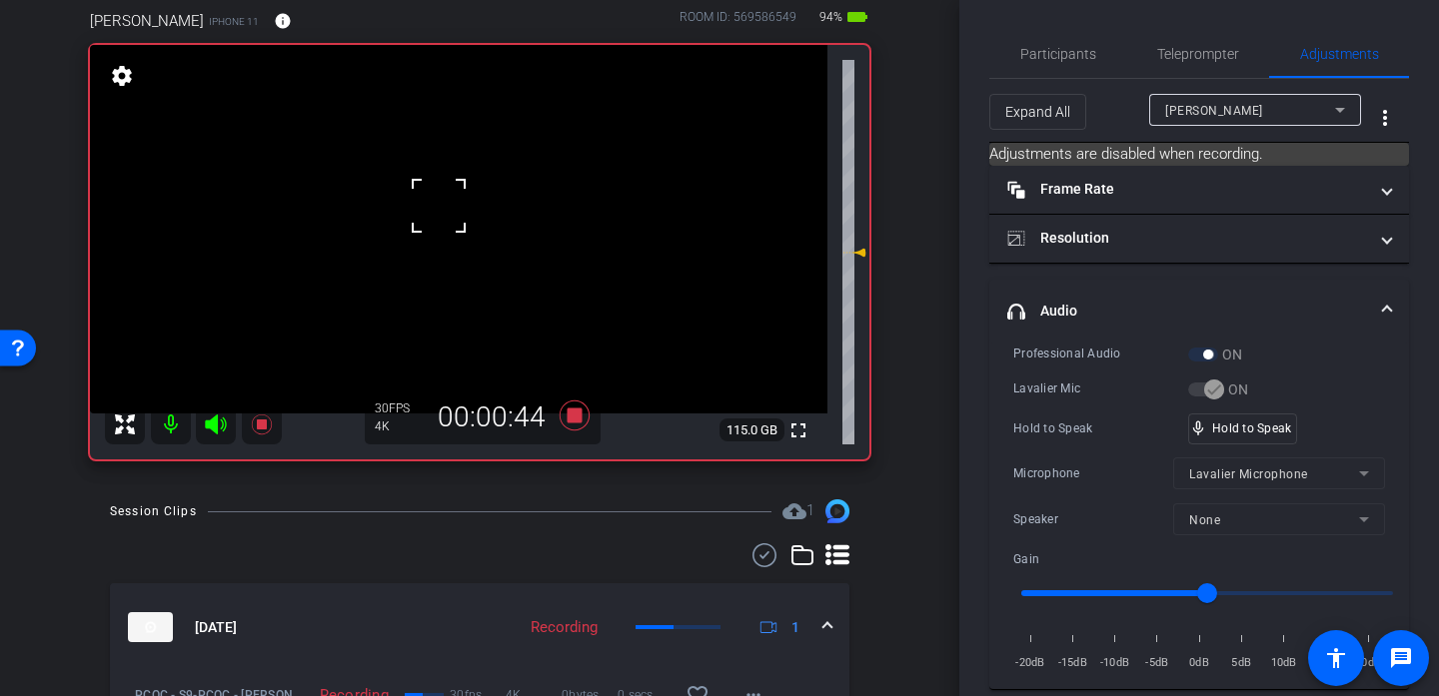
click at [439, 206] on div at bounding box center [439, 206] width 50 height 50
click at [414, 181] on span at bounding box center [414, 181] width 0 height 0
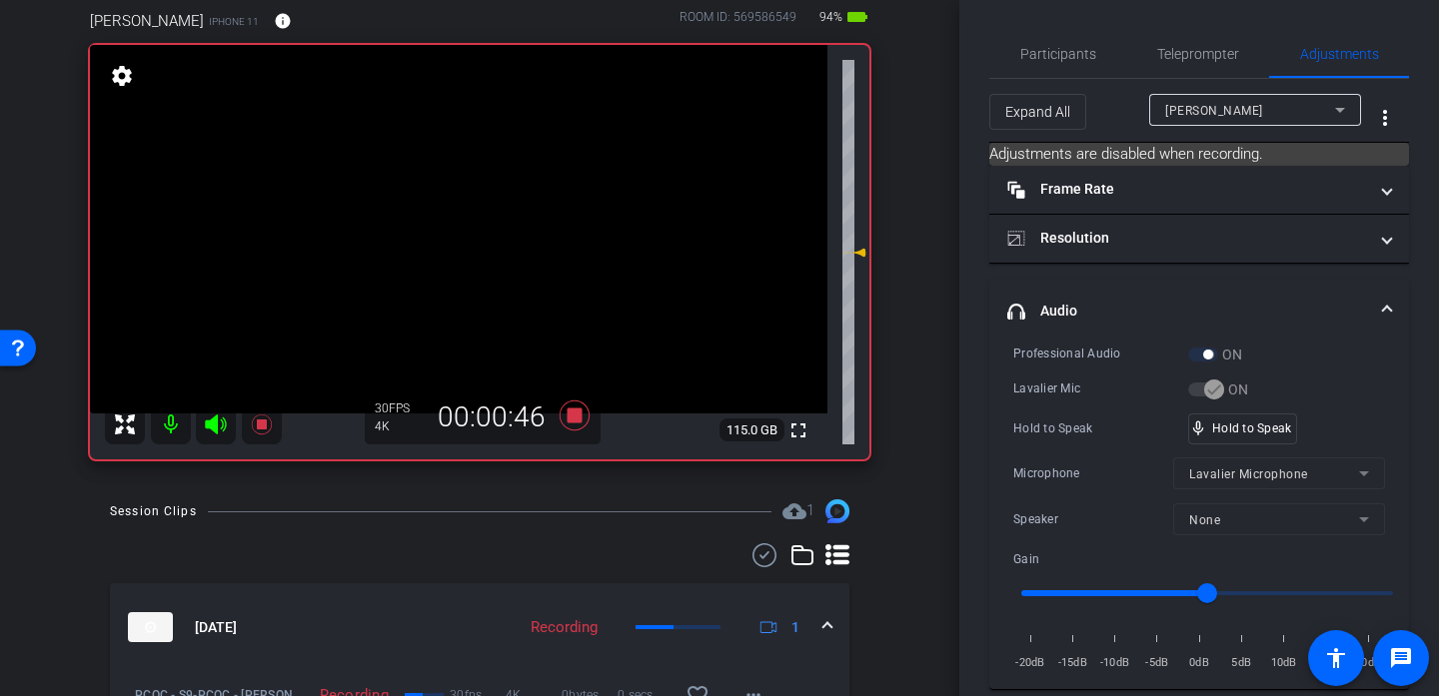
click at [455, 227] on video at bounding box center [458, 229] width 737 height 369
click at [455, 227] on div at bounding box center [439, 206] width 50 height 50
click at [455, 227] on div at bounding box center [455, 227] width 50 height 50
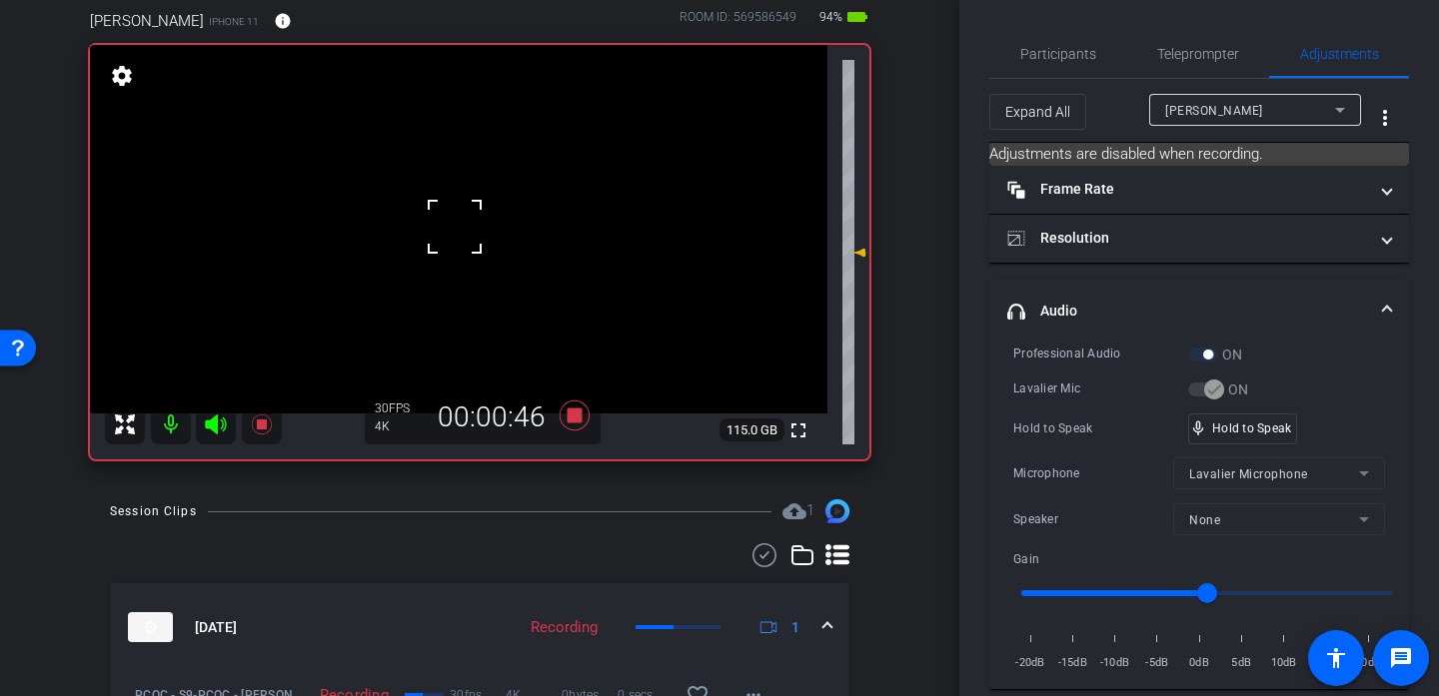
click at [455, 227] on div at bounding box center [455, 227] width 50 height 50
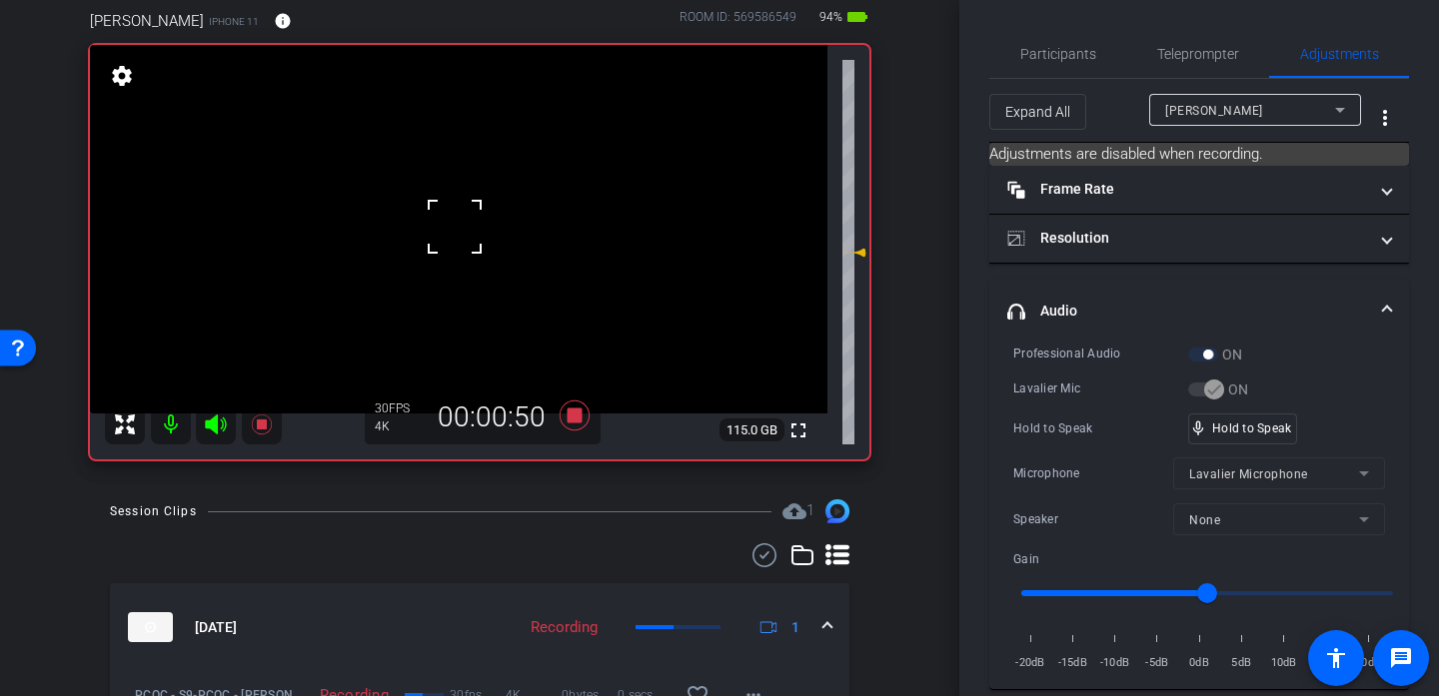
click at [455, 227] on div at bounding box center [455, 227] width 50 height 50
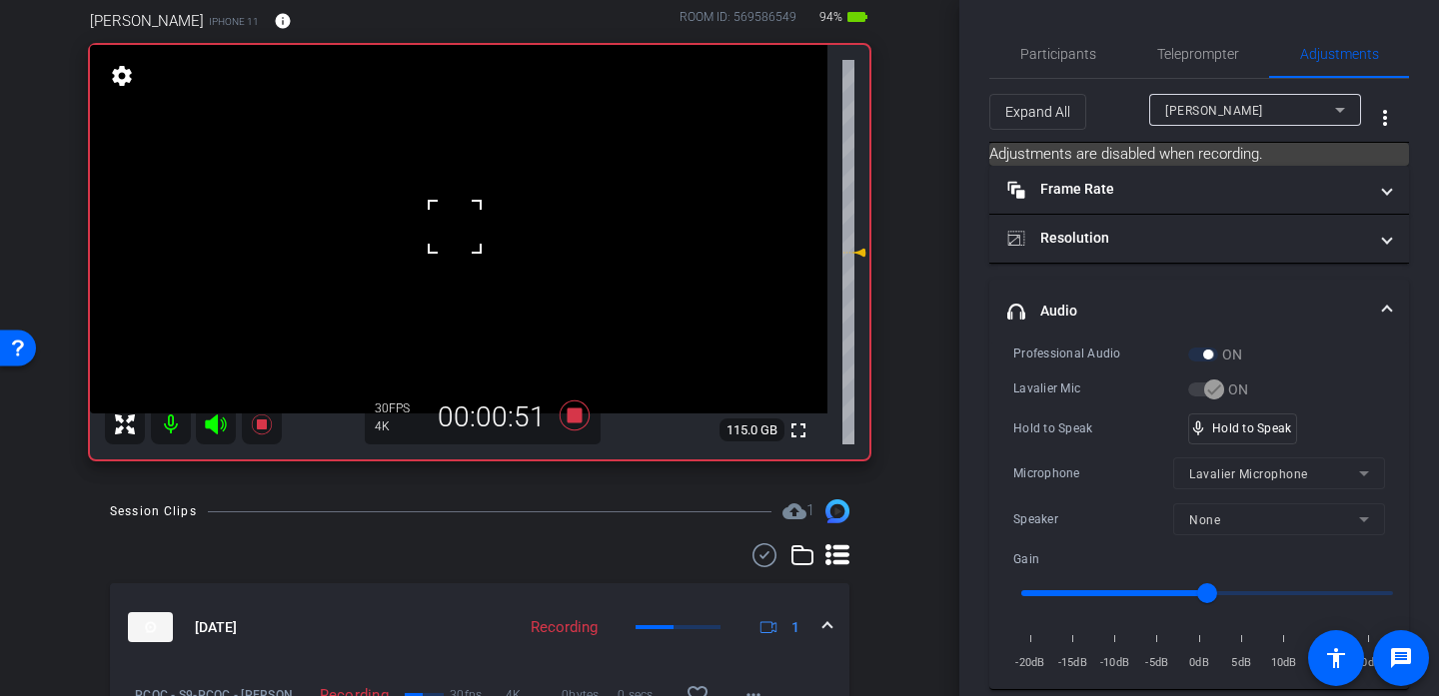
click at [455, 227] on div at bounding box center [455, 227] width 50 height 50
click at [470, 221] on div at bounding box center [455, 227] width 50 height 50
click at [458, 224] on video at bounding box center [458, 229] width 737 height 369
click at [458, 224] on div at bounding box center [458, 224] width 50 height 50
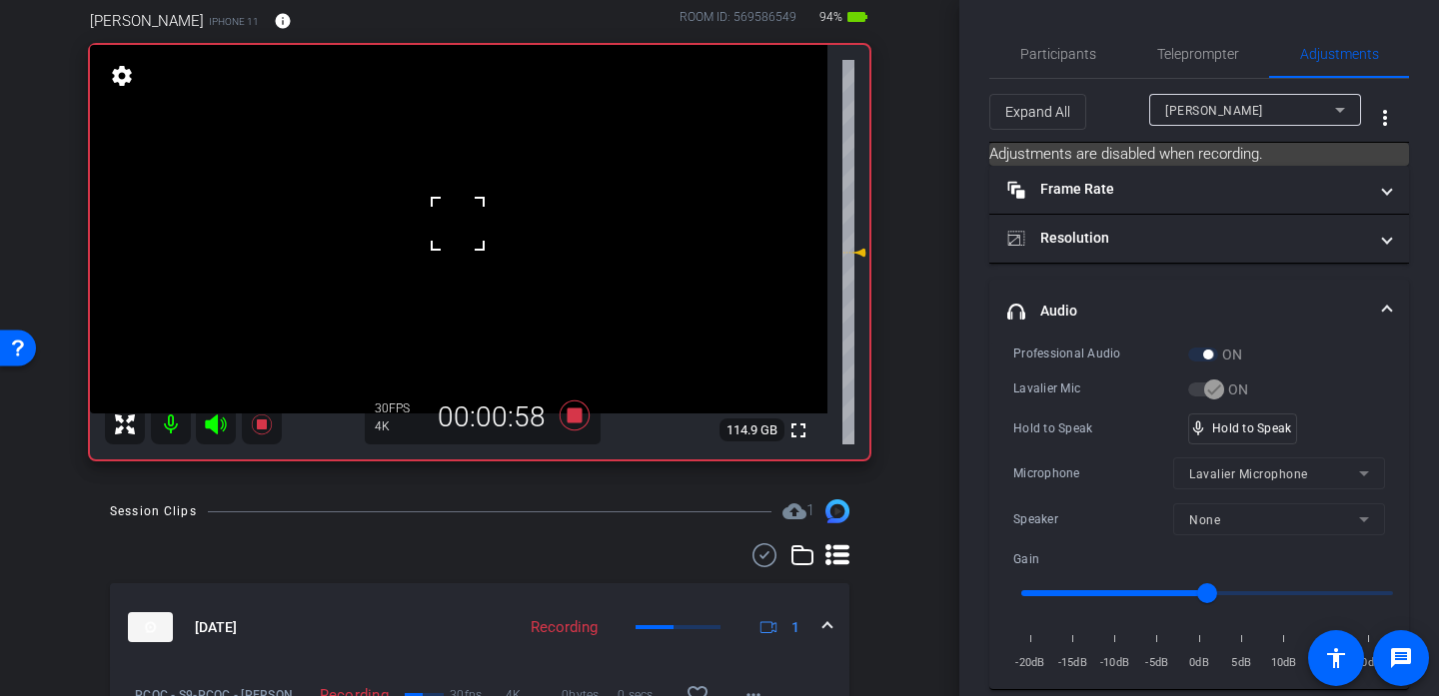
click at [458, 224] on div at bounding box center [458, 224] width 50 height 50
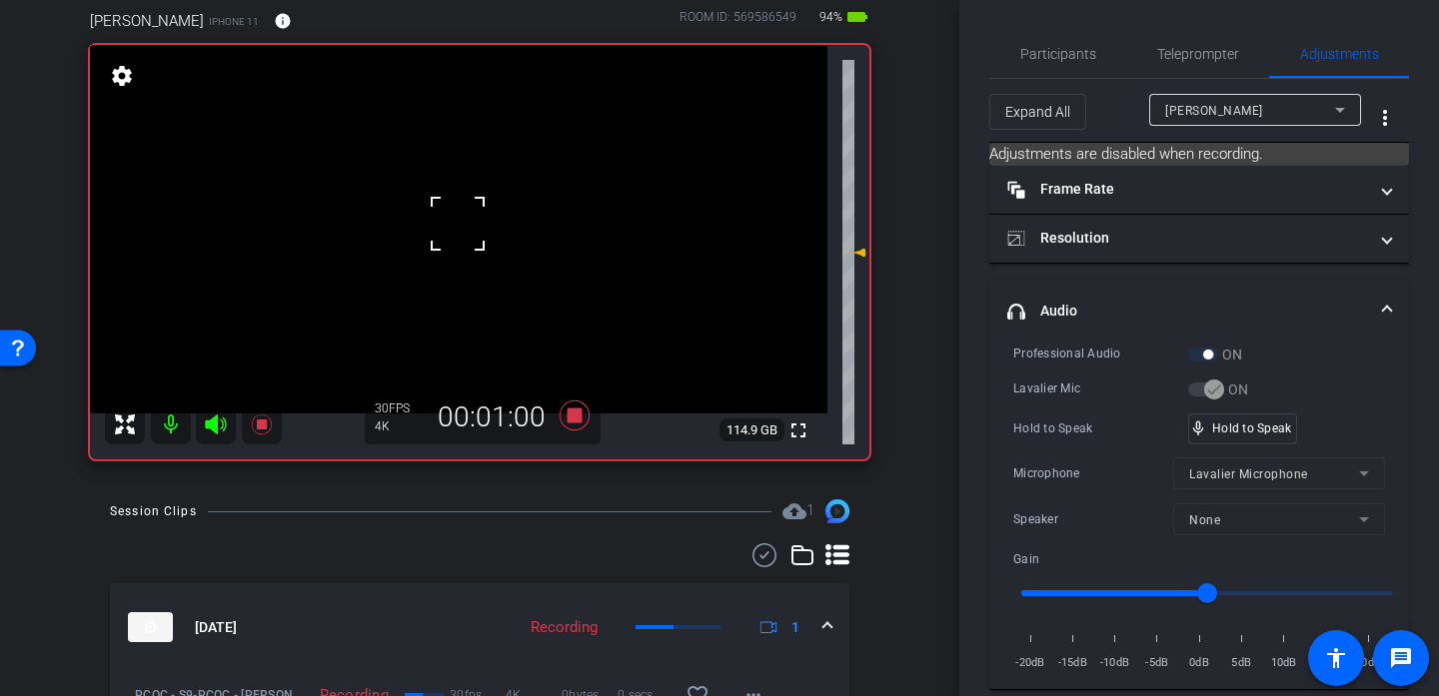
click at [458, 224] on div at bounding box center [458, 224] width 50 height 50
click at [460, 224] on div at bounding box center [458, 224] width 50 height 50
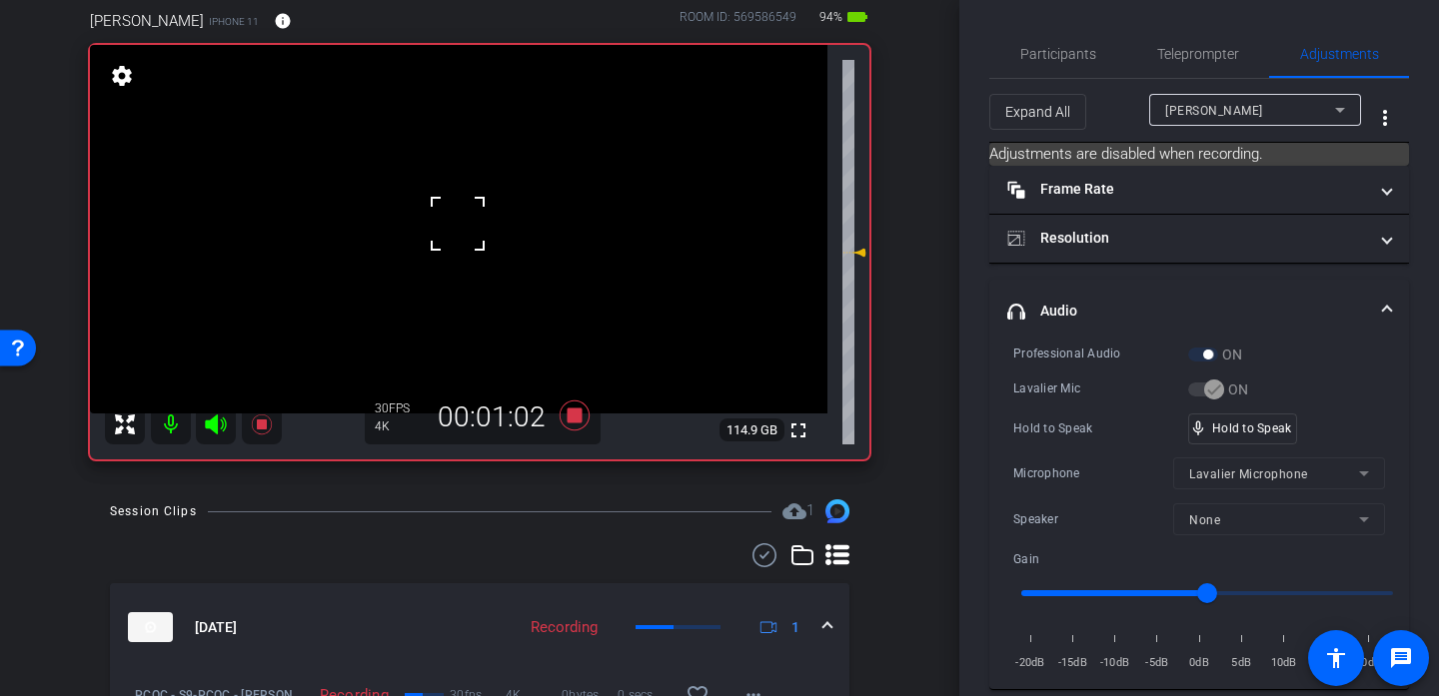
click at [460, 224] on div at bounding box center [458, 224] width 50 height 50
click at [460, 224] on video at bounding box center [458, 229] width 737 height 369
click at [460, 224] on div at bounding box center [460, 224] width 50 height 50
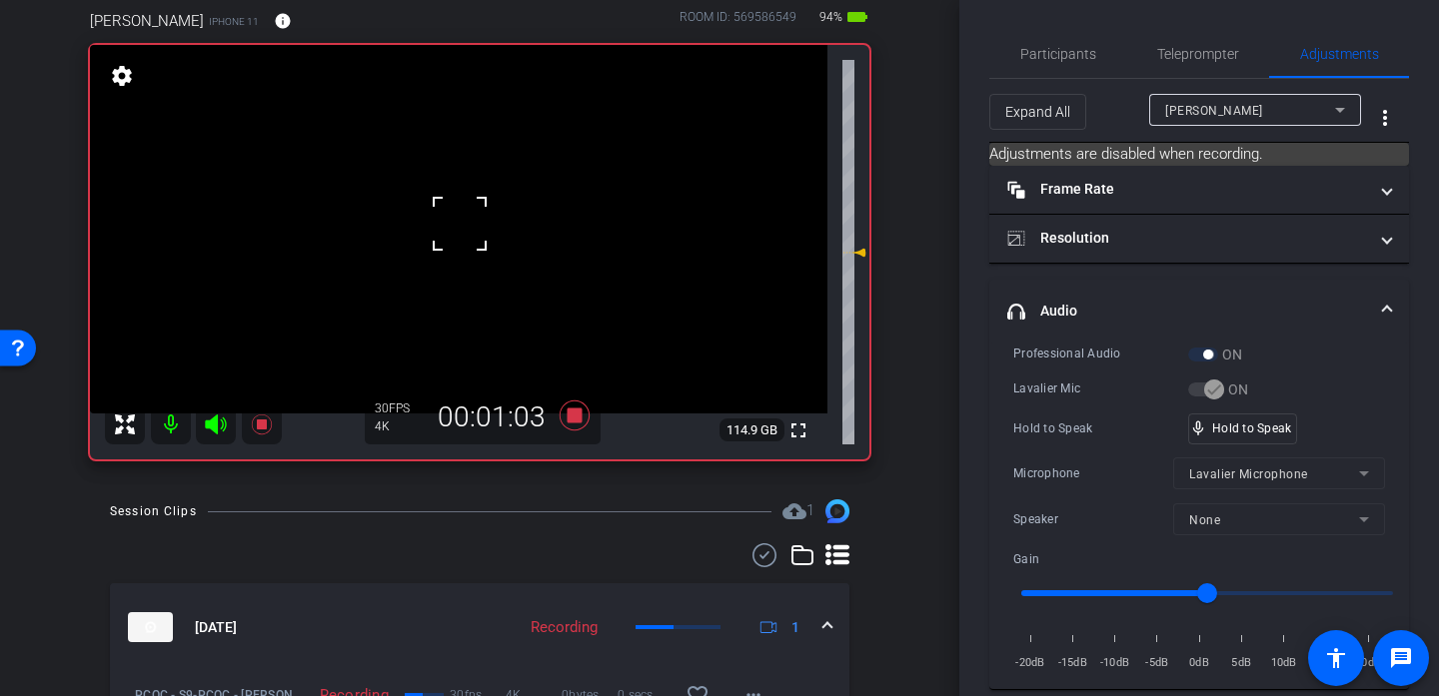
click at [460, 224] on div at bounding box center [460, 224] width 50 height 50
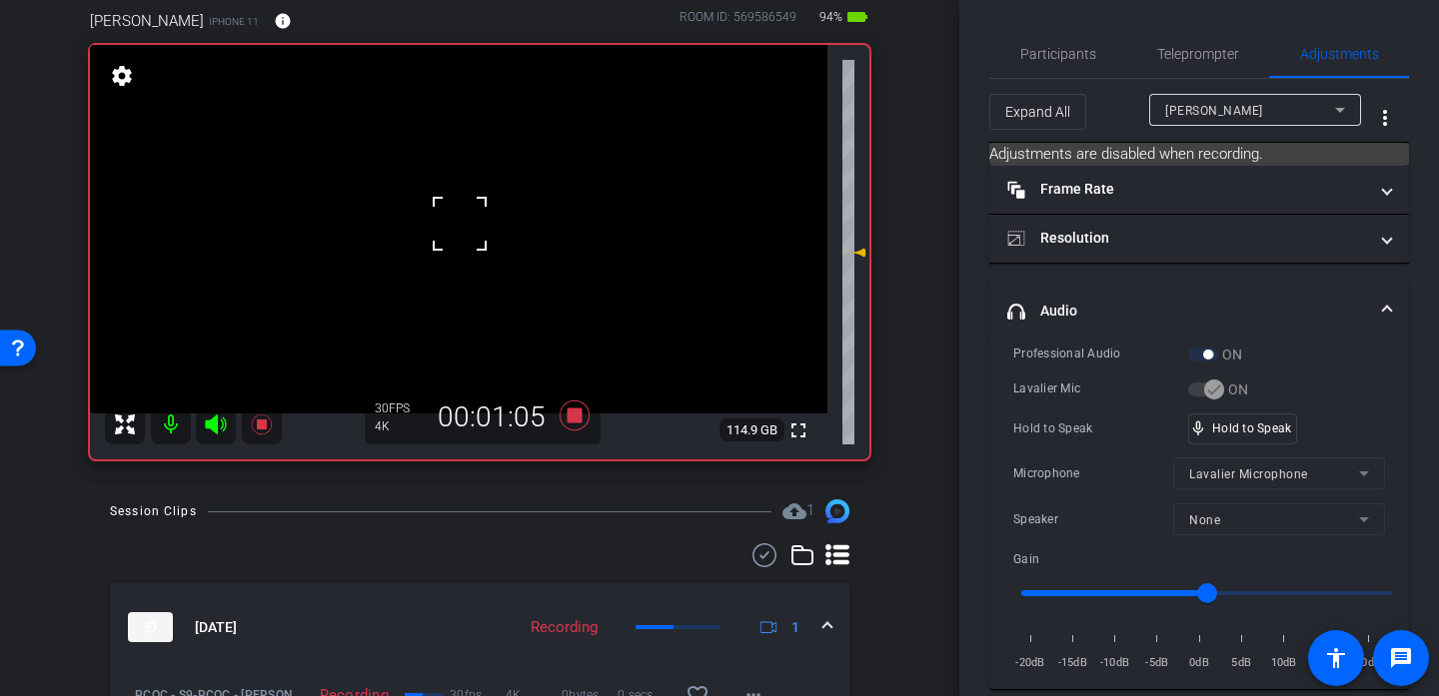
click at [460, 224] on div at bounding box center [460, 224] width 50 height 50
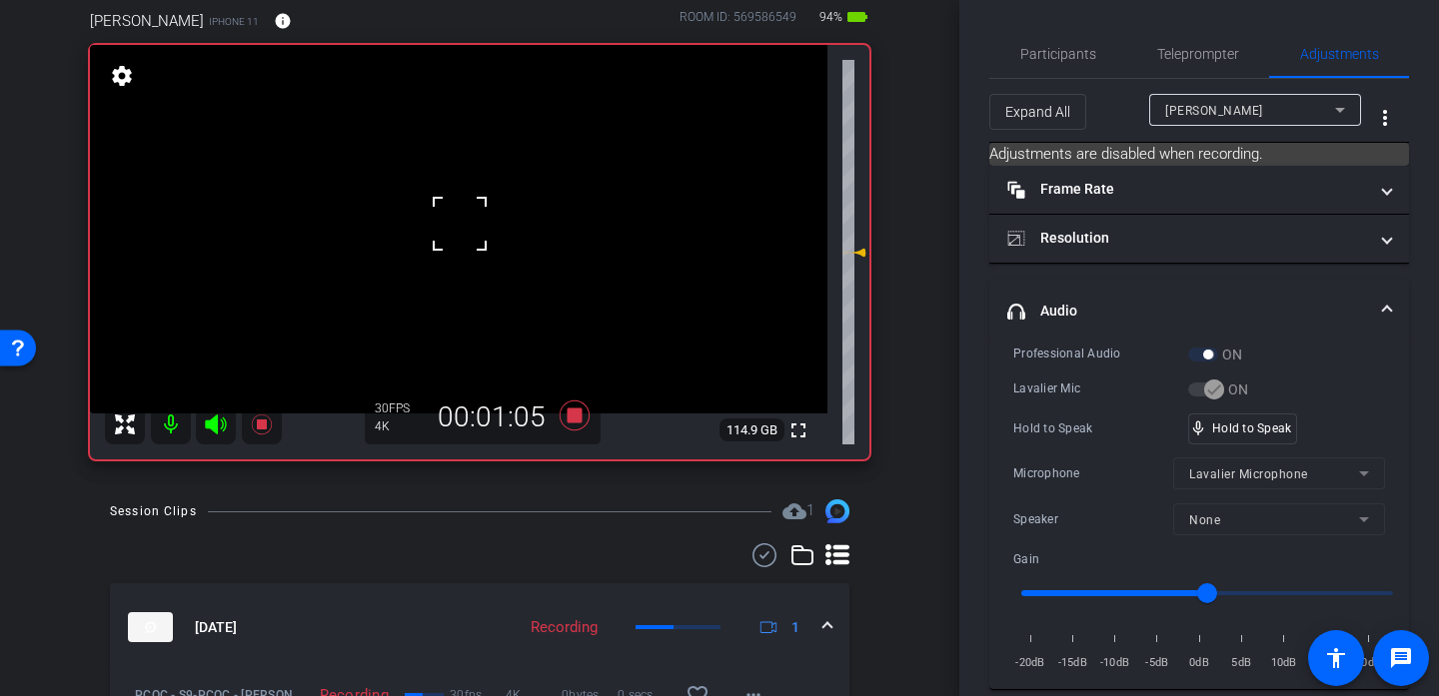
click at [460, 224] on div at bounding box center [460, 224] width 50 height 50
click at [460, 224] on video at bounding box center [458, 229] width 737 height 369
click at [460, 224] on div at bounding box center [460, 224] width 50 height 50
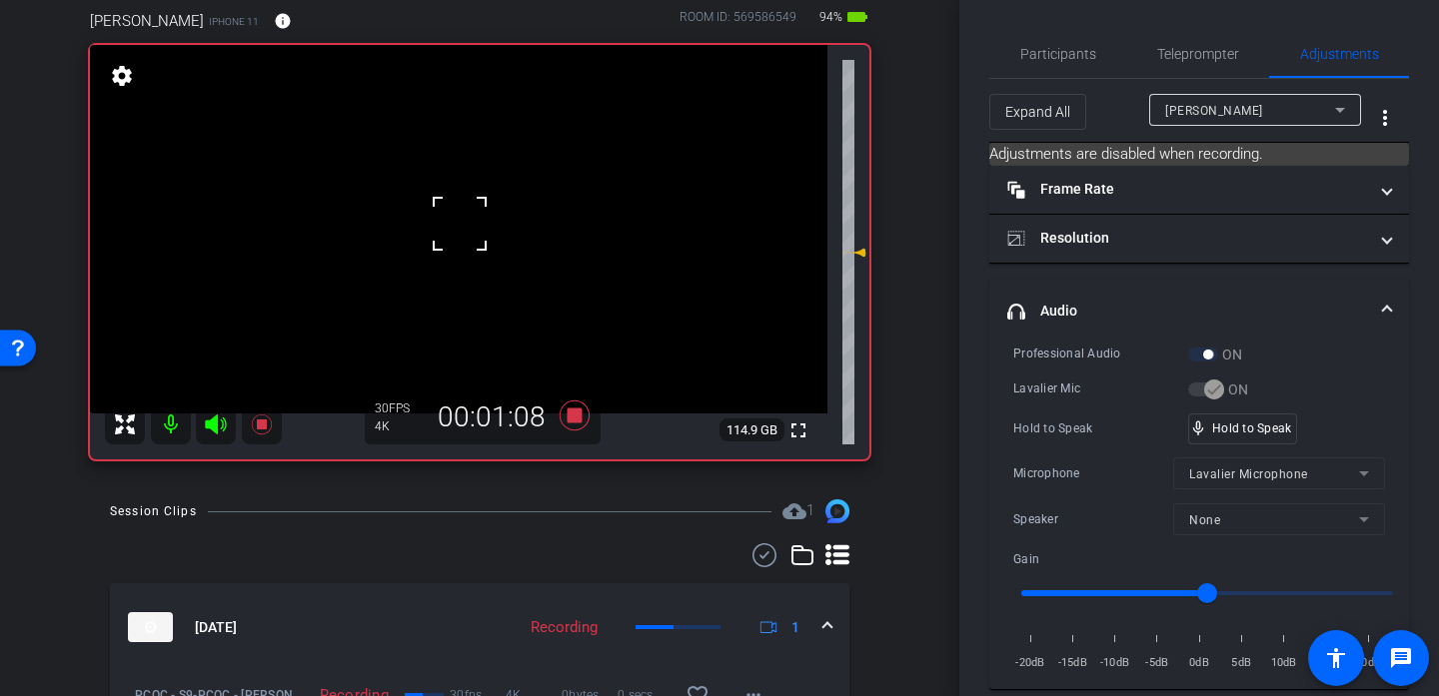
click at [459, 224] on div at bounding box center [460, 224] width 50 height 50
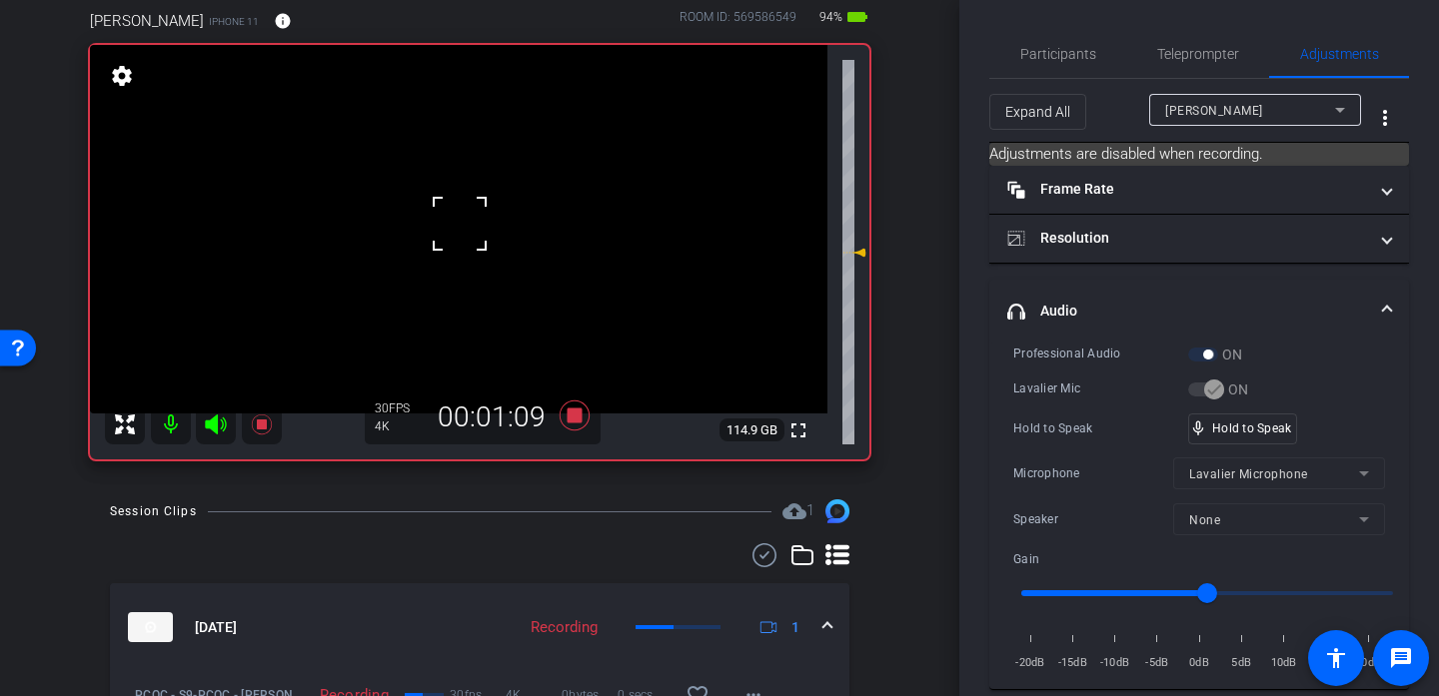
click at [459, 224] on div at bounding box center [460, 224] width 50 height 50
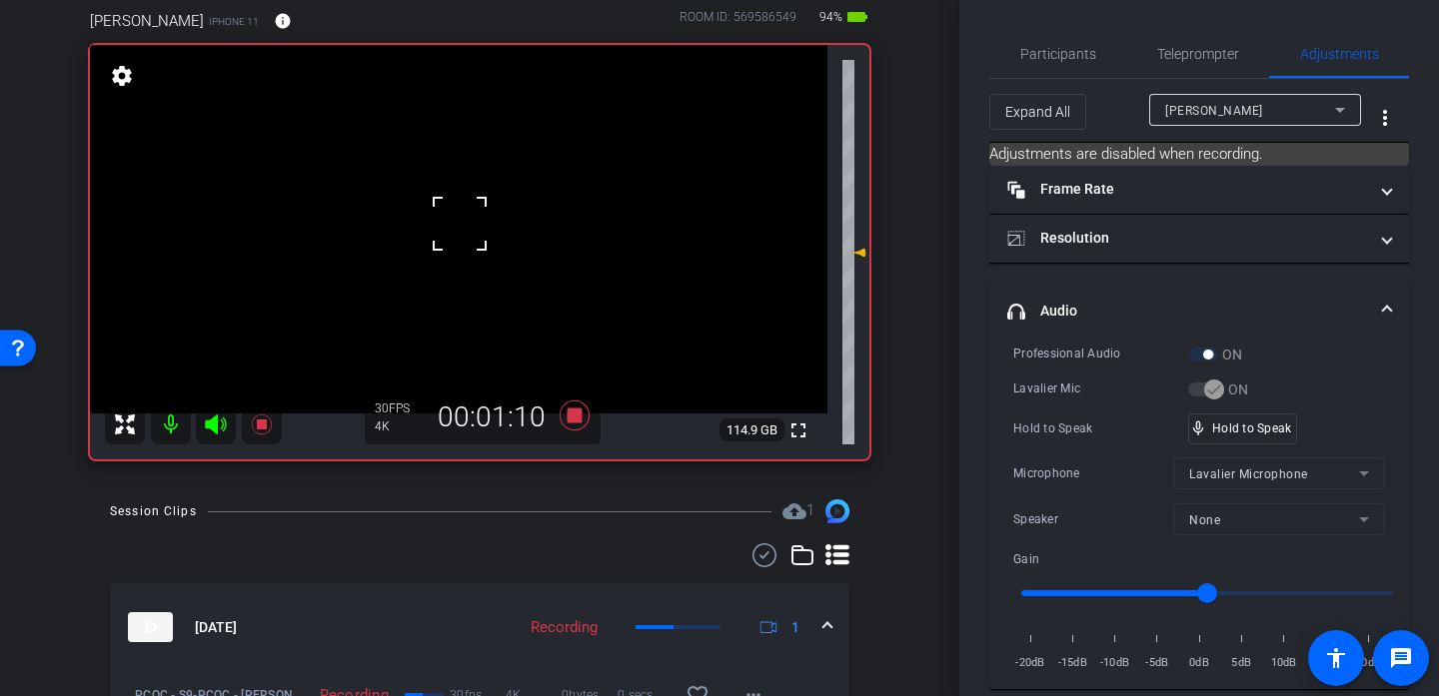
click at [459, 229] on div at bounding box center [460, 224] width 50 height 50
click at [451, 256] on video at bounding box center [458, 229] width 737 height 369
click at [451, 256] on div at bounding box center [451, 256] width 50 height 50
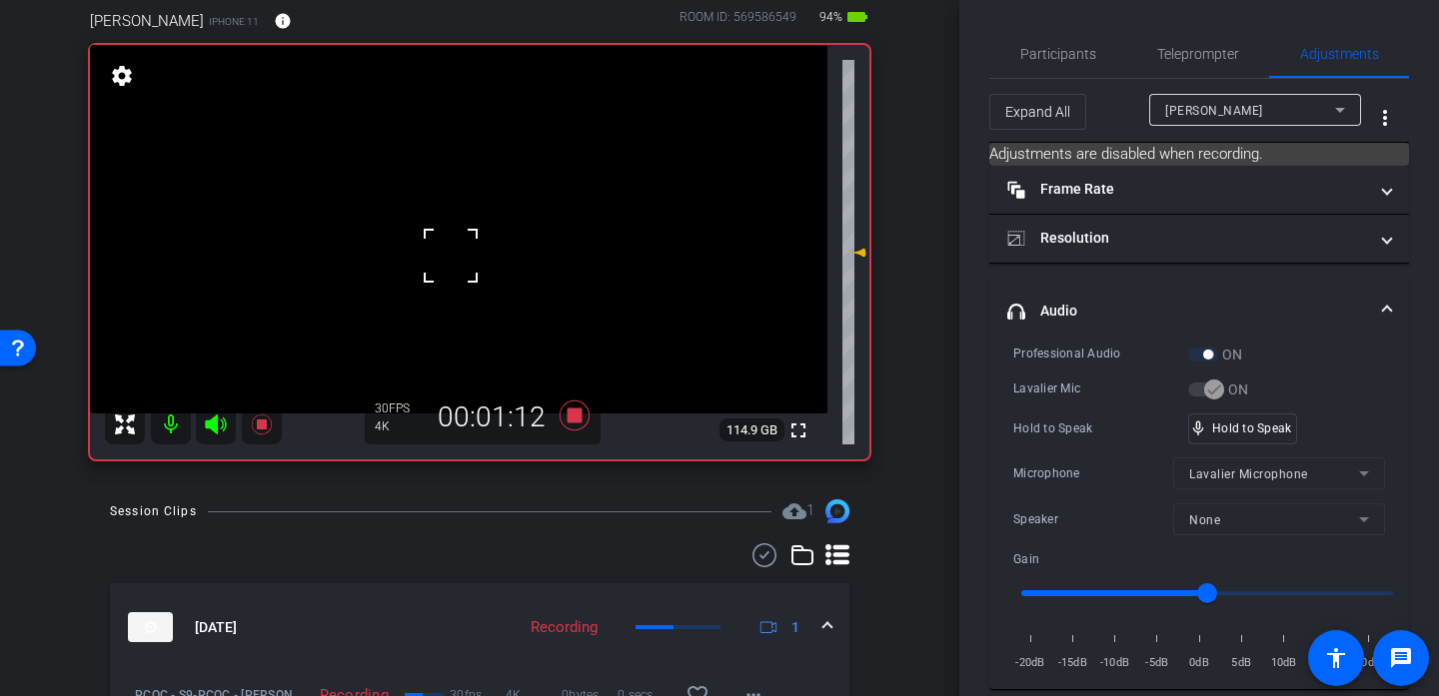
click at [451, 256] on div at bounding box center [451, 256] width 50 height 50
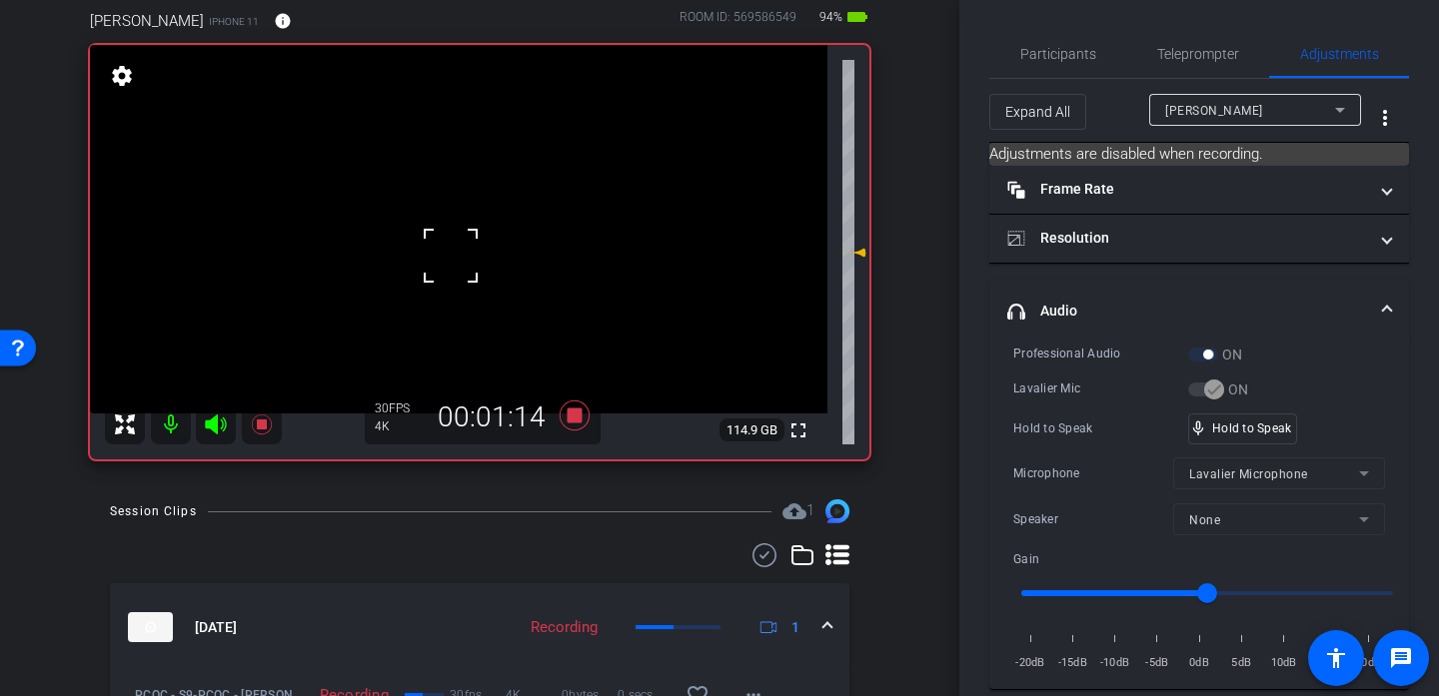
click at [451, 256] on div at bounding box center [451, 256] width 50 height 50
click at [451, 248] on div at bounding box center [451, 256] width 50 height 50
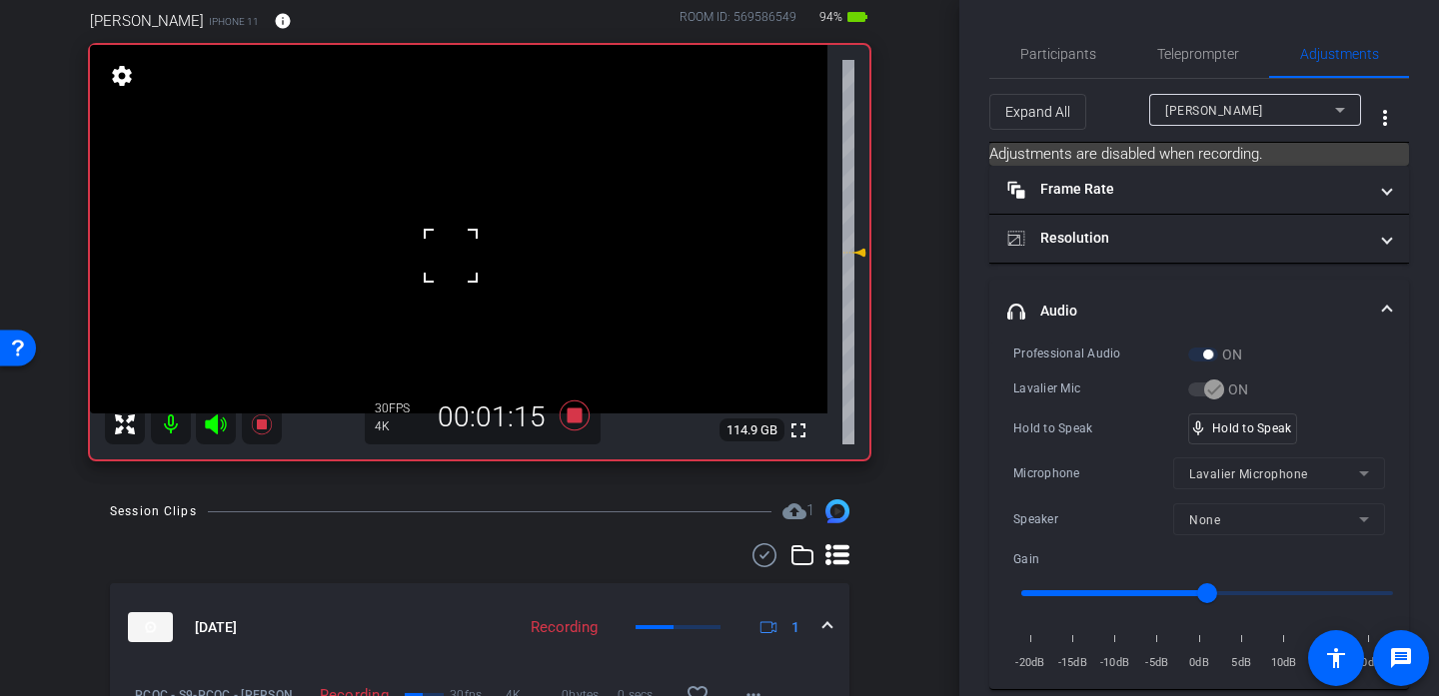
click at [451, 248] on div at bounding box center [451, 256] width 50 height 50
click at [451, 225] on video at bounding box center [458, 229] width 737 height 369
click at [451, 225] on div at bounding box center [451, 225] width 50 height 50
click at [451, 225] on video at bounding box center [458, 229] width 737 height 369
click at [451, 225] on div at bounding box center [451, 225] width 50 height 50
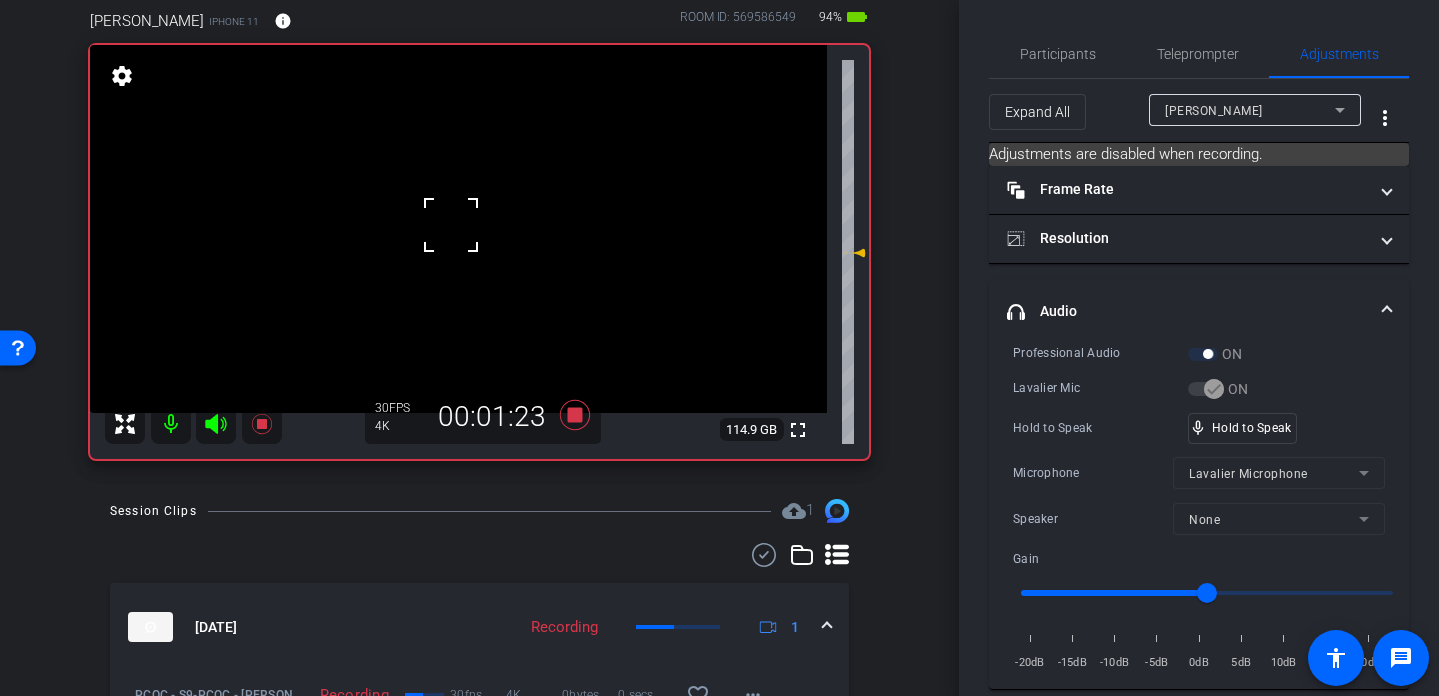
click at [451, 225] on div at bounding box center [451, 225] width 50 height 50
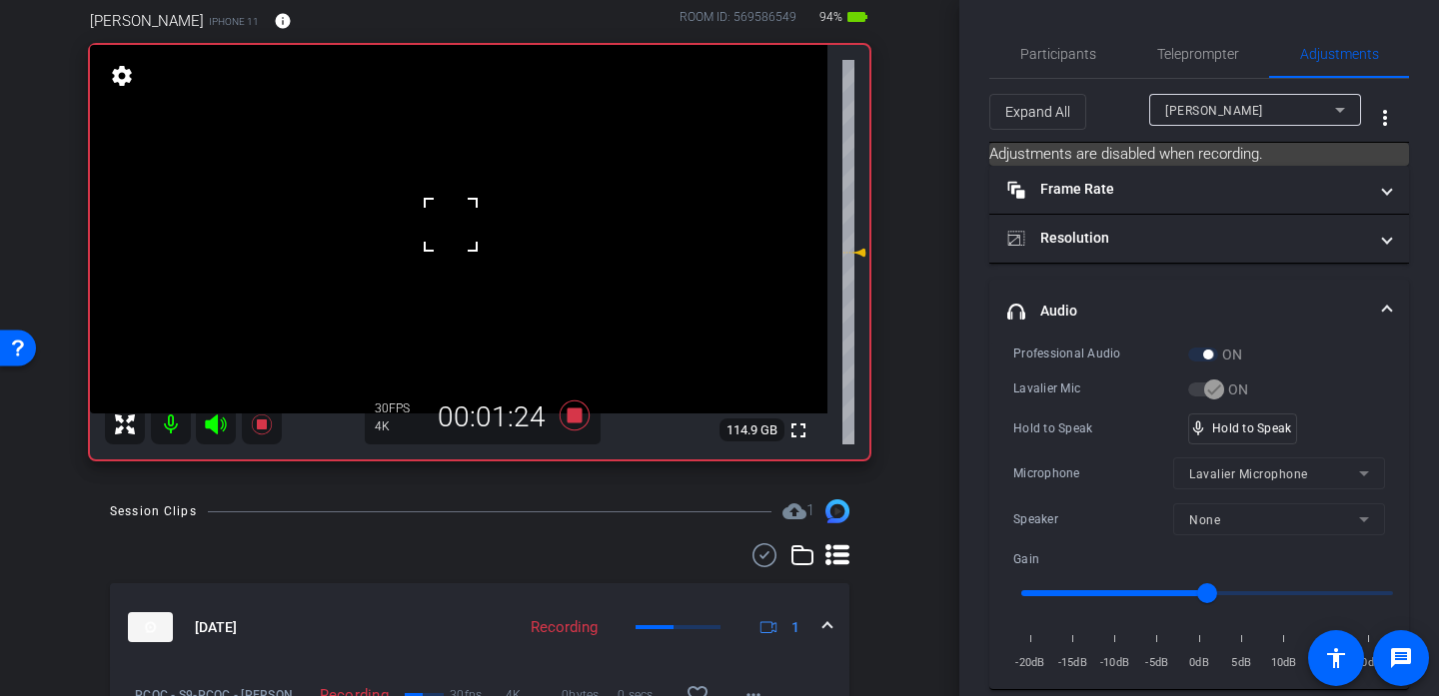
click at [451, 225] on div at bounding box center [451, 225] width 50 height 50
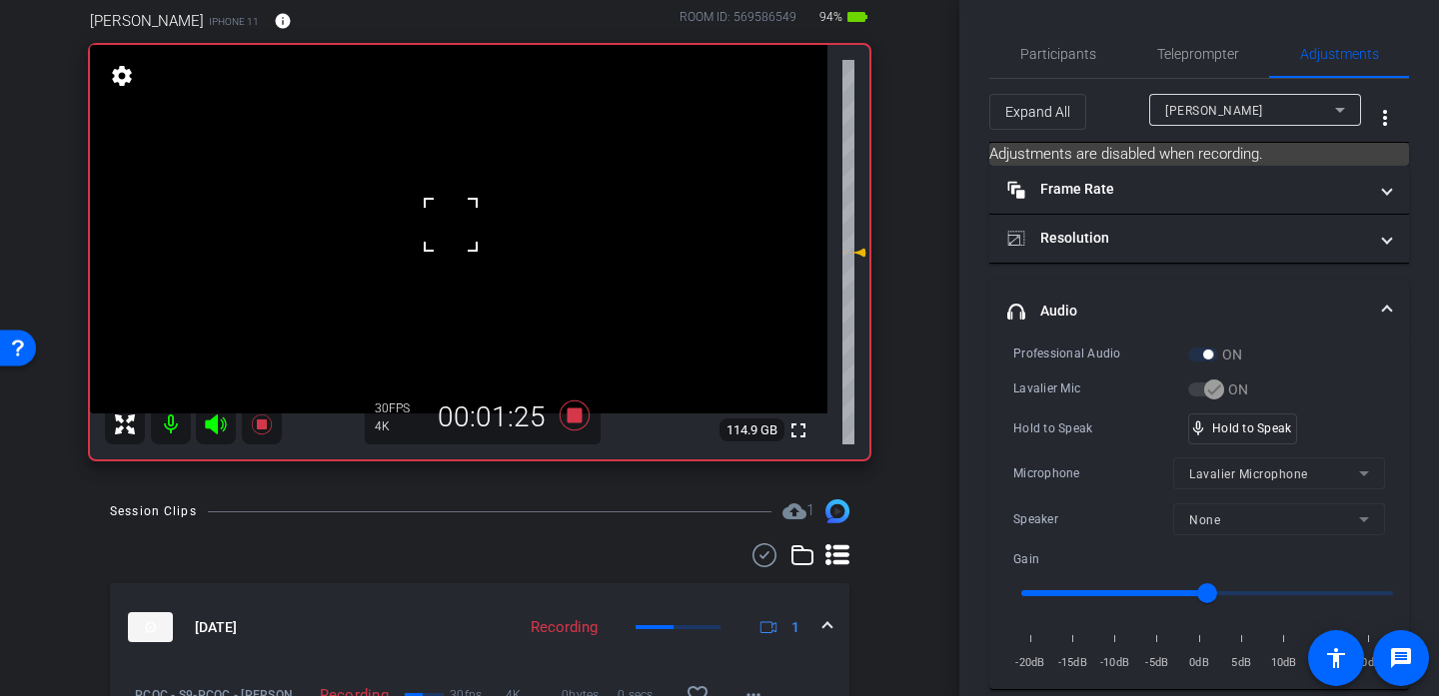
click at [451, 225] on div at bounding box center [451, 225] width 50 height 50
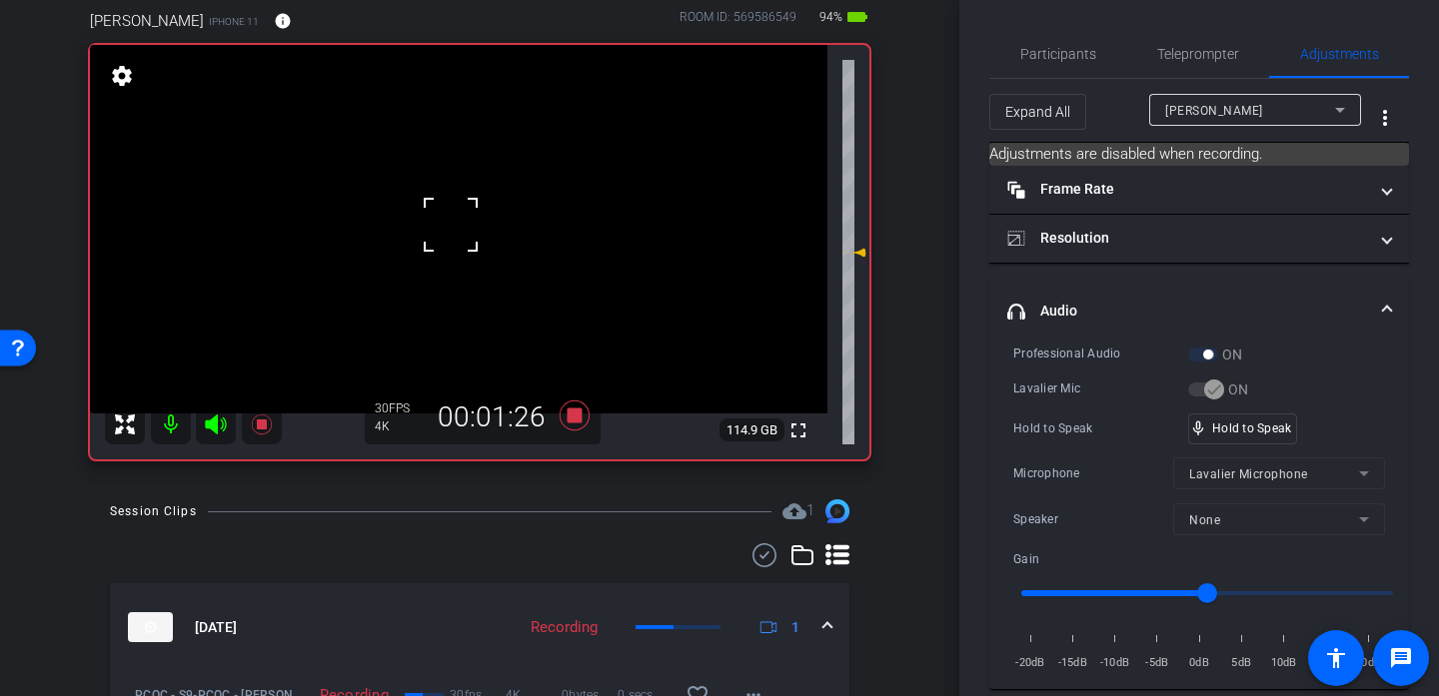
click at [451, 225] on div at bounding box center [451, 225] width 50 height 50
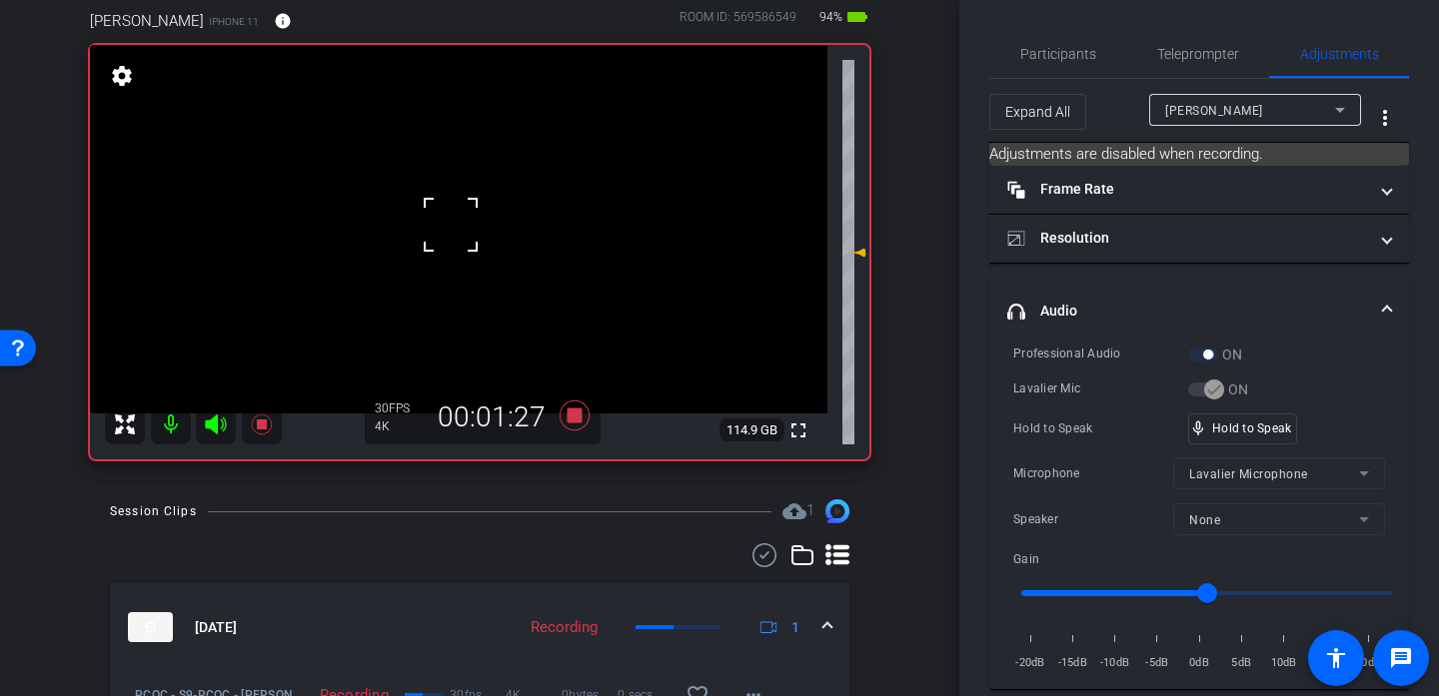
click at [451, 225] on div at bounding box center [451, 225] width 50 height 50
click at [451, 225] on video at bounding box center [458, 229] width 737 height 369
click at [451, 225] on div at bounding box center [451, 225] width 50 height 50
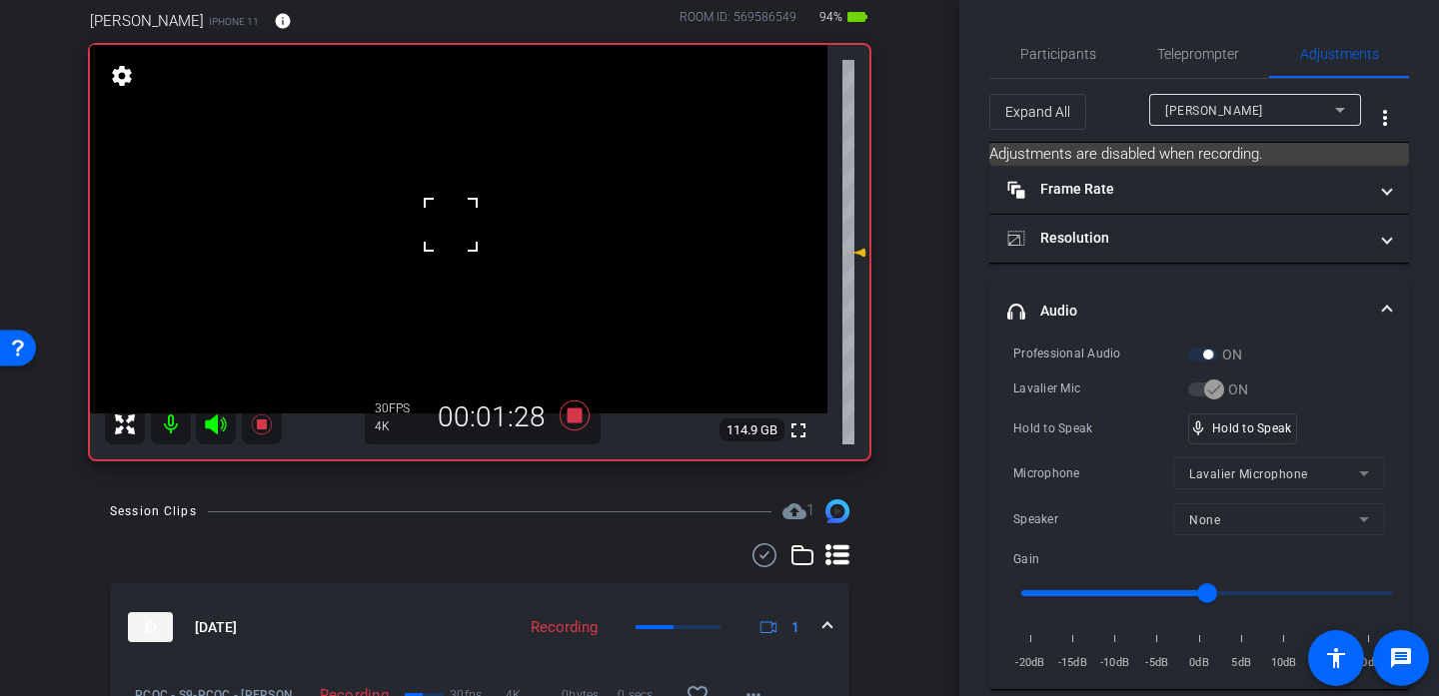
click at [451, 225] on div at bounding box center [451, 225] width 50 height 50
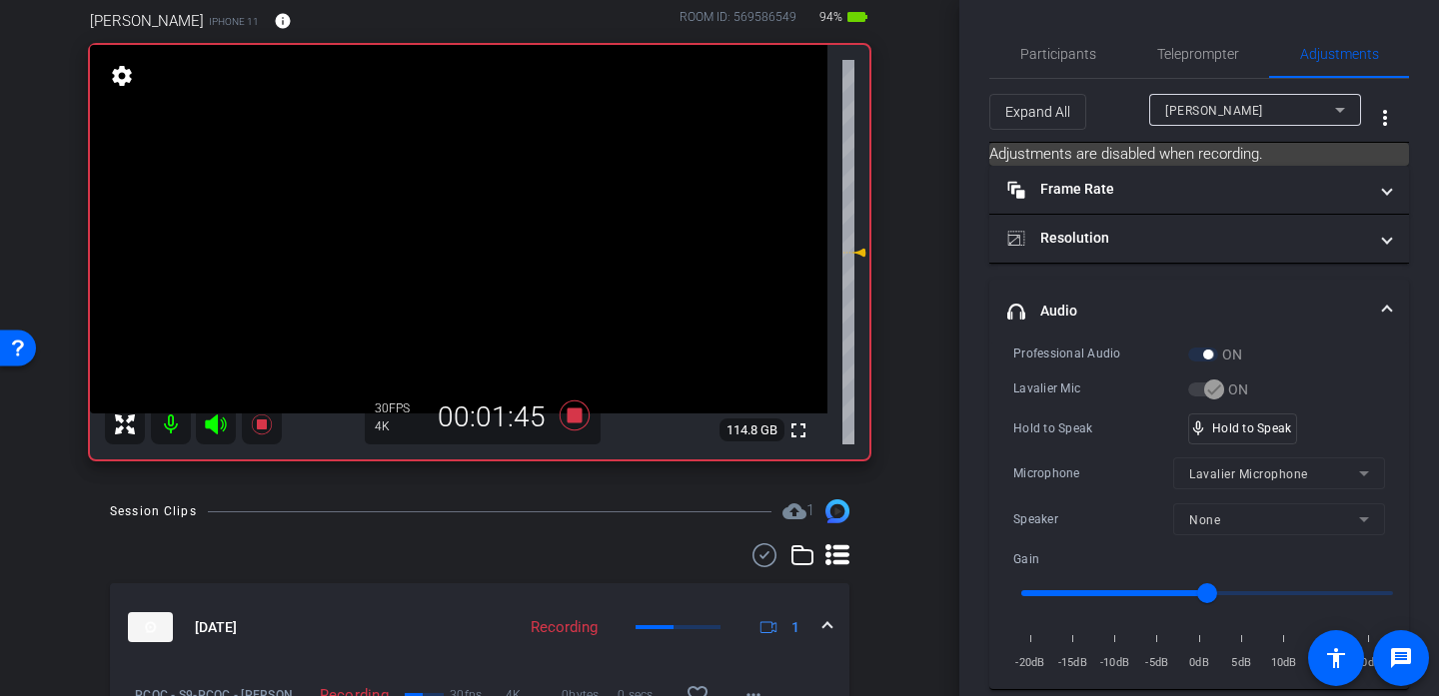
click at [468, 211] on video at bounding box center [458, 229] width 737 height 369
click at [458, 221] on div at bounding box center [468, 211] width 50 height 50
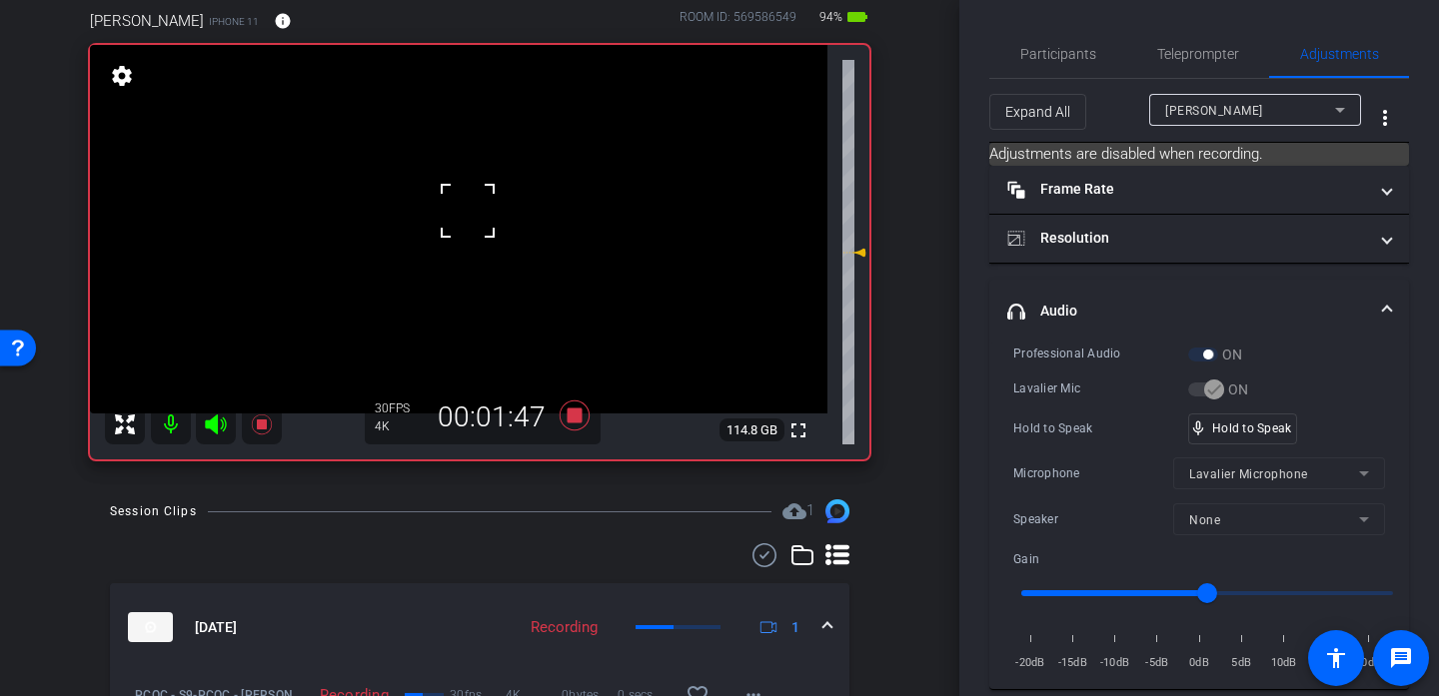
click at [458, 221] on div at bounding box center [468, 211] width 50 height 50
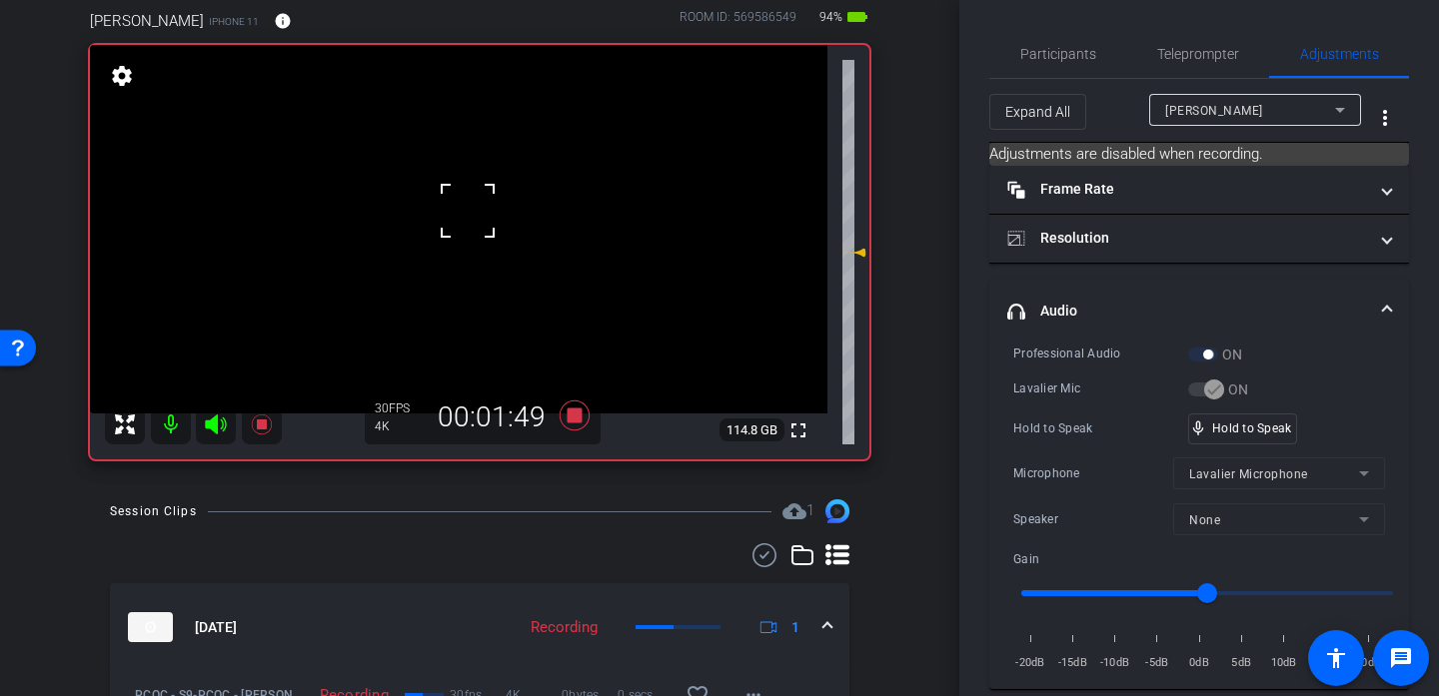
click at [458, 221] on div at bounding box center [468, 211] width 50 height 50
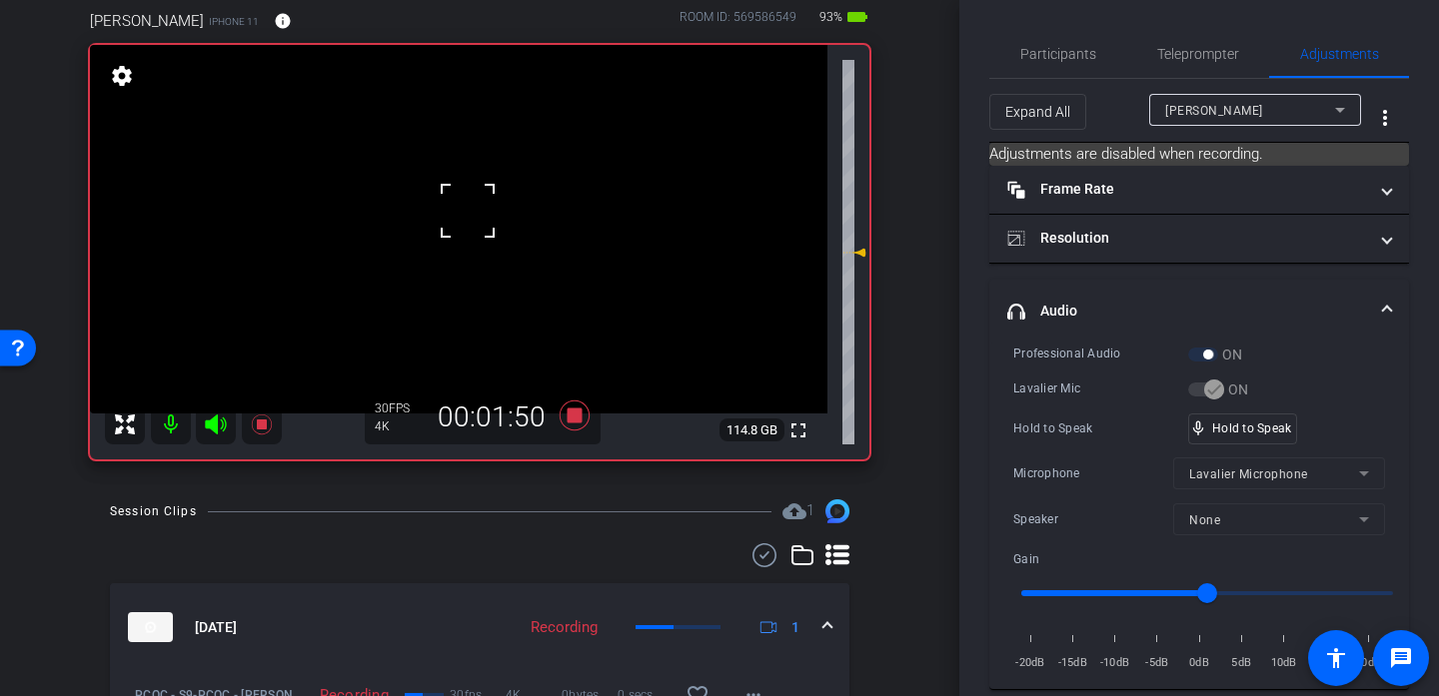
click at [458, 221] on div at bounding box center [468, 211] width 50 height 50
click at [458, 221] on div "fullscreen settings 114.8 GB" at bounding box center [479, 252] width 779 height 415
click at [458, 221] on video at bounding box center [458, 229] width 737 height 369
click at [458, 221] on div at bounding box center [468, 211] width 50 height 50
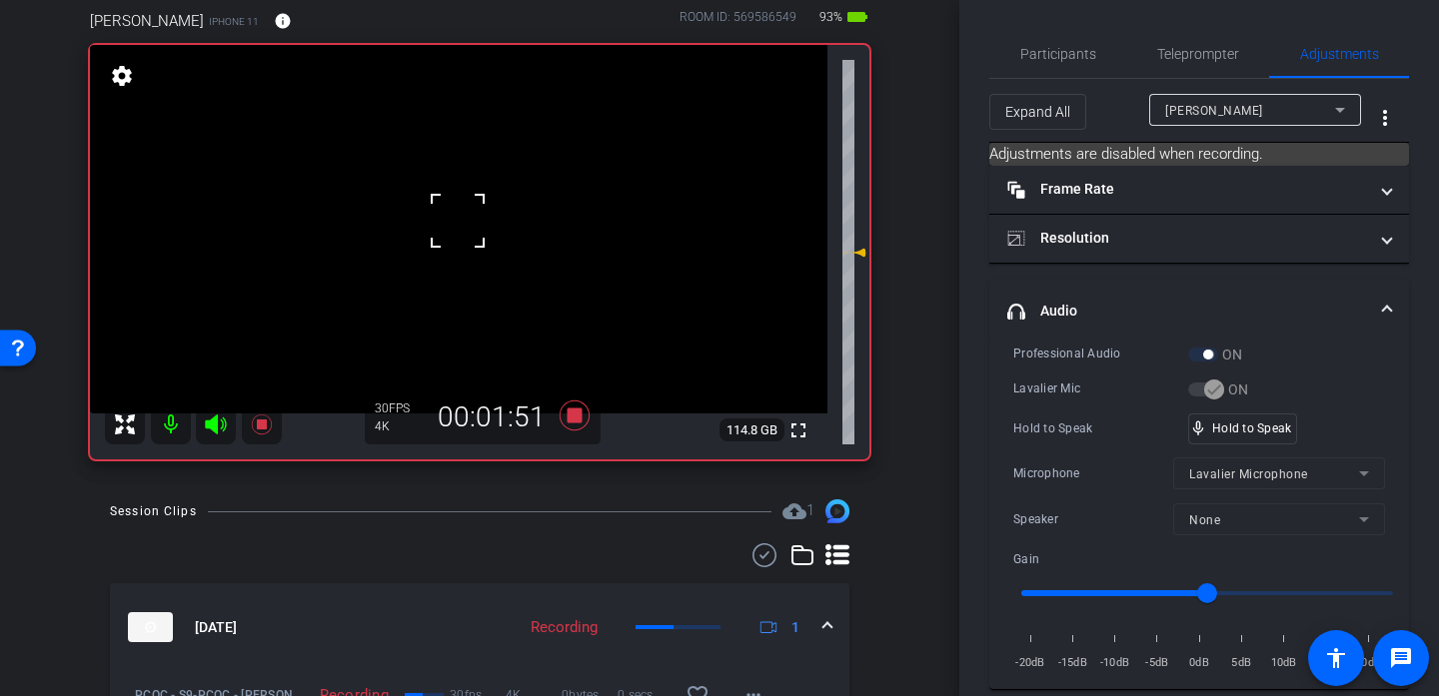
click at [458, 221] on div at bounding box center [458, 221] width 50 height 50
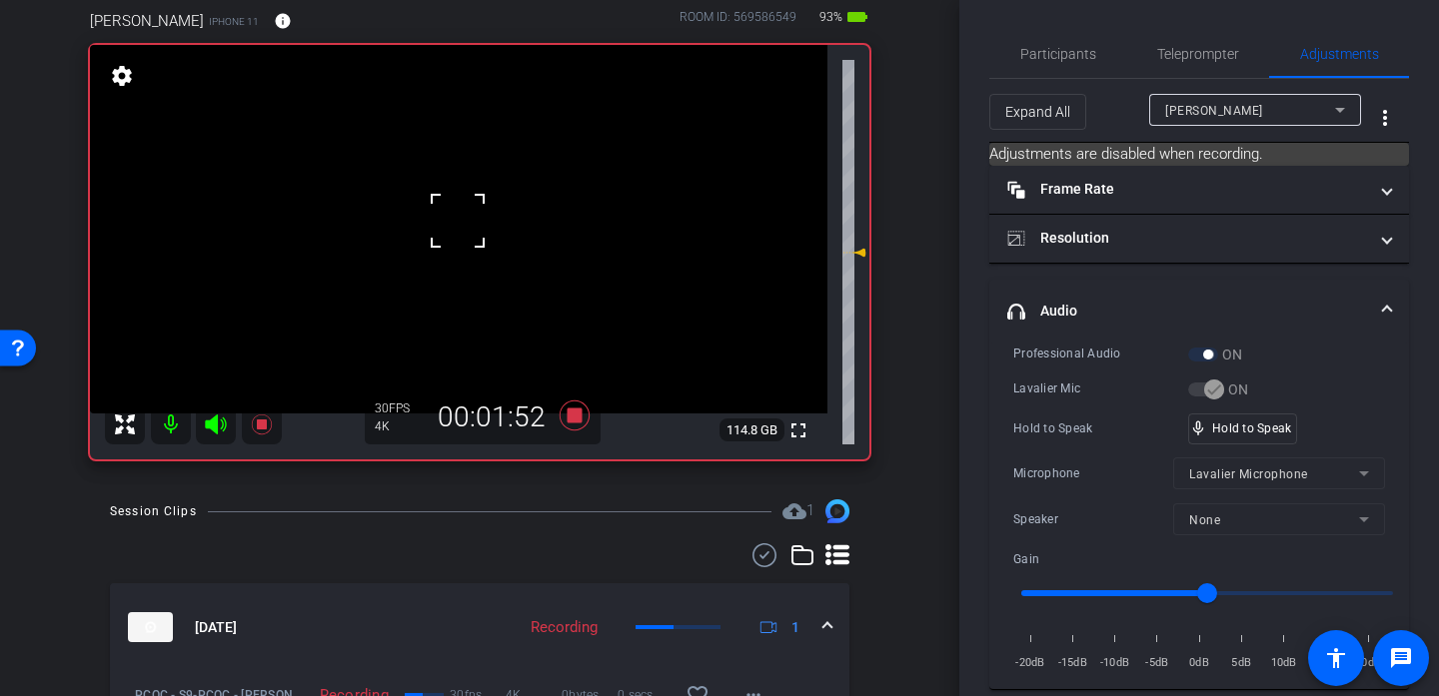
click at [458, 221] on div at bounding box center [458, 221] width 50 height 50
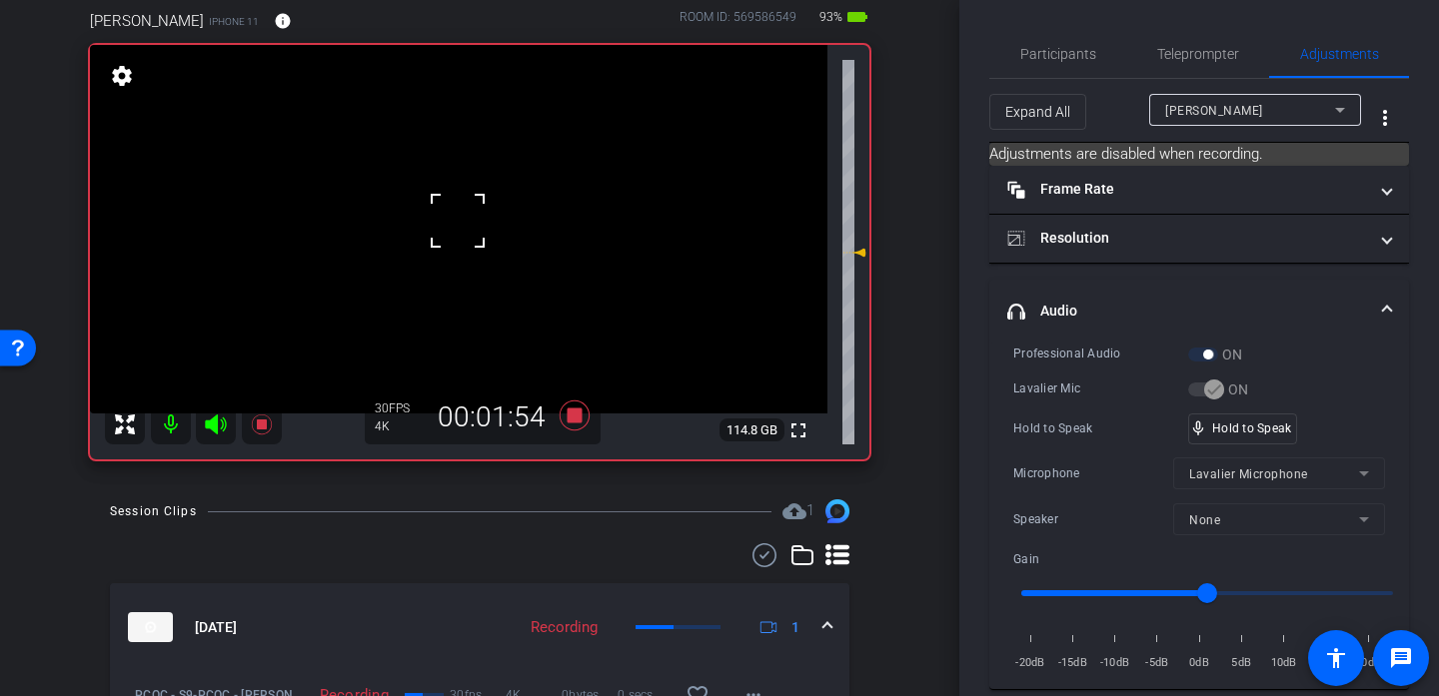
click at [458, 221] on div at bounding box center [458, 221] width 50 height 50
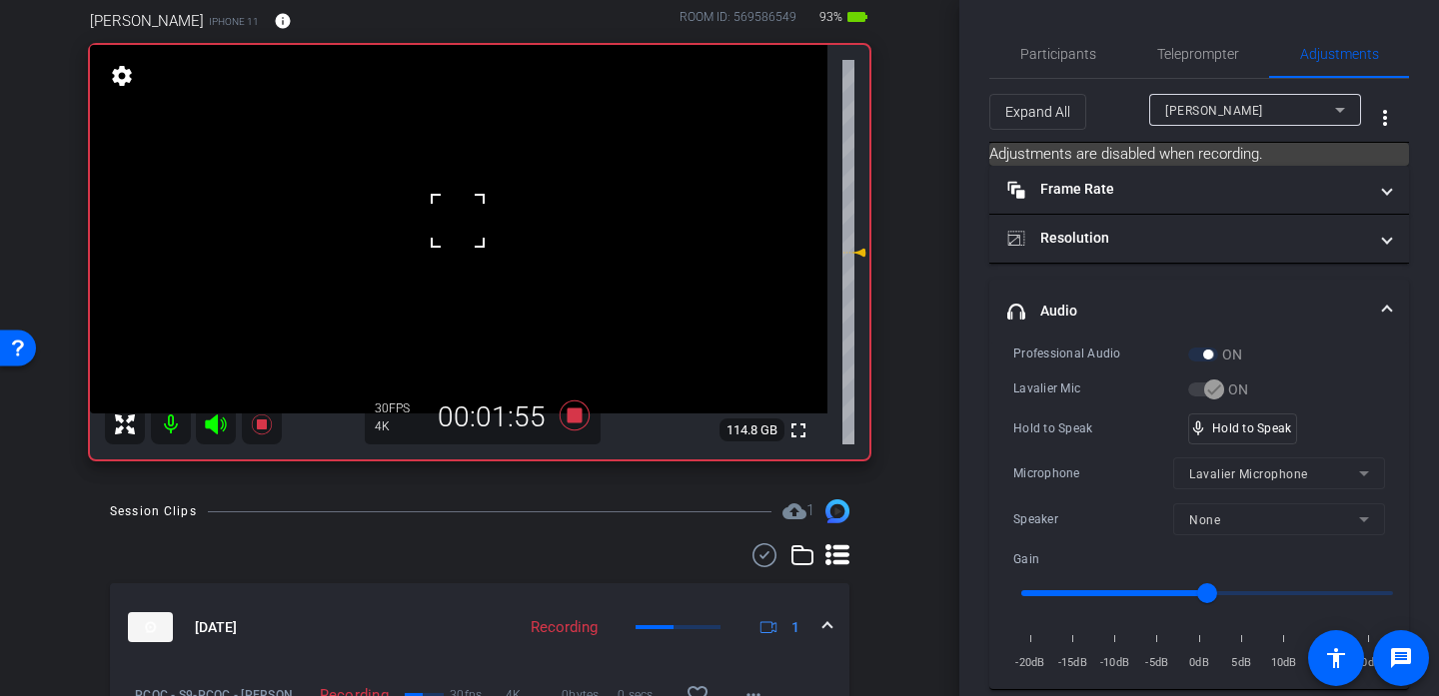
click at [458, 221] on div at bounding box center [458, 221] width 50 height 50
click at [454, 237] on video at bounding box center [458, 229] width 737 height 369
click at [454, 237] on div at bounding box center [454, 237] width 50 height 50
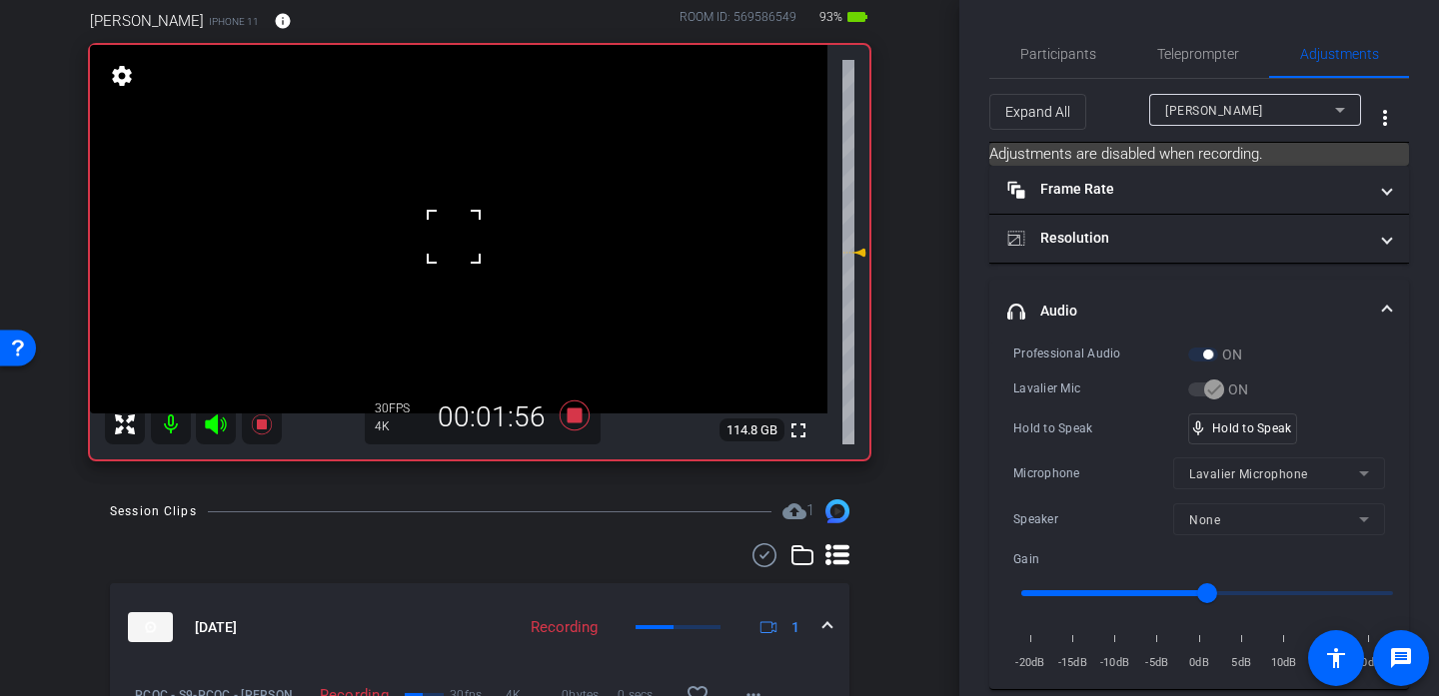
click at [454, 237] on div at bounding box center [454, 237] width 50 height 50
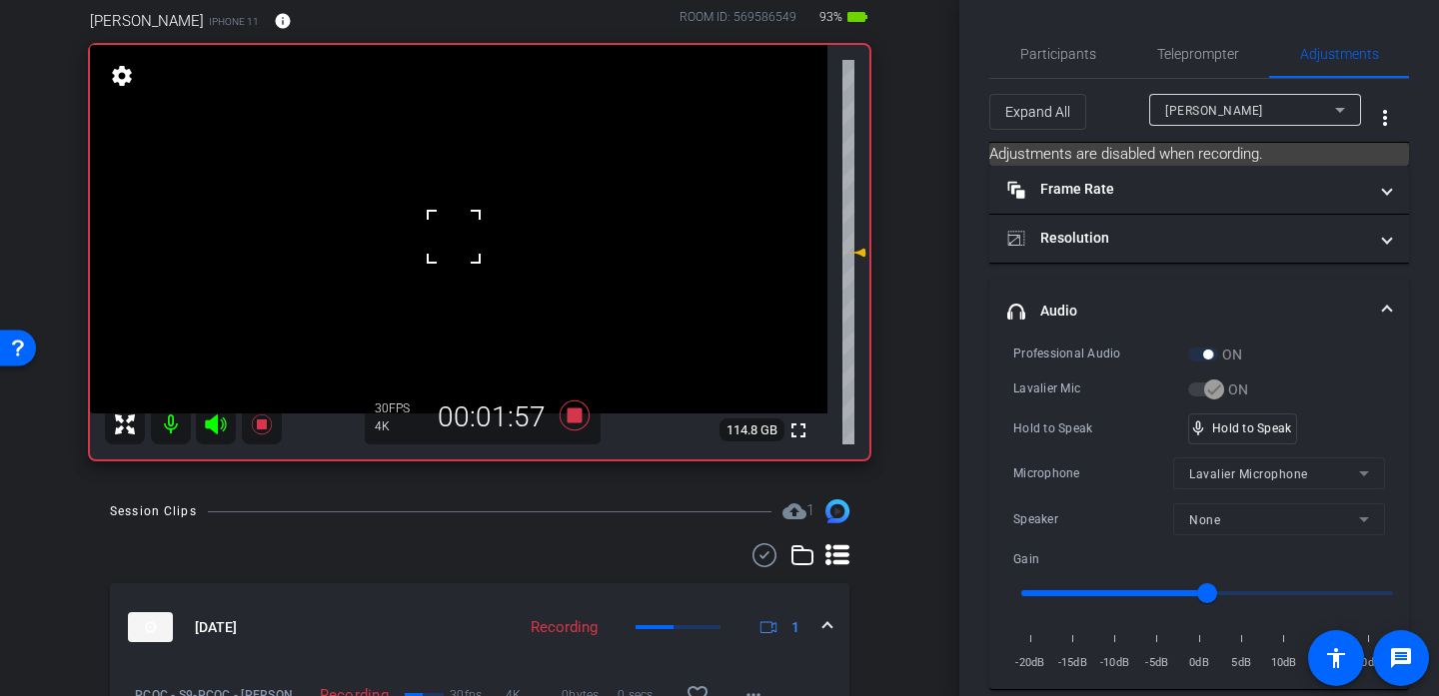
click at [454, 237] on div at bounding box center [454, 237] width 50 height 50
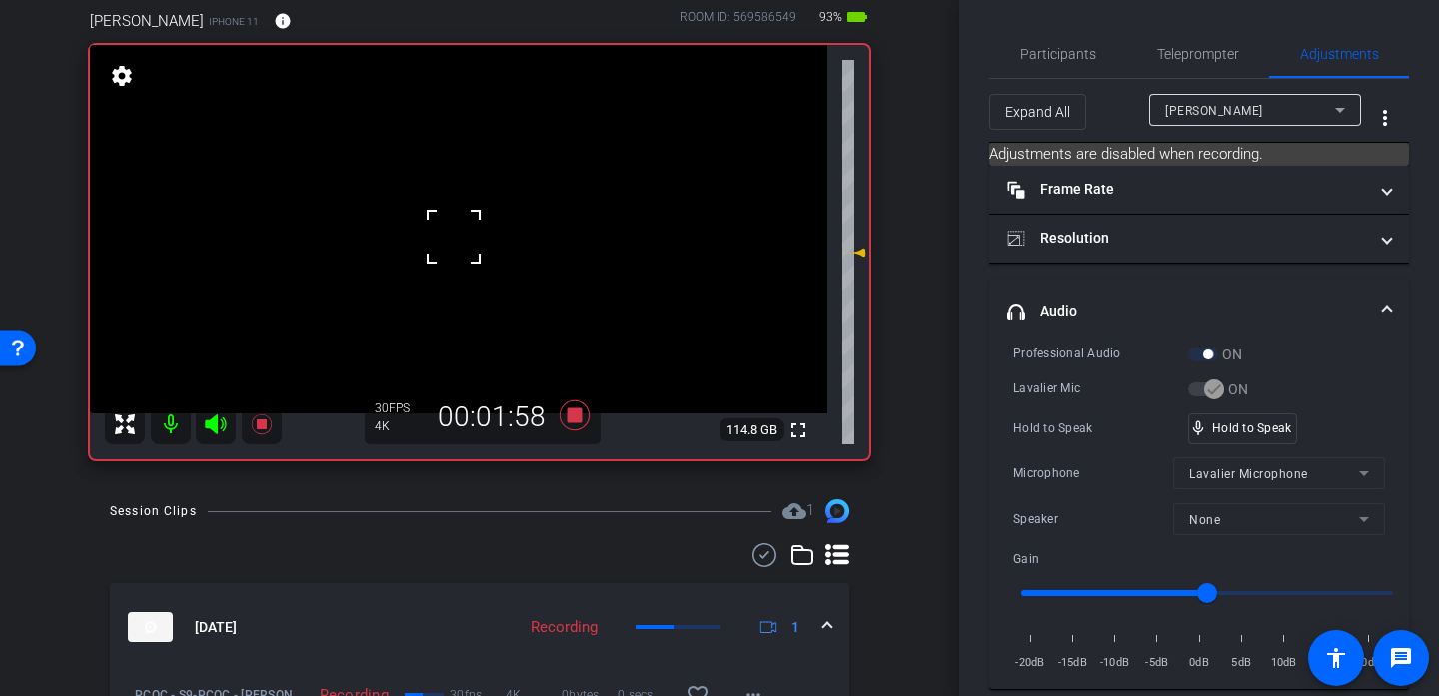
click at [454, 237] on div at bounding box center [454, 237] width 50 height 50
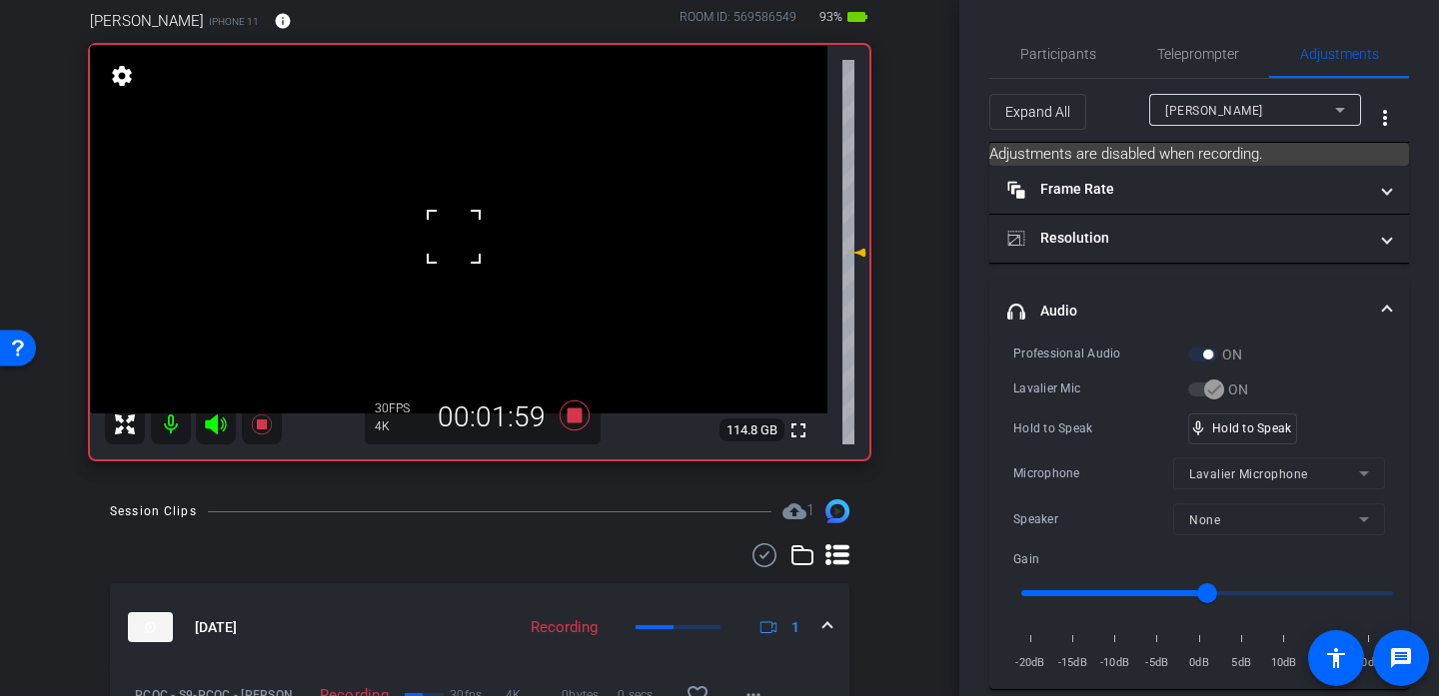
click at [454, 237] on div at bounding box center [454, 237] width 50 height 50
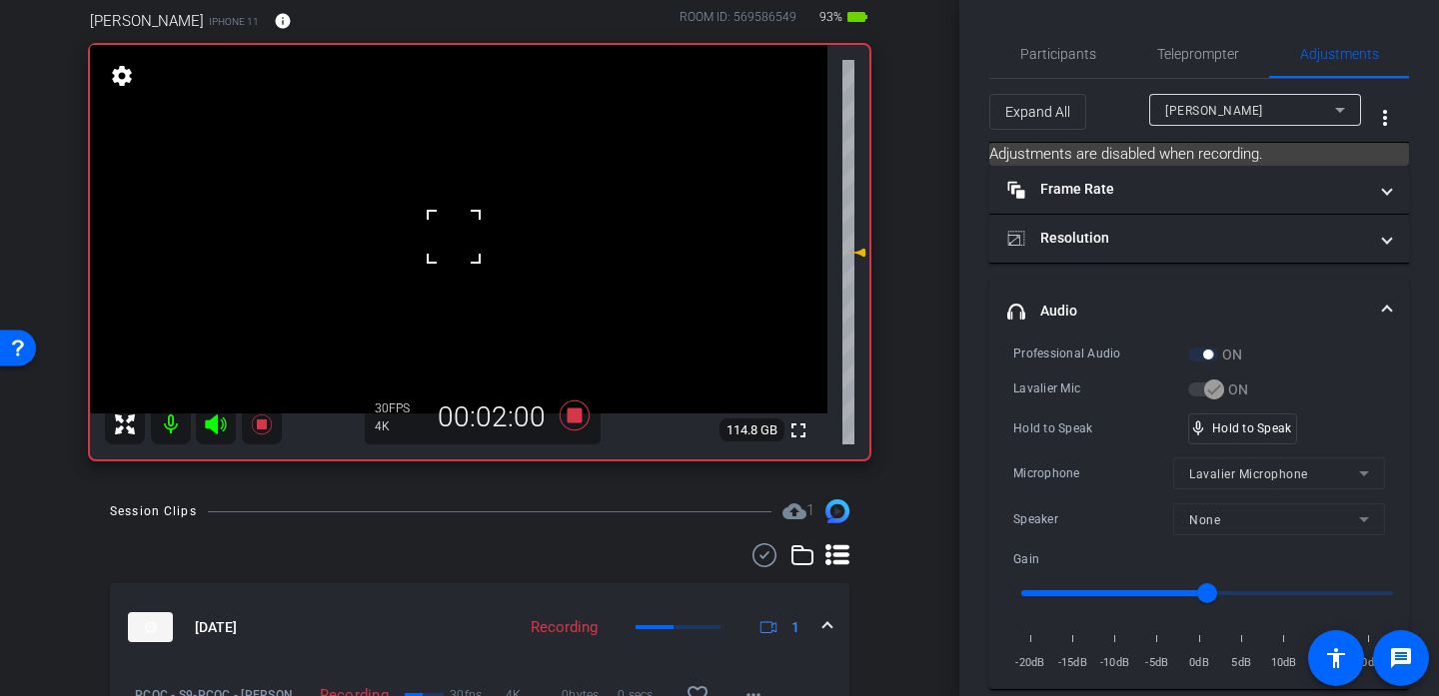
click at [454, 237] on div at bounding box center [454, 237] width 50 height 50
click at [454, 237] on div "fullscreen settings 114.7 GB" at bounding box center [479, 252] width 779 height 415
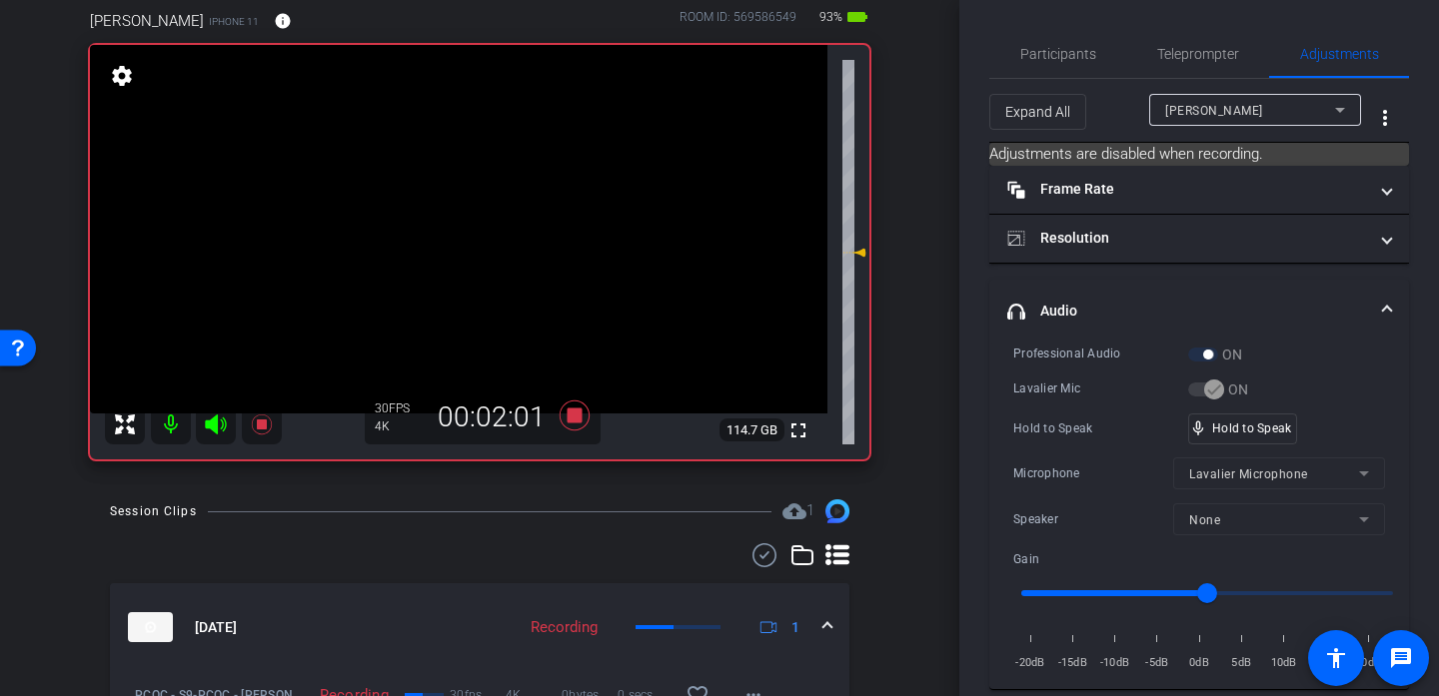
click at [454, 237] on video at bounding box center [458, 229] width 737 height 369
click at [454, 237] on div at bounding box center [454, 237] width 50 height 50
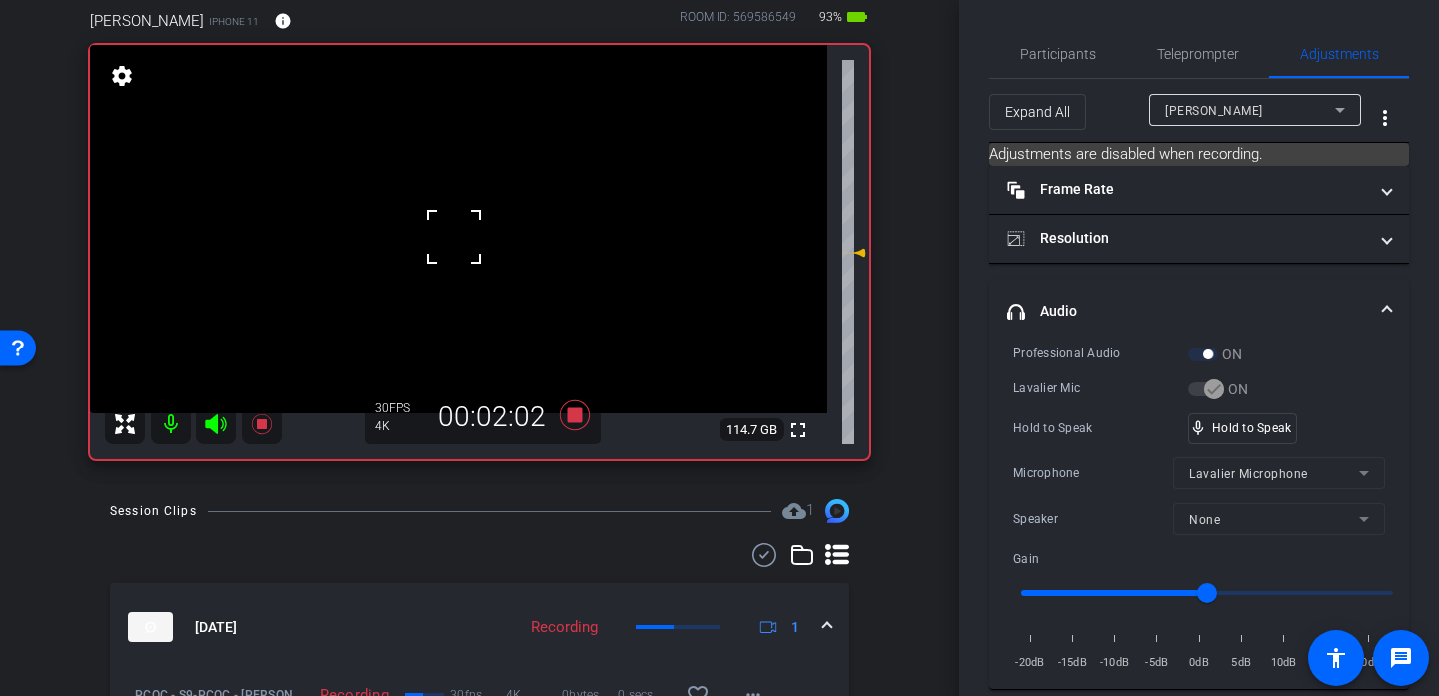
click at [454, 237] on div at bounding box center [454, 237] width 50 height 50
click at [450, 226] on video at bounding box center [458, 229] width 737 height 369
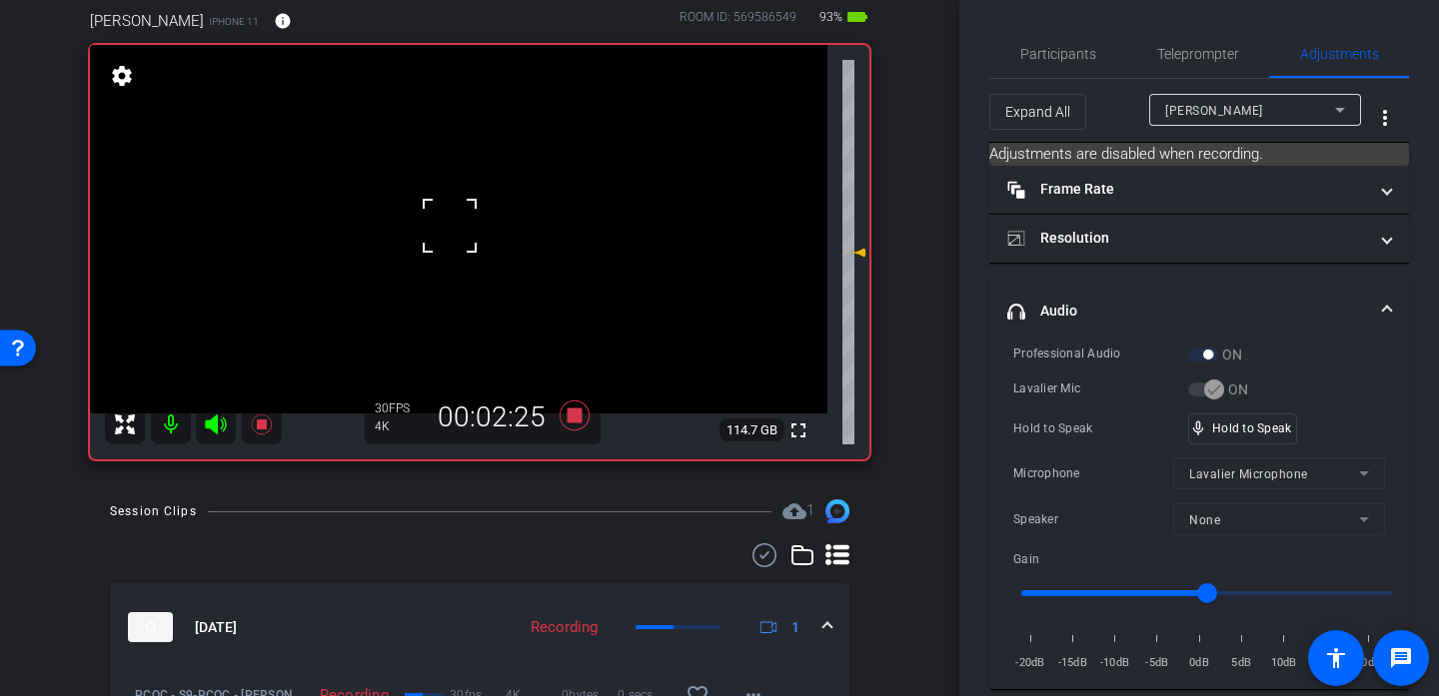
click at [450, 226] on div at bounding box center [450, 226] width 50 height 50
click at [442, 268] on video at bounding box center [458, 229] width 737 height 369
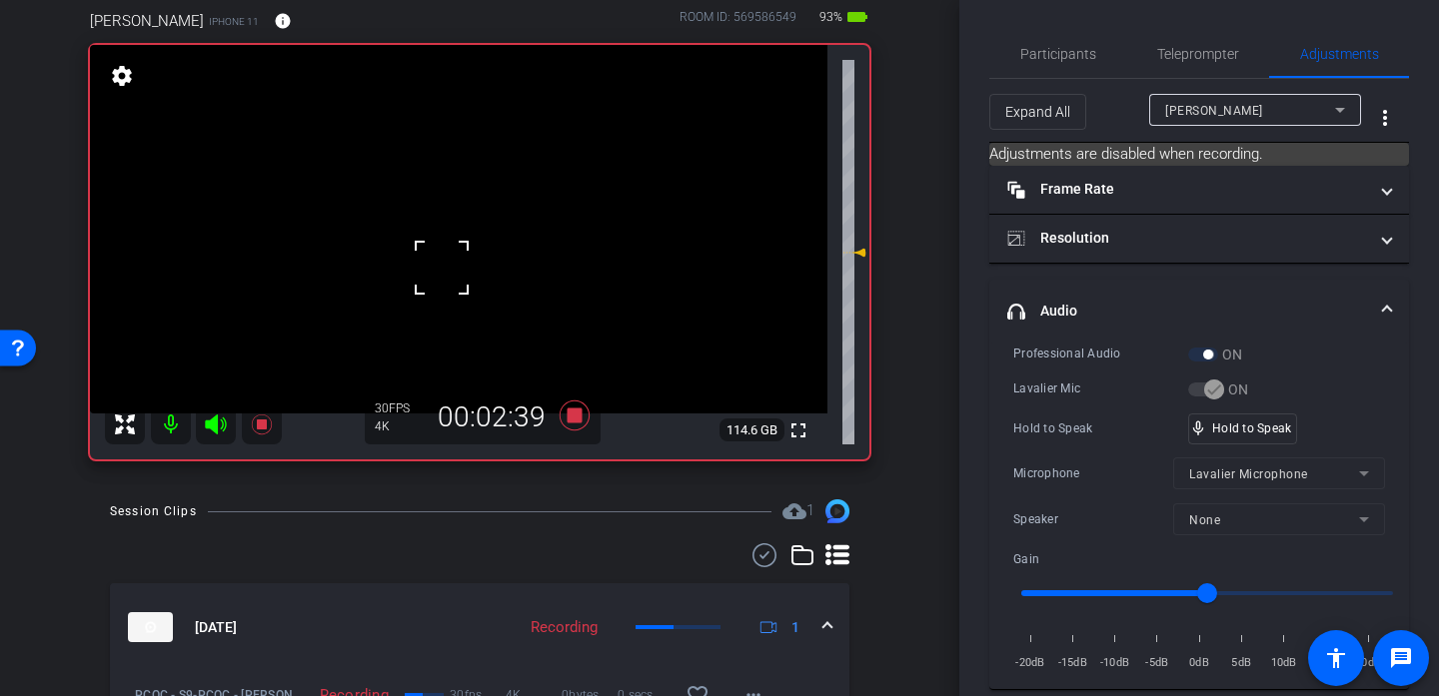
click at [442, 268] on div at bounding box center [442, 268] width 50 height 50
click at [445, 261] on div at bounding box center [442, 268] width 50 height 50
click at [447, 210] on video at bounding box center [458, 229] width 737 height 369
click at [447, 243] on div at bounding box center [442, 268] width 50 height 50
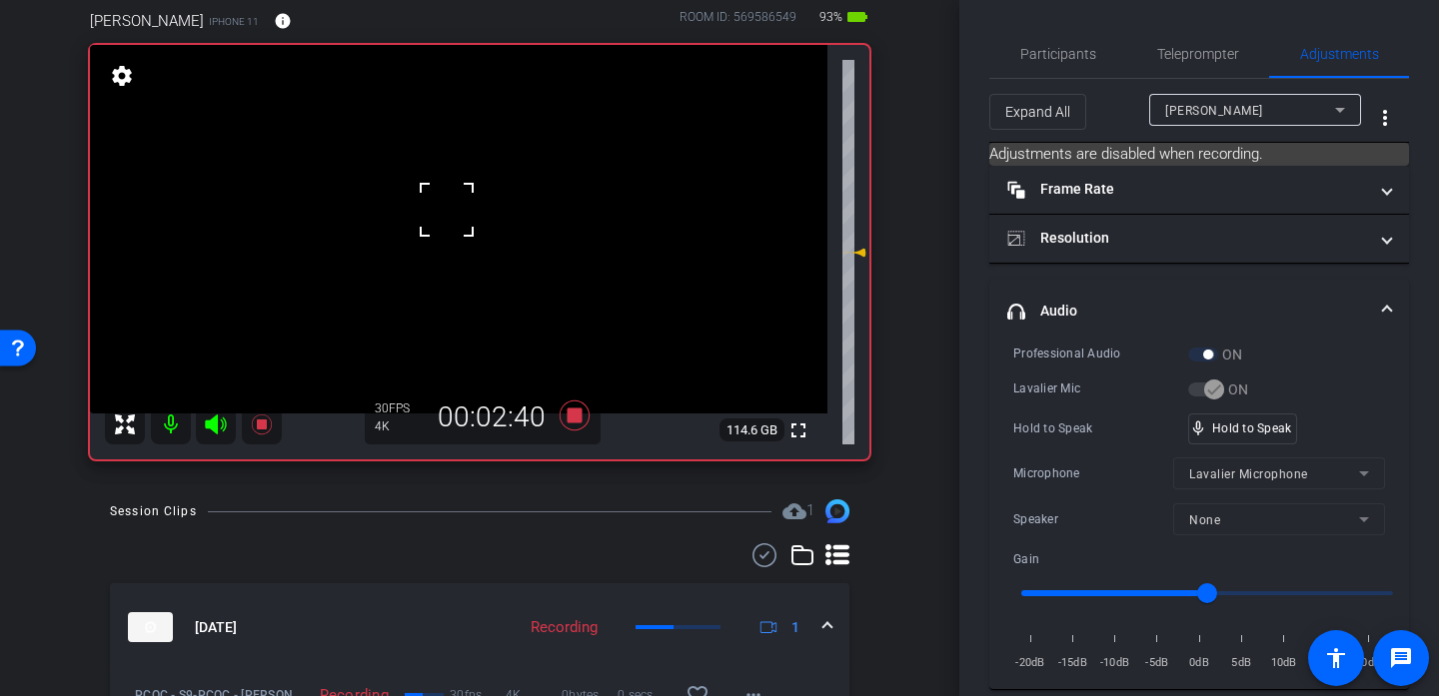
click at [447, 210] on div at bounding box center [447, 210] width 50 height 50
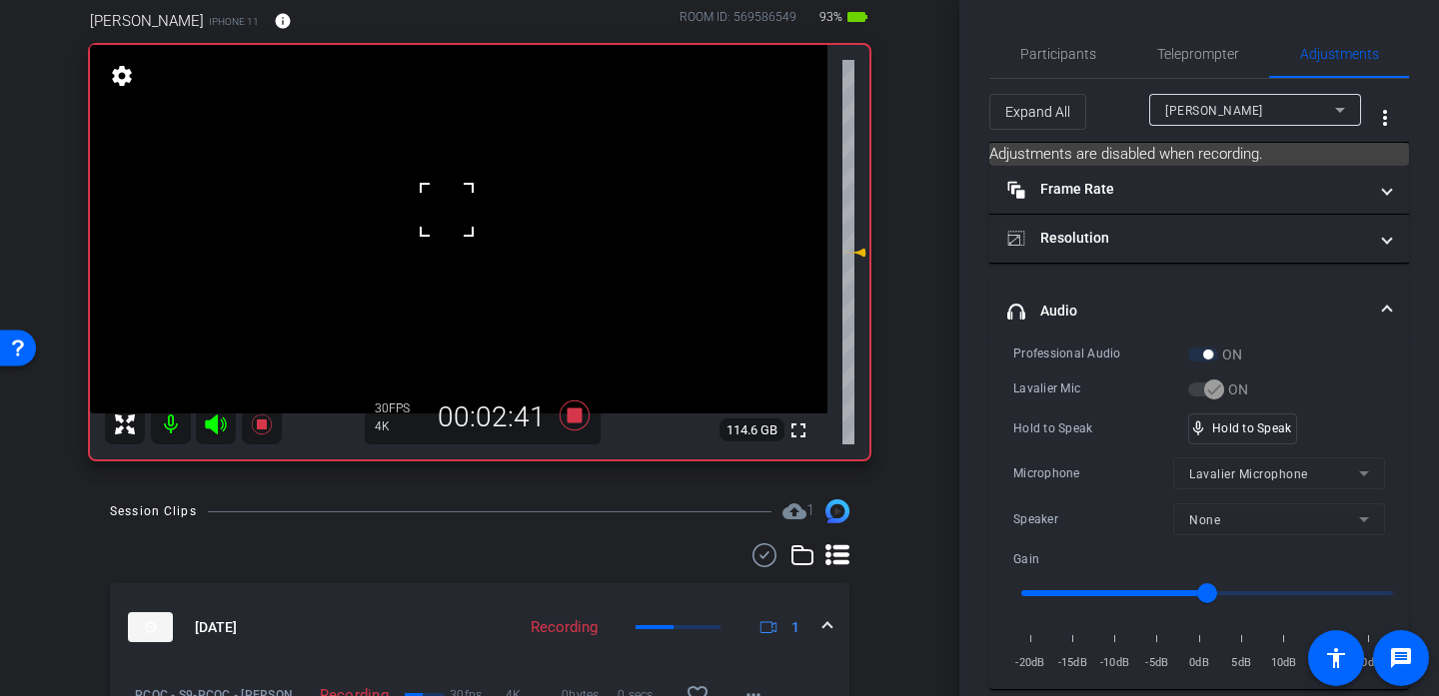
click at [447, 210] on div at bounding box center [447, 210] width 50 height 50
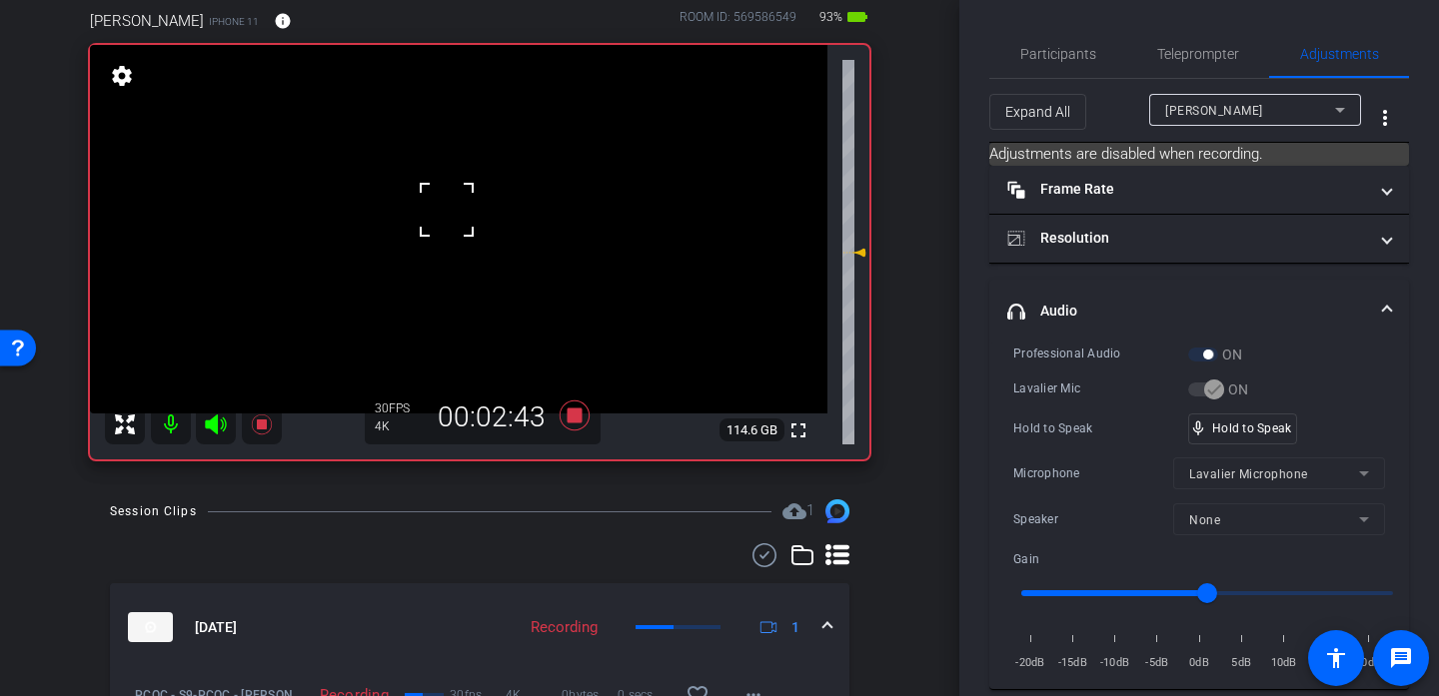
click at [447, 210] on div at bounding box center [447, 210] width 50 height 50
click at [447, 210] on video at bounding box center [458, 229] width 737 height 369
click at [447, 210] on div at bounding box center [447, 210] width 50 height 50
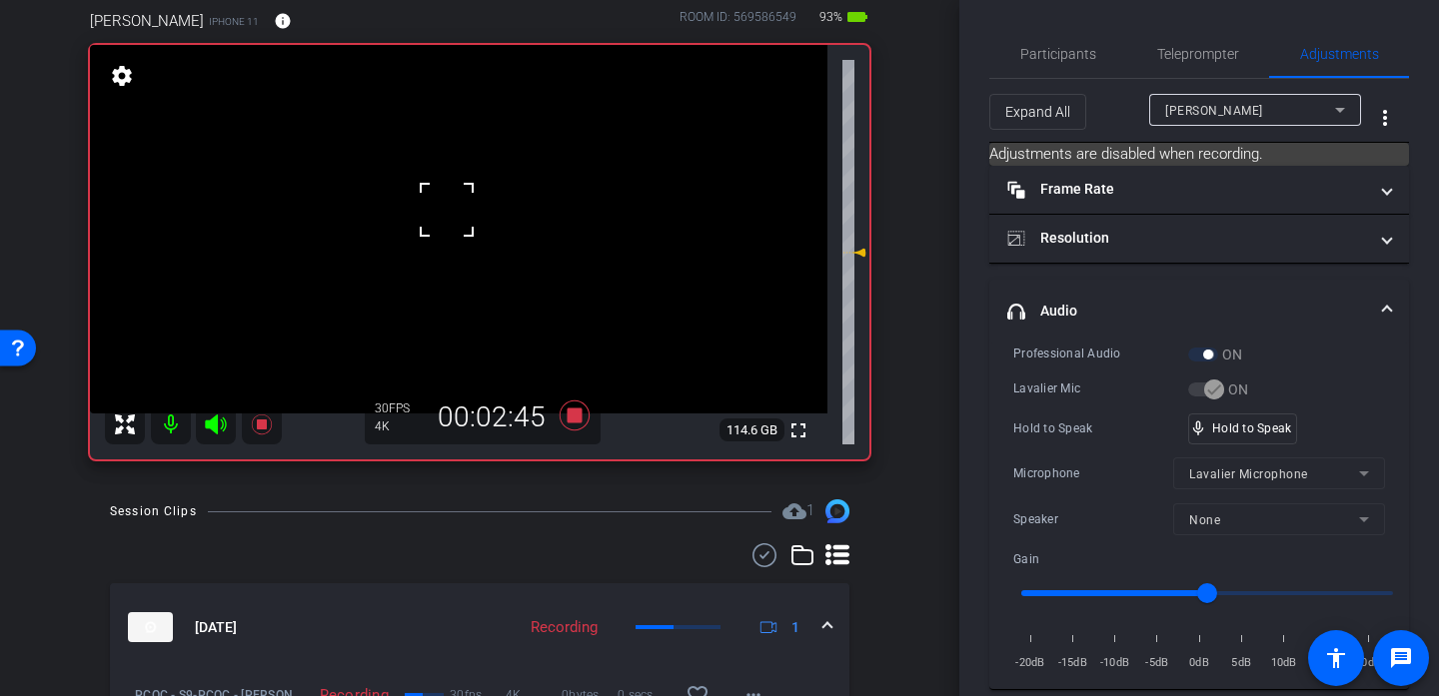
click at [447, 210] on div at bounding box center [447, 210] width 50 height 50
click at [447, 210] on video at bounding box center [458, 229] width 737 height 369
click at [447, 210] on div at bounding box center [447, 210] width 50 height 50
click at [457, 219] on div at bounding box center [447, 210] width 50 height 50
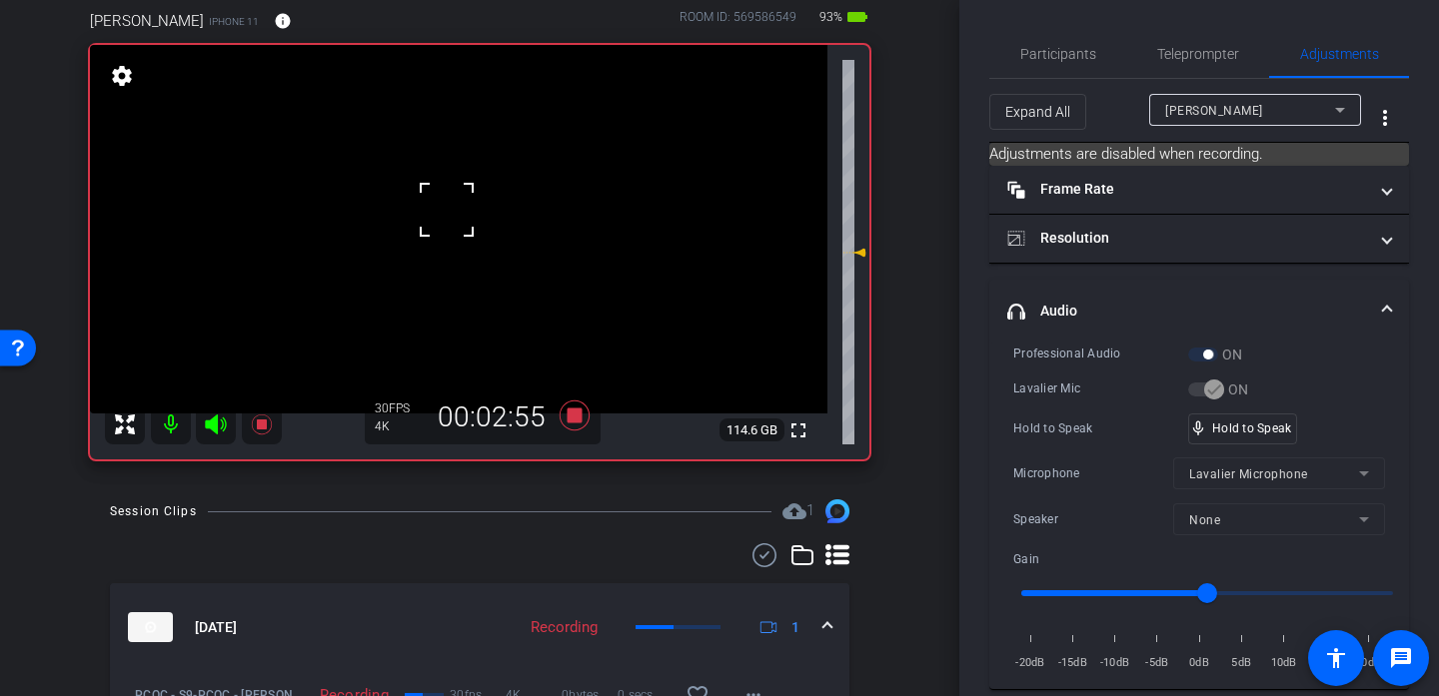
click at [457, 219] on div at bounding box center [447, 210] width 50 height 50
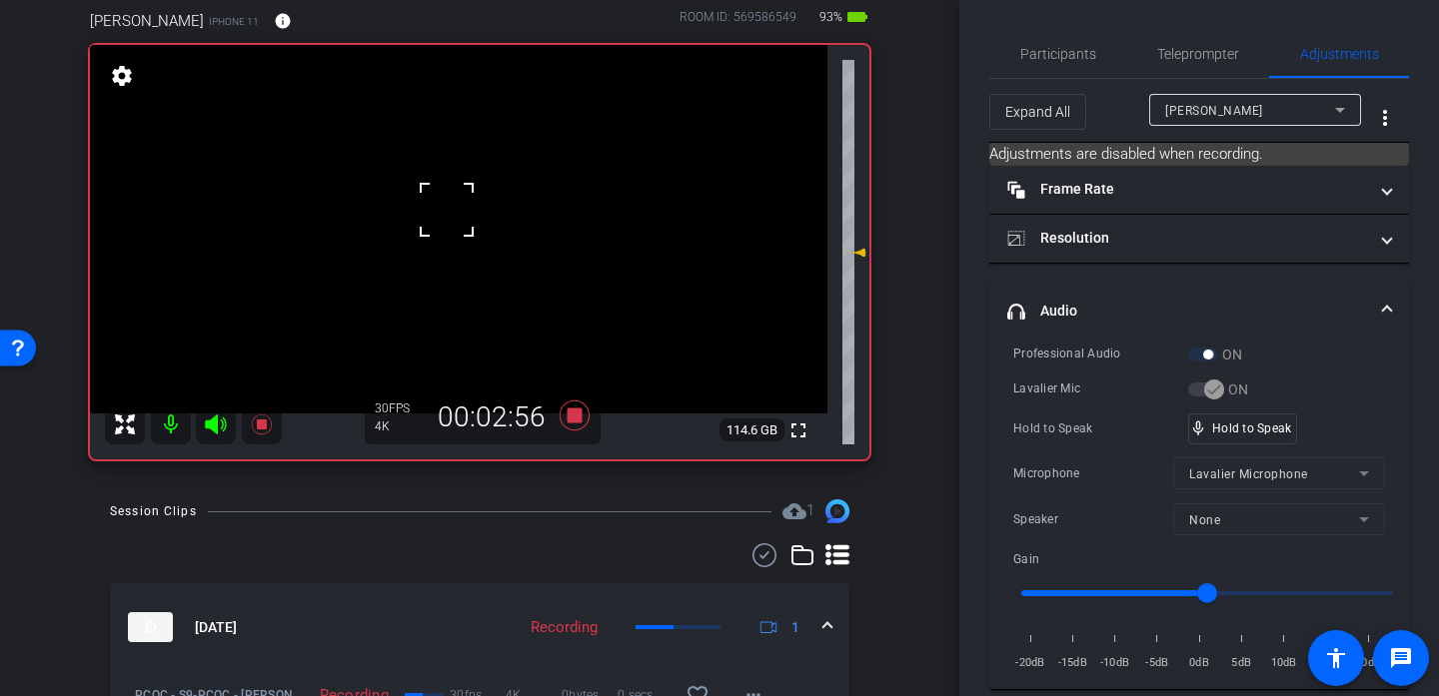
click at [457, 219] on div at bounding box center [447, 210] width 50 height 50
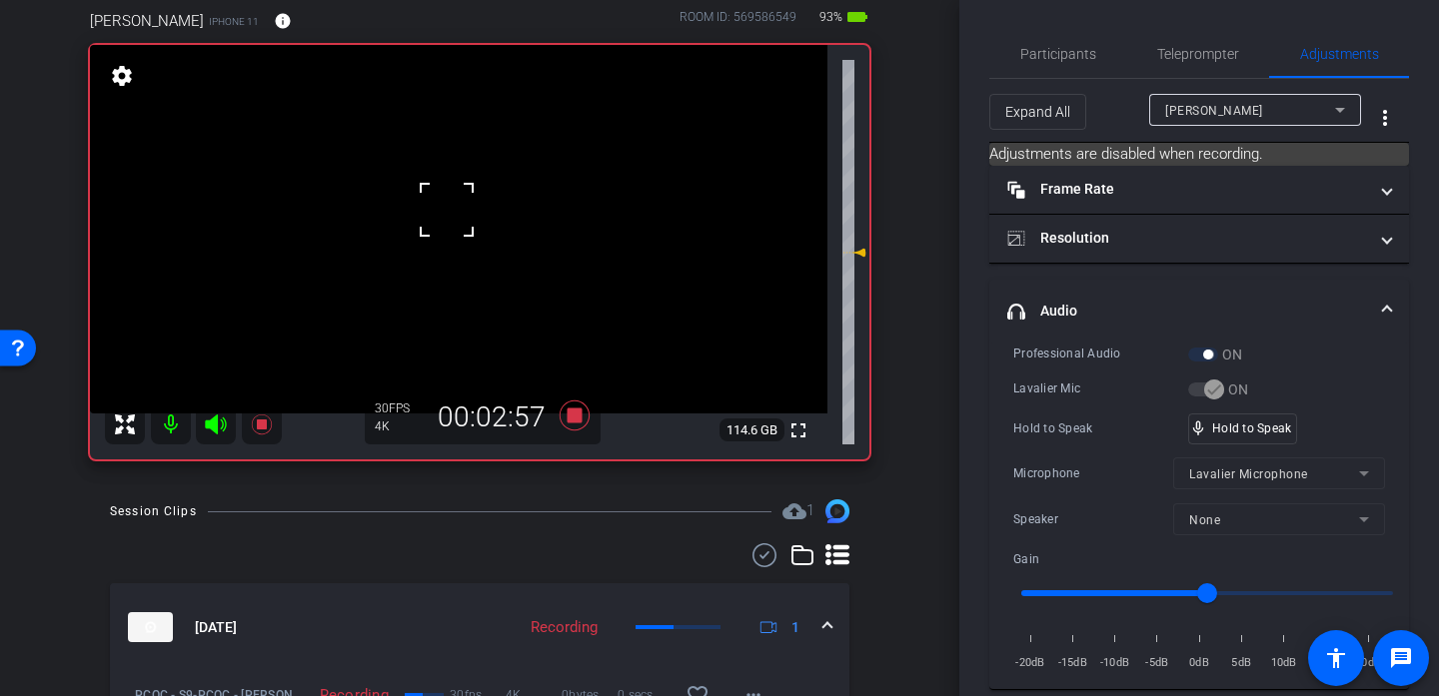
click at [457, 219] on div at bounding box center [447, 210] width 50 height 50
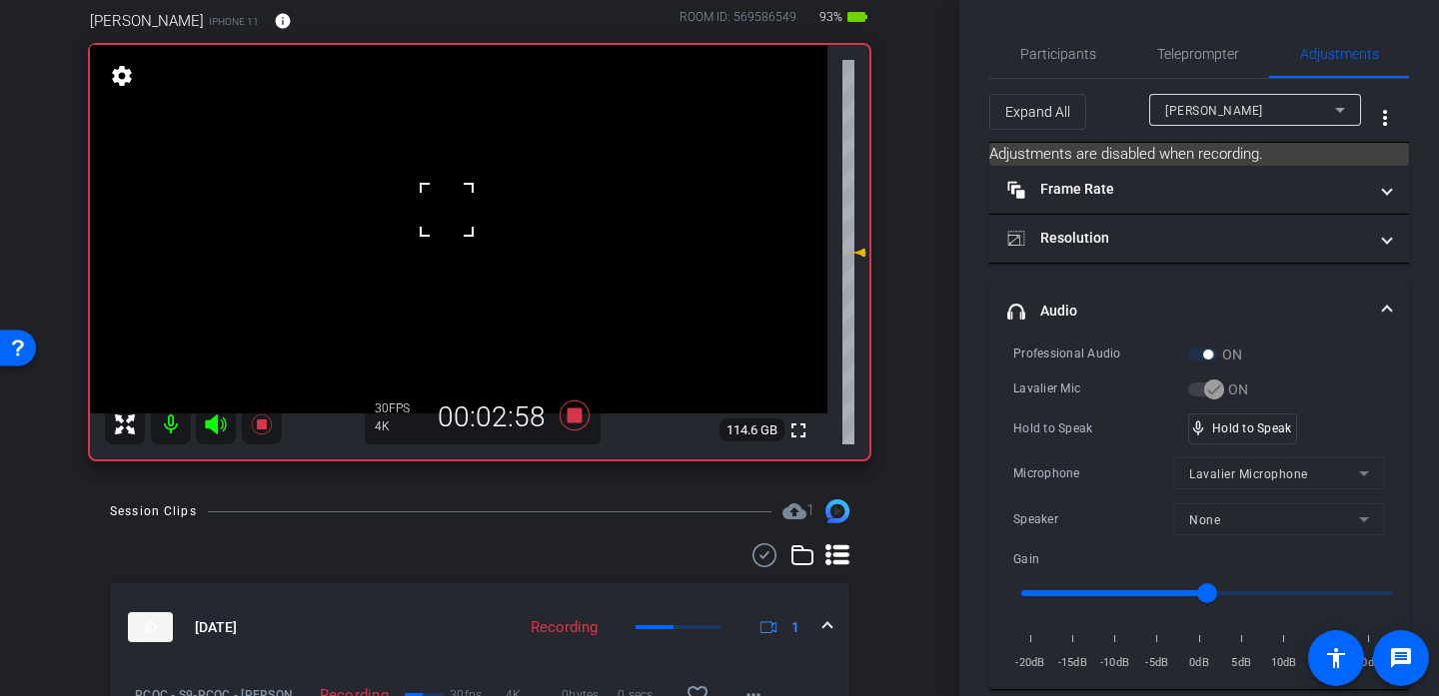
click at [457, 219] on div at bounding box center [447, 210] width 50 height 50
click at [457, 219] on video at bounding box center [458, 229] width 737 height 369
click at [457, 219] on div at bounding box center [457, 219] width 50 height 50
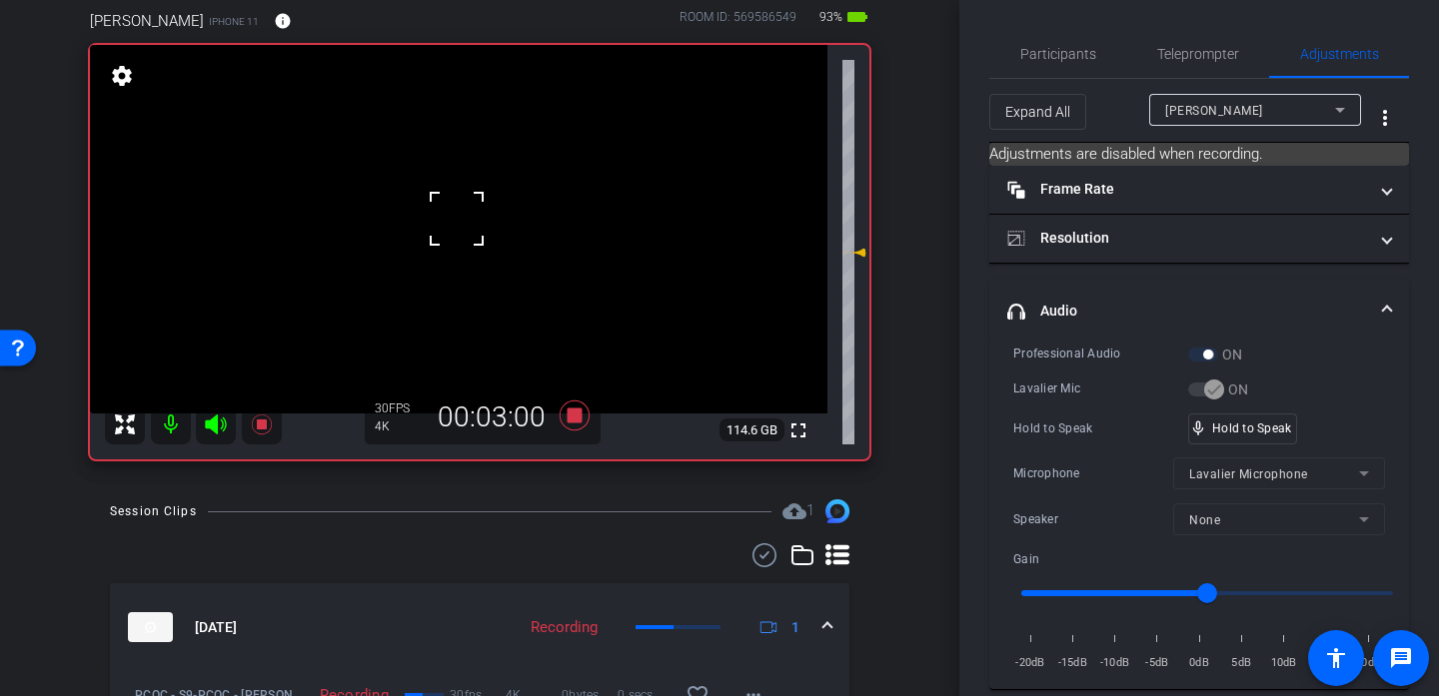
click at [457, 219] on div at bounding box center [457, 219] width 50 height 50
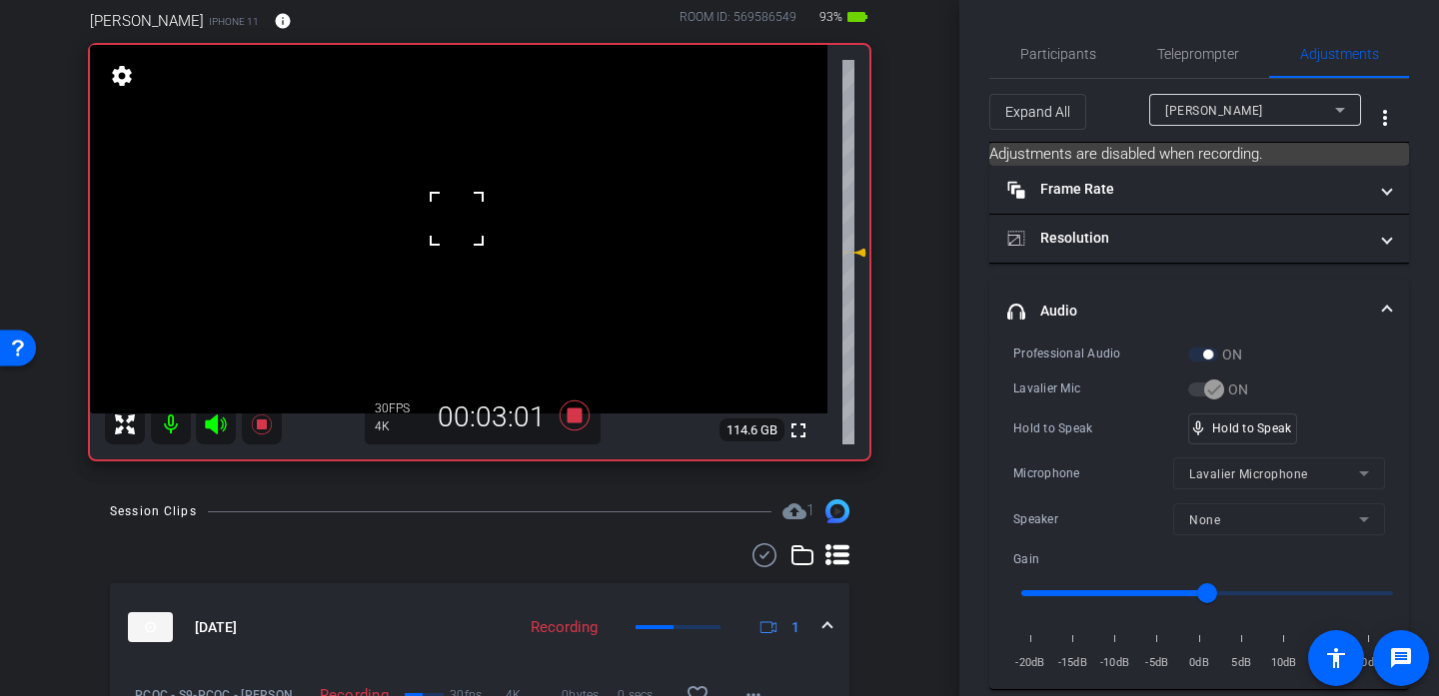
click at [457, 219] on div at bounding box center [457, 219] width 50 height 50
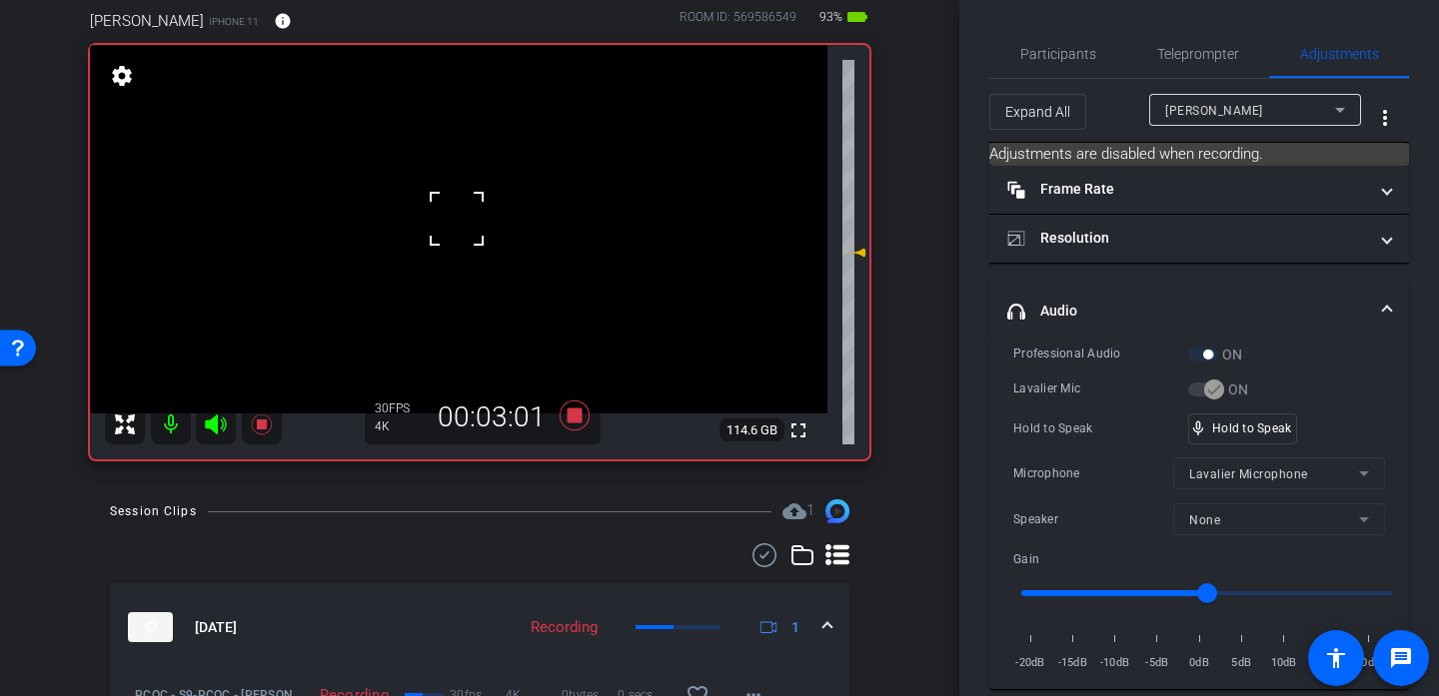
click at [457, 219] on div at bounding box center [457, 219] width 50 height 50
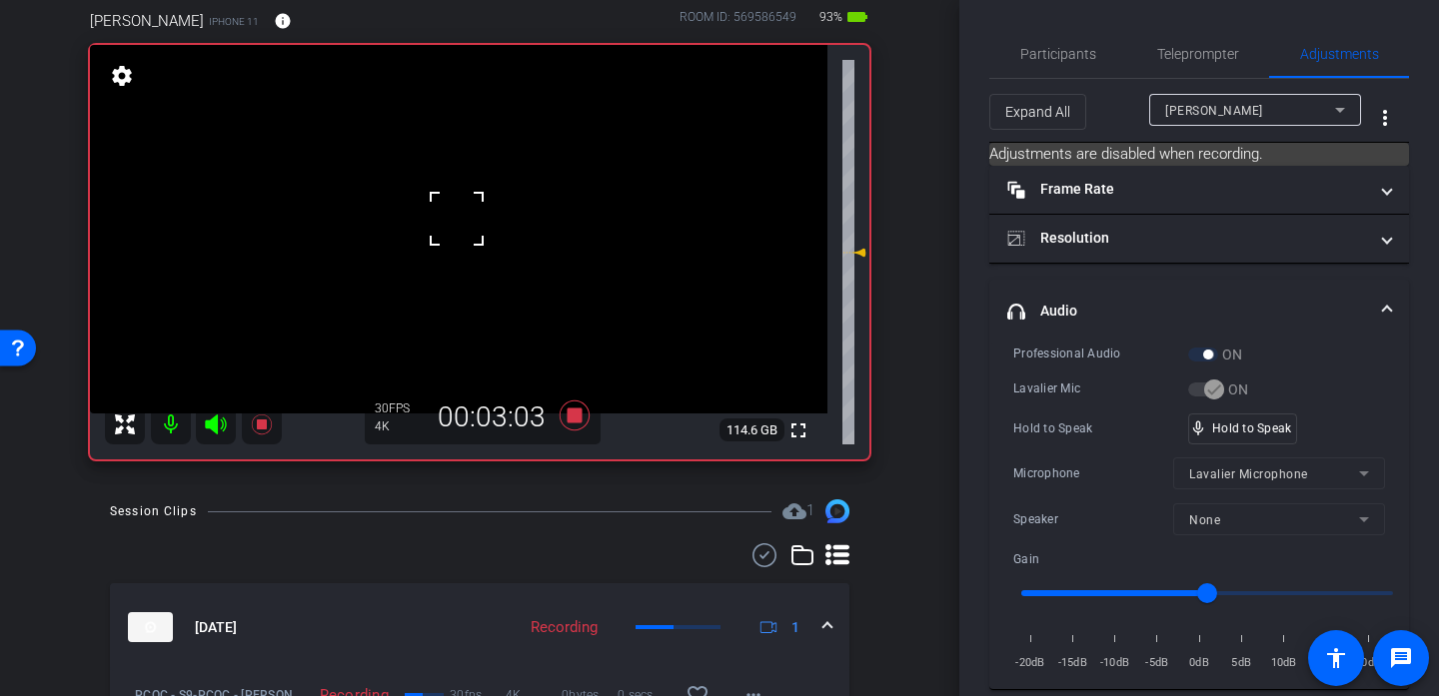
click at [457, 219] on div at bounding box center [457, 219] width 50 height 50
click at [457, 219] on div "fullscreen settings 114.6 GB" at bounding box center [479, 252] width 779 height 415
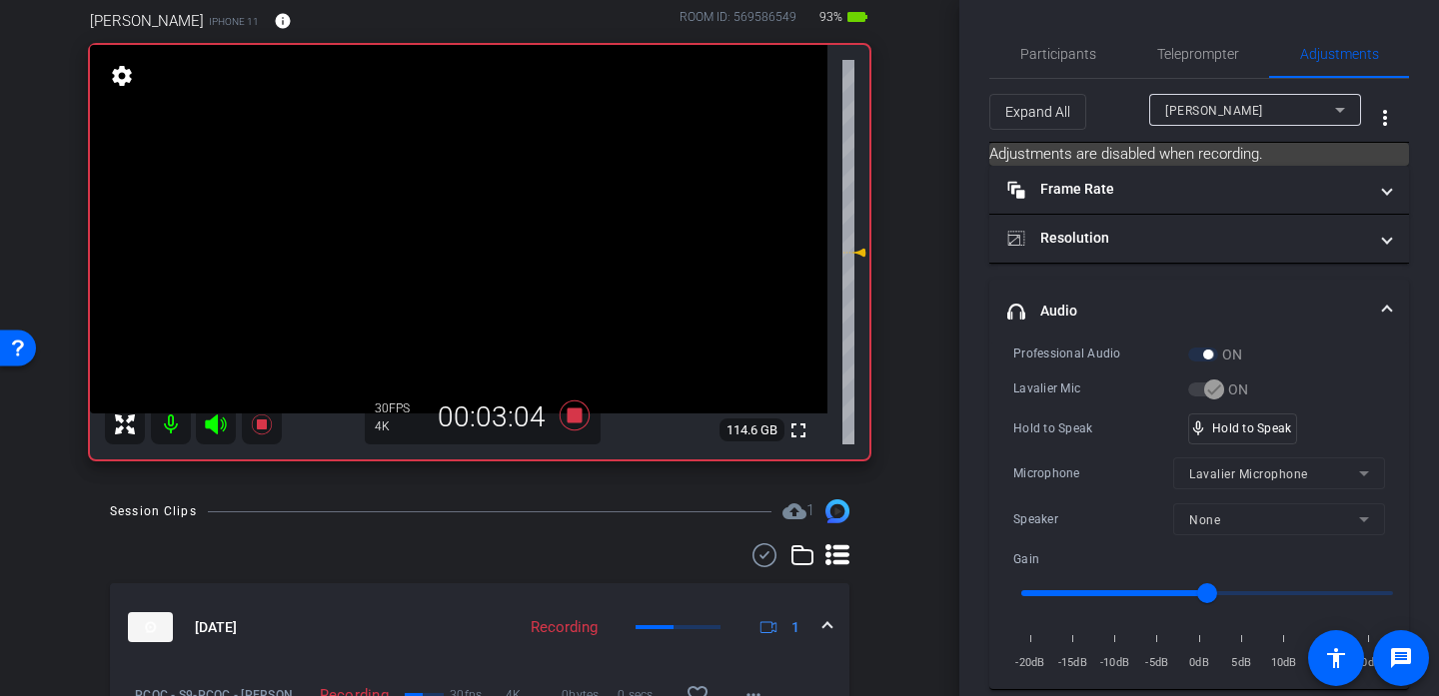
click at [457, 219] on video at bounding box center [458, 229] width 737 height 369
click at [457, 219] on div at bounding box center [457, 219] width 50 height 50
click at [457, 219] on video at bounding box center [458, 229] width 737 height 369
click at [457, 219] on div at bounding box center [457, 219] width 50 height 50
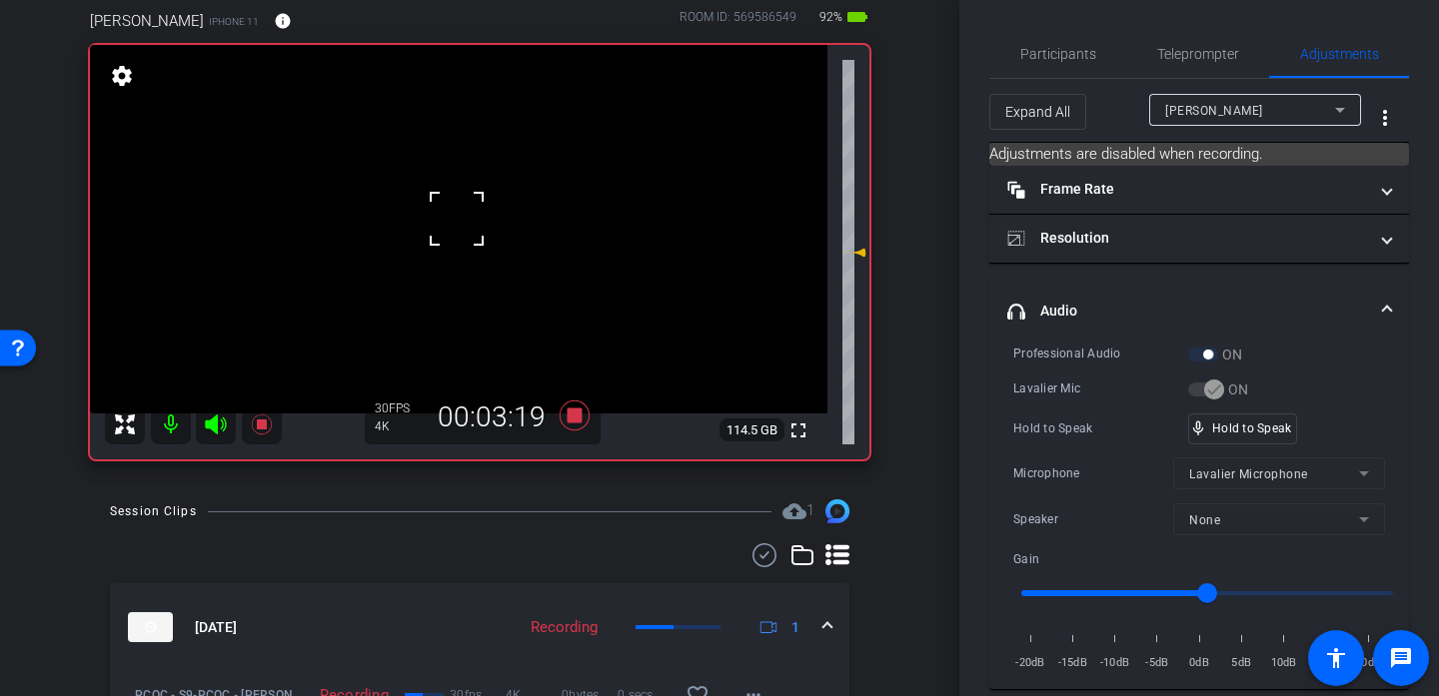
click at [457, 219] on div at bounding box center [457, 219] width 50 height 50
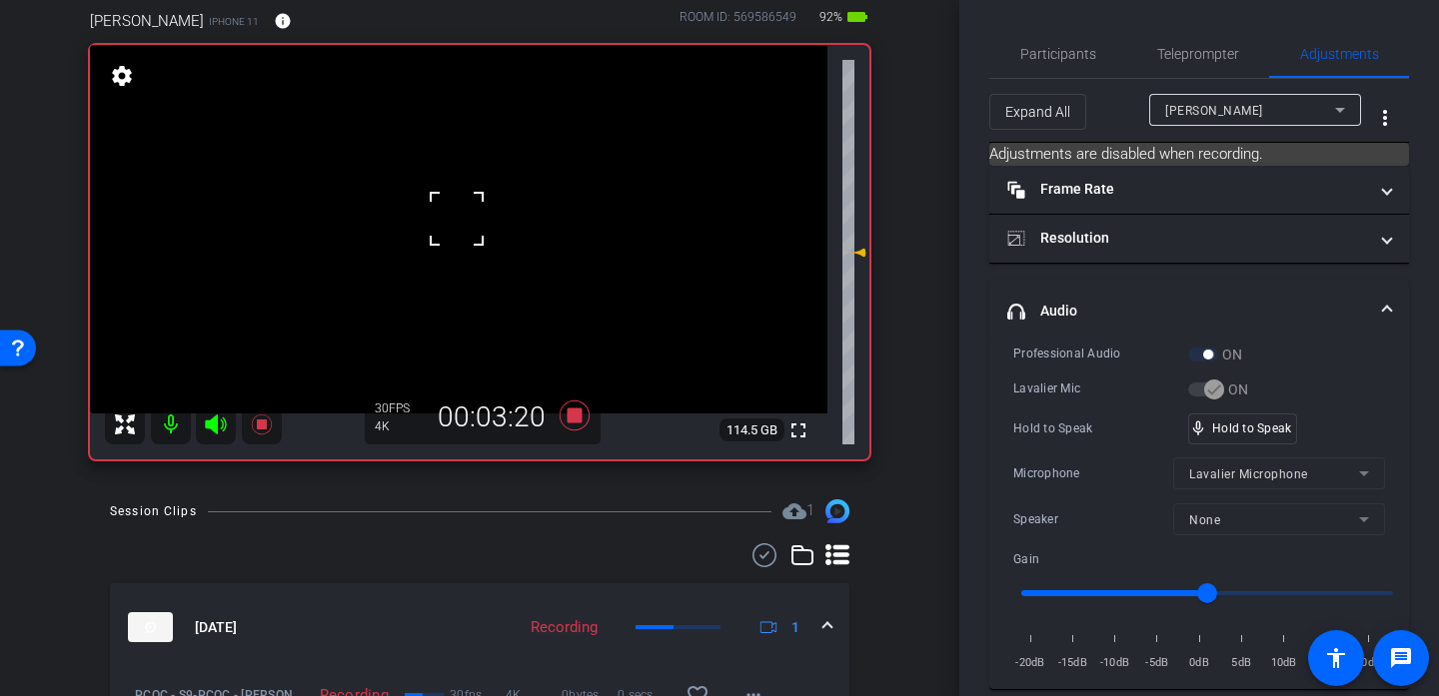
click at [462, 223] on div at bounding box center [457, 219] width 50 height 50
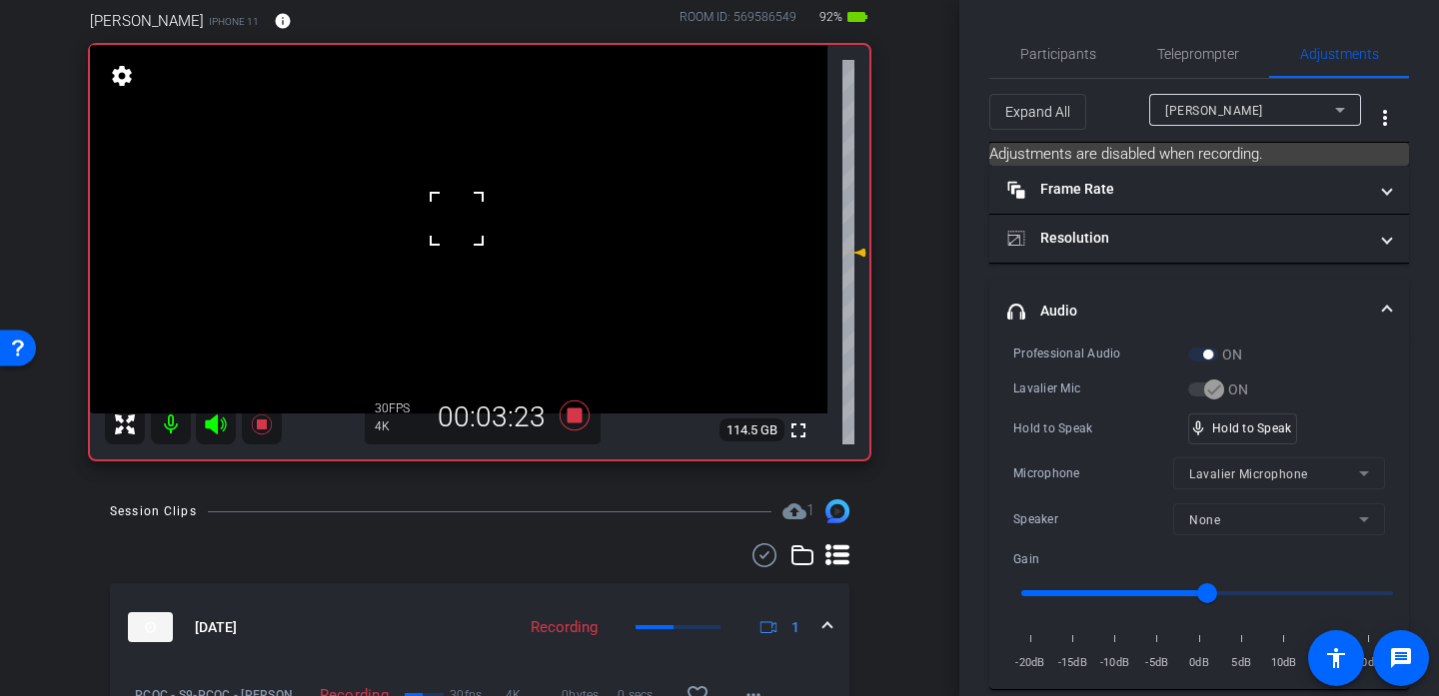
click at [462, 223] on div at bounding box center [457, 219] width 50 height 50
click at [462, 223] on div "fullscreen settings 114.5 GB" at bounding box center [479, 252] width 779 height 415
click at [462, 223] on video at bounding box center [458, 229] width 737 height 369
click at [462, 223] on div at bounding box center [462, 223] width 50 height 50
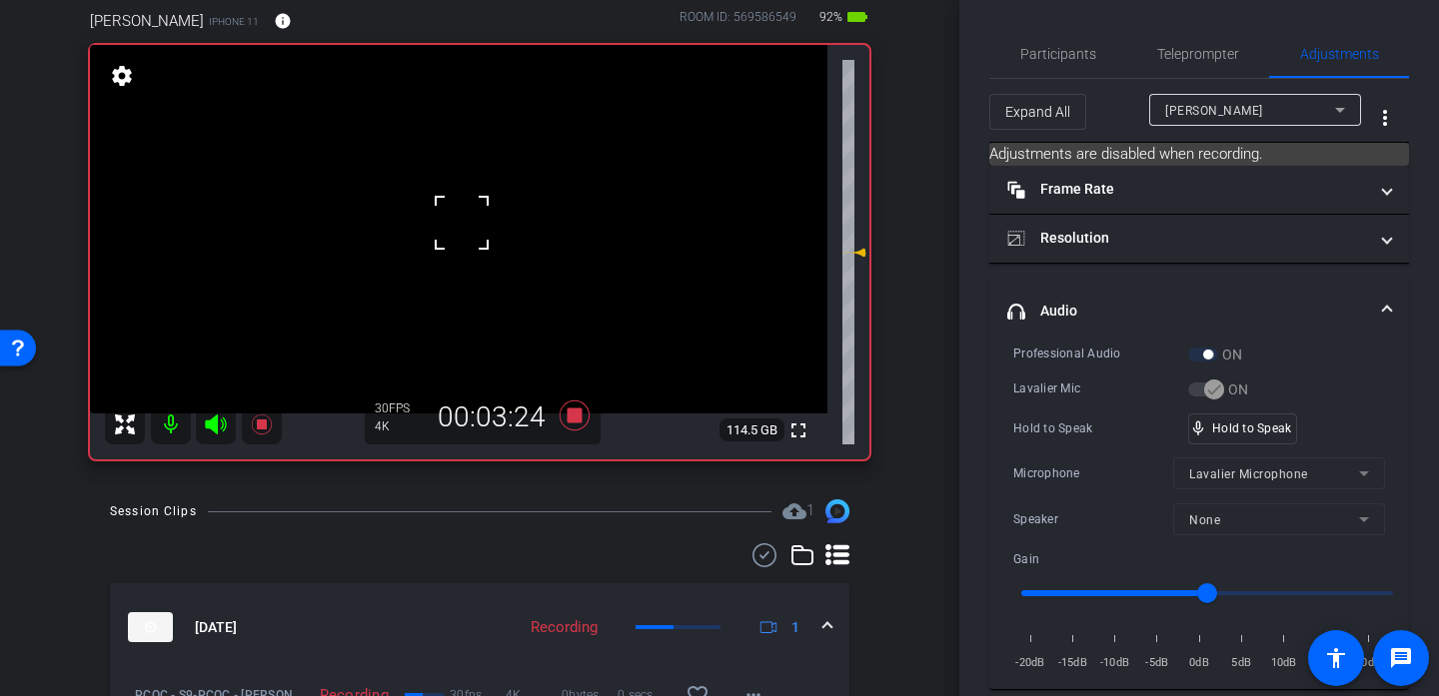
click at [462, 223] on div at bounding box center [462, 223] width 50 height 50
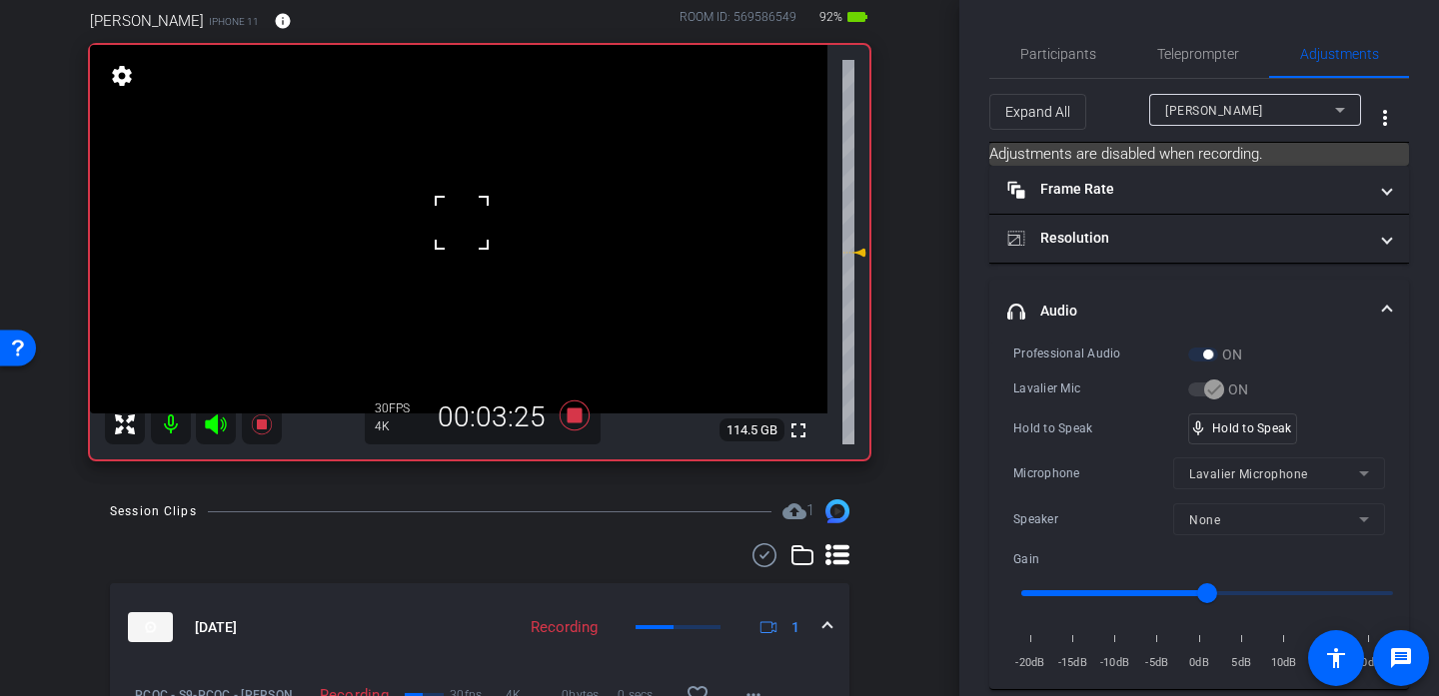
click at [462, 223] on div at bounding box center [462, 223] width 50 height 50
click
drag, startPoint x: 1283, startPoint y: 429, endPoint x: 1253, endPoint y: 429, distance: 30.0
drag, startPoint x: 1182, startPoint y: 592, endPoint x: 1195, endPoint y: 591, distance: 13.0
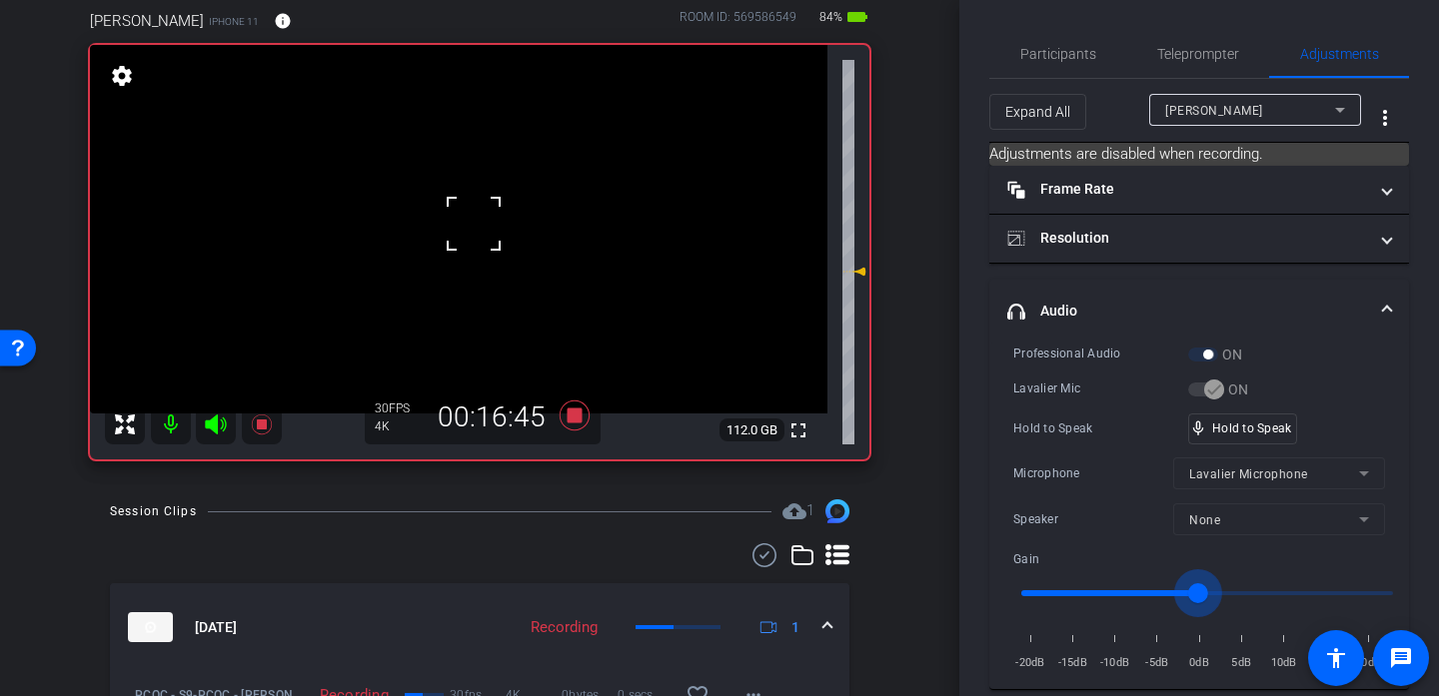
type input "-1"
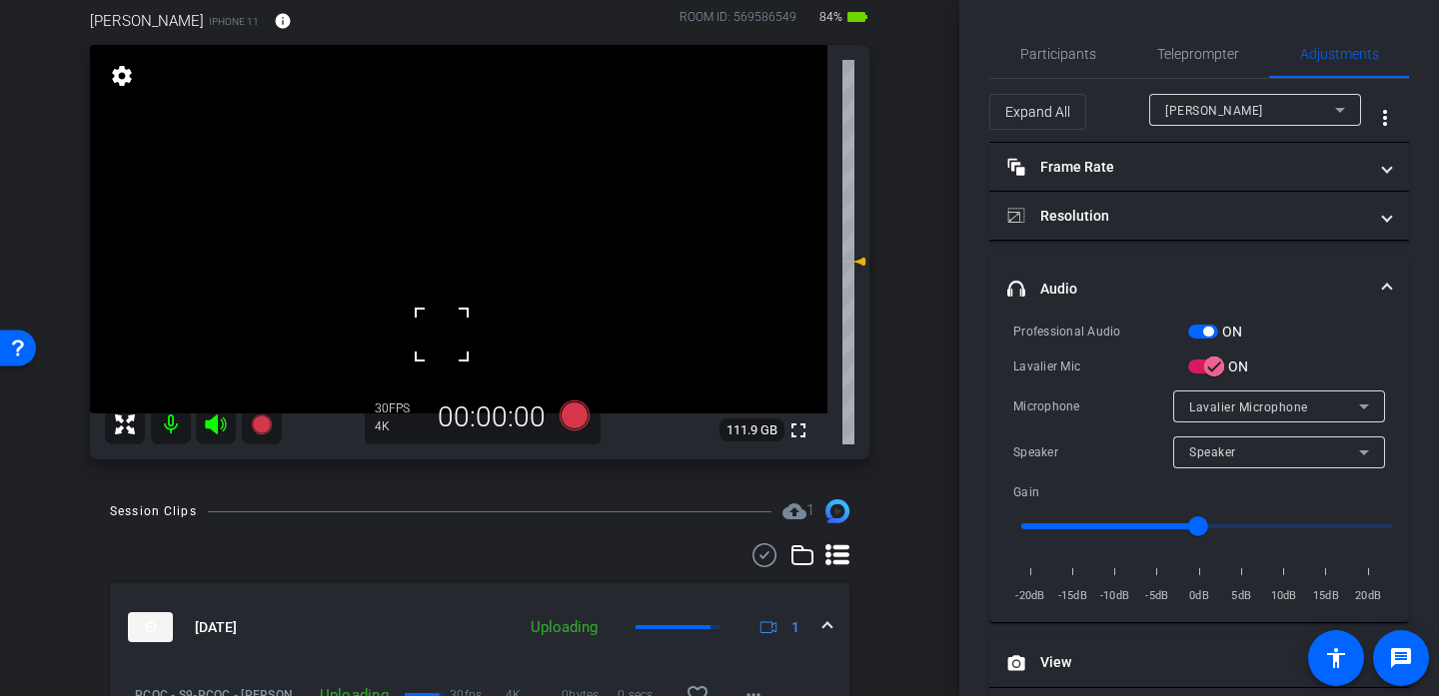
scroll to position [204, 0]
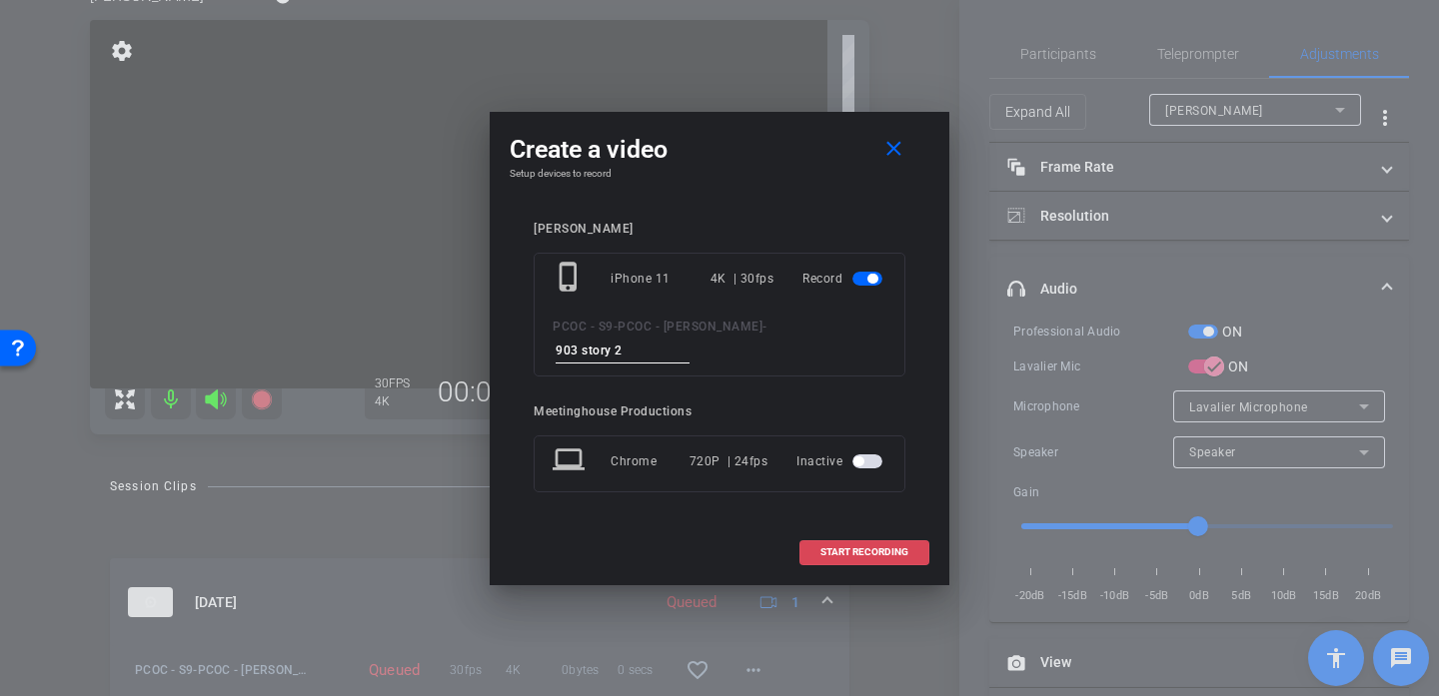
type input "903 story 2"
type input "903 story 3"
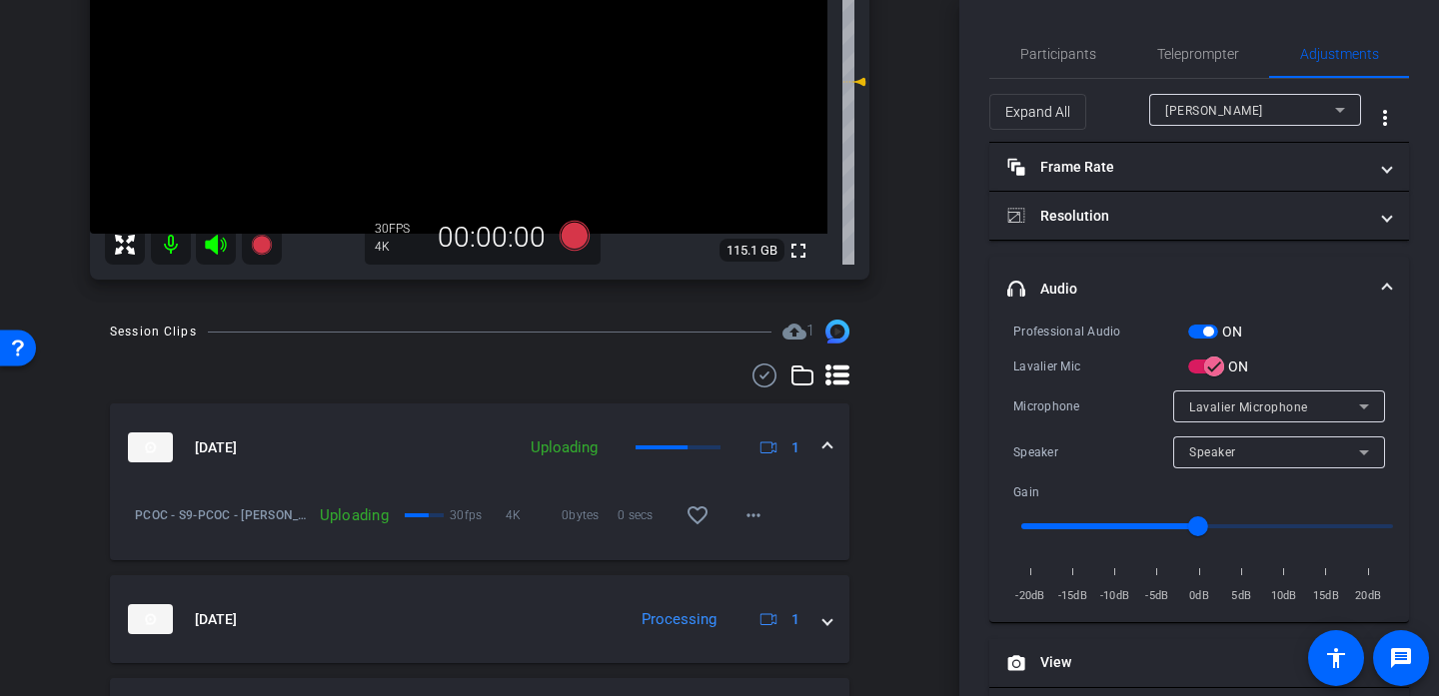
scroll to position [264, 0]
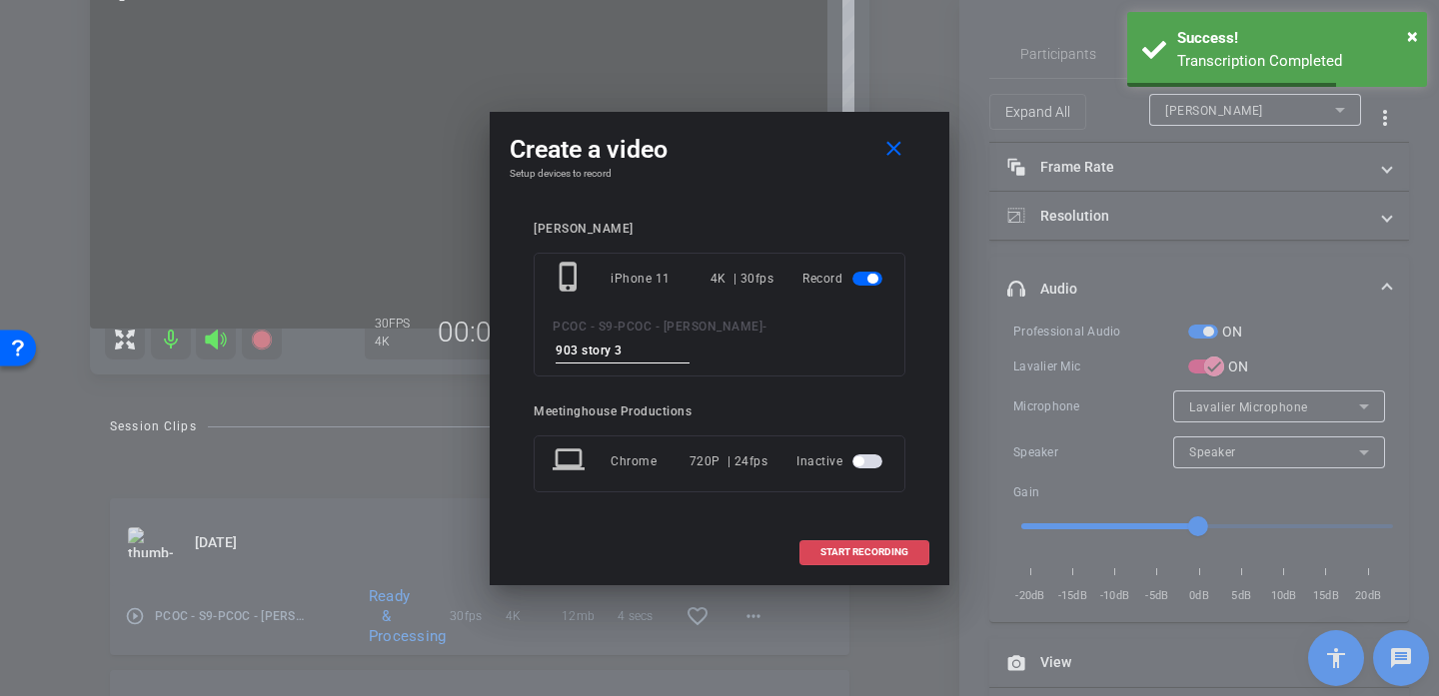
type input "903 story 3"
drag, startPoint x: 852, startPoint y: 546, endPoint x: 869, endPoint y: 353, distance: 193.6
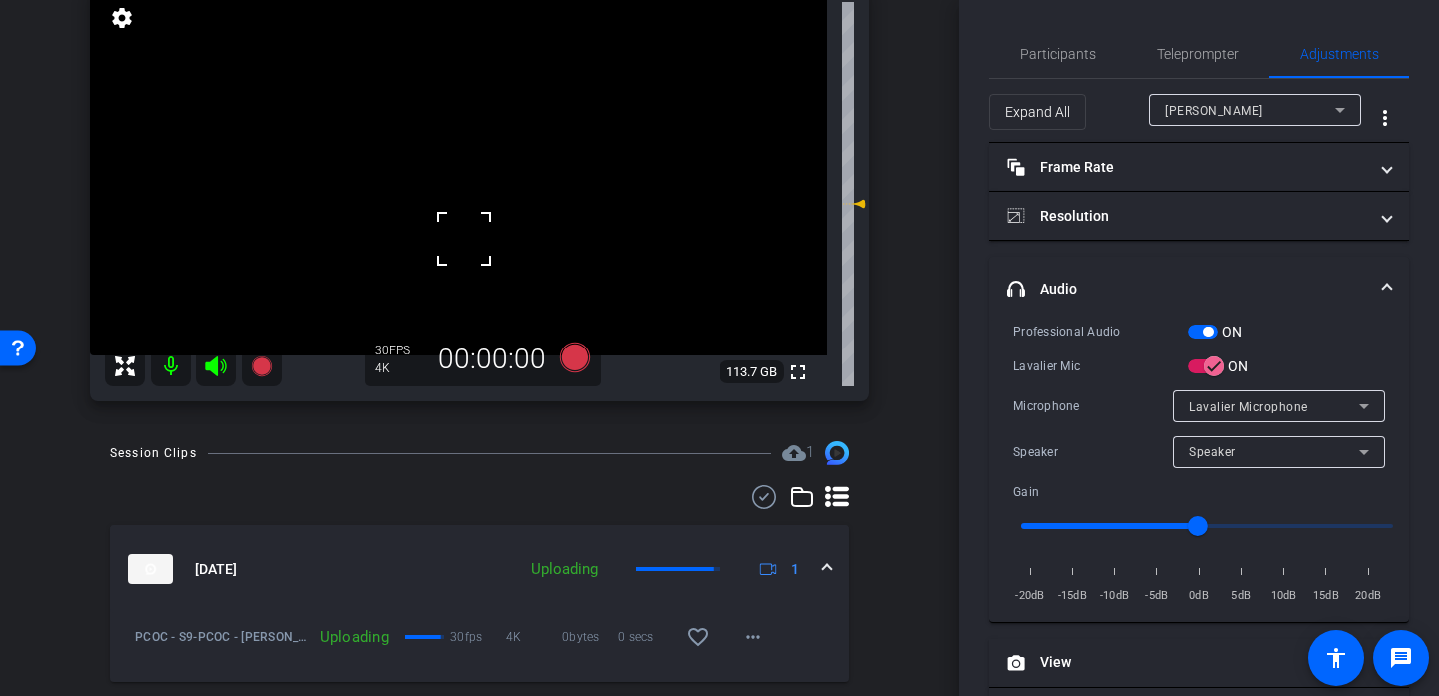
scroll to position [213, 0]
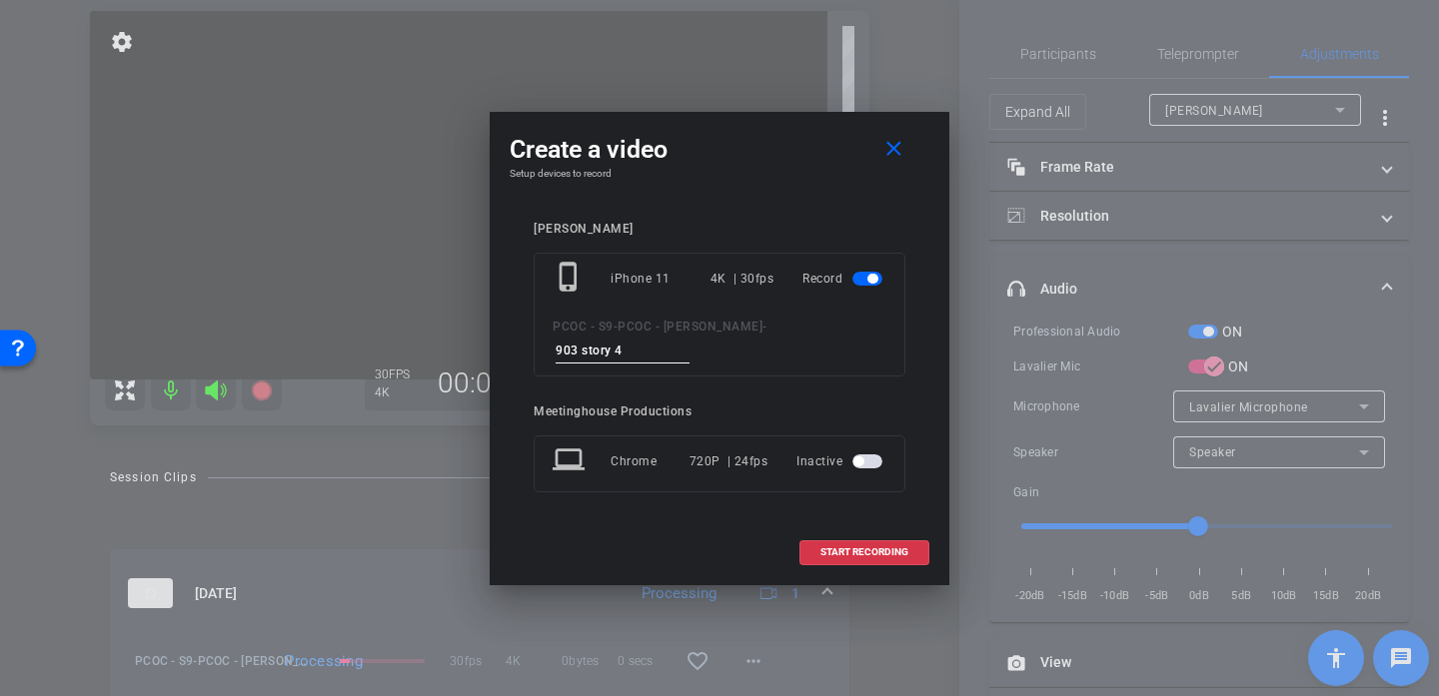
type input "903 story 4"
type input "903 story 5"
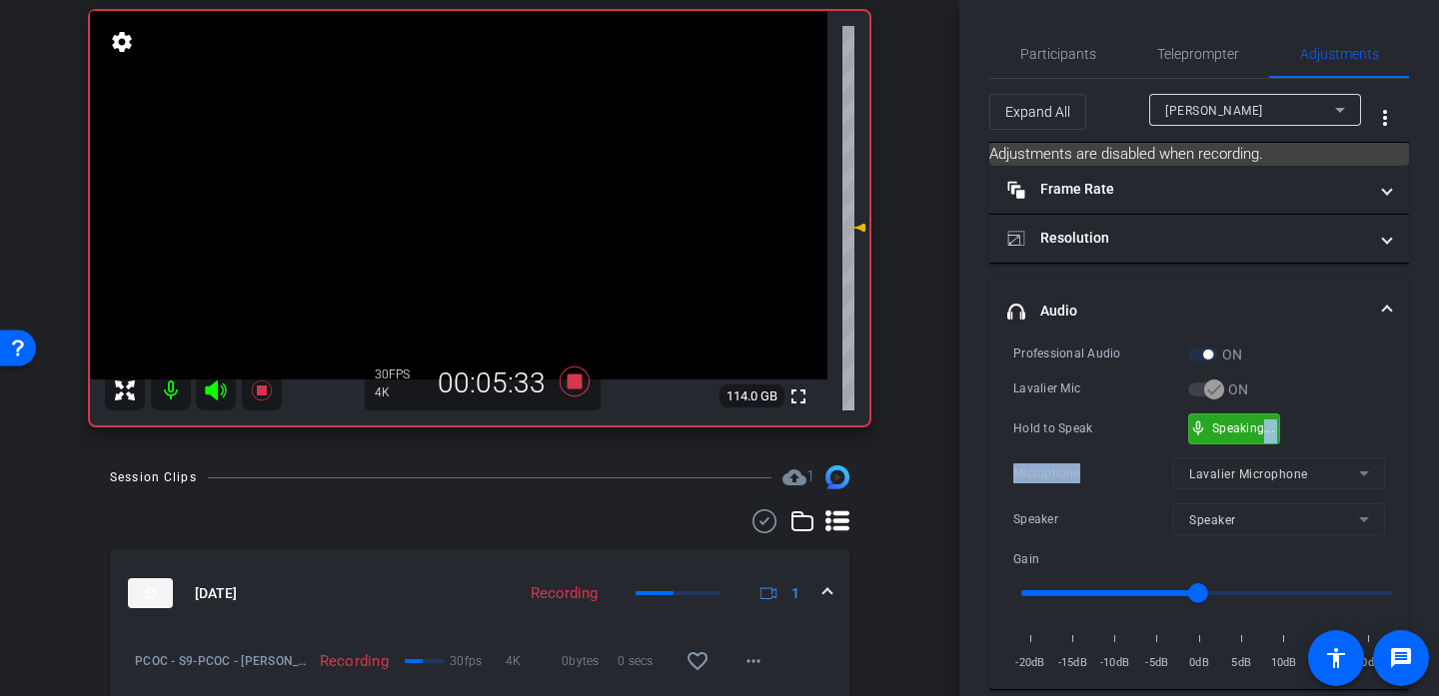
drag, startPoint x: 1260, startPoint y: 425, endPoint x: 1448, endPoint y: 484, distance: 196.9
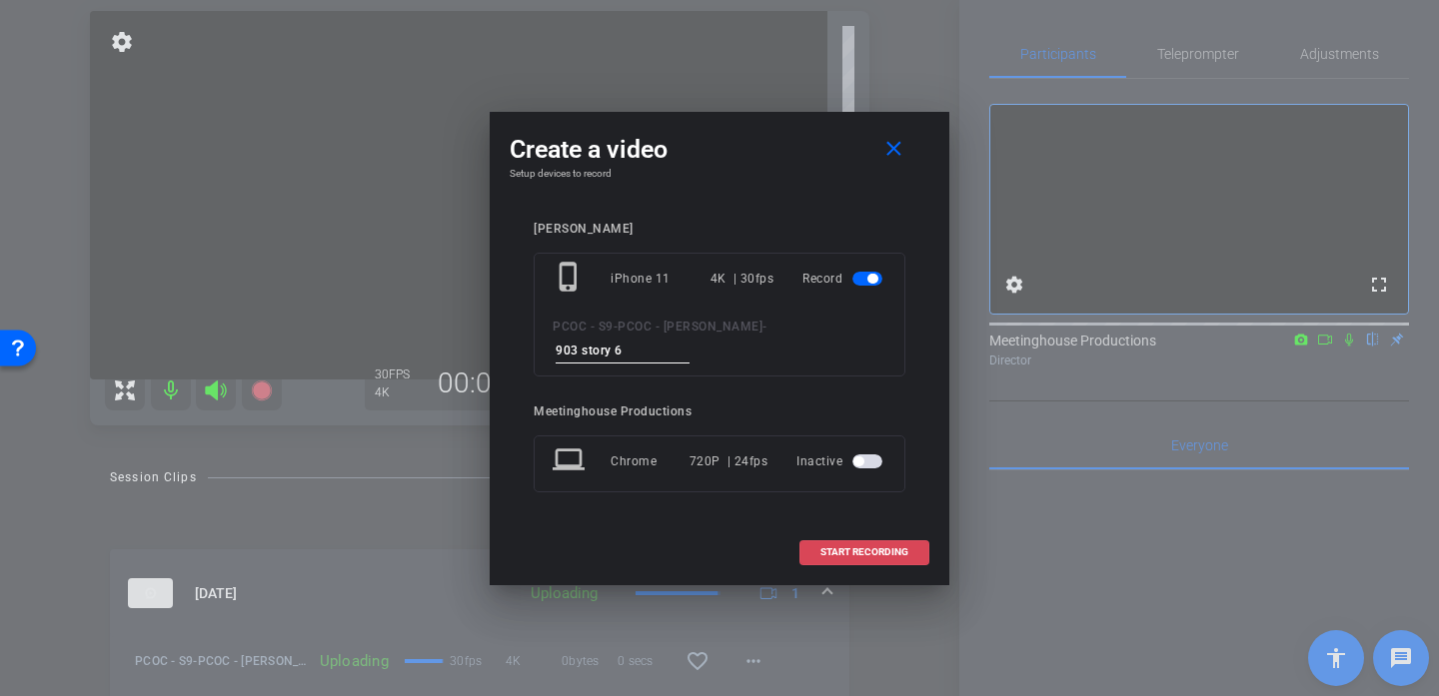
type input "903 story 6"
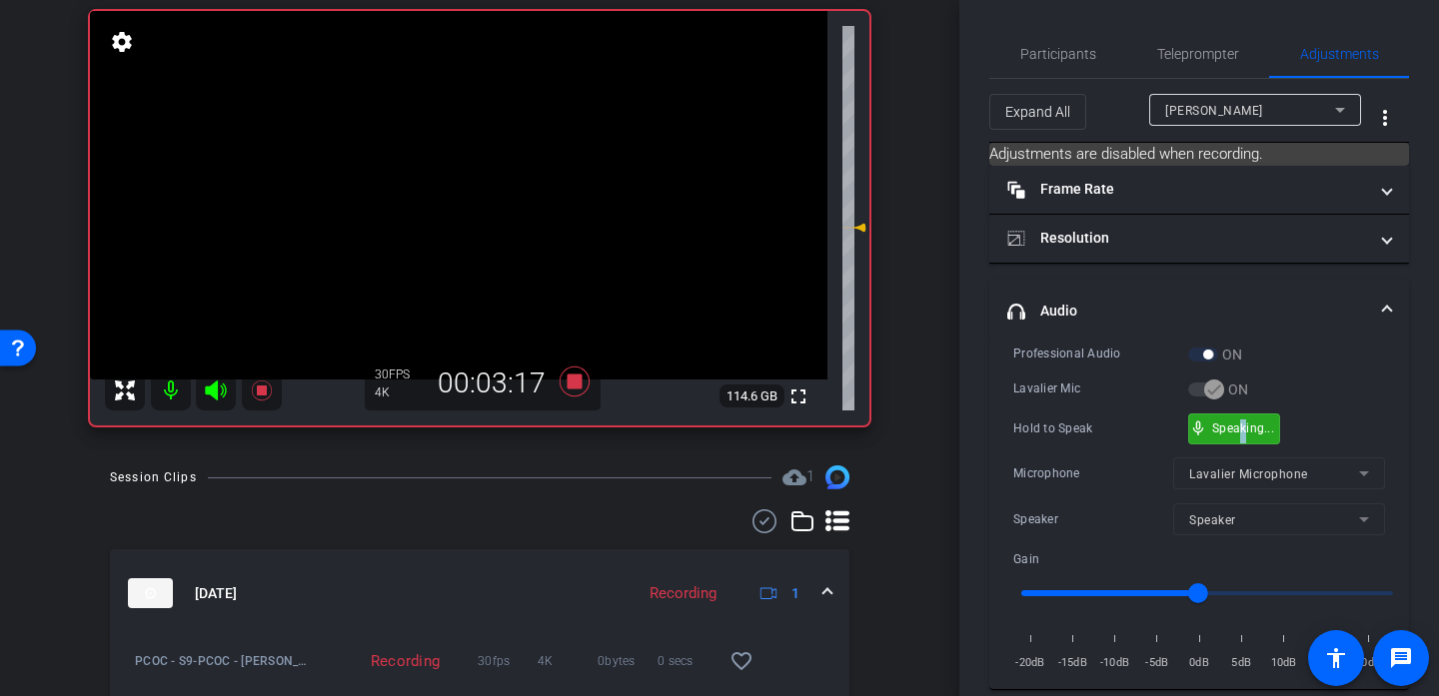
drag, startPoint x: 1247, startPoint y: 424, endPoint x: 1237, endPoint y: 425, distance: 10.0
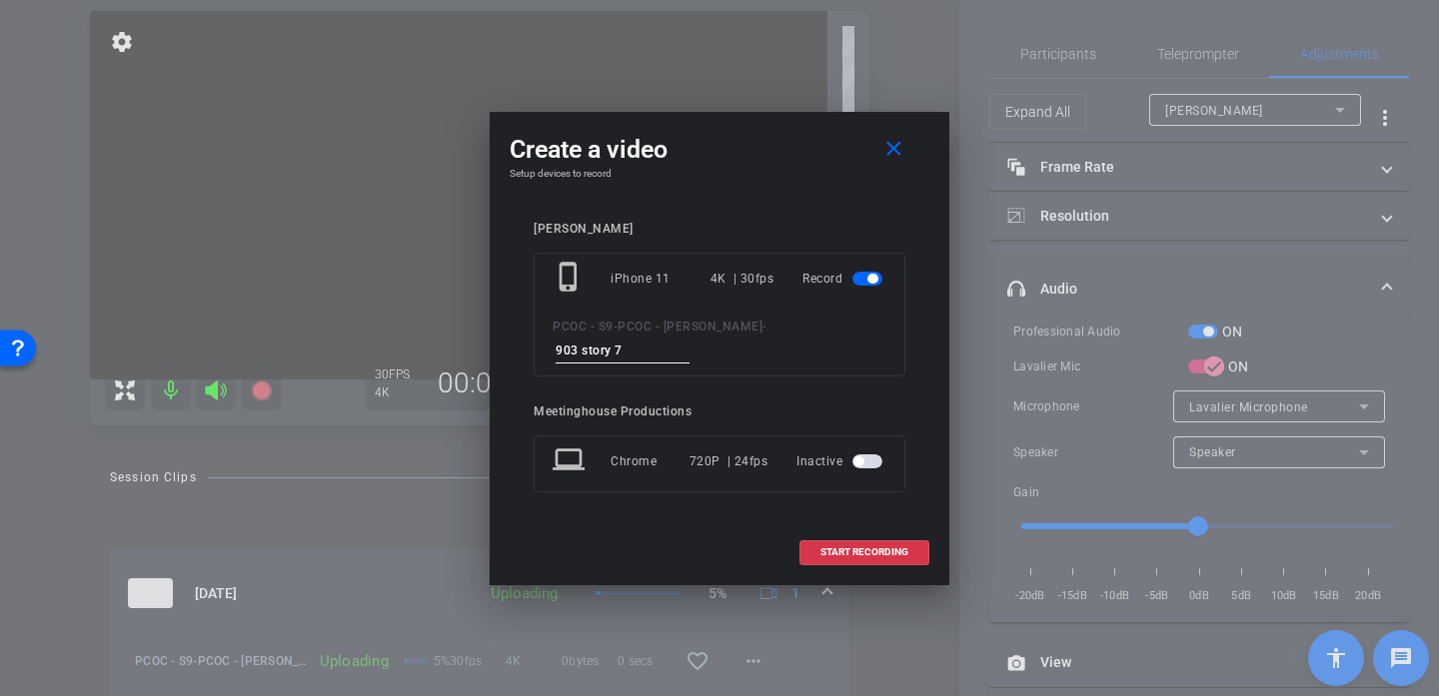
type input "903 story 7"
type input "901 story 3 pick up"
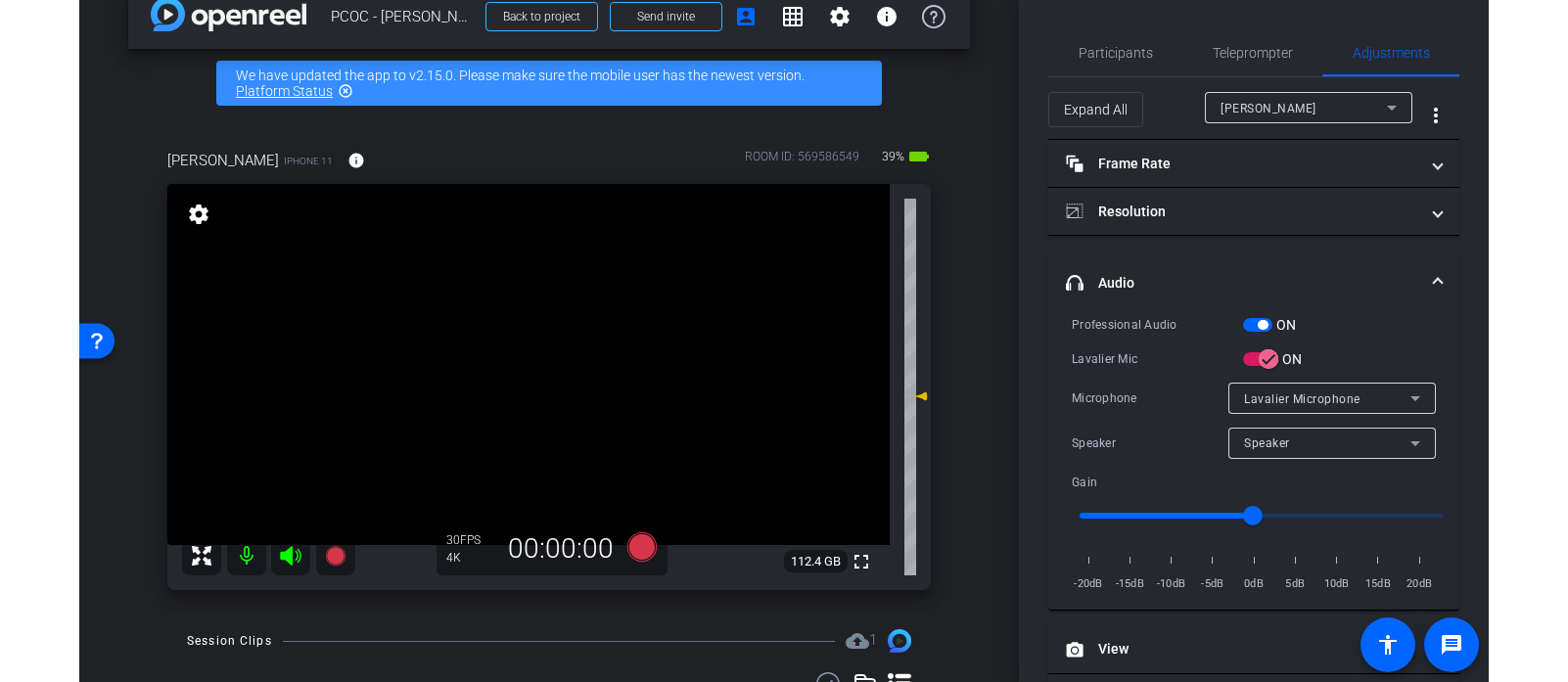
scroll to position [0, 0]
